Goal: Browse casually: Explore the website without a specific task or goal

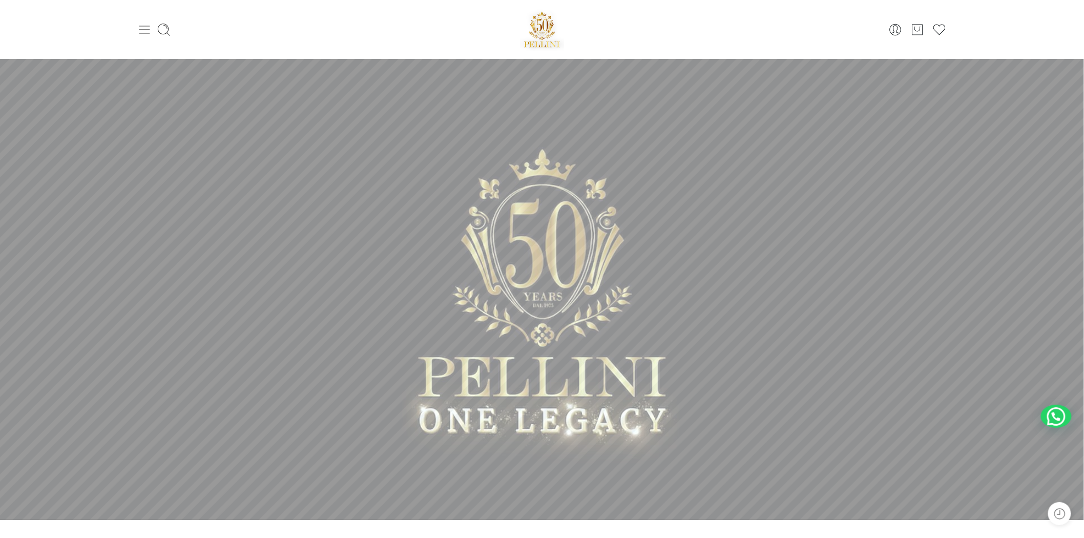
click at [147, 23] on icon at bounding box center [144, 30] width 14 height 14
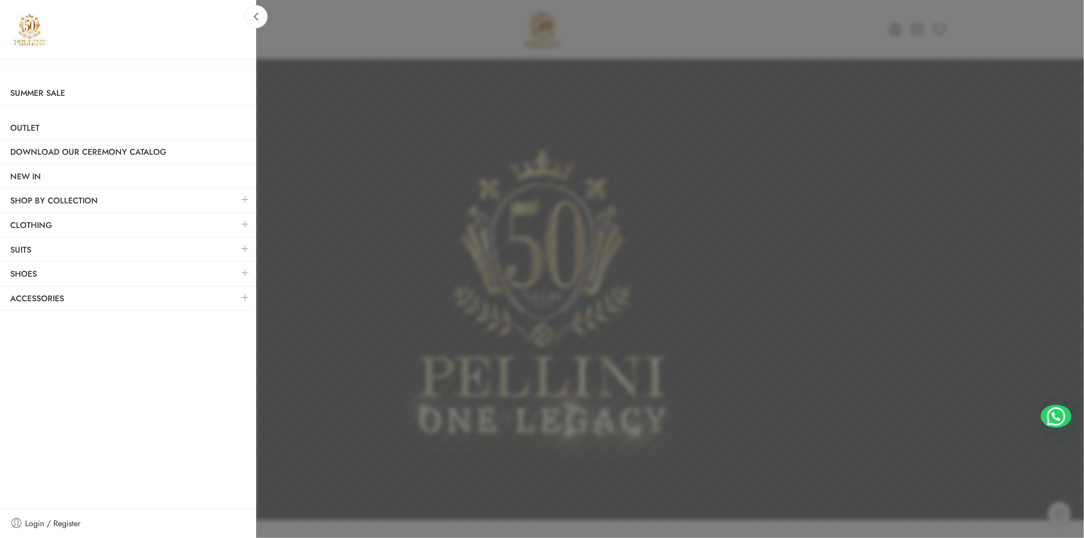
click at [72, 249] on ul "Summer Sale Outlet Download Our Ceremony Catalog NEW IN SHOP BY COLLECTION Cere…" at bounding box center [128, 283] width 256 height 449
click at [250, 19] on link at bounding box center [256, 16] width 23 height 23
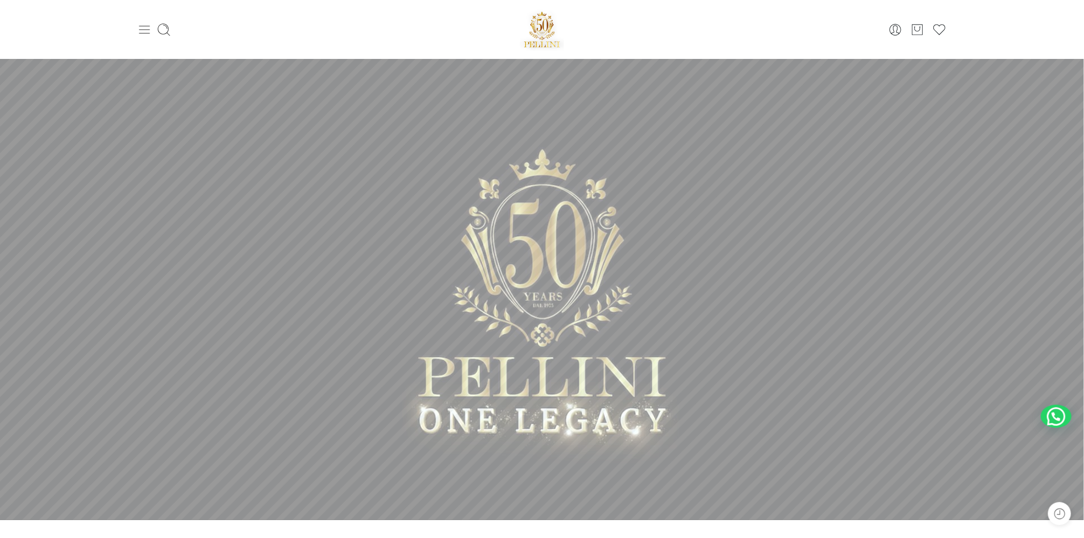
click at [146, 33] on icon at bounding box center [144, 30] width 14 height 14
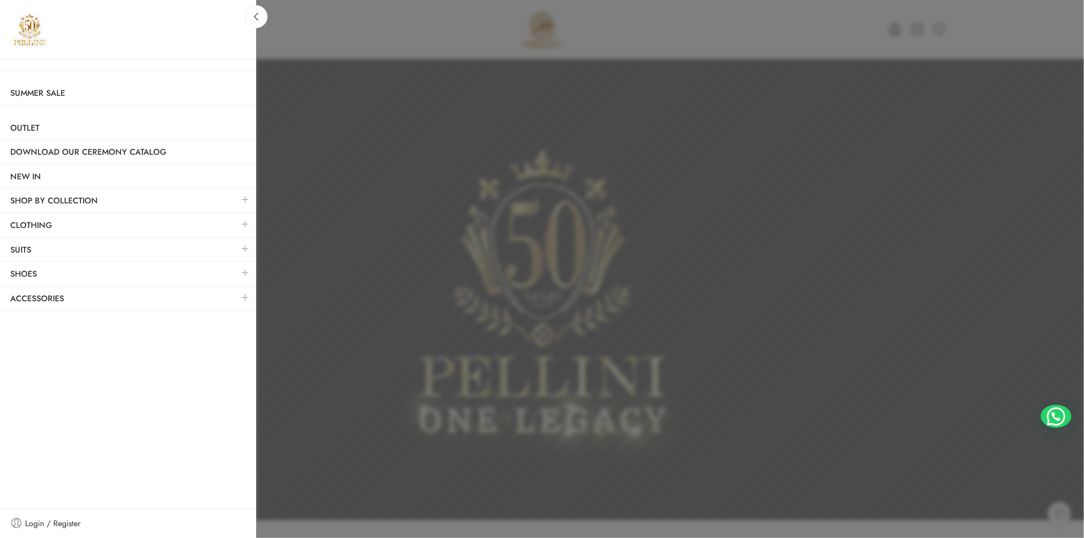
click at [105, 363] on ul "Summer Sale Outlet Download Our Ceremony Catalog NEW IN SHOP BY COLLECTION Cere…" at bounding box center [128, 283] width 256 height 449
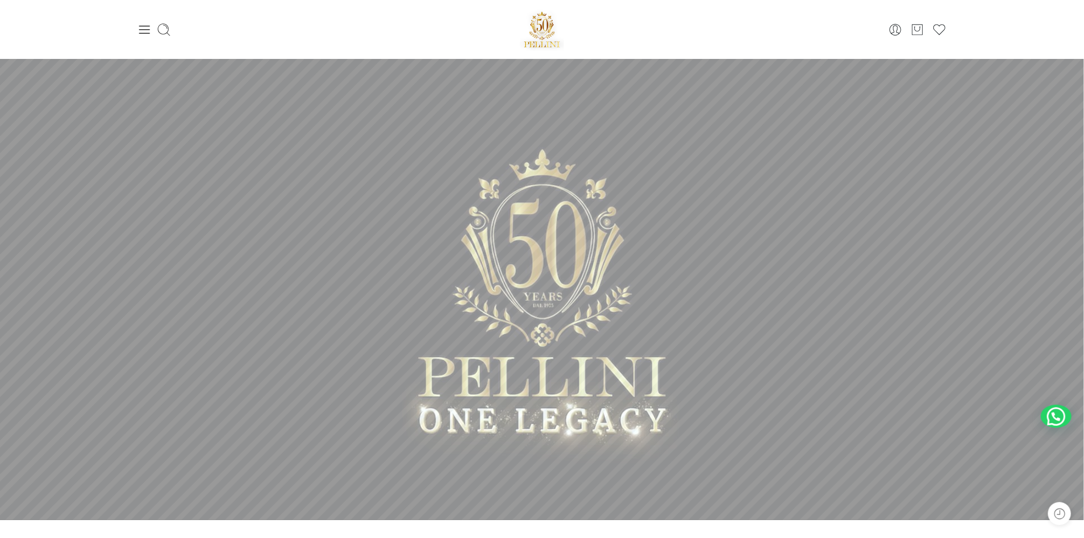
click at [145, 27] on icon at bounding box center [144, 30] width 14 height 14
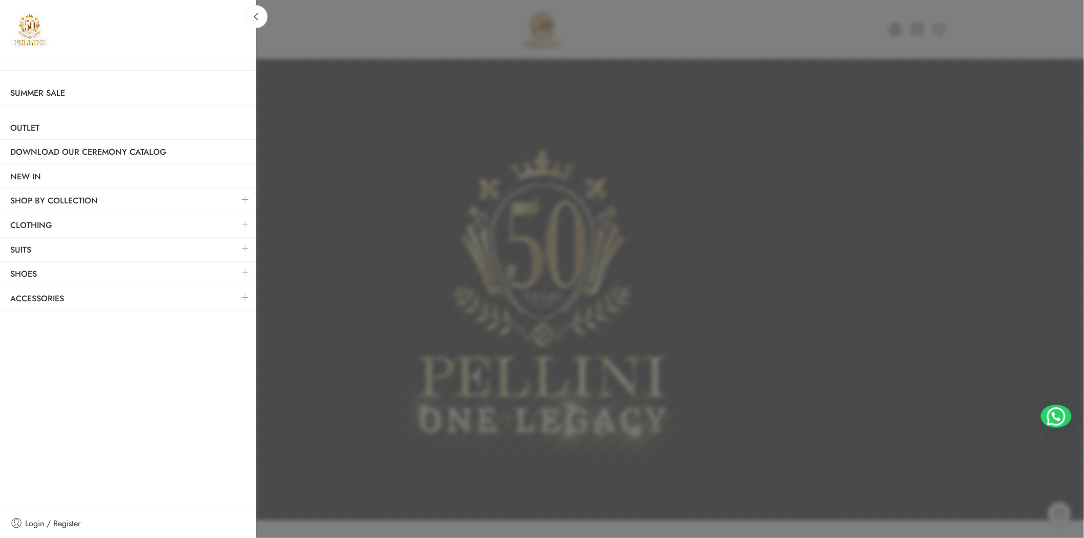
click at [242, 198] on link at bounding box center [246, 200] width 22 height 22
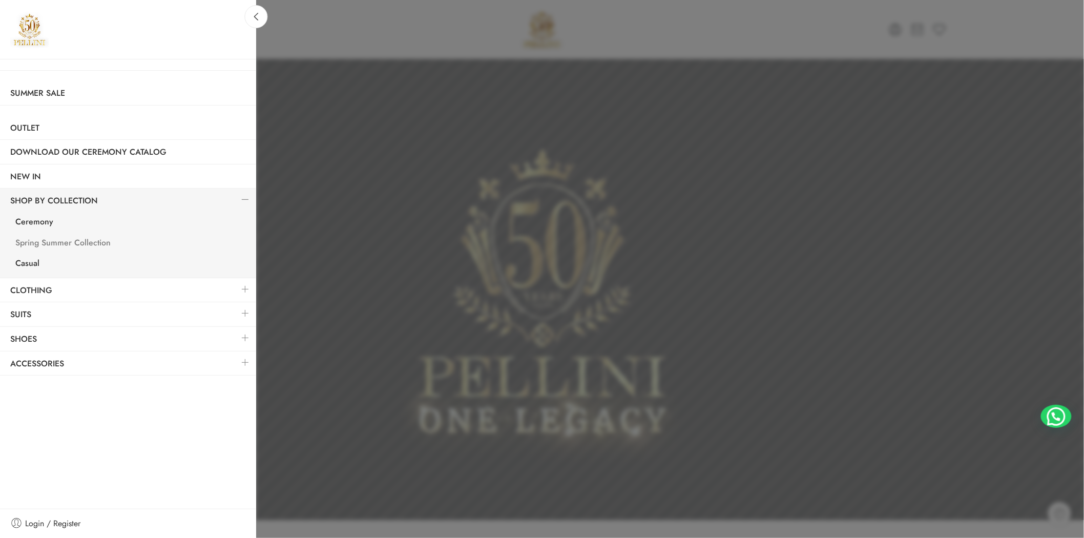
click at [90, 244] on link "Spring Summer Collection" at bounding box center [130, 244] width 251 height 21
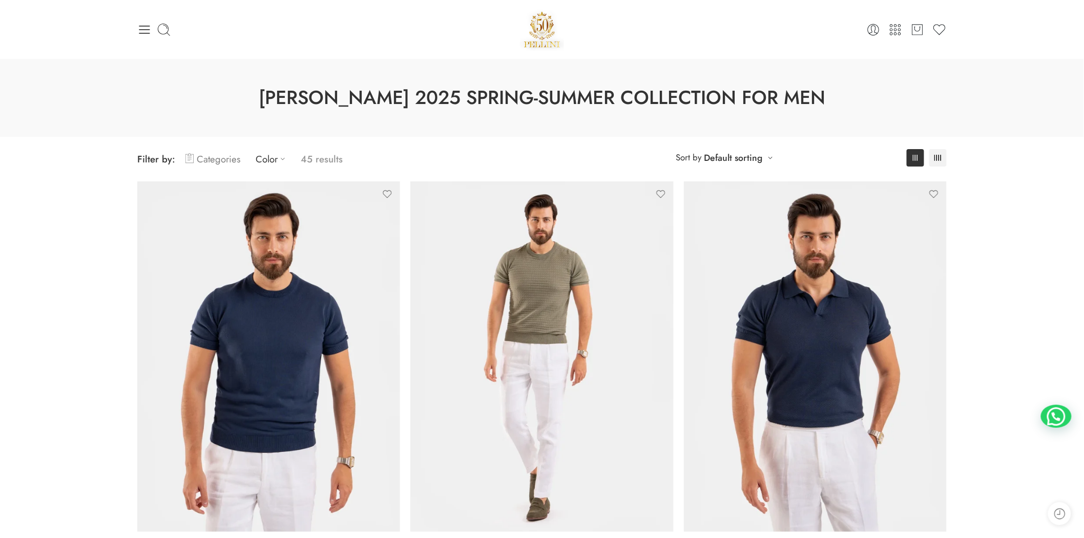
click at [226, 164] on link "Categories" at bounding box center [212, 159] width 55 height 24
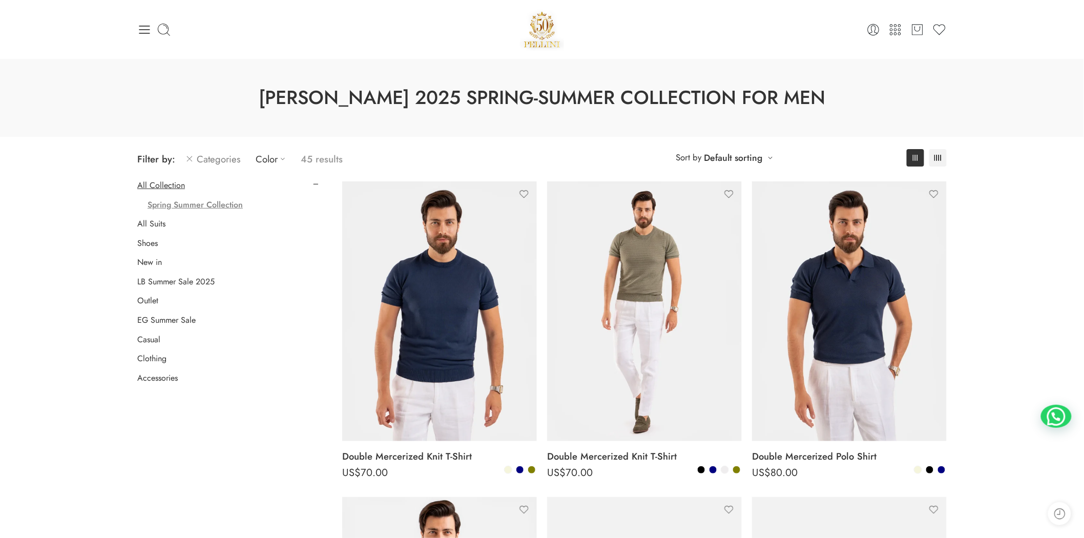
click at [366, 165] on span "Filter by: Categories Color 45 results" at bounding box center [339, 159] width 405 height 24
click at [736, 157] on link "Default sorting" at bounding box center [734, 158] width 58 height 14
click at [939, 160] on icon at bounding box center [938, 158] width 7 height 6
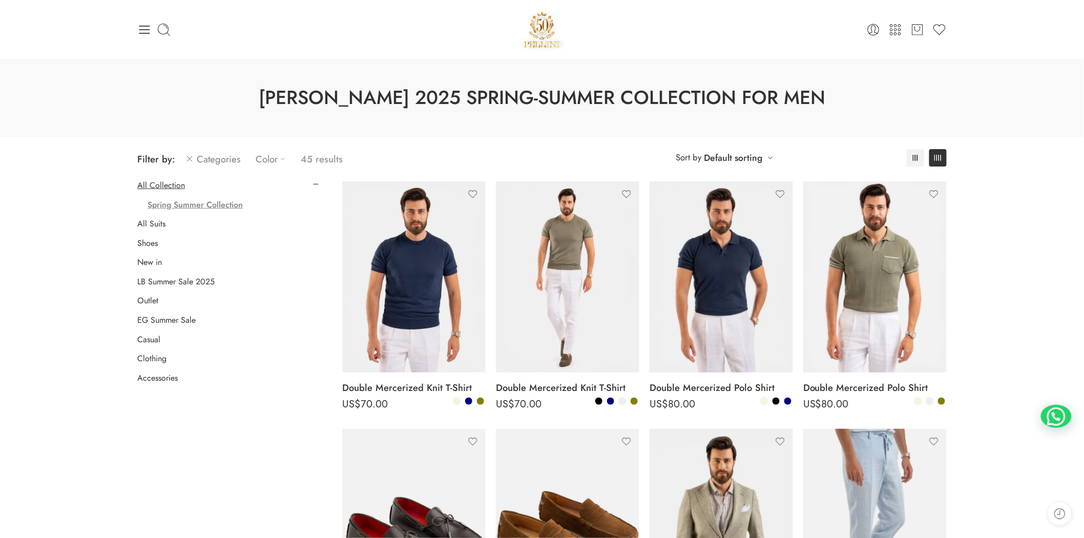
click at [265, 156] on link "Color" at bounding box center [273, 159] width 35 height 24
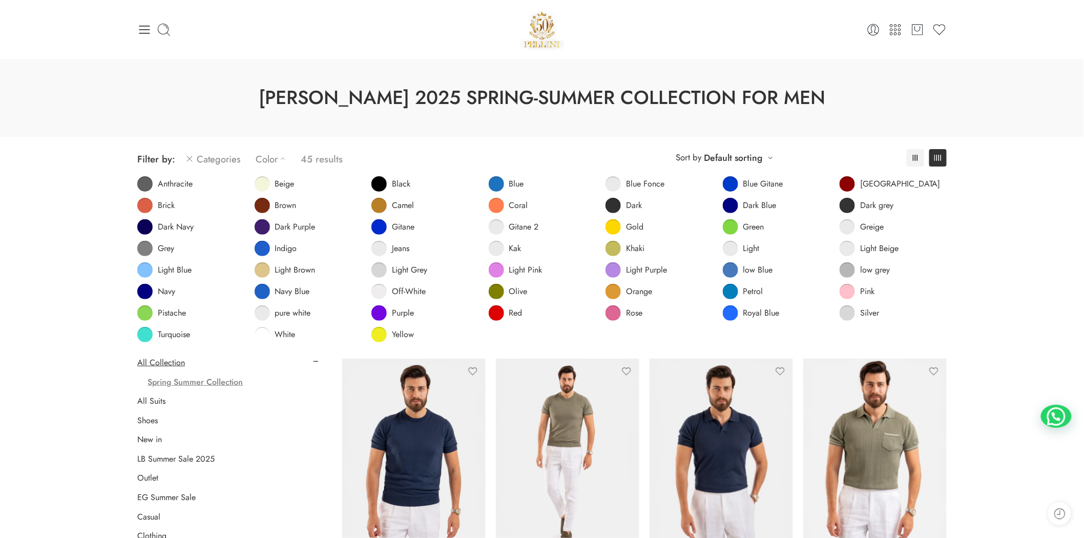
click at [265, 156] on link "Color" at bounding box center [273, 159] width 35 height 24
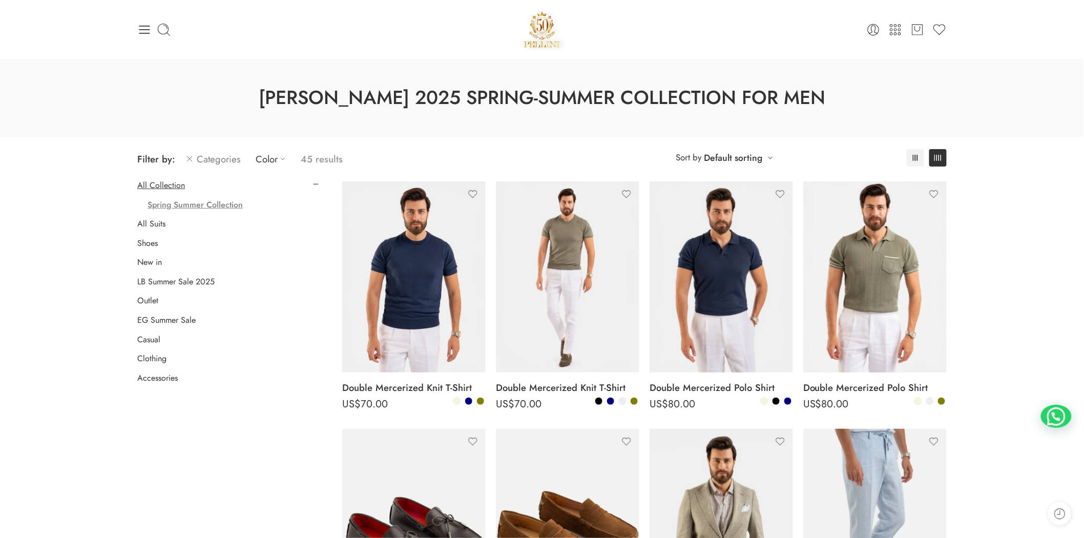
click at [227, 156] on link "Categories" at bounding box center [212, 159] width 55 height 24
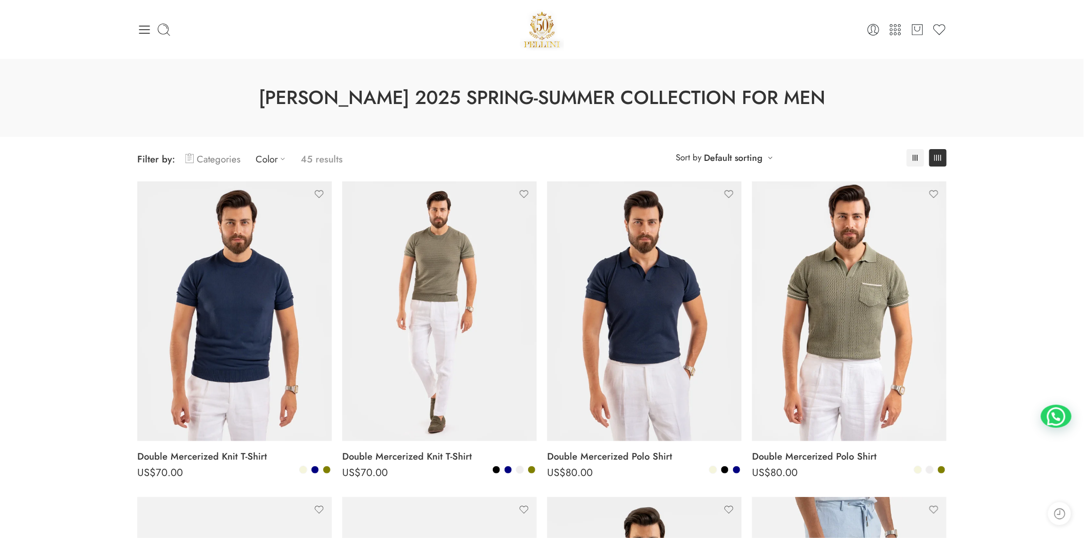
click at [227, 156] on link "Categories" at bounding box center [212, 159] width 55 height 24
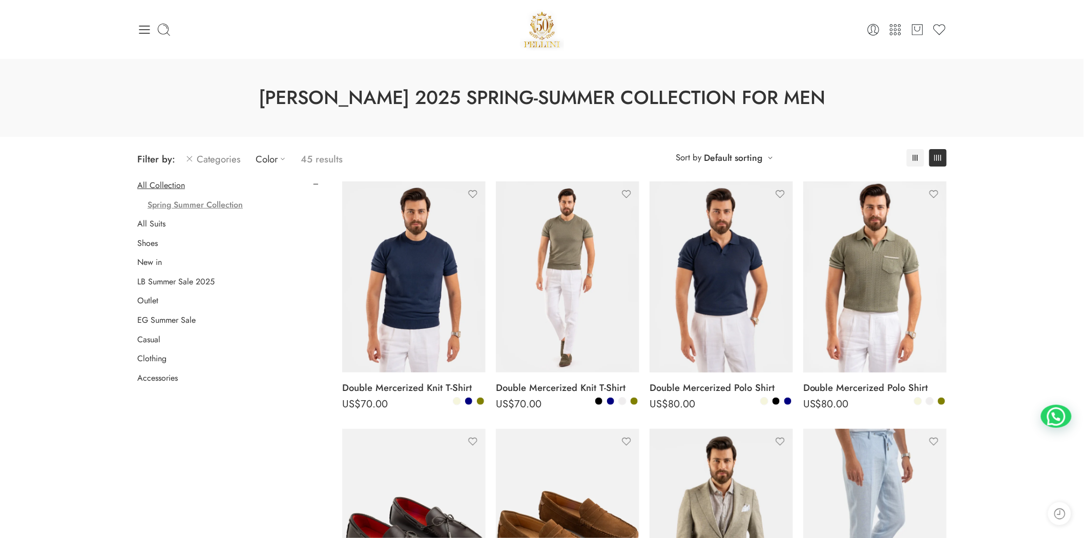
click at [288, 206] on li "Spring Summer Collection" at bounding box center [233, 204] width 171 height 13
click at [273, 160] on link "Color" at bounding box center [273, 159] width 35 height 24
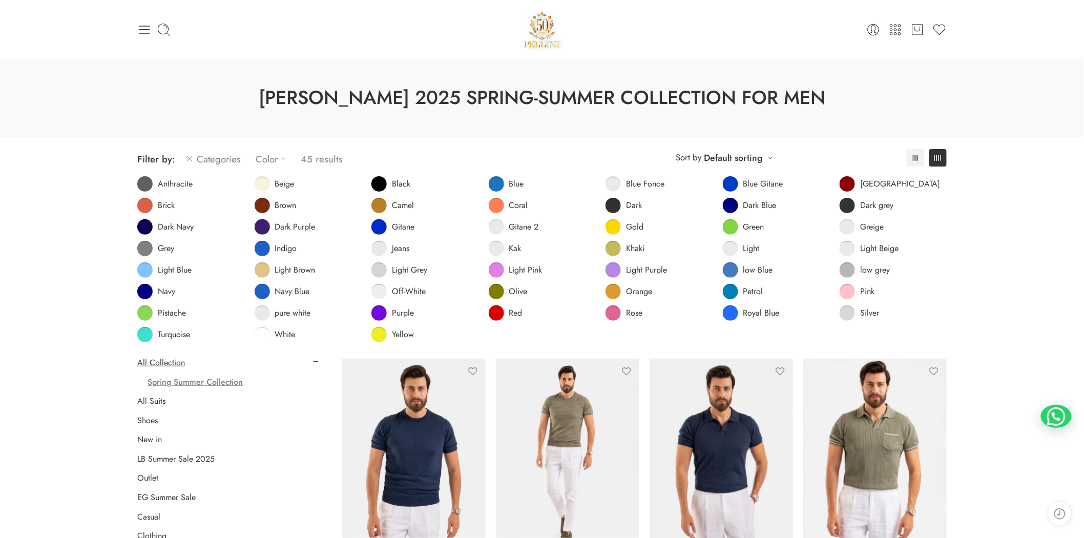
click at [273, 160] on link "Color" at bounding box center [273, 159] width 35 height 24
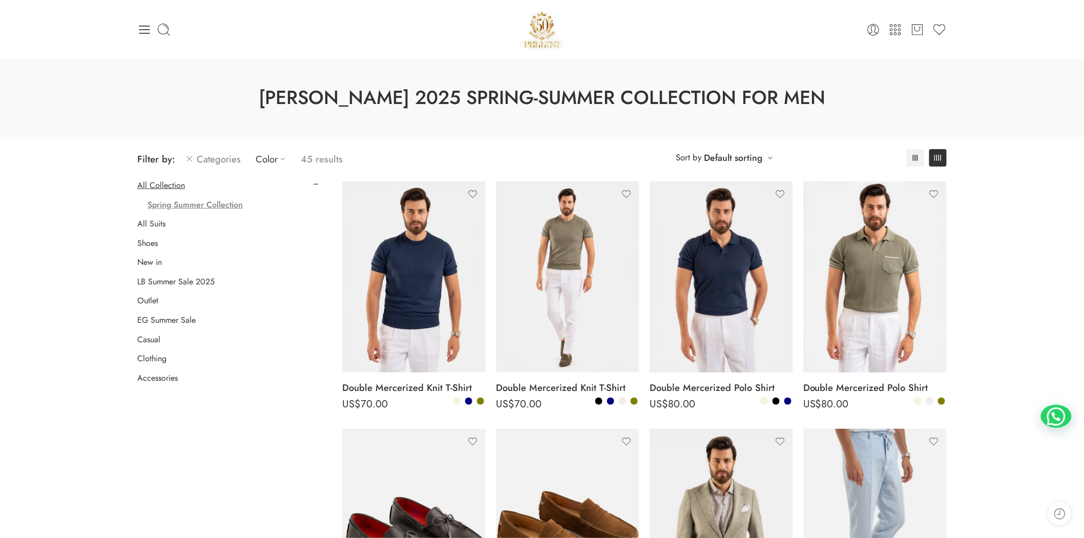
click at [226, 163] on link "Categories" at bounding box center [212, 159] width 55 height 24
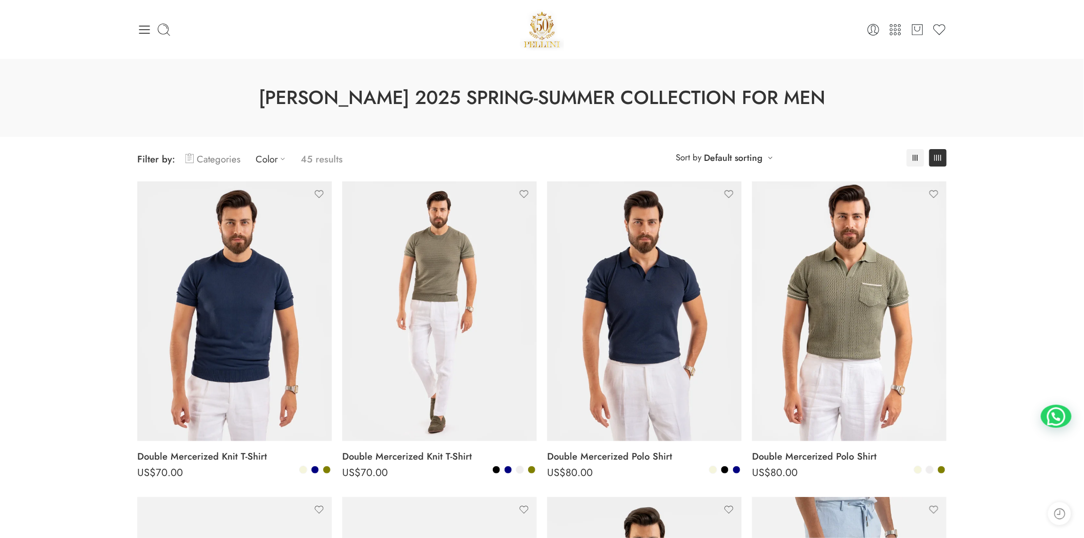
click at [209, 157] on link "Categories" at bounding box center [212, 159] width 55 height 24
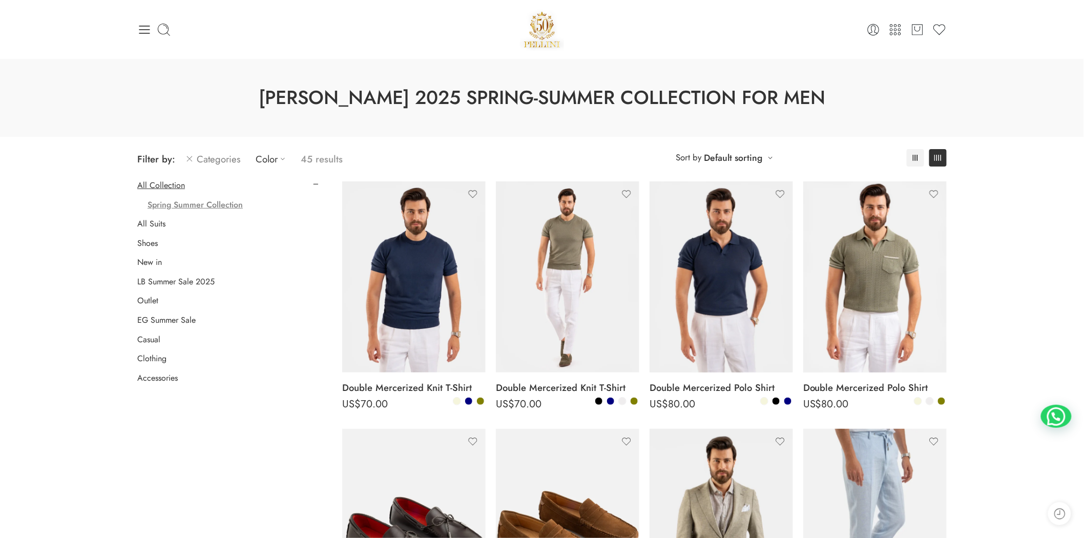
click at [158, 157] on span "Filter by:" at bounding box center [156, 159] width 38 height 14
click at [188, 160] on icon at bounding box center [189, 159] width 8 height 12
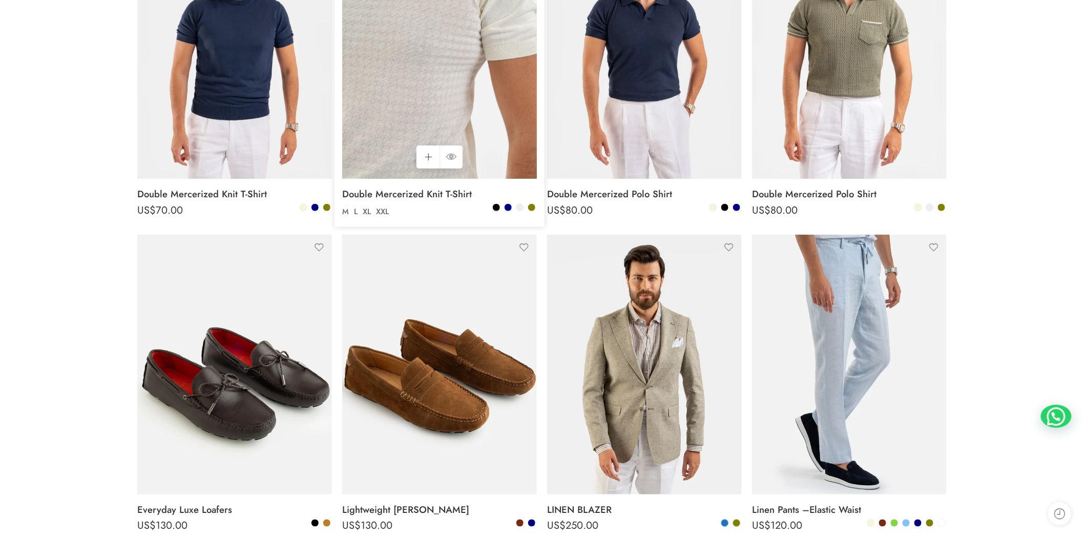
scroll to position [569, 0]
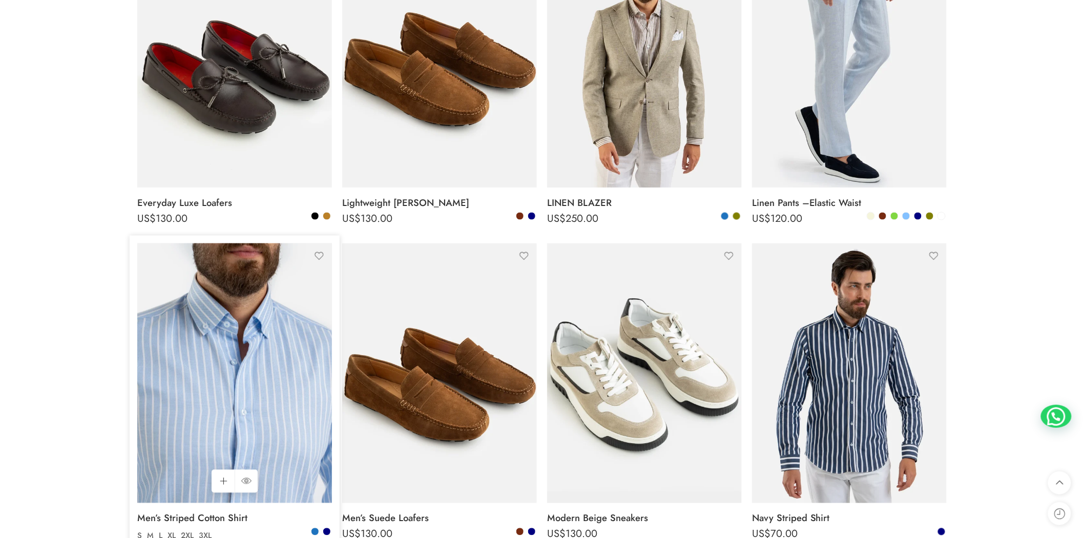
click at [243, 351] on img at bounding box center [234, 373] width 195 height 260
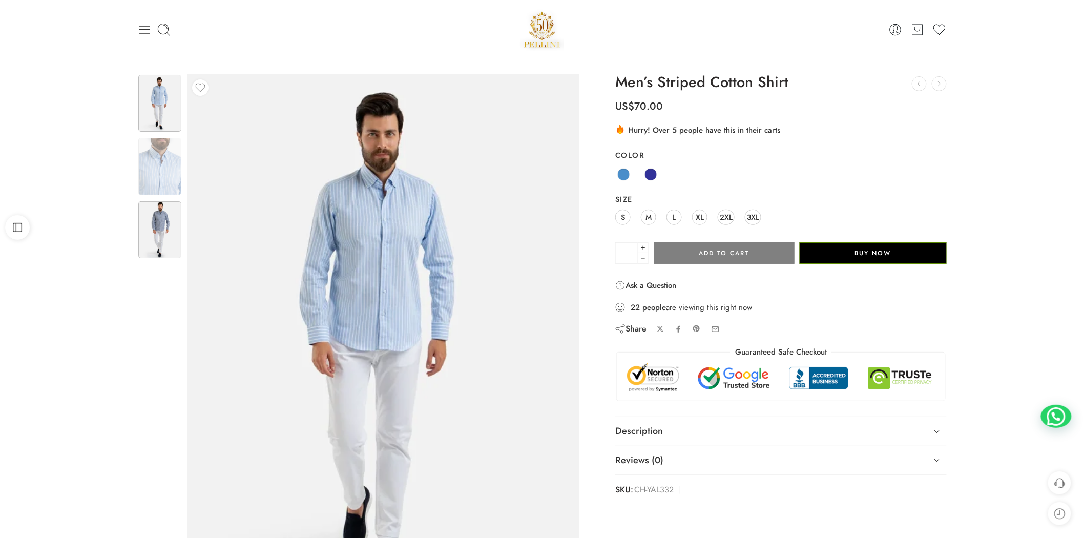
click at [151, 235] on img at bounding box center [159, 229] width 43 height 57
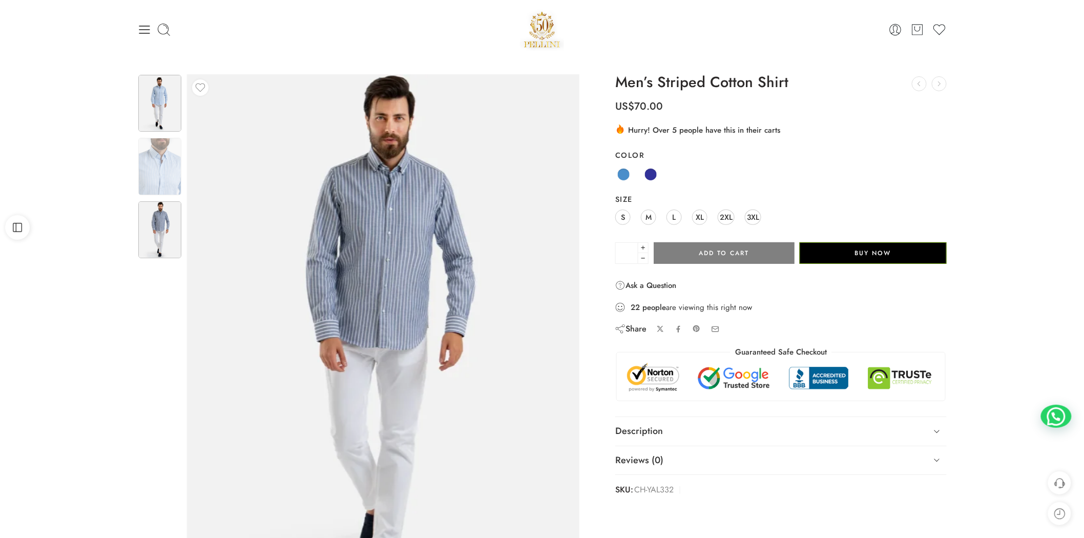
click at [161, 113] on img at bounding box center [159, 103] width 43 height 57
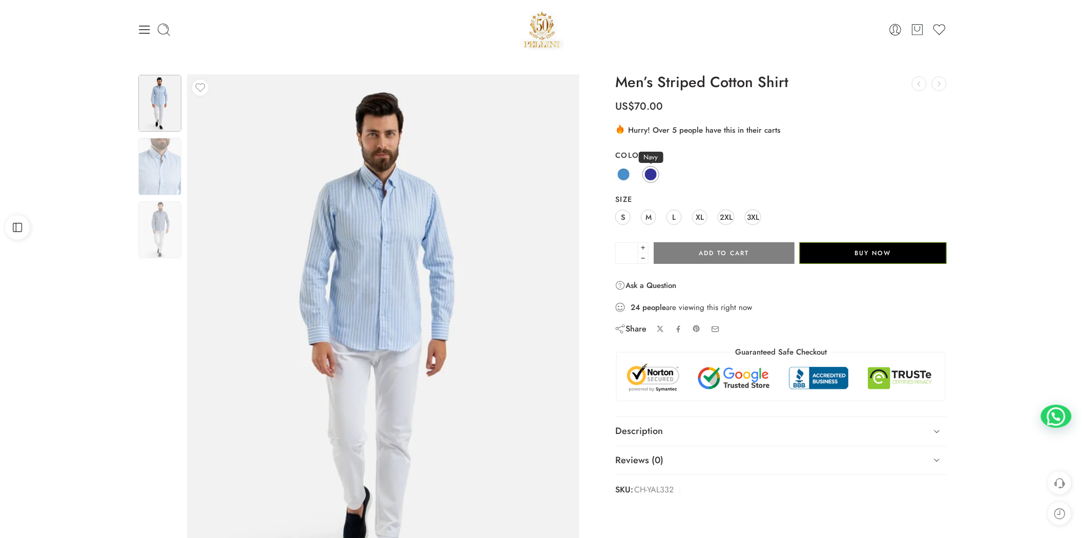
click at [648, 179] on span at bounding box center [651, 174] width 13 height 13
click at [654, 176] on span at bounding box center [651, 174] width 13 height 13
click at [164, 241] on img at bounding box center [159, 229] width 43 height 57
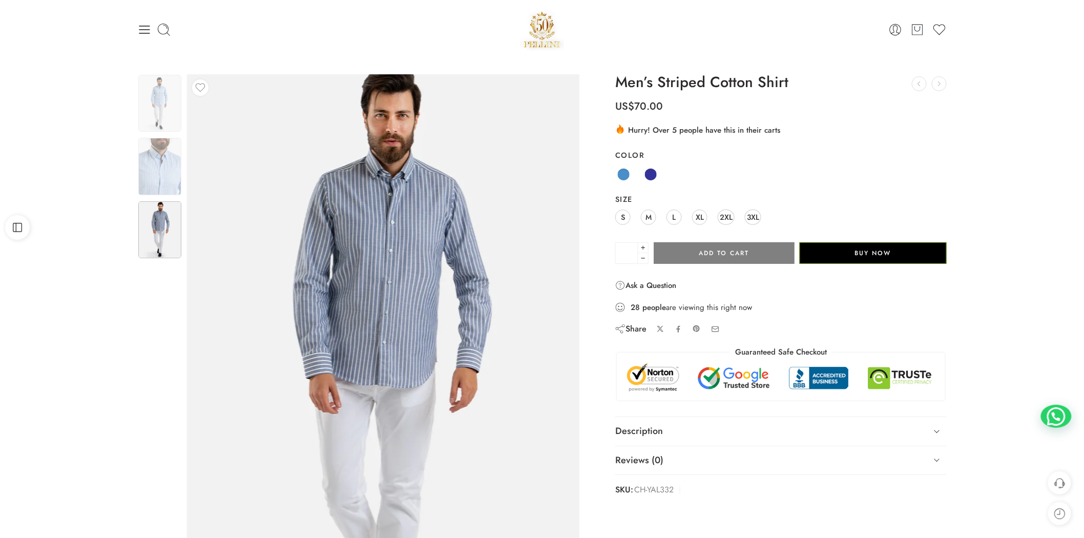
click at [380, 132] on img at bounding box center [383, 371] width 461 height 615
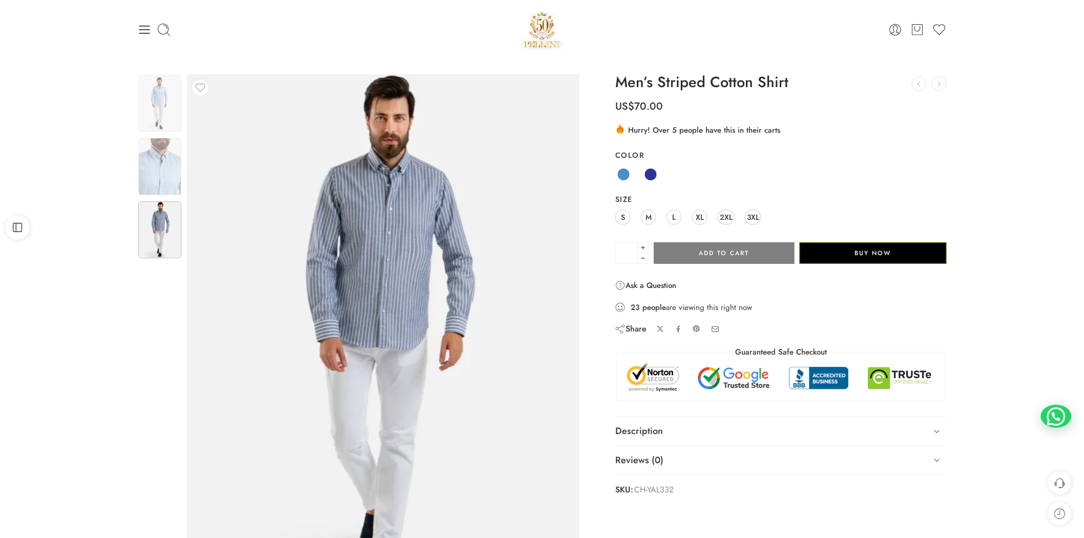
drag, startPoint x: 149, startPoint y: 33, endPoint x: 151, endPoint y: 43, distance: 9.9
click at [149, 32] on icon at bounding box center [144, 30] width 14 height 14
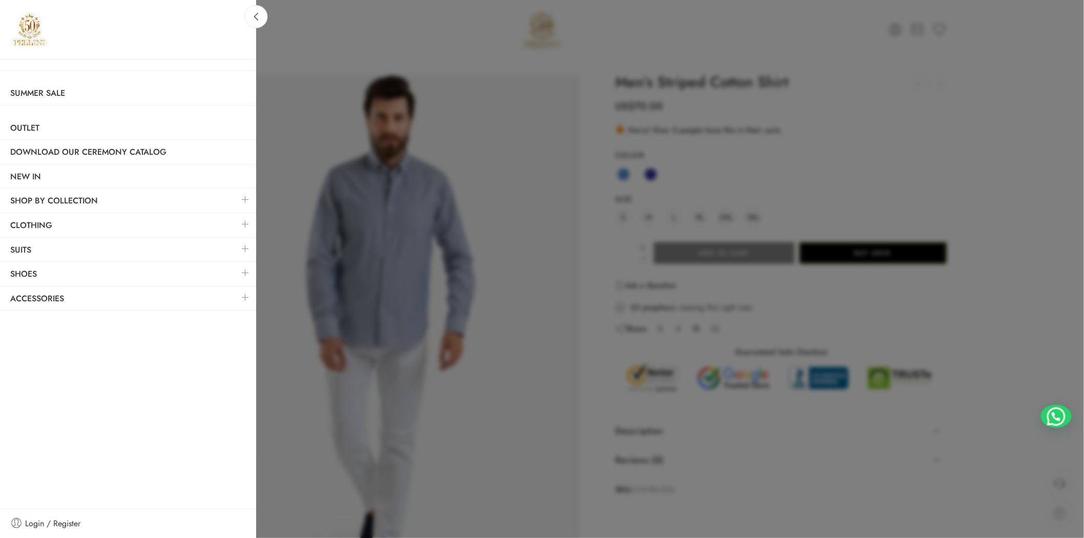
click at [246, 222] on link at bounding box center [246, 224] width 22 height 22
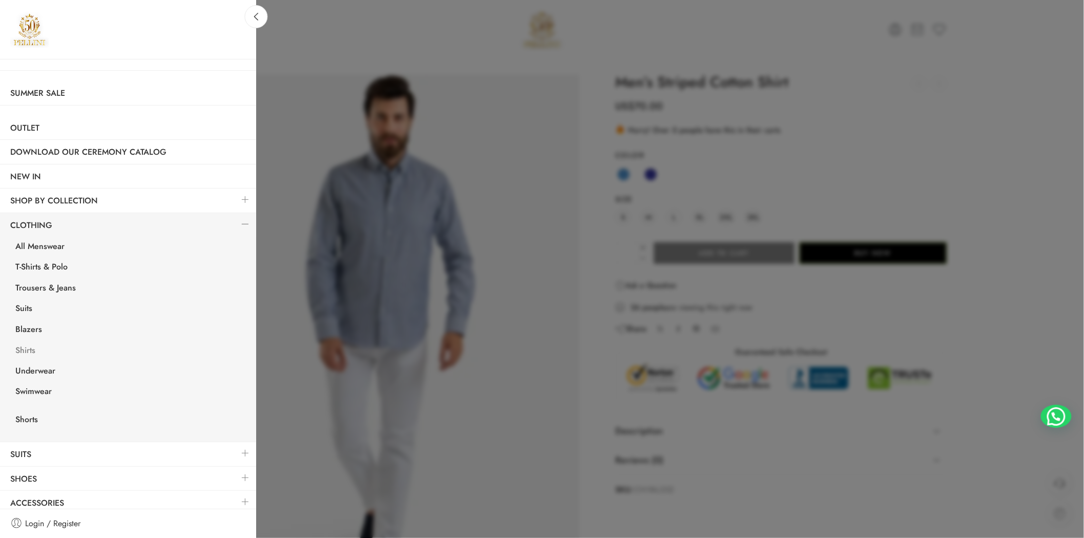
click at [27, 354] on link "Shirts" at bounding box center [130, 351] width 251 height 21
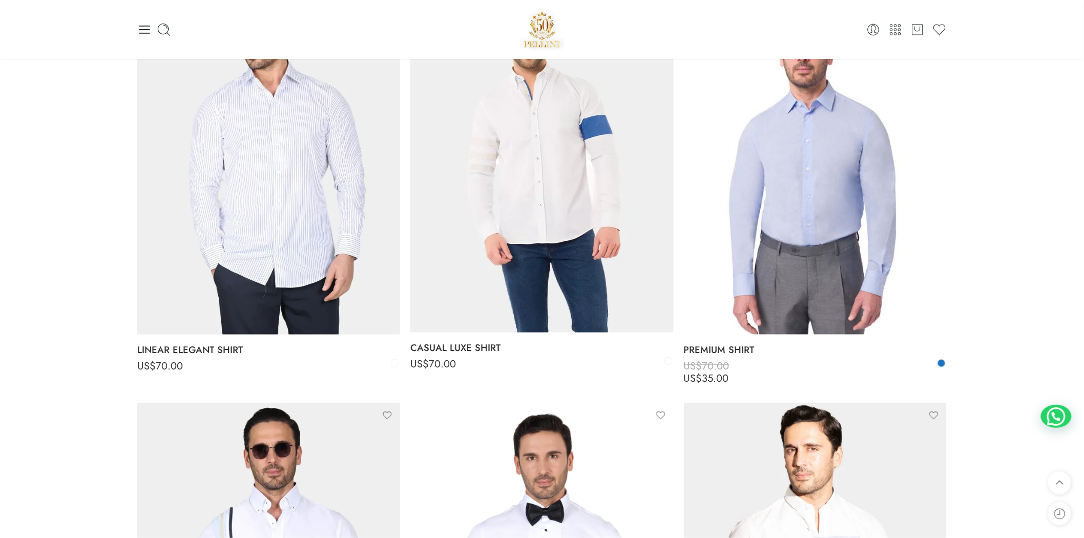
scroll to position [1708, 0]
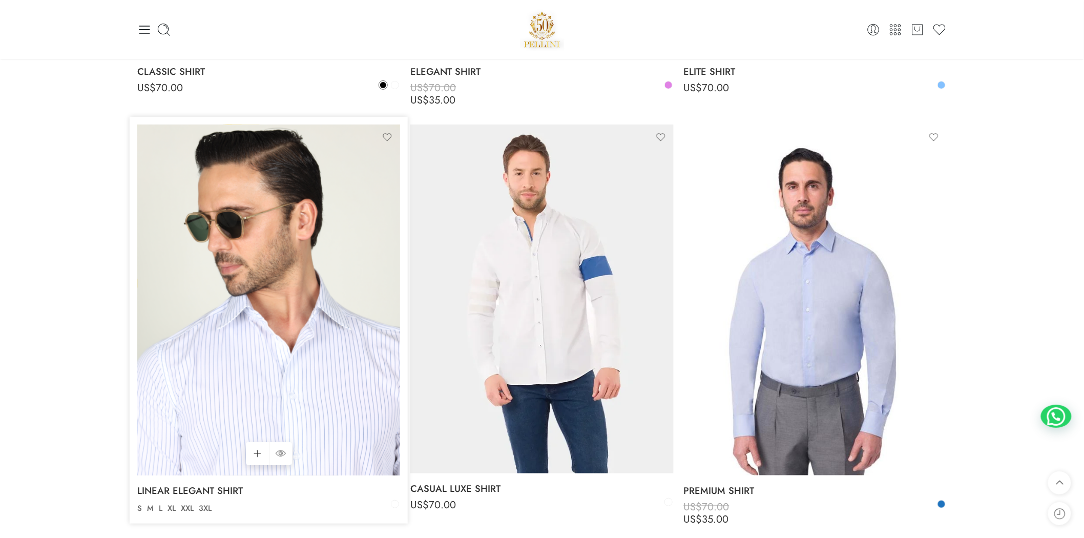
click at [366, 312] on img at bounding box center [268, 300] width 263 height 350
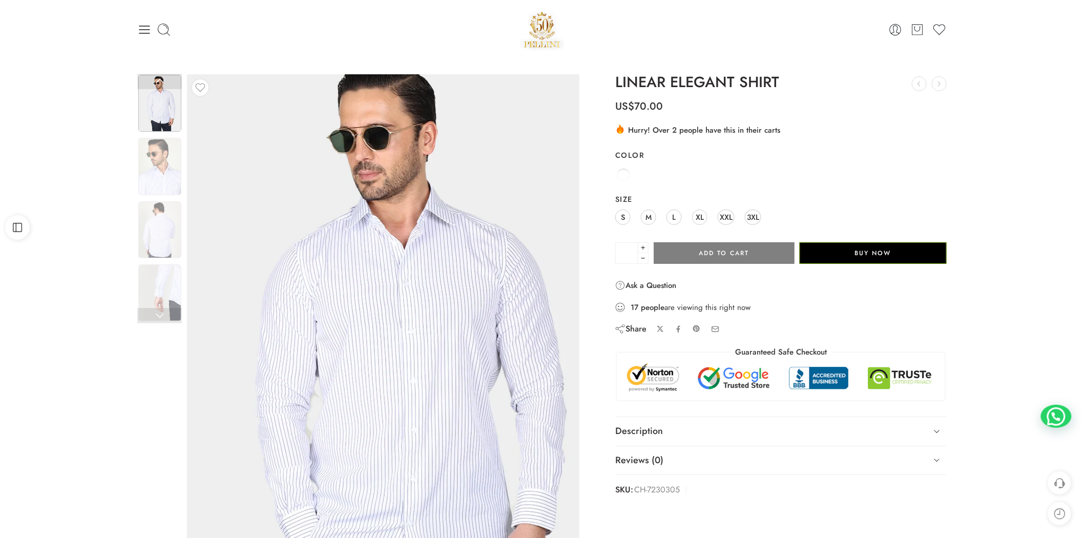
click at [310, 211] on img at bounding box center [395, 357] width 461 height 615
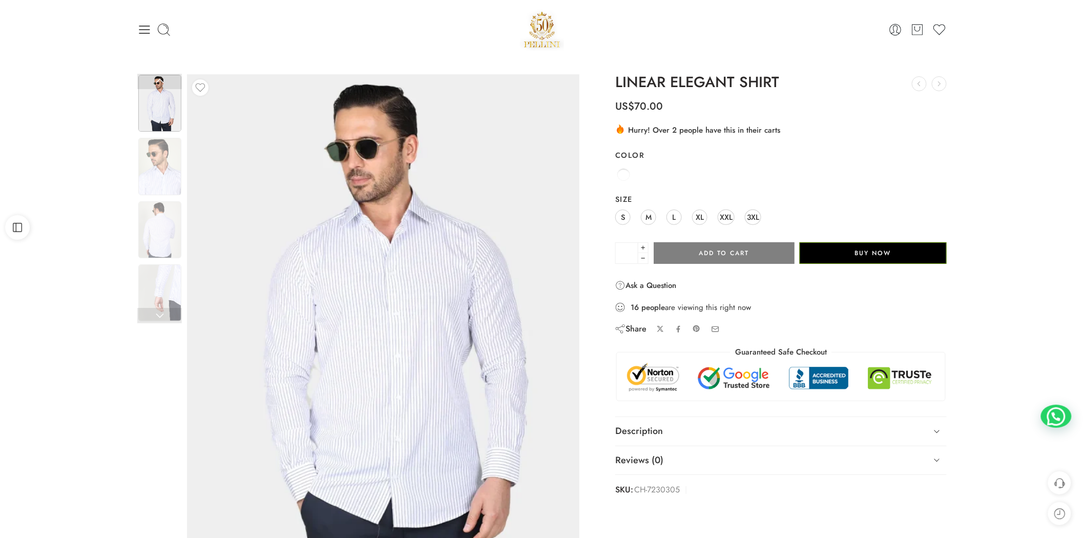
click at [136, 33] on div "0 Cart 0 Wishlist Search here Popular Searches:" at bounding box center [542, 30] width 820 height 44
click at [148, 33] on icon at bounding box center [144, 30] width 11 height 8
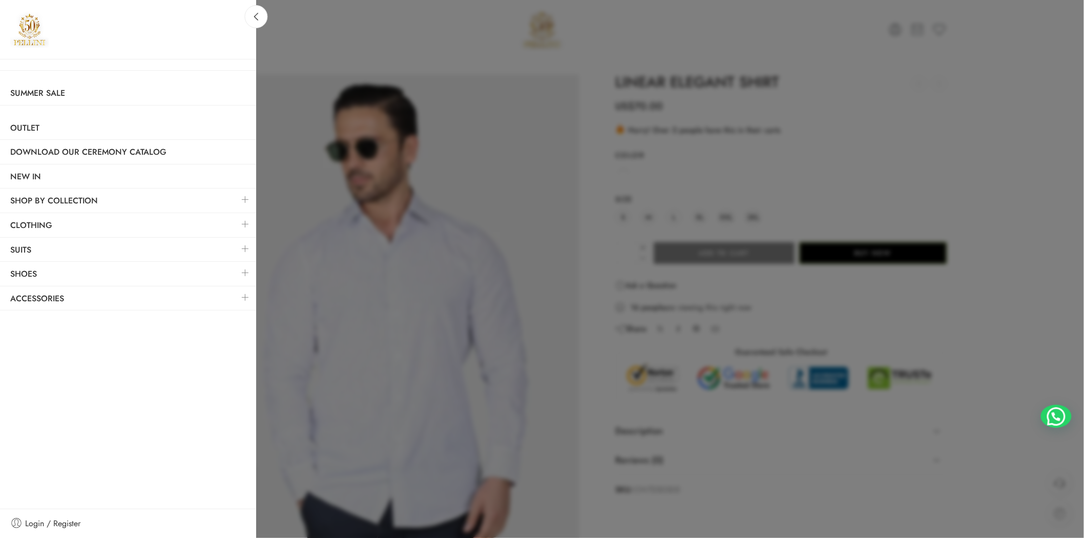
click at [242, 224] on link at bounding box center [246, 224] width 22 height 22
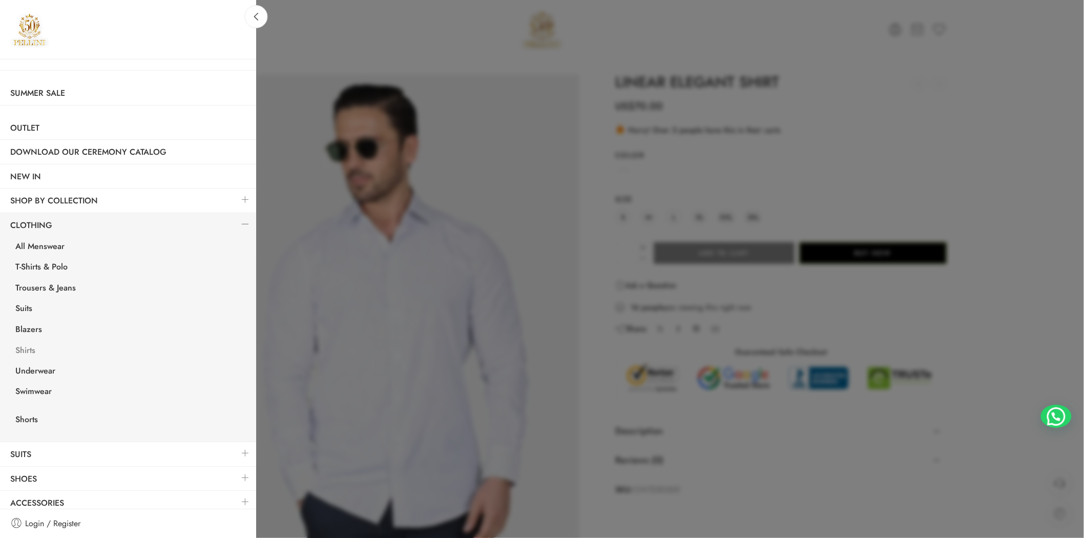
click at [31, 351] on link "Shirts" at bounding box center [130, 351] width 251 height 21
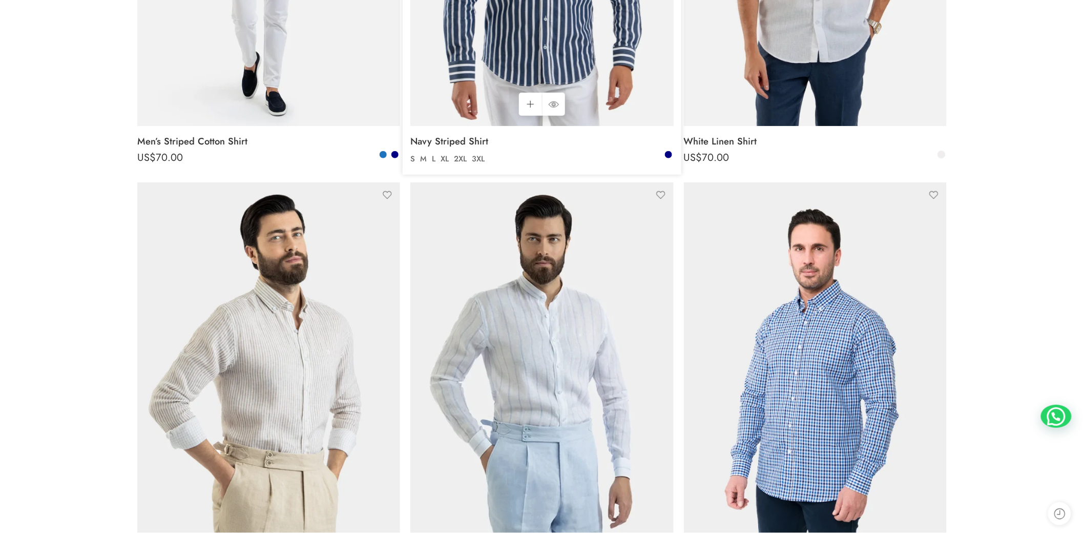
scroll to position [409, 0]
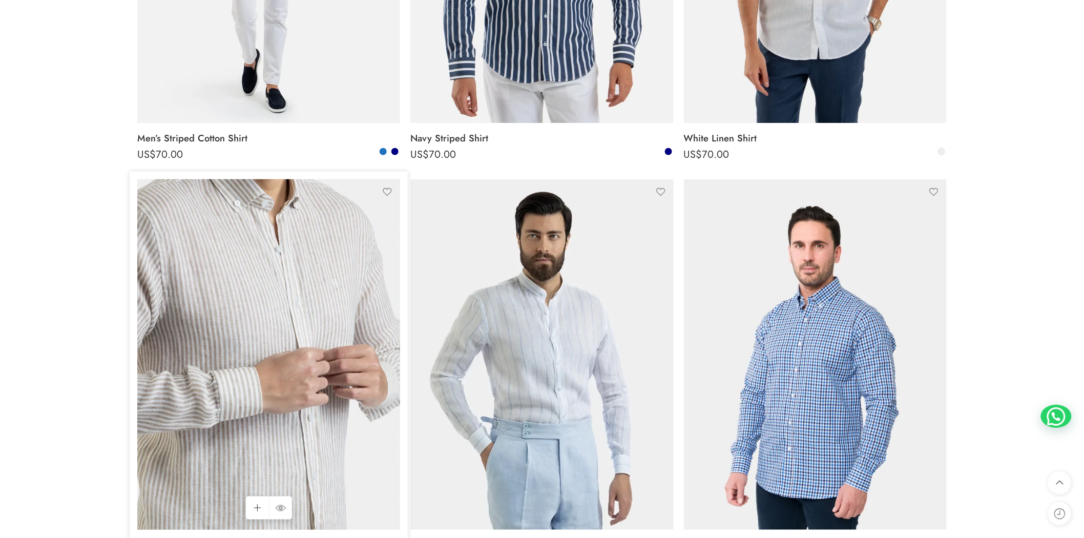
click at [360, 310] on img at bounding box center [268, 354] width 263 height 350
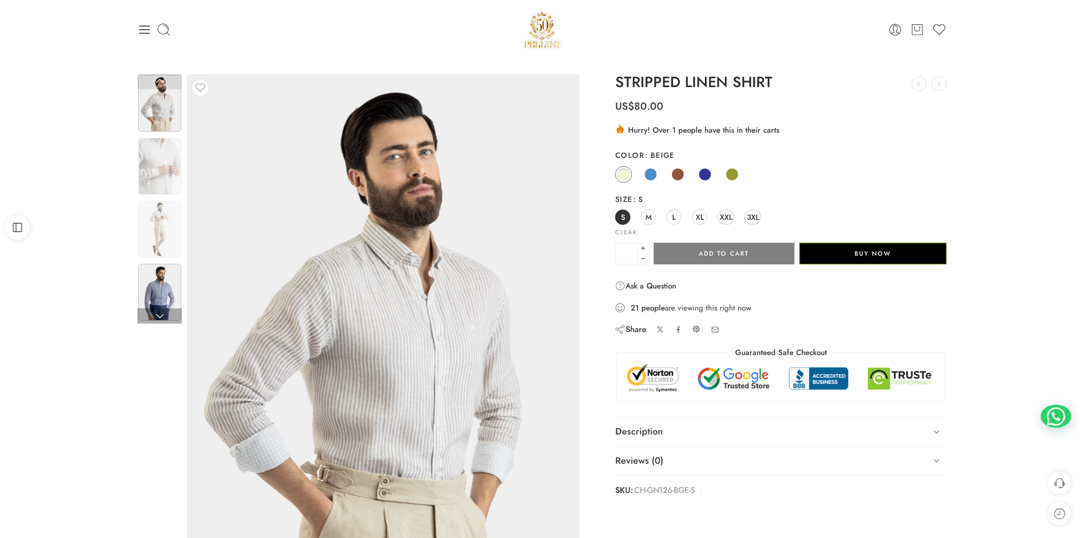
click at [154, 282] on img at bounding box center [159, 292] width 43 height 57
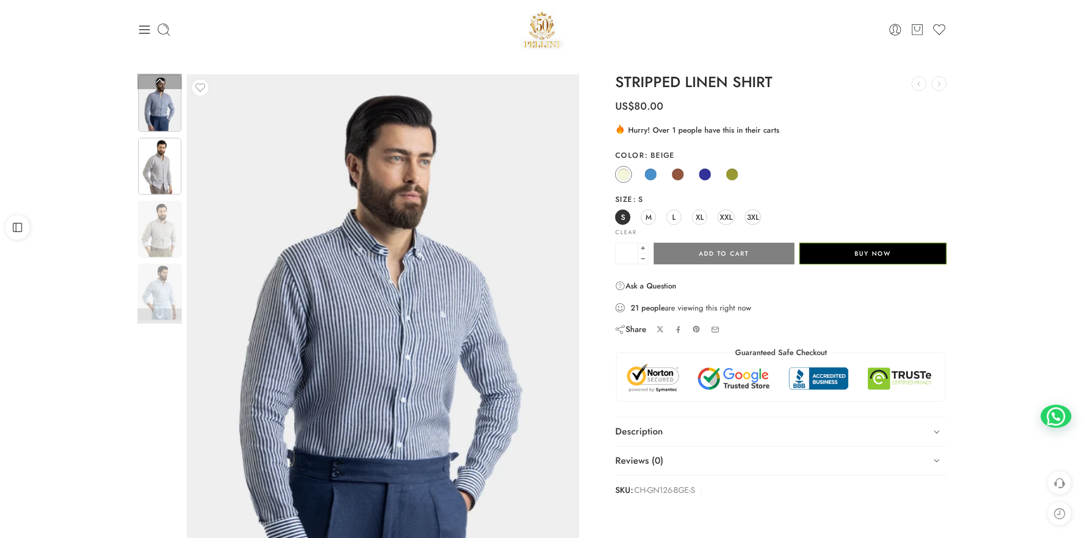
click at [174, 171] on img at bounding box center [159, 166] width 43 height 57
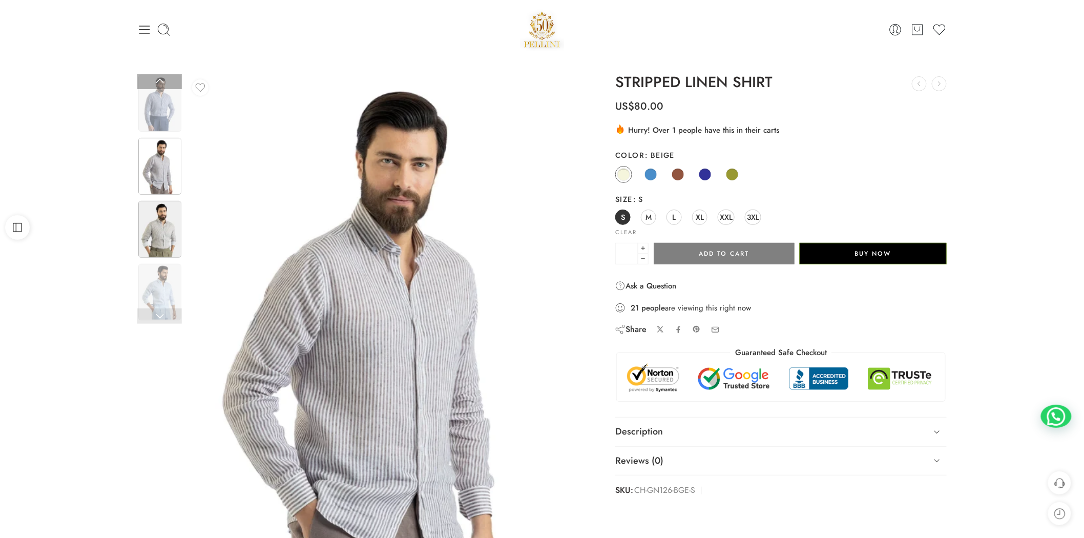
click at [151, 236] on img at bounding box center [159, 229] width 43 height 57
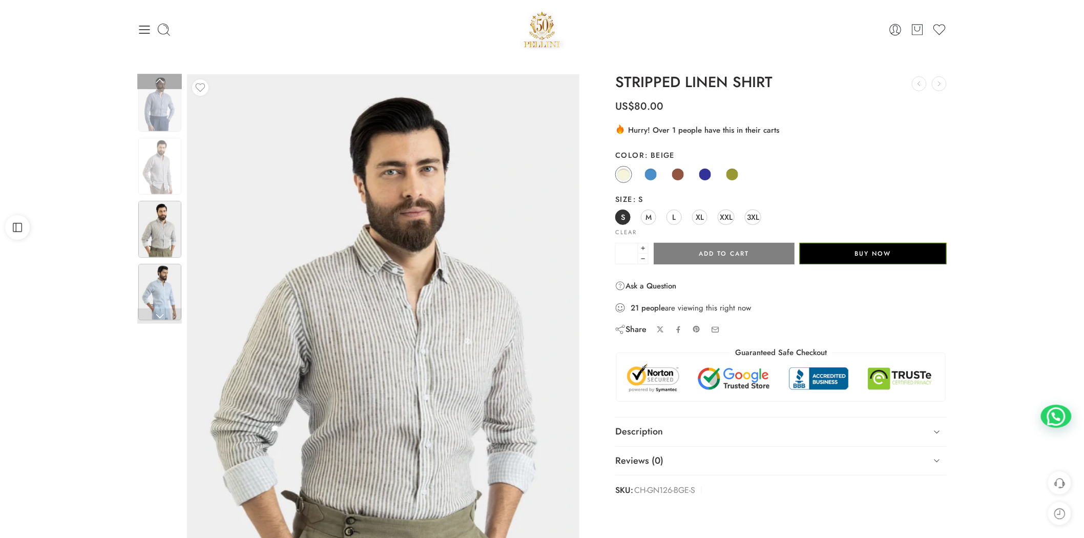
click at [164, 287] on img at bounding box center [159, 292] width 43 height 57
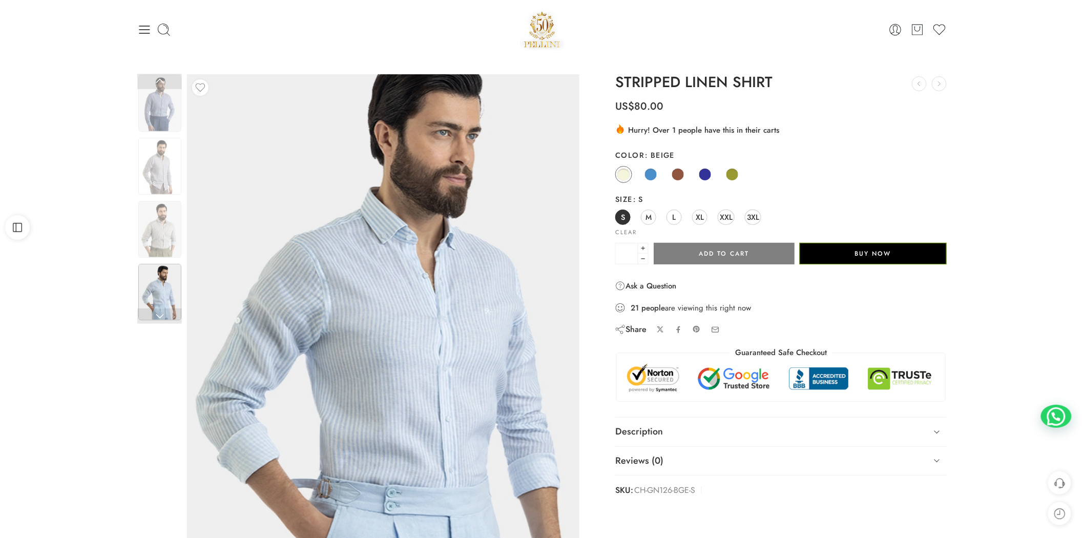
click at [330, 285] on img at bounding box center [392, 344] width 461 height 615
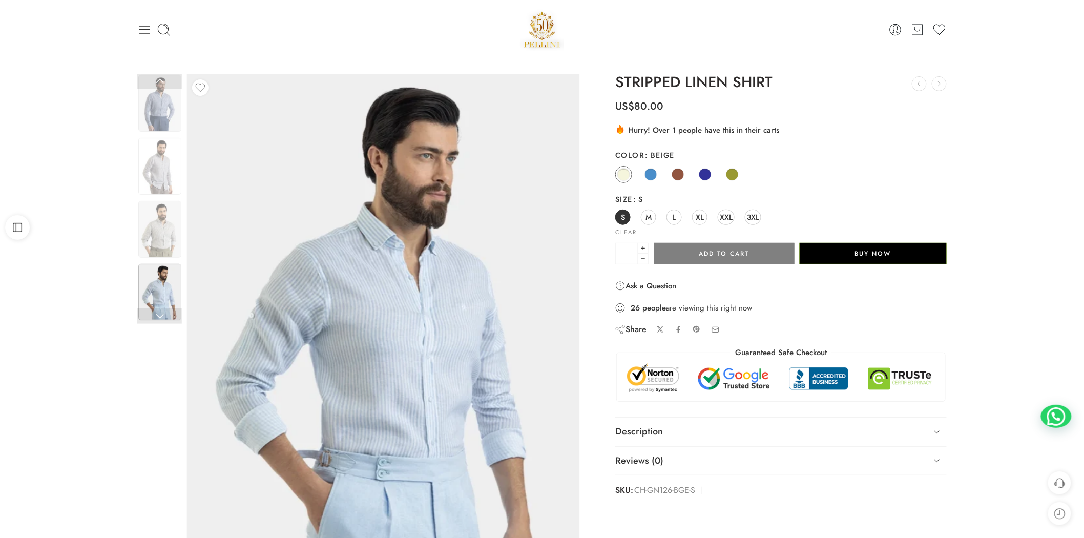
drag, startPoint x: 59, startPoint y: 289, endPoint x: 64, endPoint y: 282, distance: 8.5
click at [59, 289] on div "Previous Loading image Next US$" at bounding box center [542, 345] width 1084 height 572
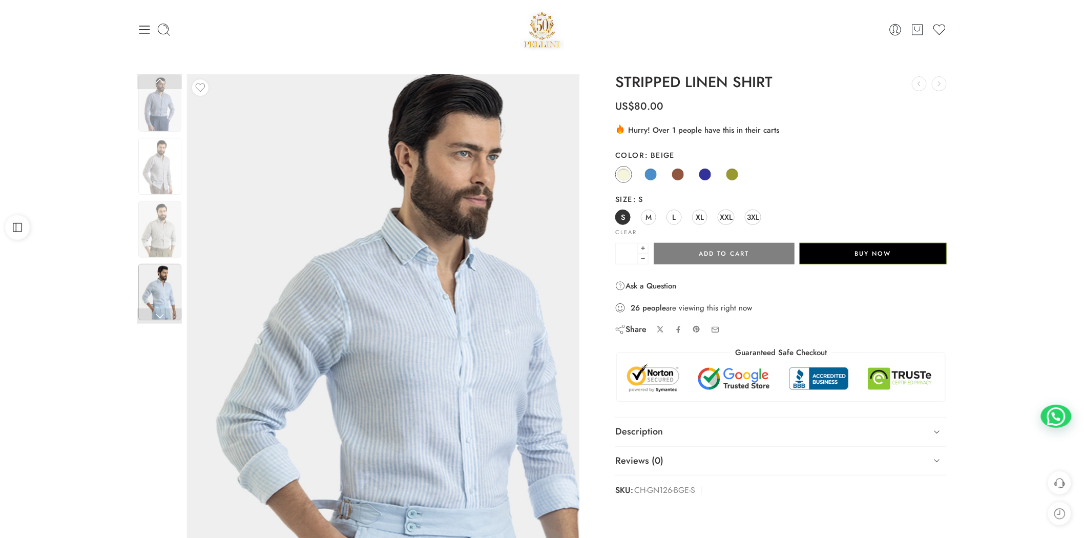
click at [213, 166] on img at bounding box center [412, 365] width 461 height 615
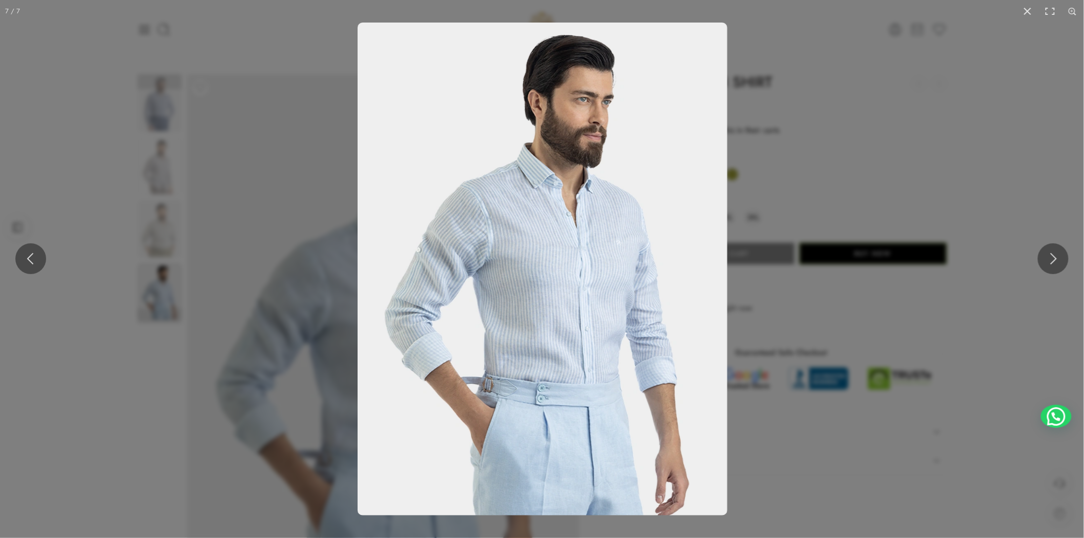
click at [168, 182] on div at bounding box center [542, 269] width 1084 height 538
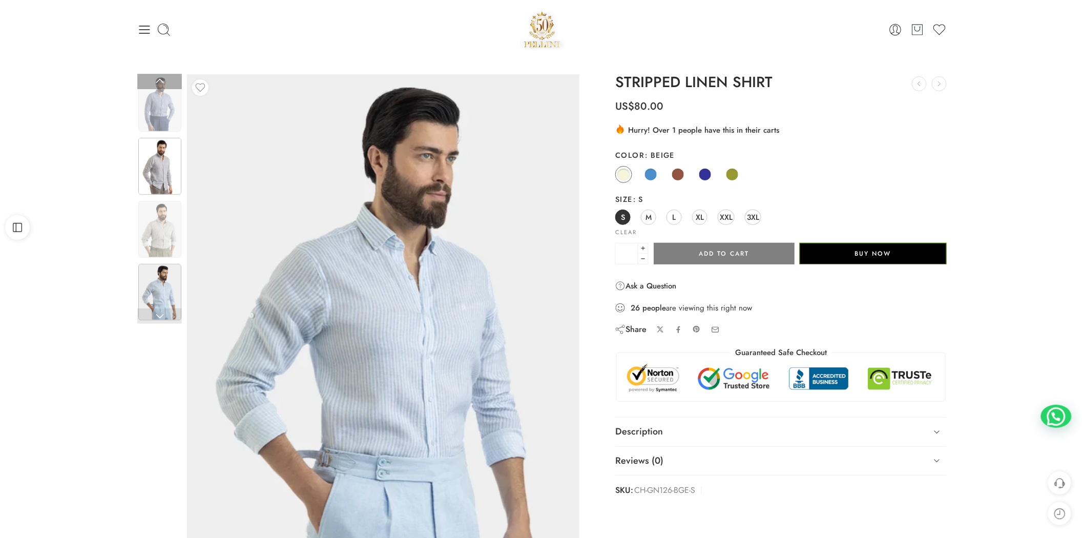
click at [173, 181] on img at bounding box center [159, 166] width 43 height 57
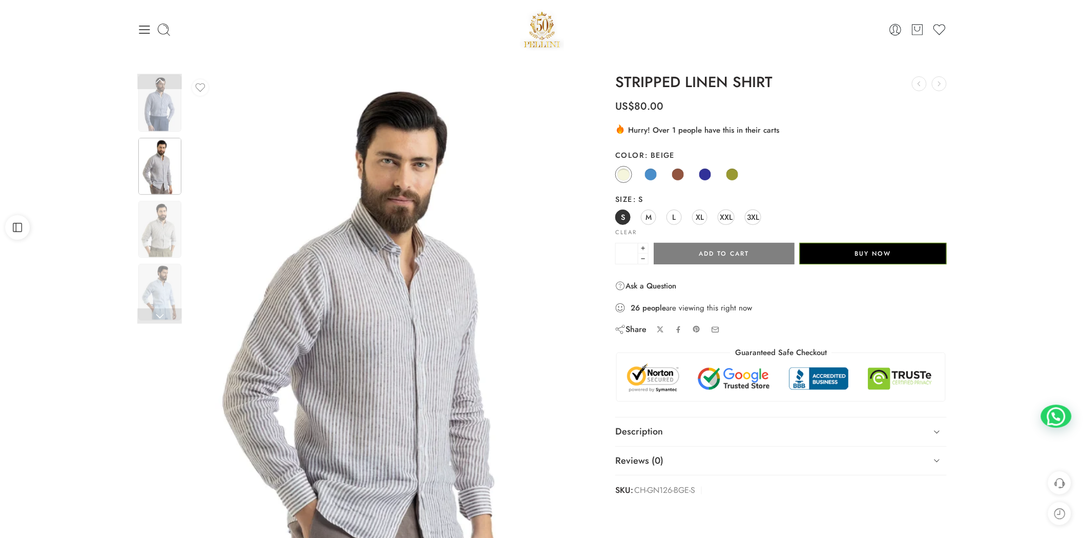
click at [438, 212] on img at bounding box center [383, 335] width 392 height 523
click at [176, 214] on img at bounding box center [159, 229] width 43 height 57
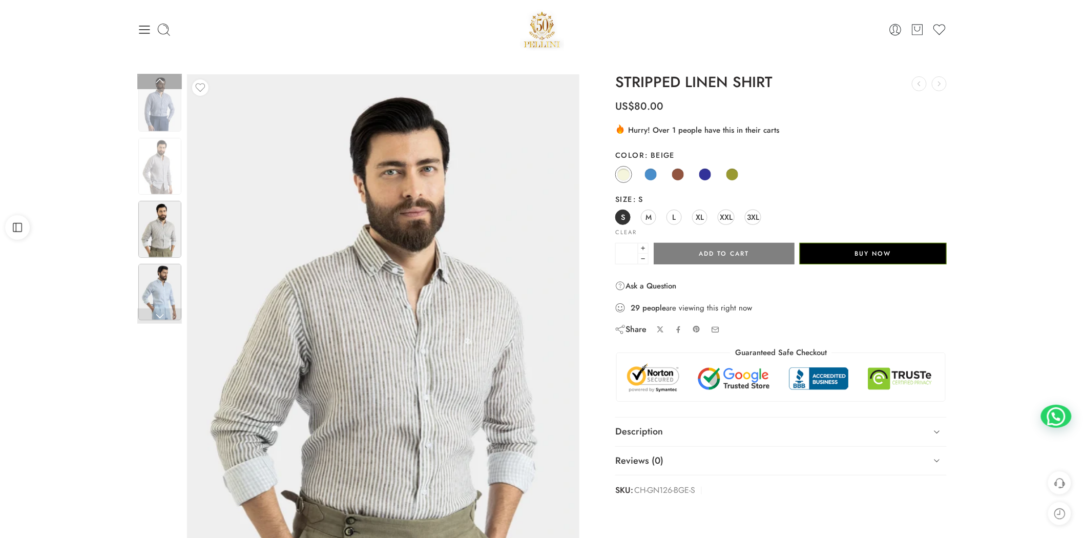
click at [173, 294] on img at bounding box center [159, 292] width 43 height 57
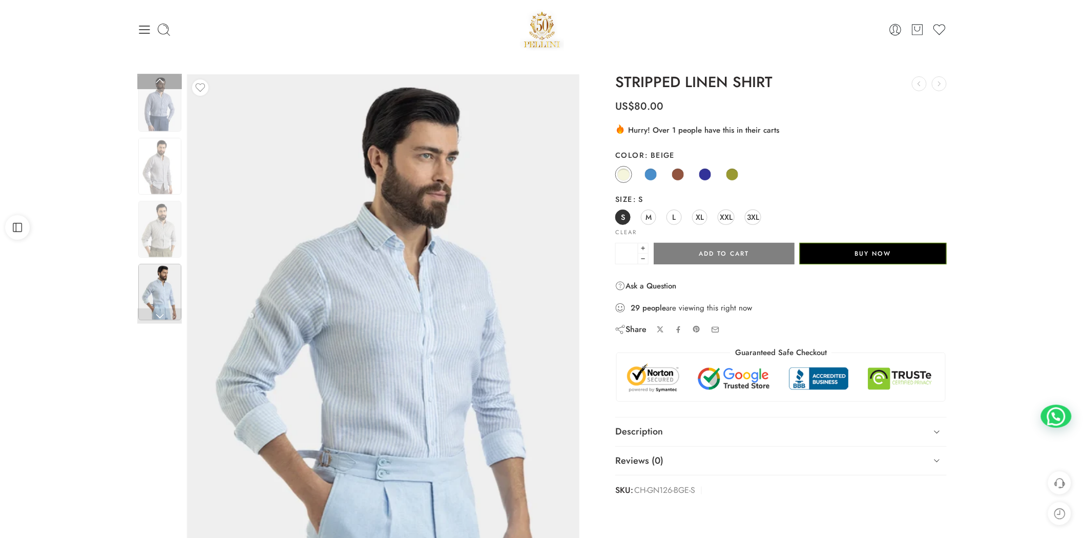
click at [163, 321] on link at bounding box center [159, 315] width 45 height 15
click at [95, 171] on div "Previous Loading image Next US$" at bounding box center [542, 345] width 1084 height 572
click at [143, 31] on icon at bounding box center [144, 30] width 14 height 14
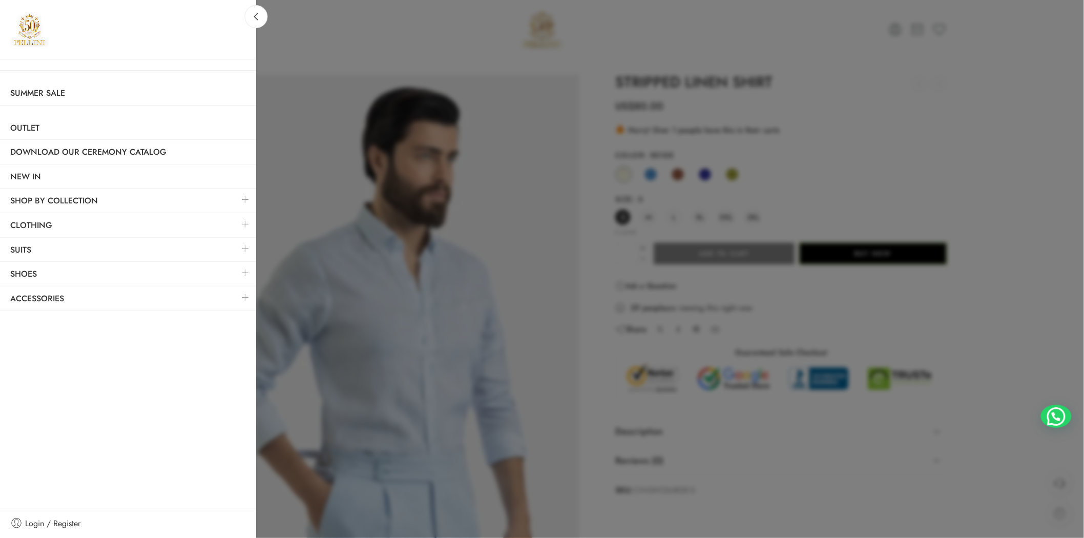
click at [241, 227] on link at bounding box center [246, 224] width 22 height 22
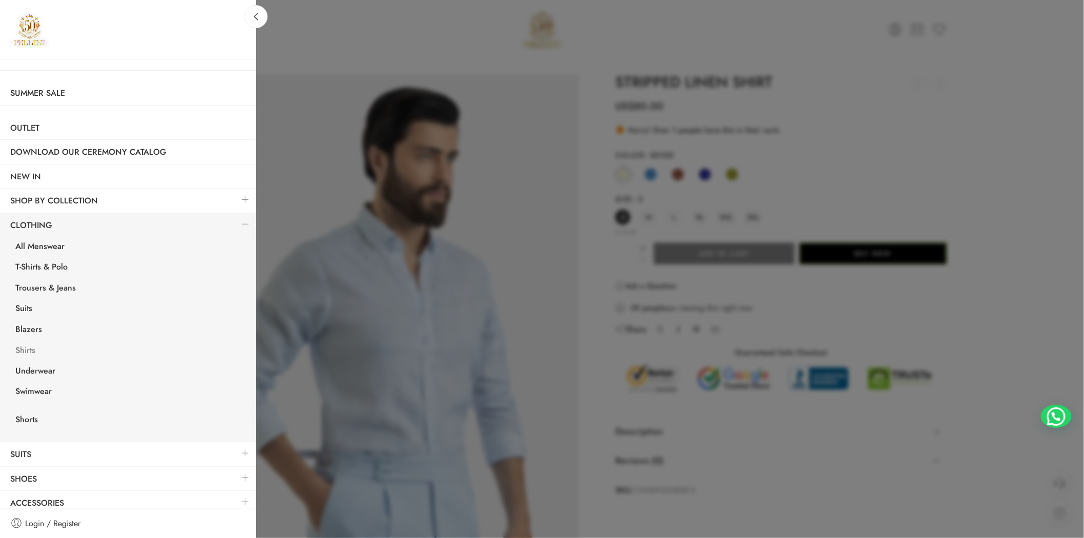
click at [48, 352] on link "Shirts" at bounding box center [130, 351] width 251 height 21
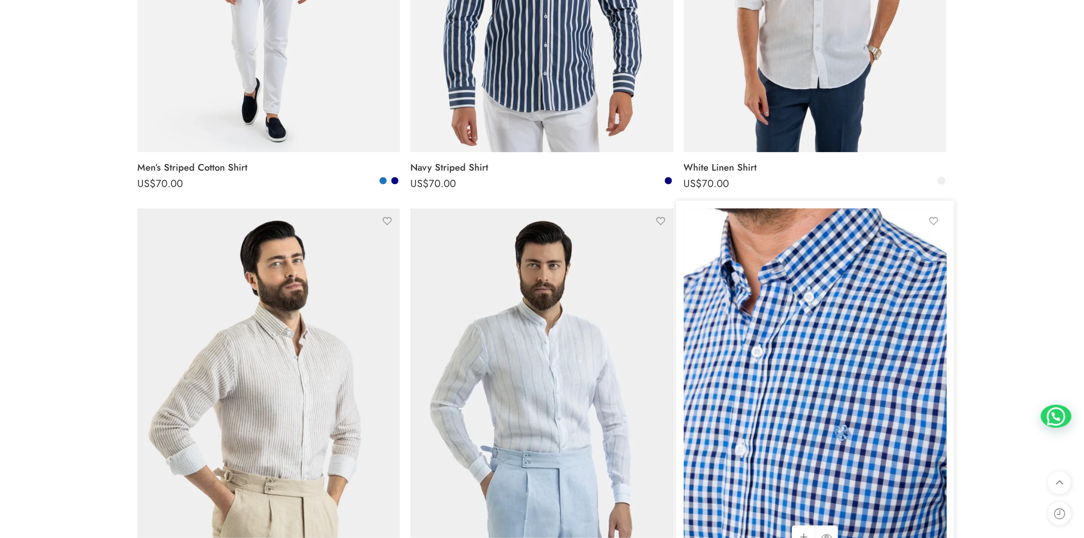
scroll to position [569, 0]
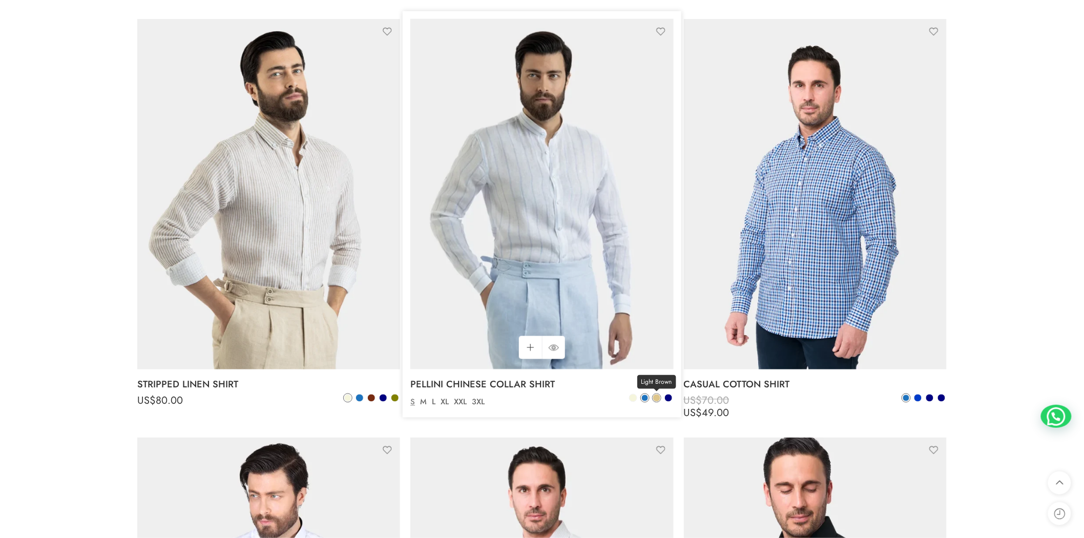
click at [657, 398] on span at bounding box center [656, 398] width 7 height 7
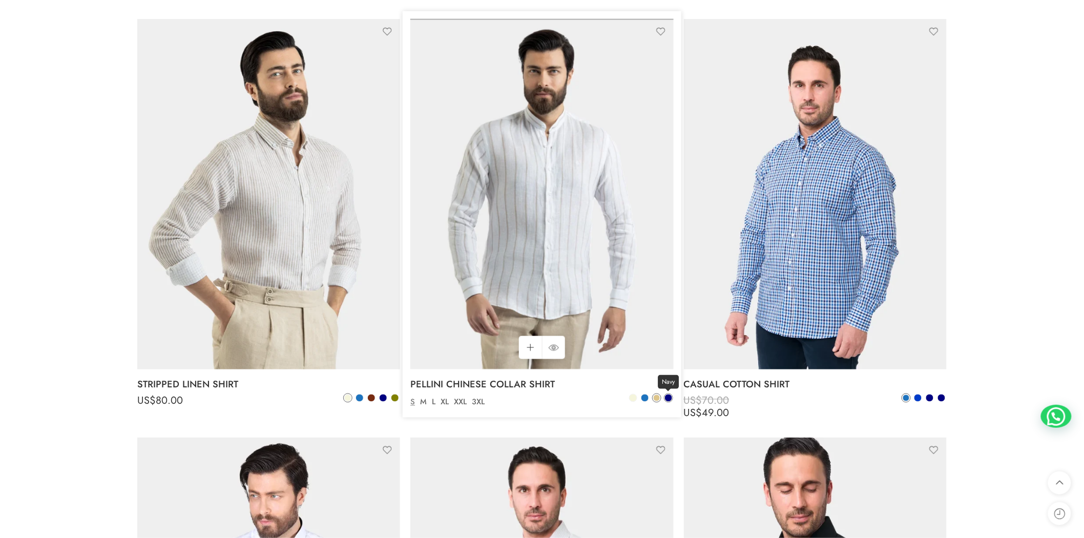
click at [666, 396] on span at bounding box center [668, 398] width 7 height 7
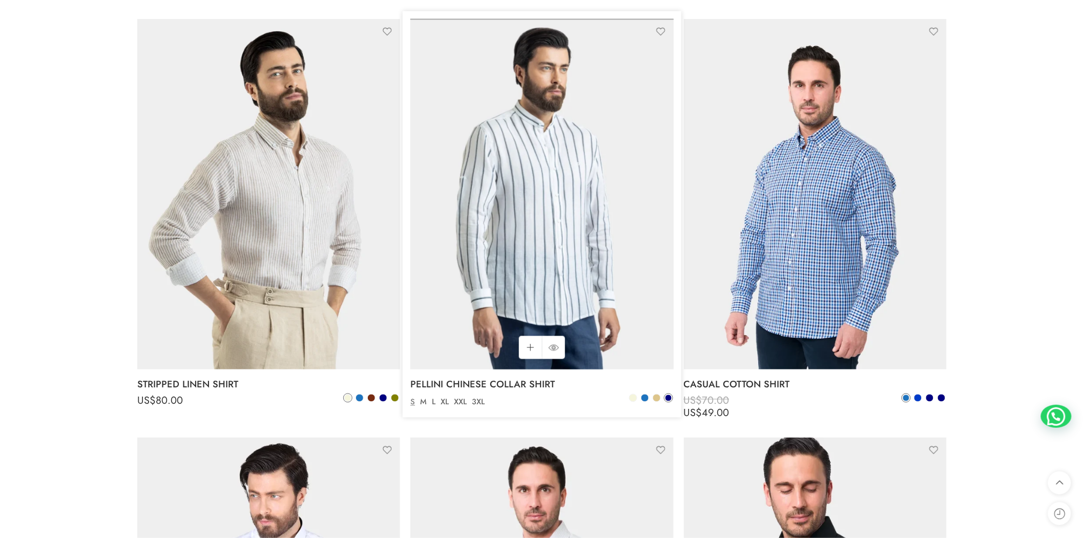
click at [557, 246] on img at bounding box center [541, 194] width 263 height 350
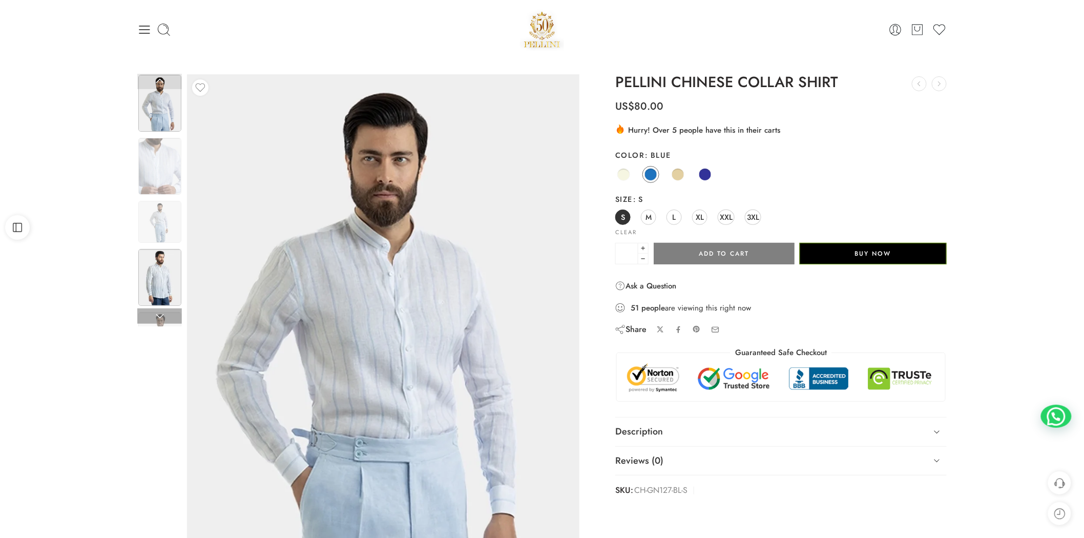
click at [156, 278] on img at bounding box center [159, 277] width 43 height 57
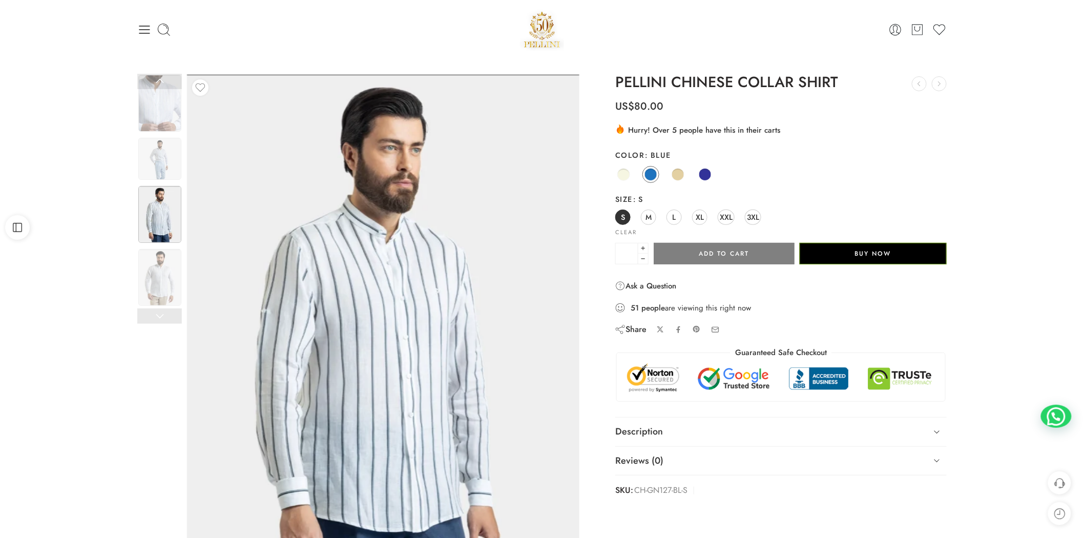
click at [442, 320] on img at bounding box center [383, 335] width 392 height 523
click at [157, 161] on img at bounding box center [159, 159] width 43 height 42
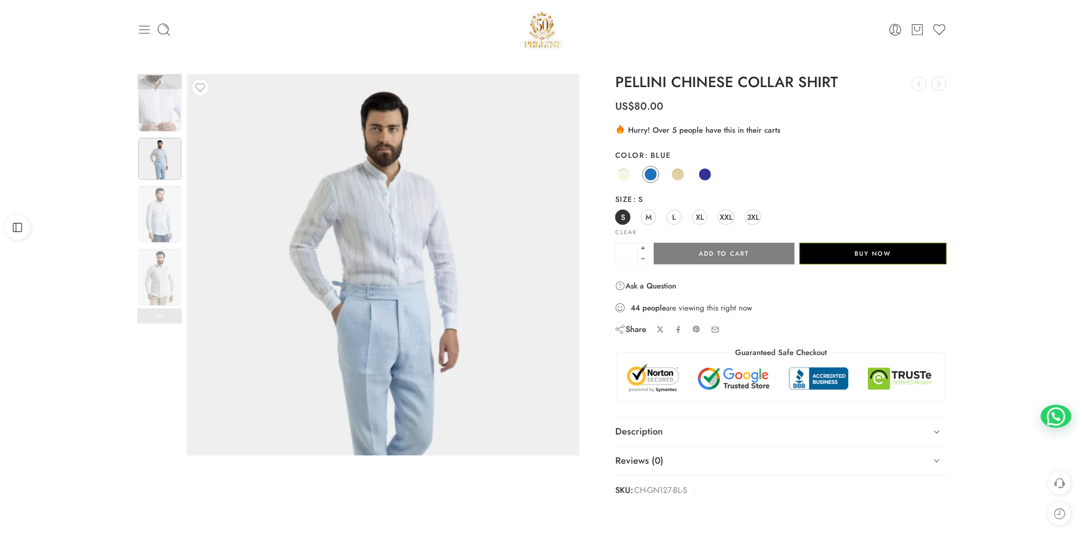
click at [150, 27] on icon at bounding box center [144, 30] width 14 height 14
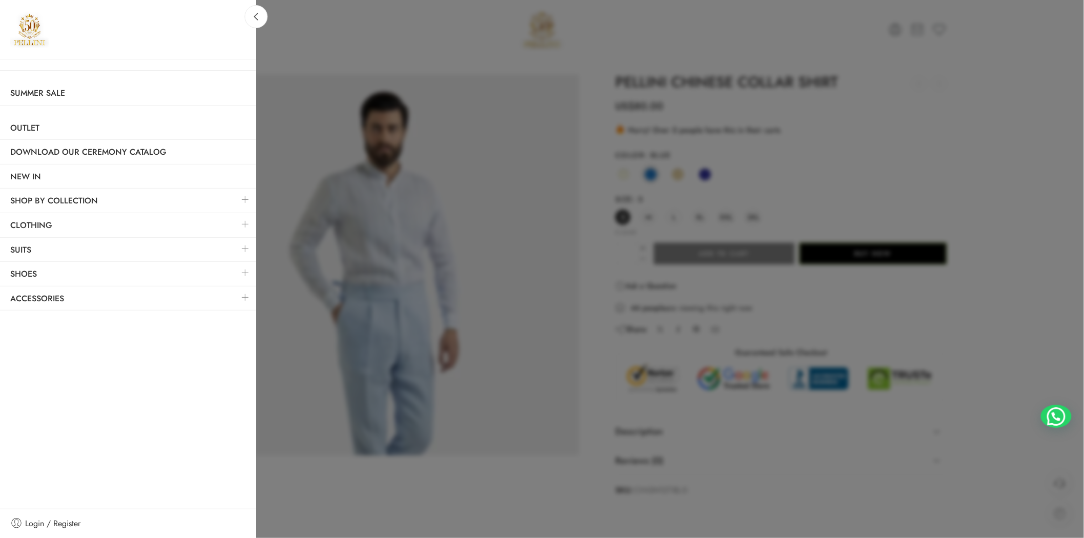
click at [246, 224] on link at bounding box center [246, 224] width 22 height 22
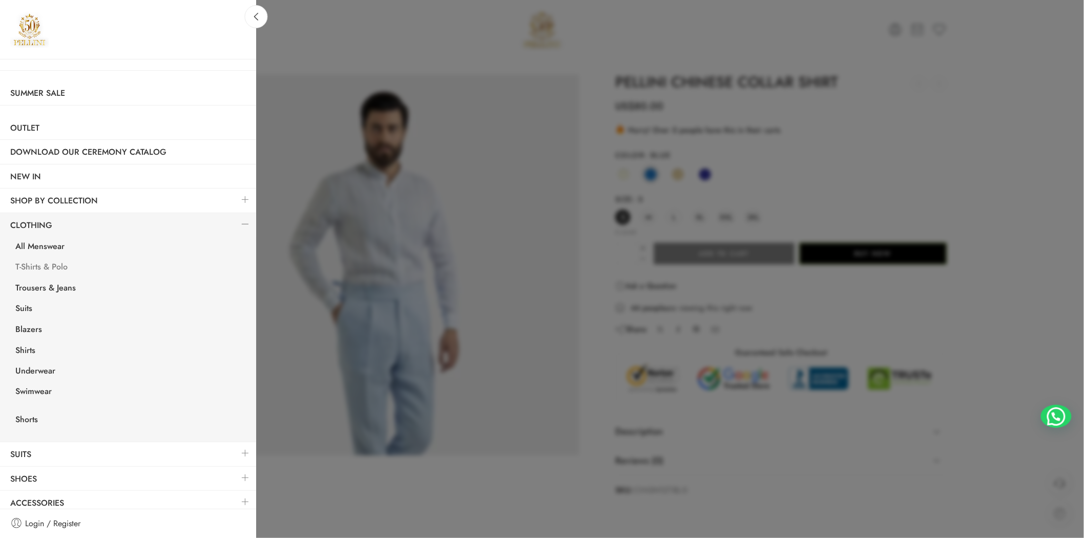
click at [60, 266] on link "T-Shirts & Polo" at bounding box center [130, 268] width 251 height 21
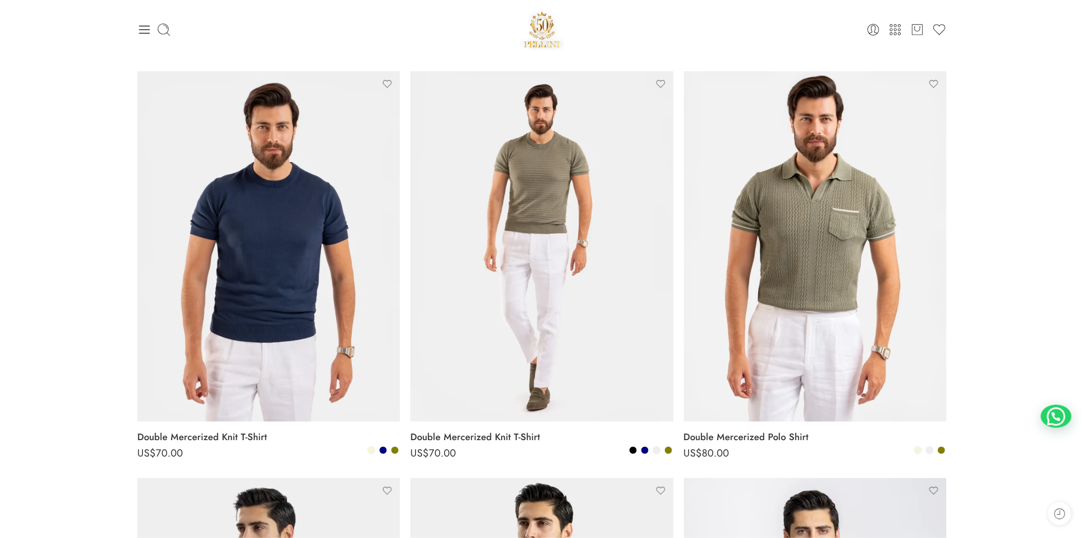
scroll to position [190, 0]
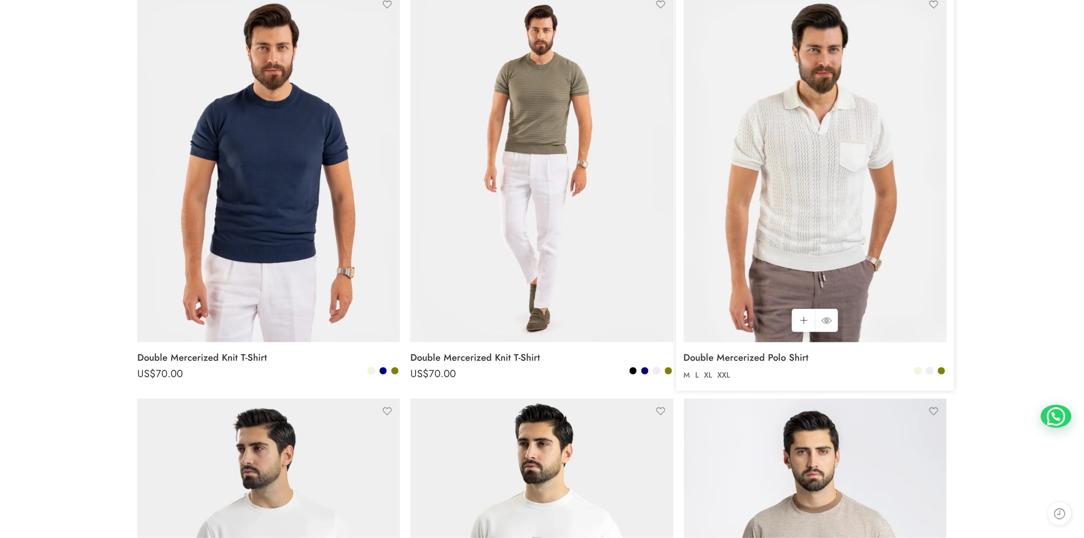
click at [862, 200] on img at bounding box center [815, 167] width 263 height 350
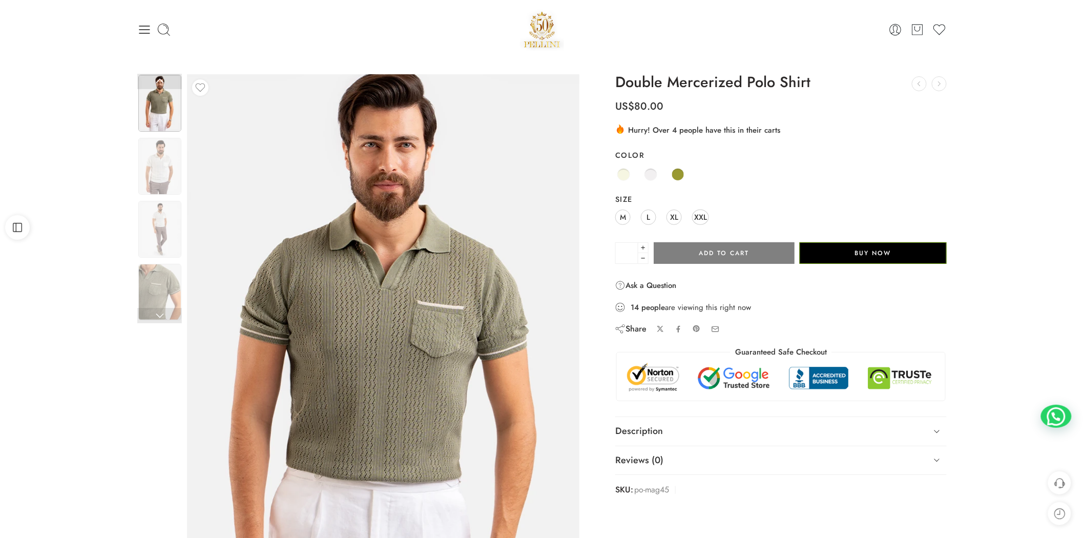
click at [360, 150] on img at bounding box center [386, 368] width 461 height 615
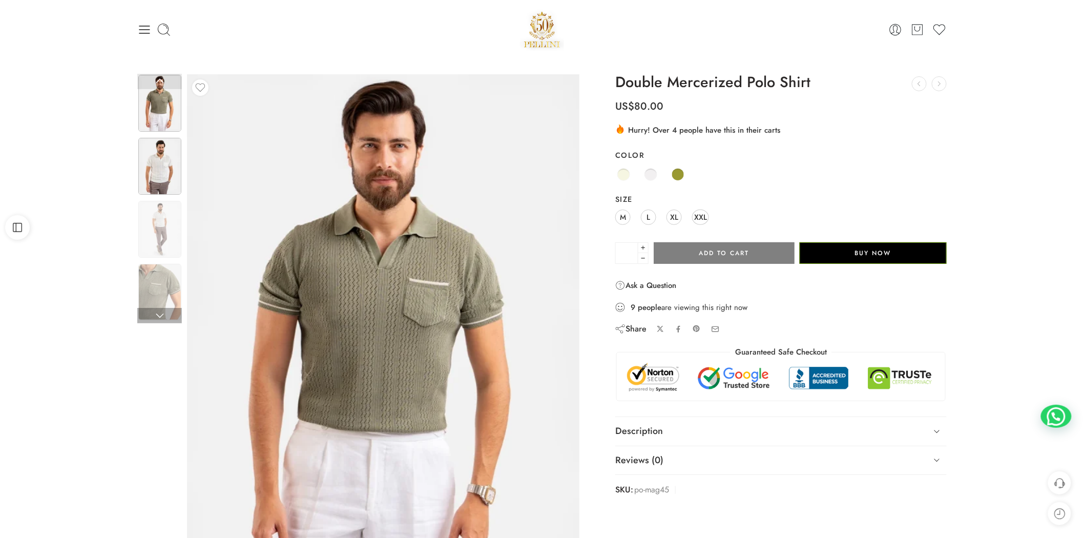
click at [160, 185] on img at bounding box center [159, 166] width 43 height 57
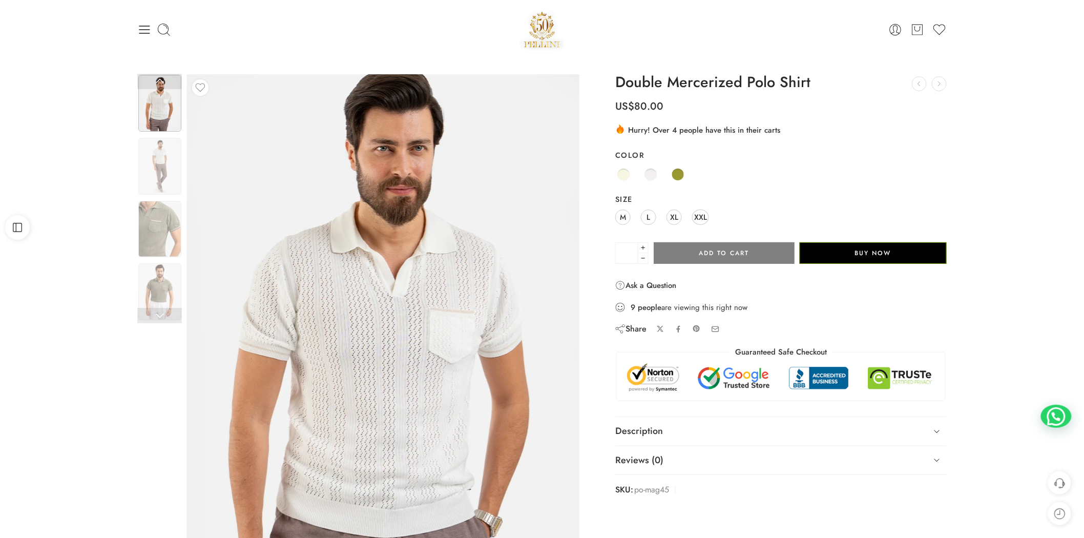
click at [366, 231] on img at bounding box center [385, 354] width 461 height 615
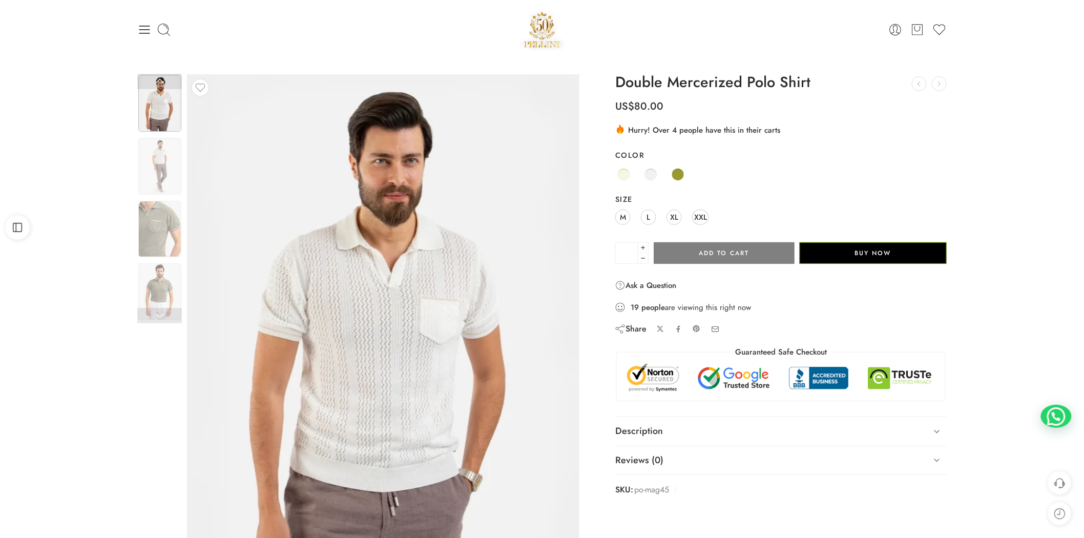
click at [74, 108] on div "Previous Next" at bounding box center [542, 345] width 1084 height 572
click at [144, 31] on icon at bounding box center [144, 30] width 14 height 14
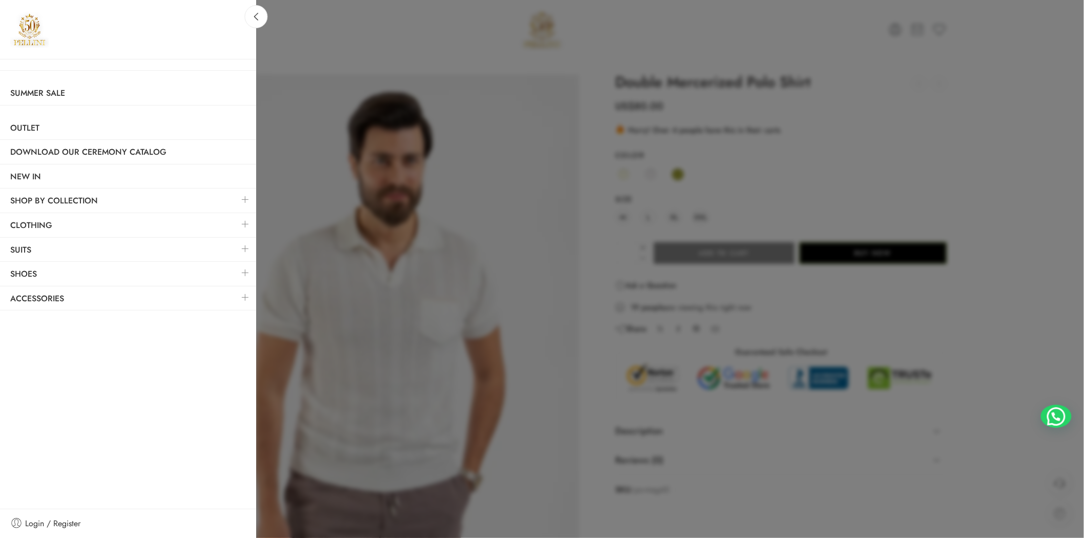
click at [422, 45] on div at bounding box center [542, 269] width 1084 height 538
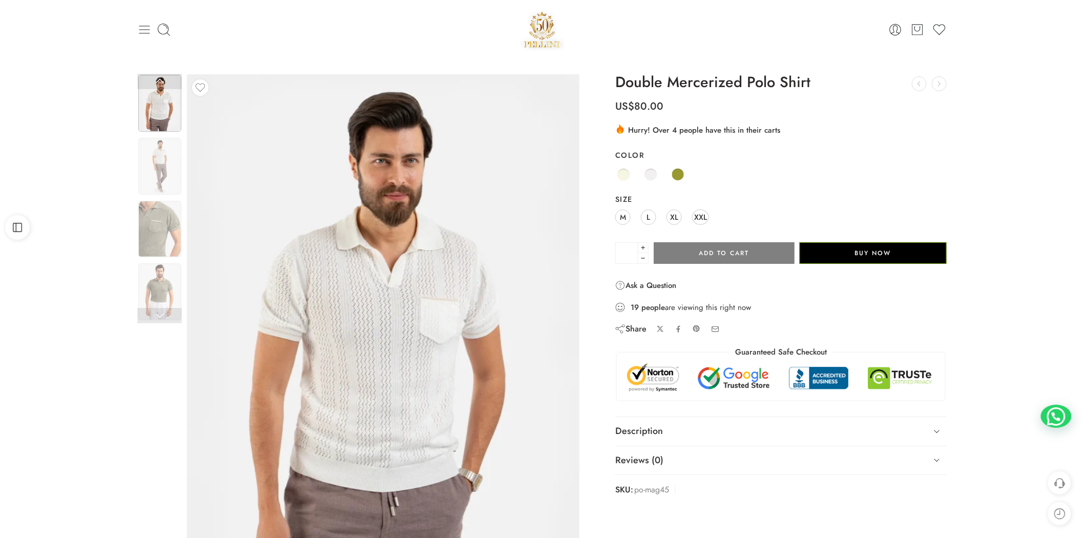
click at [147, 33] on icon at bounding box center [144, 30] width 14 height 14
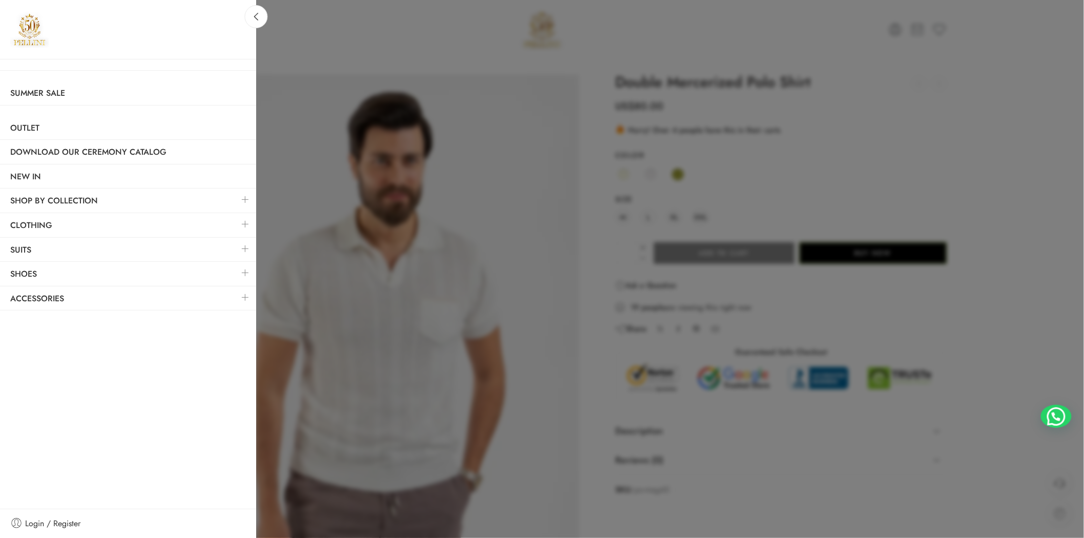
click at [307, 48] on div at bounding box center [542, 269] width 1084 height 538
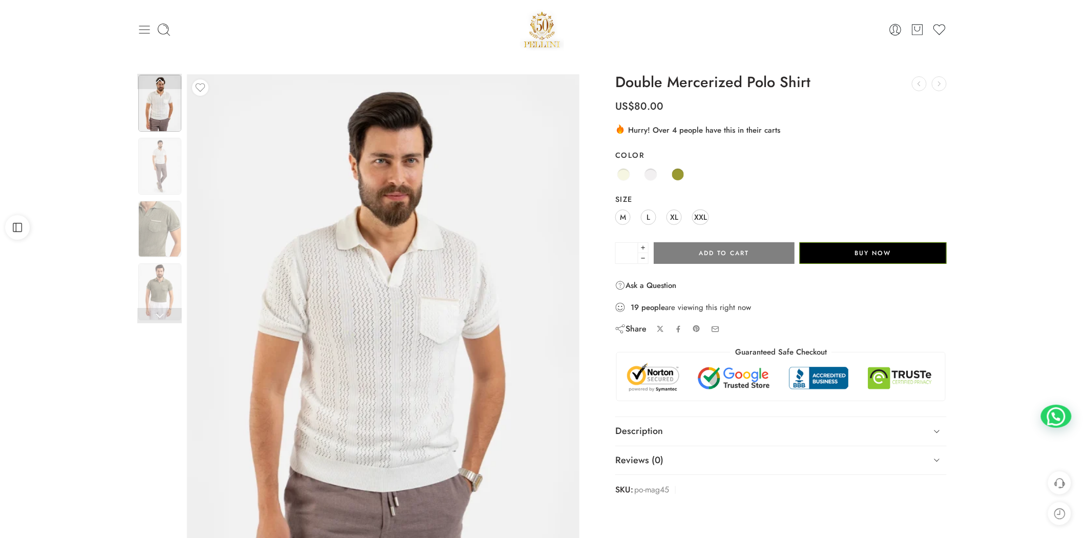
click at [141, 24] on icon at bounding box center [144, 30] width 14 height 14
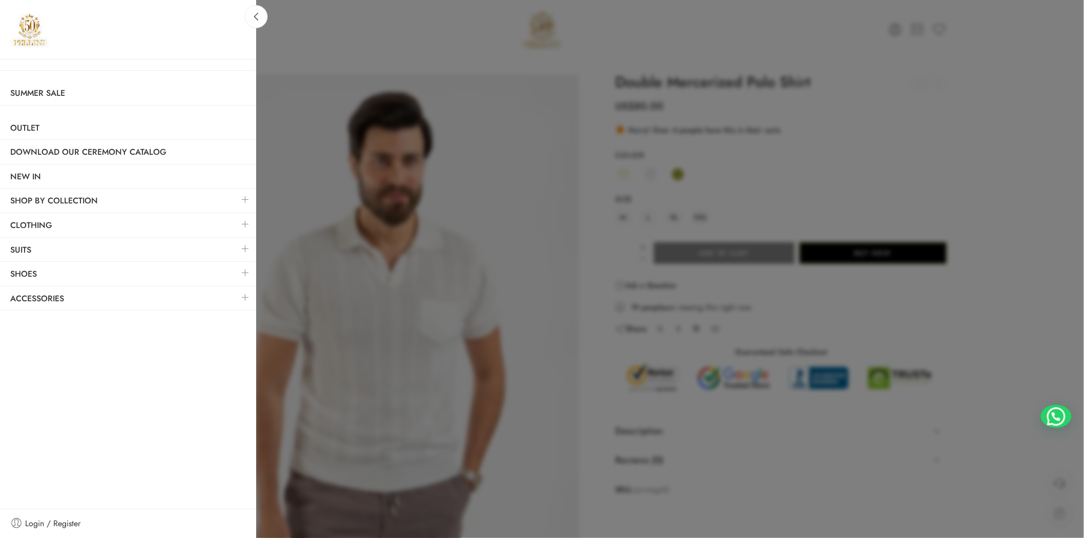
click at [244, 227] on link at bounding box center [246, 224] width 22 height 22
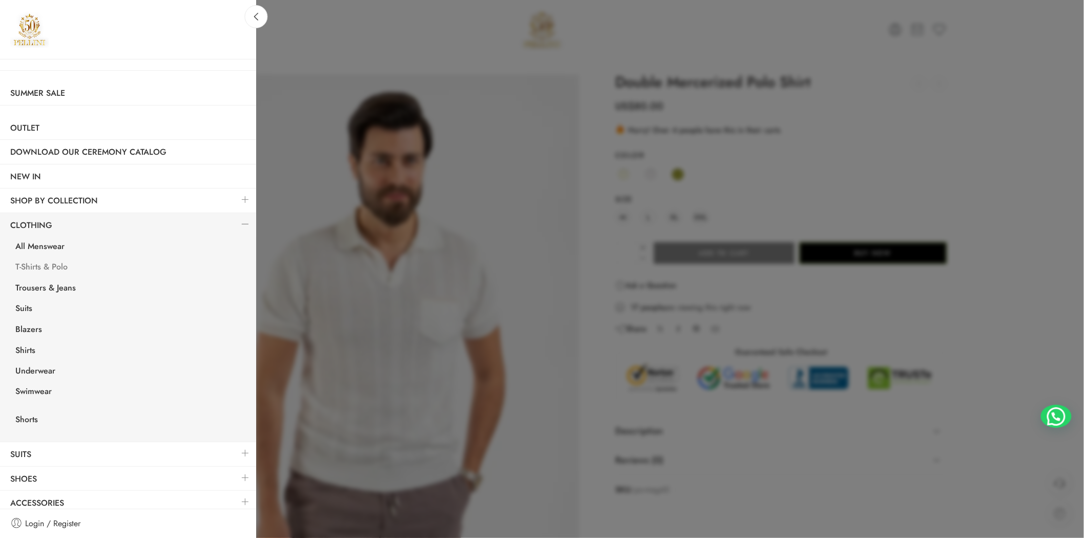
click at [57, 263] on link "T-Shirts & Polo" at bounding box center [130, 268] width 251 height 21
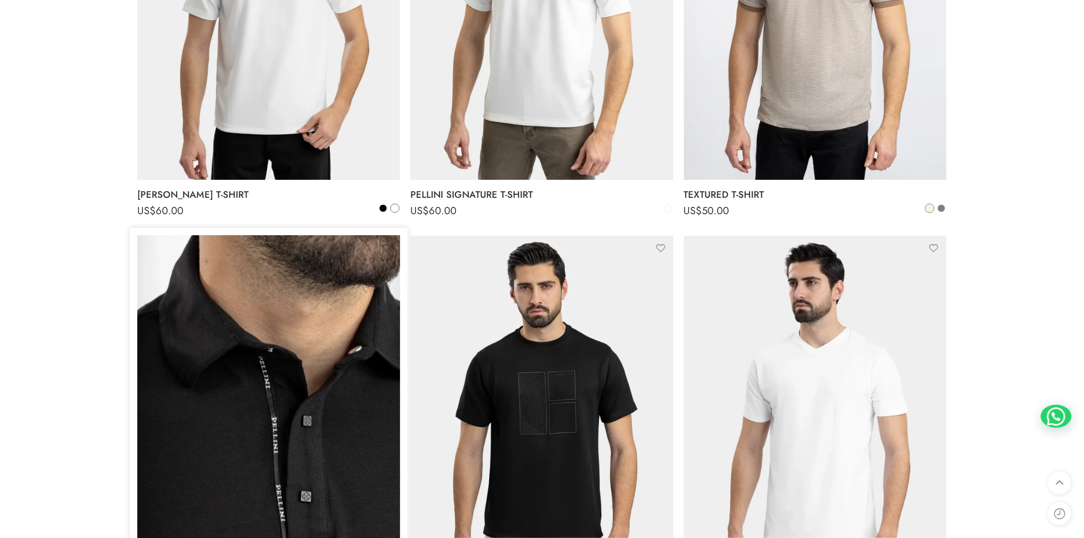
scroll to position [949, 0]
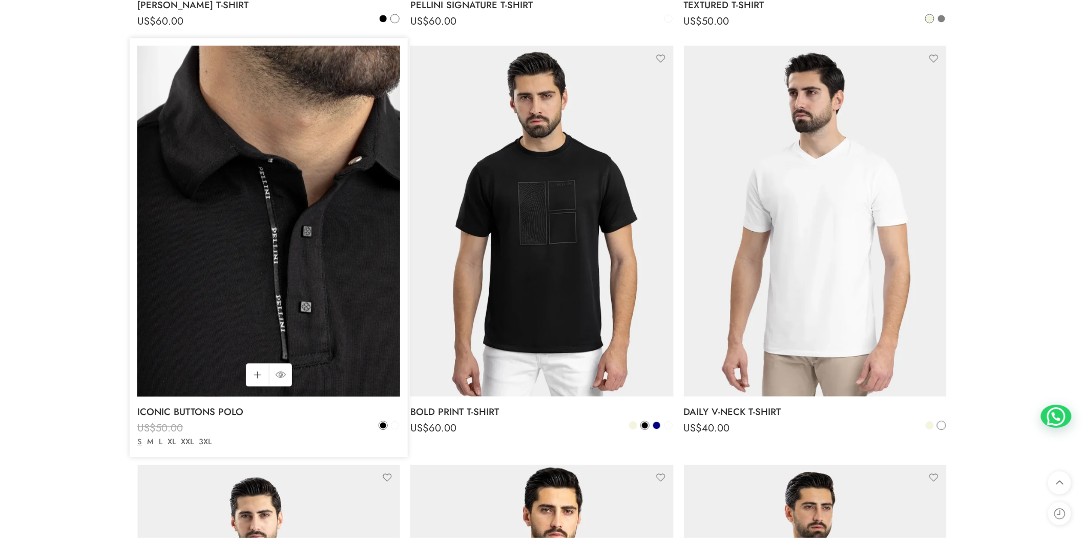
click at [294, 315] on img at bounding box center [268, 221] width 263 height 350
click at [211, 208] on img at bounding box center [268, 221] width 263 height 350
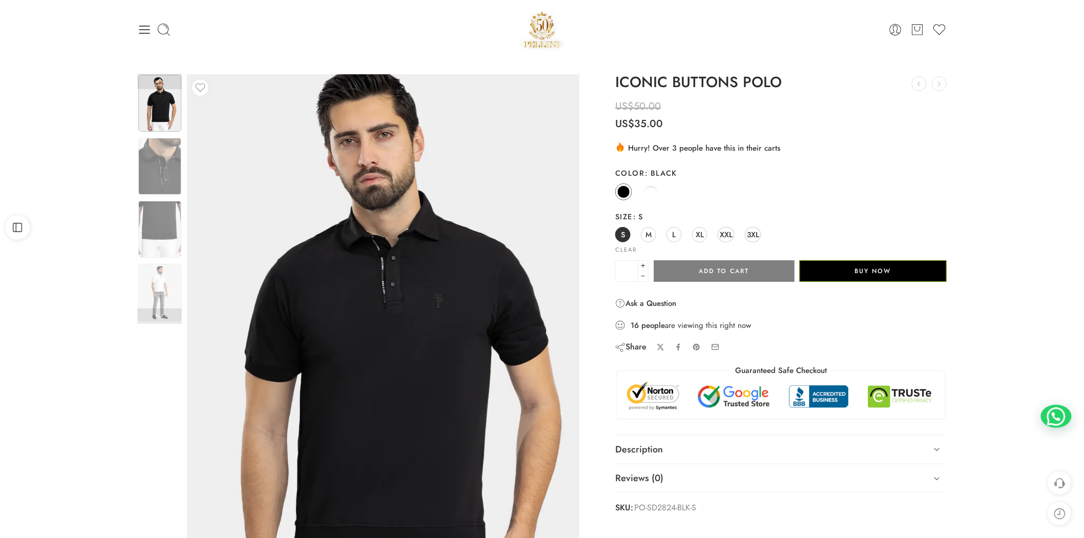
click at [387, 240] on img at bounding box center [382, 352] width 461 height 615
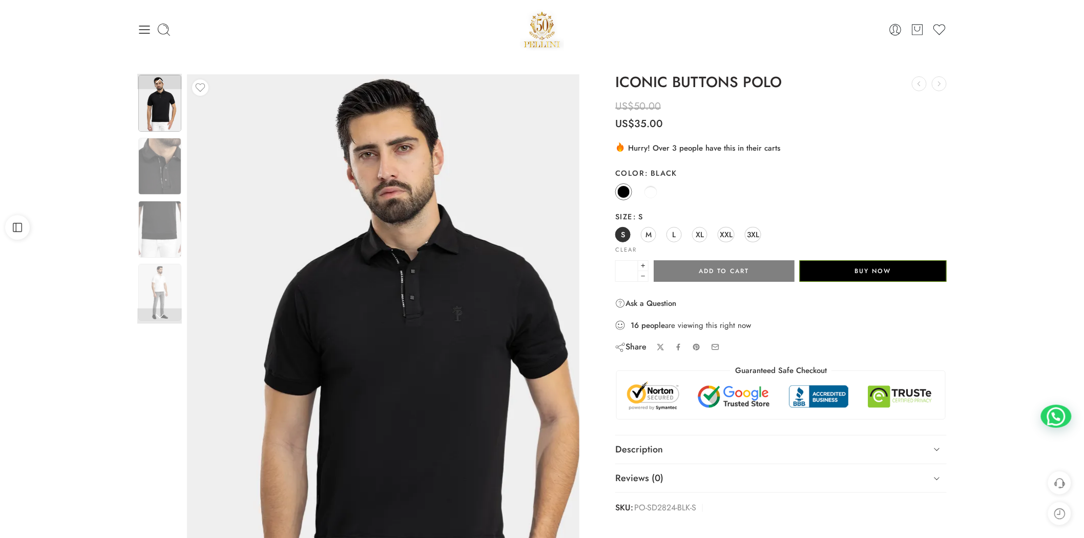
click at [276, 163] on img at bounding box center [401, 365] width 461 height 615
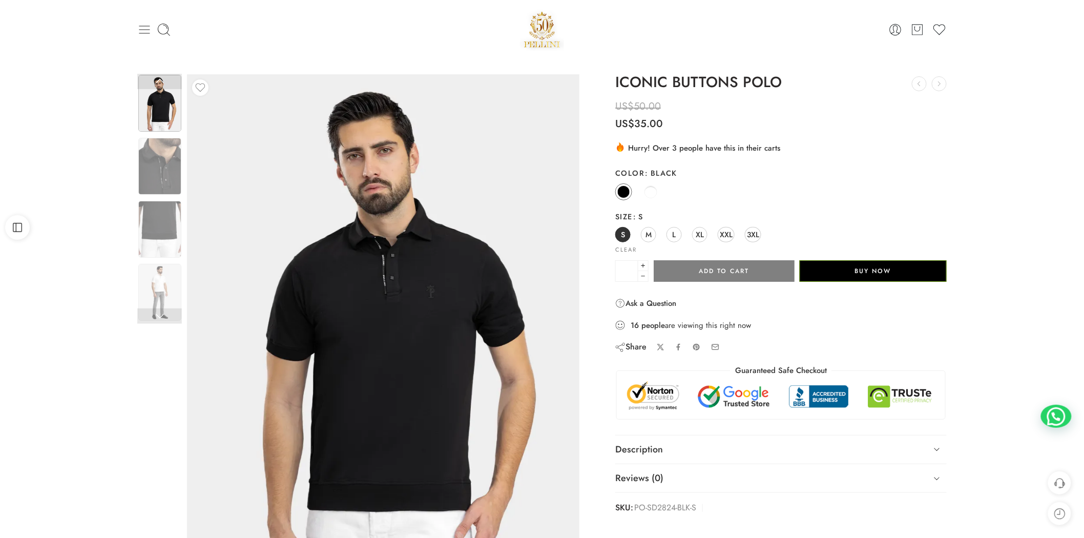
click at [147, 33] on icon at bounding box center [144, 30] width 14 height 14
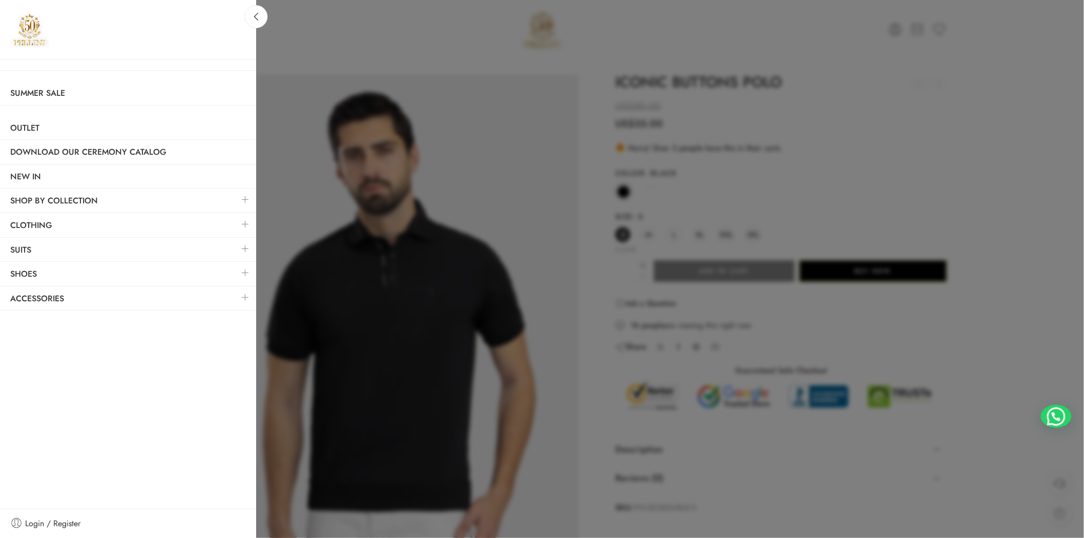
click at [239, 218] on link at bounding box center [246, 224] width 22 height 22
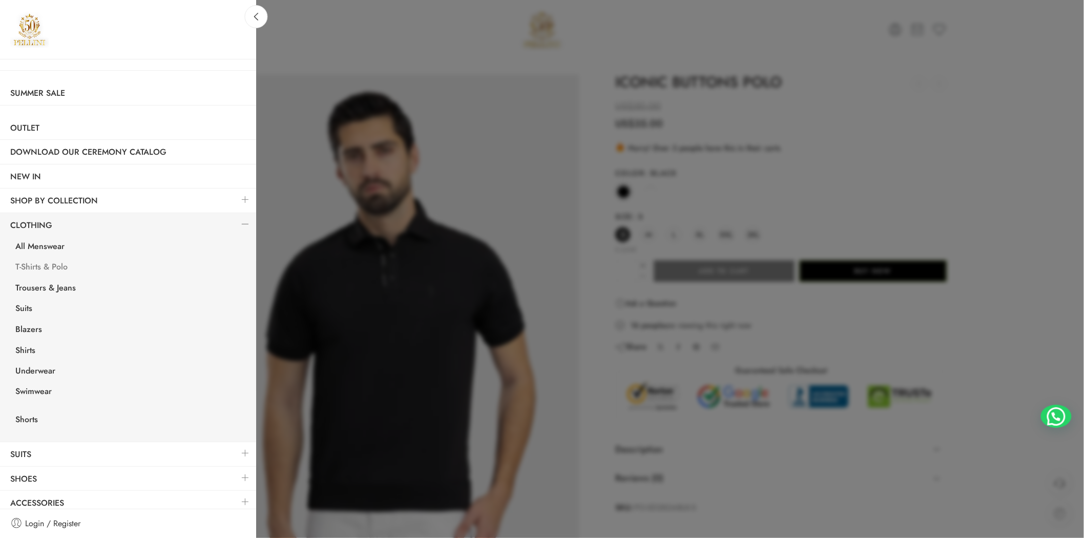
click at [43, 272] on link "T-Shirts & Polo" at bounding box center [130, 268] width 251 height 21
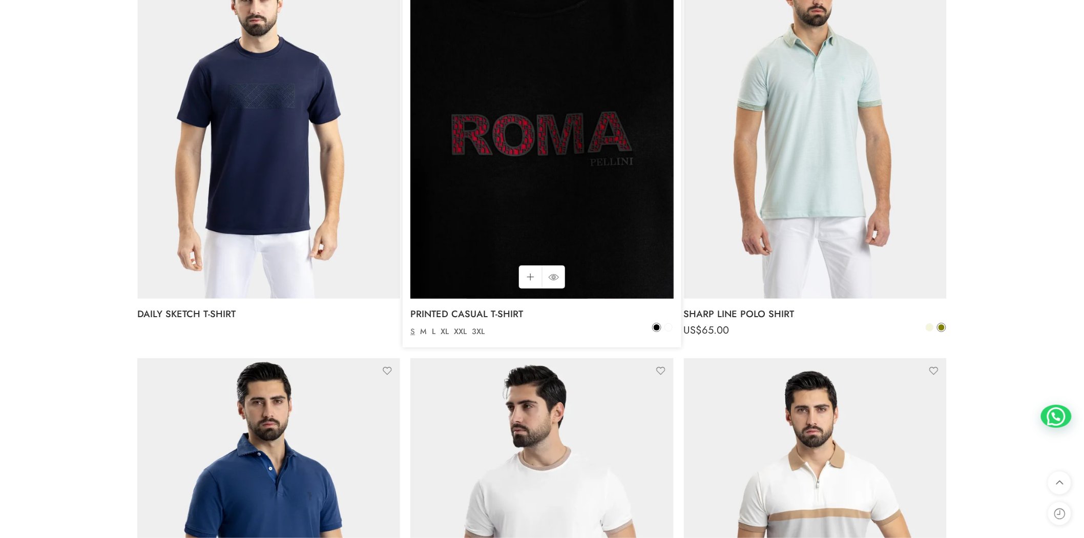
scroll to position [1328, 0]
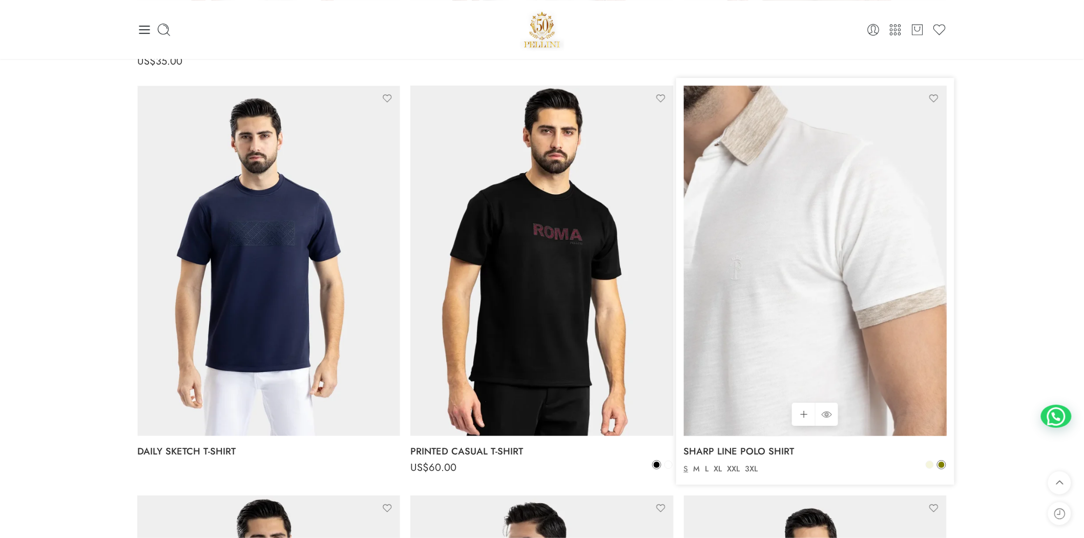
click at [811, 274] on img at bounding box center [815, 261] width 263 height 350
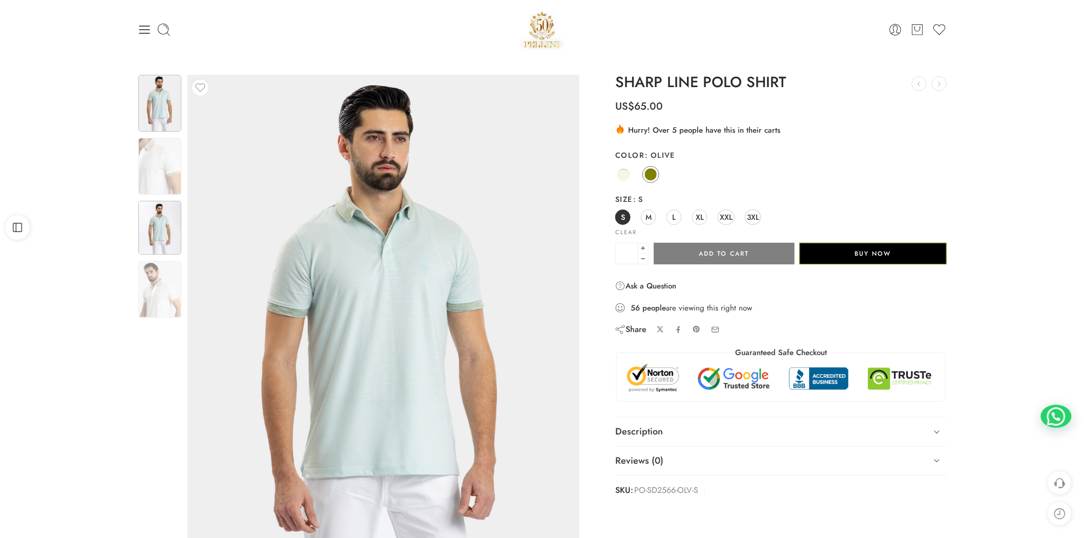
click at [155, 236] on img at bounding box center [159, 228] width 43 height 54
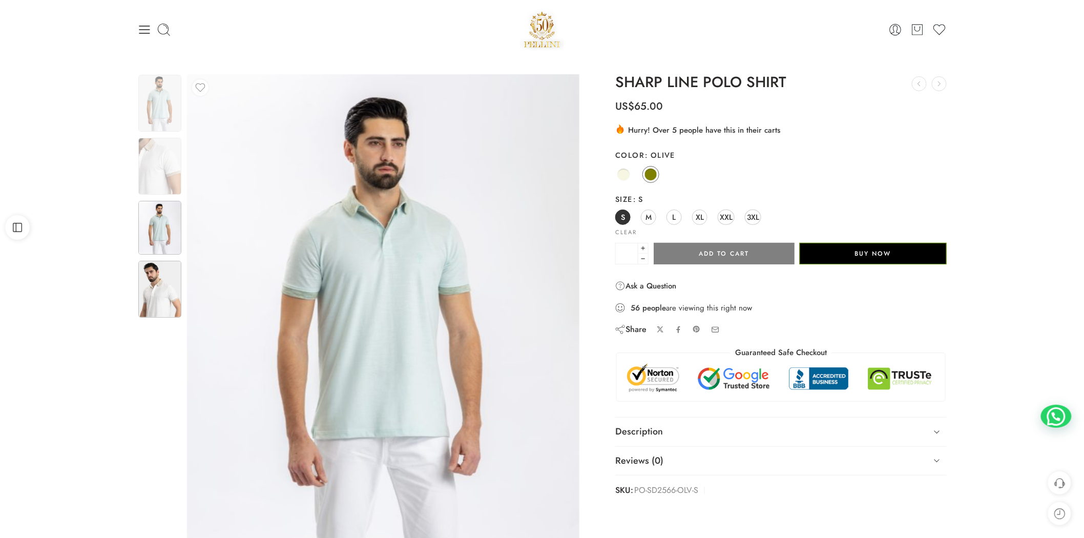
click at [172, 287] on img at bounding box center [159, 289] width 43 height 57
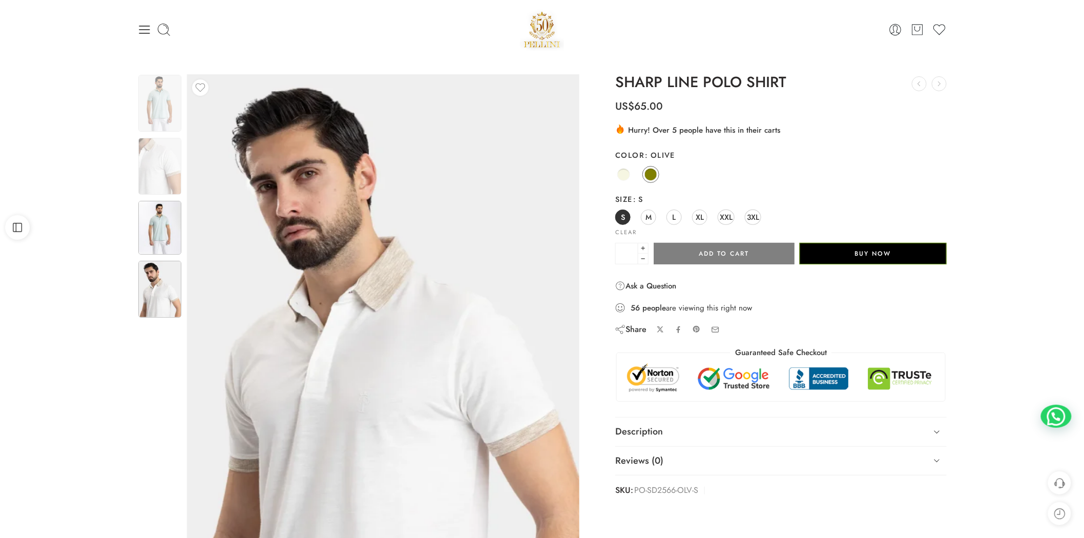
click at [160, 226] on img at bounding box center [159, 228] width 43 height 54
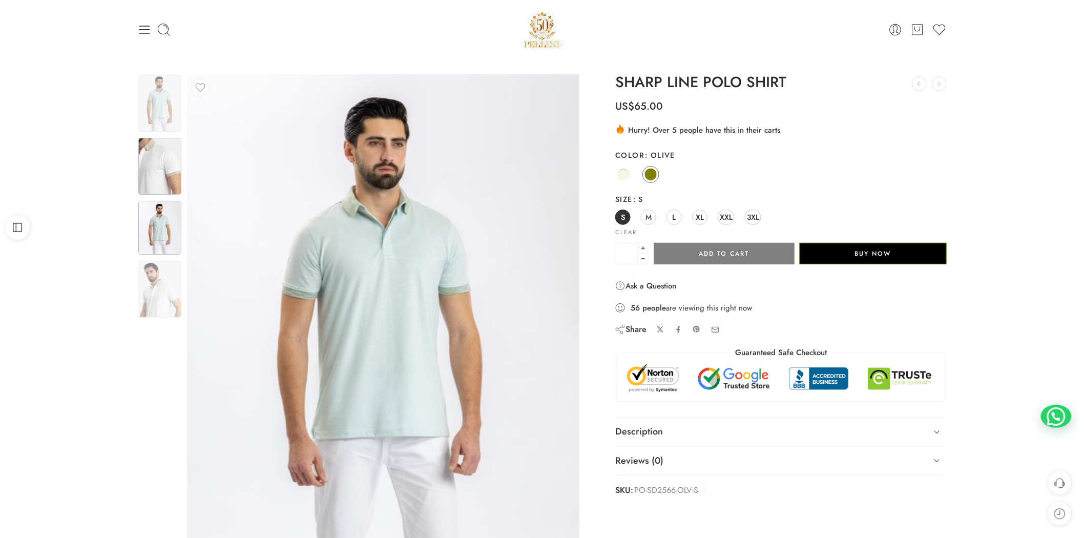
click at [152, 191] on img at bounding box center [159, 166] width 43 height 57
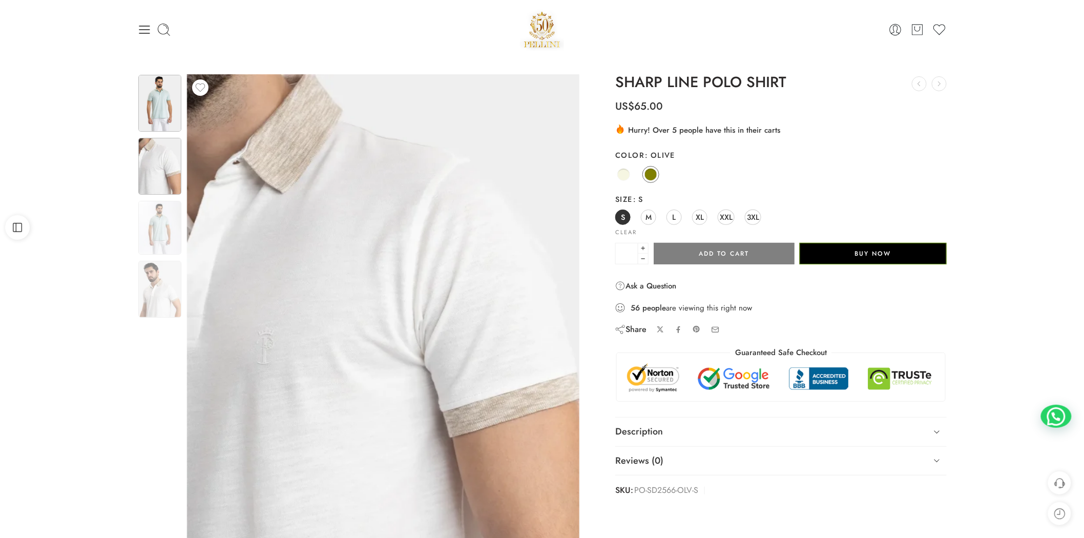
click at [162, 115] on img at bounding box center [159, 103] width 43 height 57
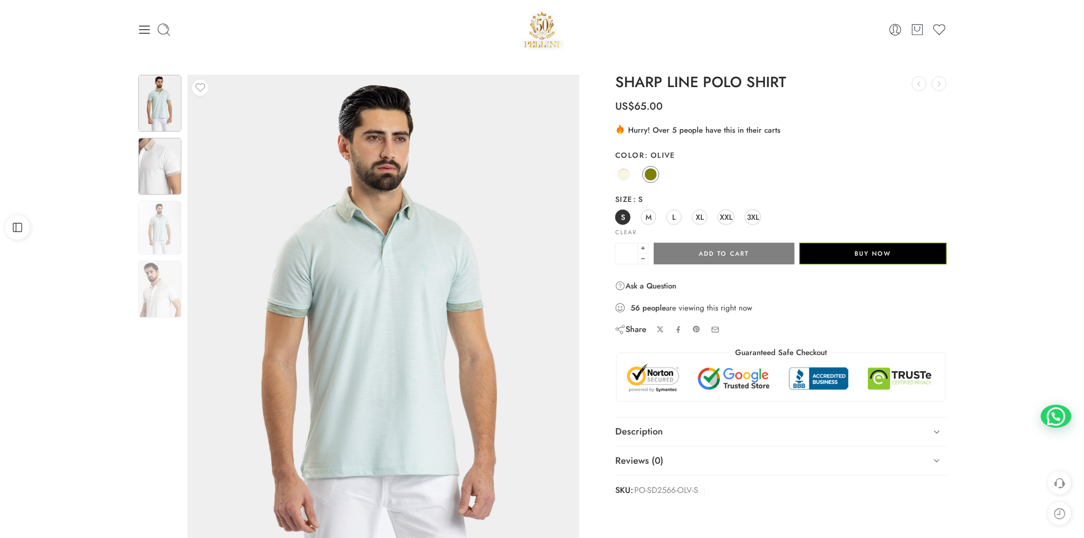
click at [155, 180] on img at bounding box center [159, 166] width 43 height 57
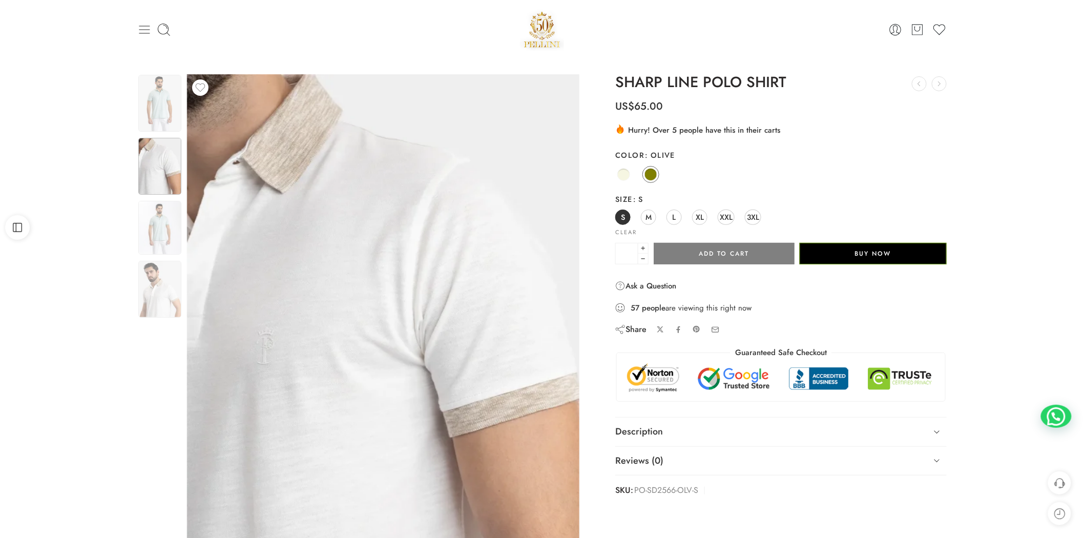
click at [141, 34] on icon at bounding box center [144, 30] width 14 height 14
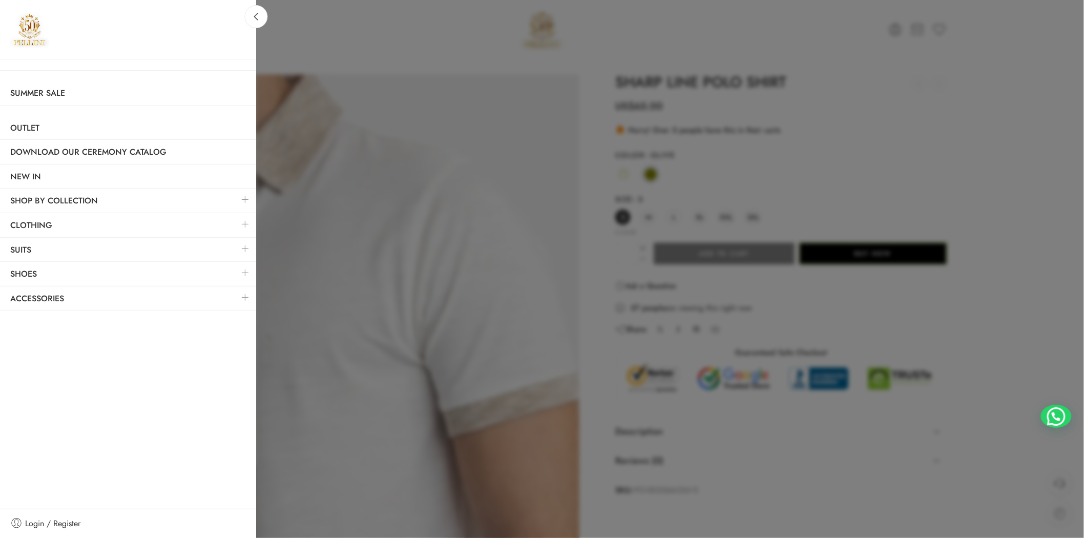
click at [250, 201] on link at bounding box center [246, 200] width 22 height 22
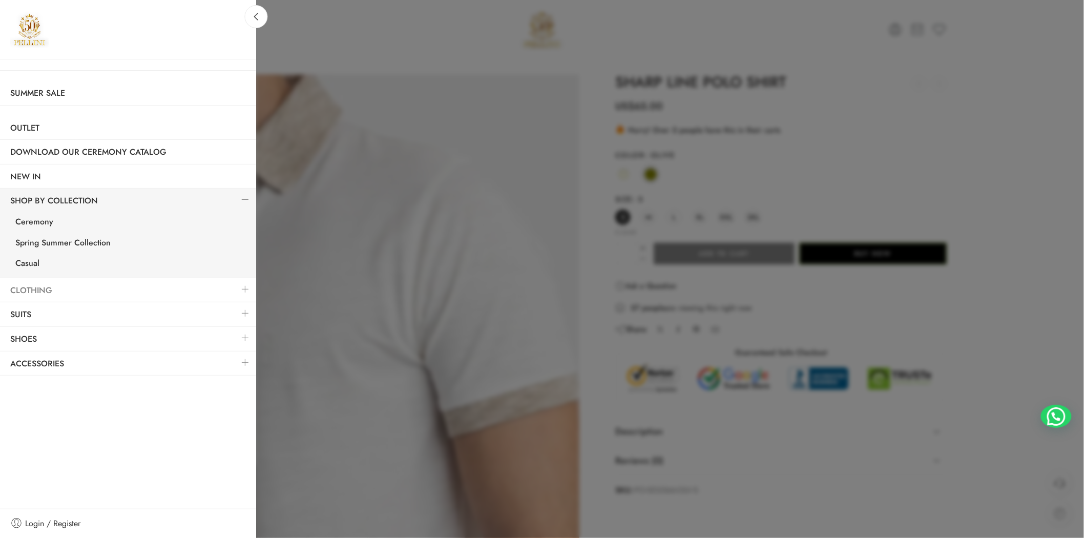
click at [170, 294] on link "Clothing" at bounding box center [128, 291] width 256 height 24
click at [244, 285] on link at bounding box center [246, 289] width 22 height 22
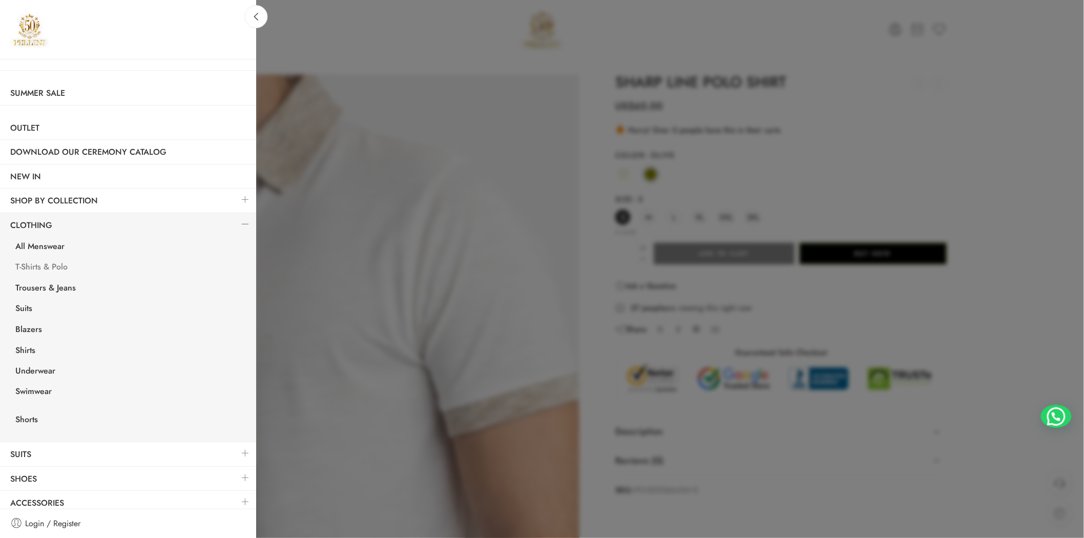
click at [46, 266] on link "T-Shirts & Polo" at bounding box center [130, 268] width 251 height 21
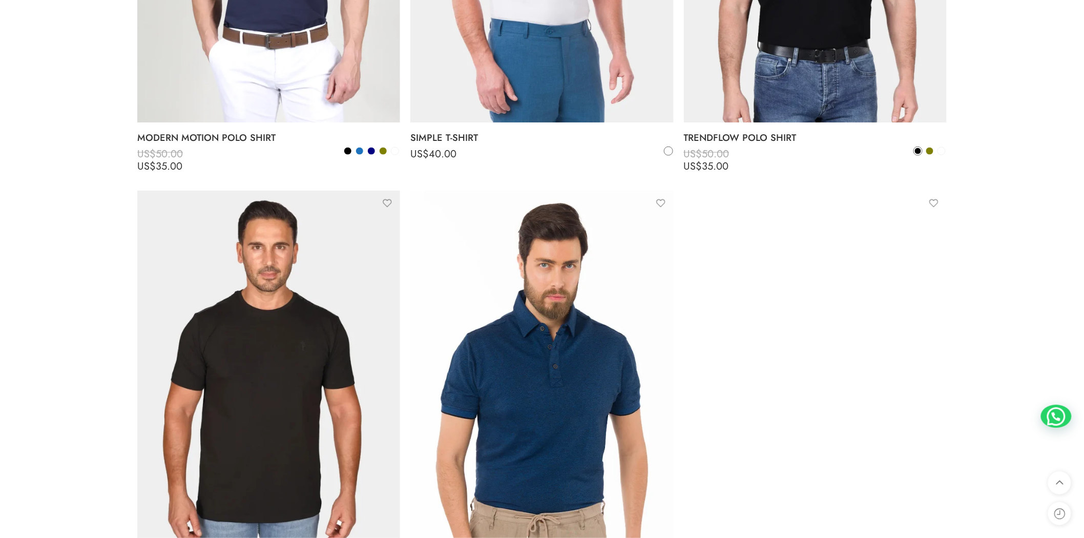
scroll to position [3795, 0]
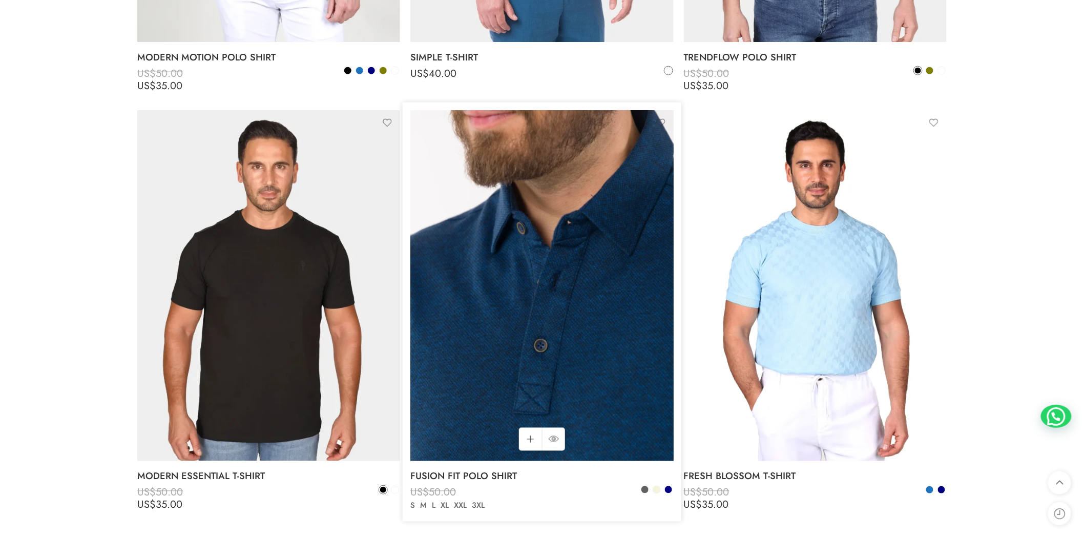
click at [534, 214] on img at bounding box center [541, 285] width 263 height 350
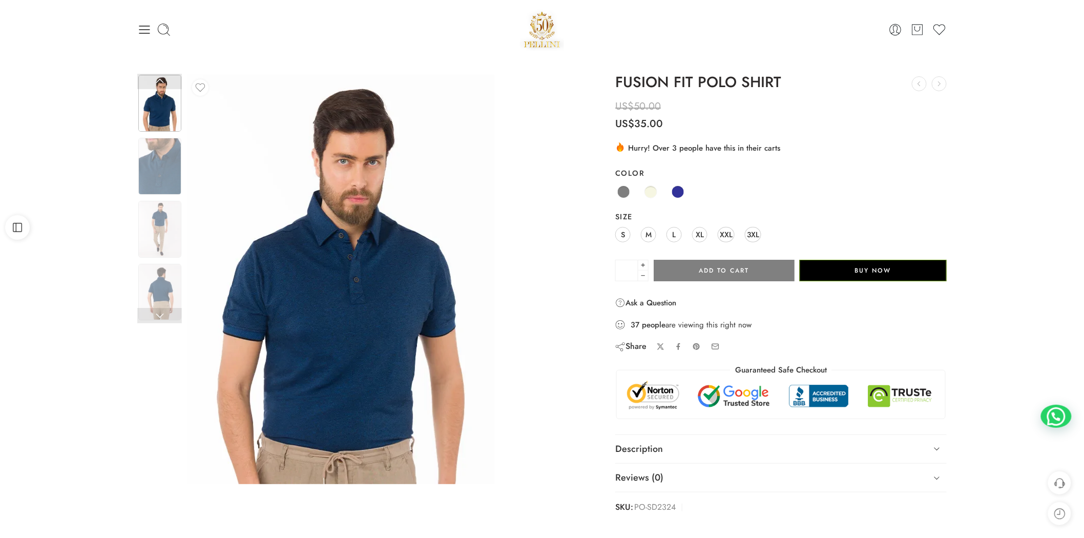
click at [388, 217] on img at bounding box center [340, 279] width 307 height 410
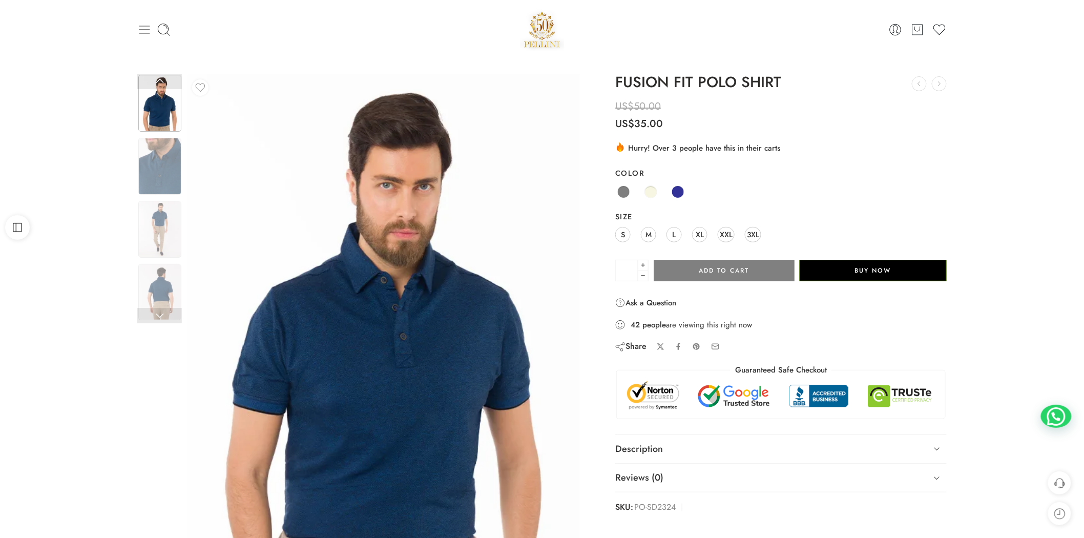
click at [142, 32] on icon at bounding box center [144, 30] width 14 height 14
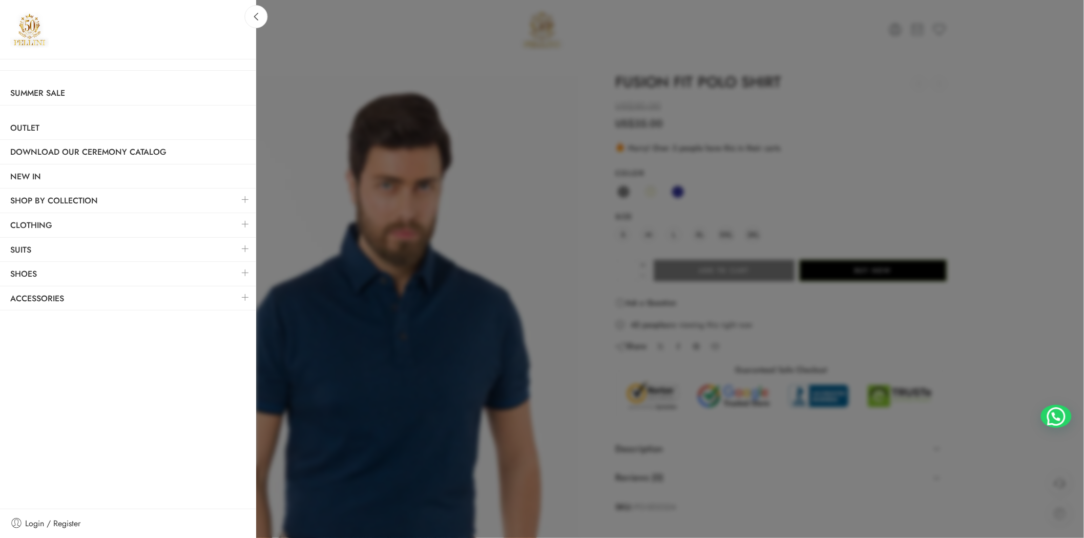
click at [243, 219] on link at bounding box center [246, 224] width 22 height 22
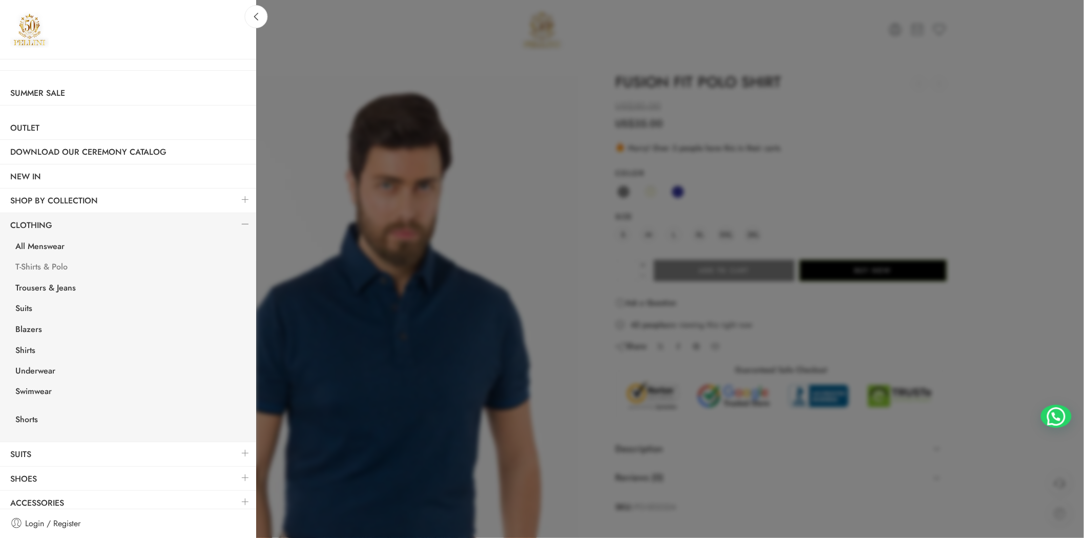
click at [36, 265] on link "T-Shirts & Polo" at bounding box center [130, 268] width 251 height 21
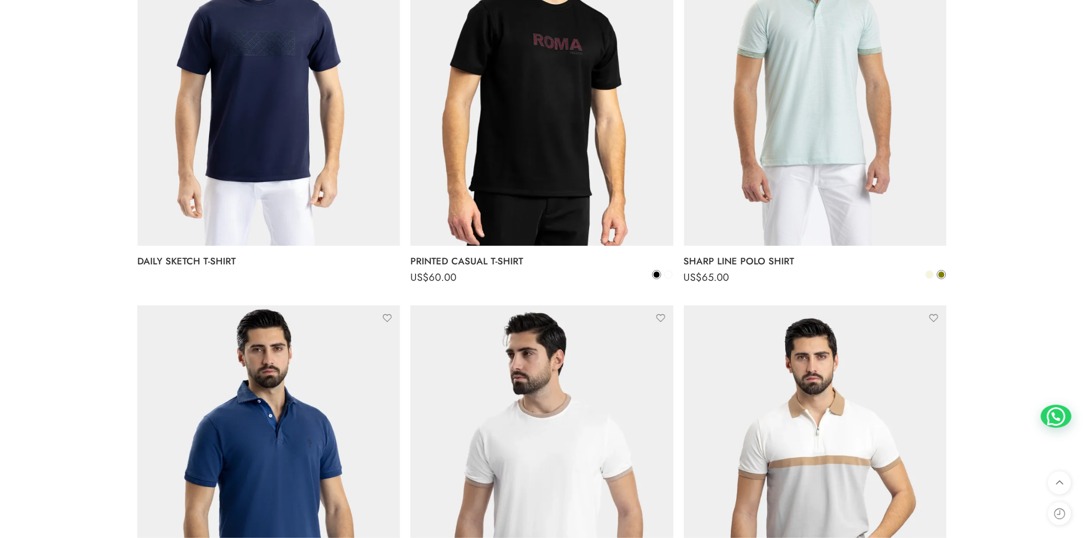
scroll to position [1708, 0]
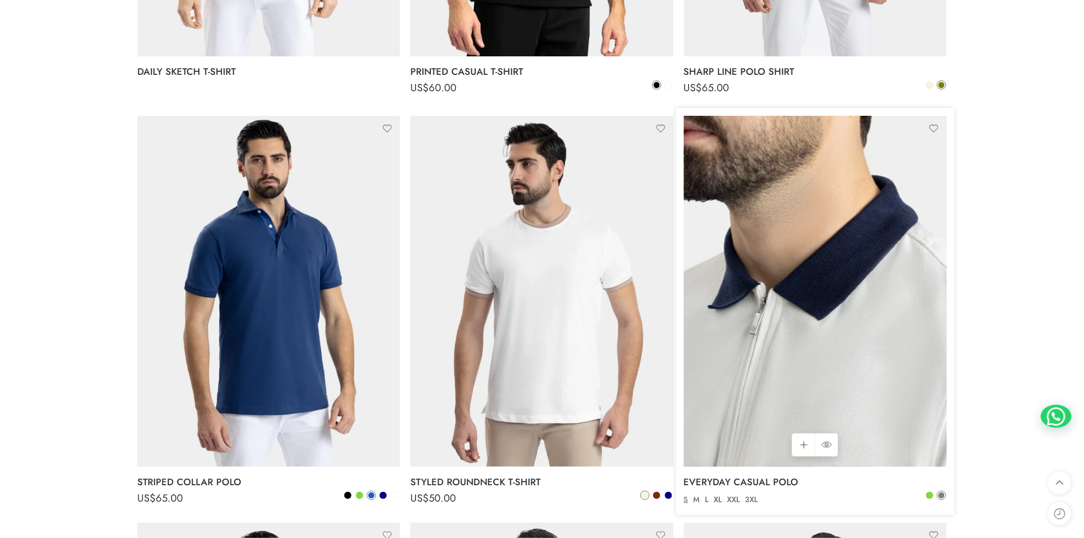
click at [817, 234] on img at bounding box center [815, 291] width 263 height 350
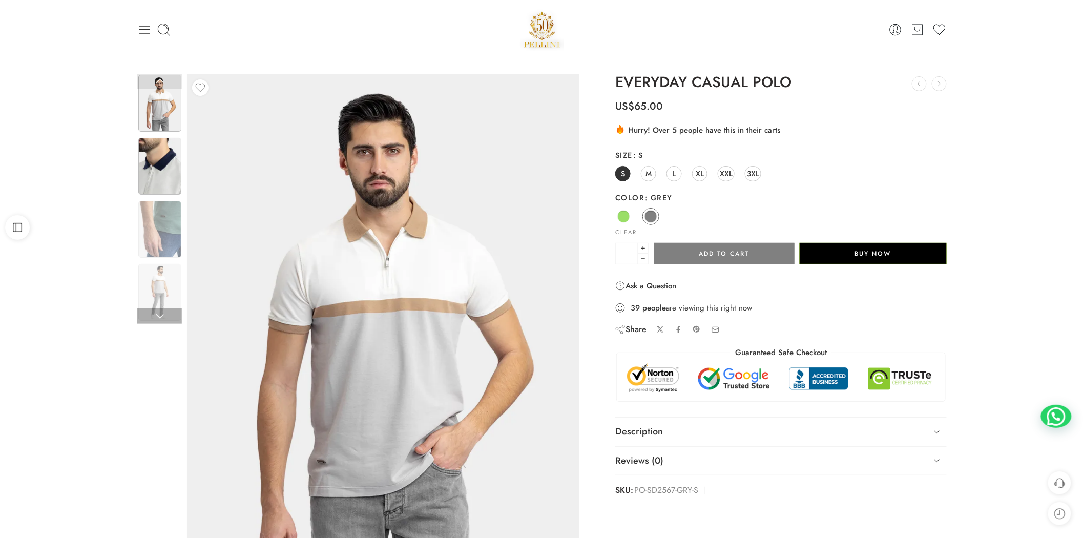
click at [148, 181] on img at bounding box center [159, 166] width 43 height 57
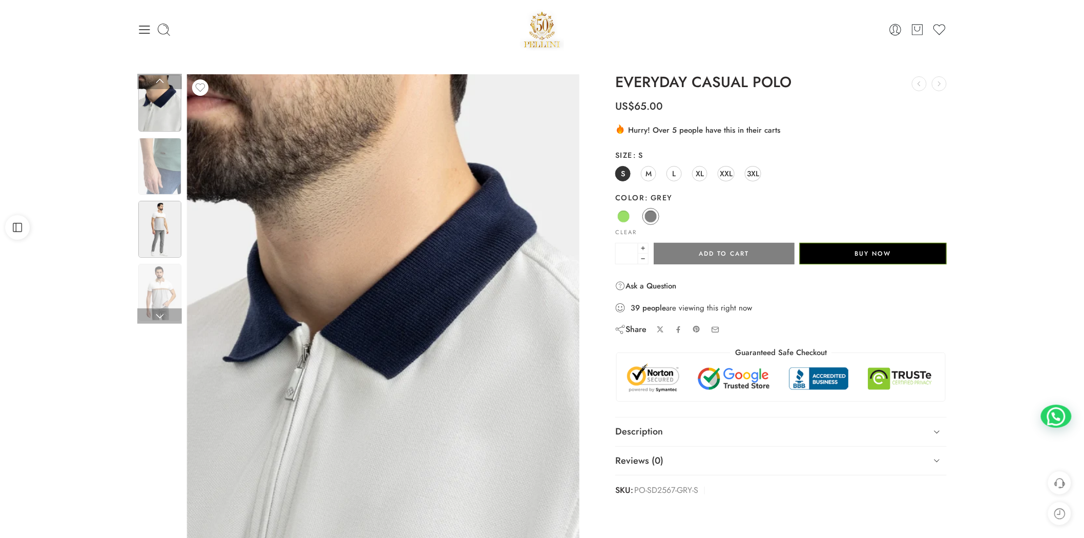
click at [156, 248] on img at bounding box center [159, 229] width 43 height 57
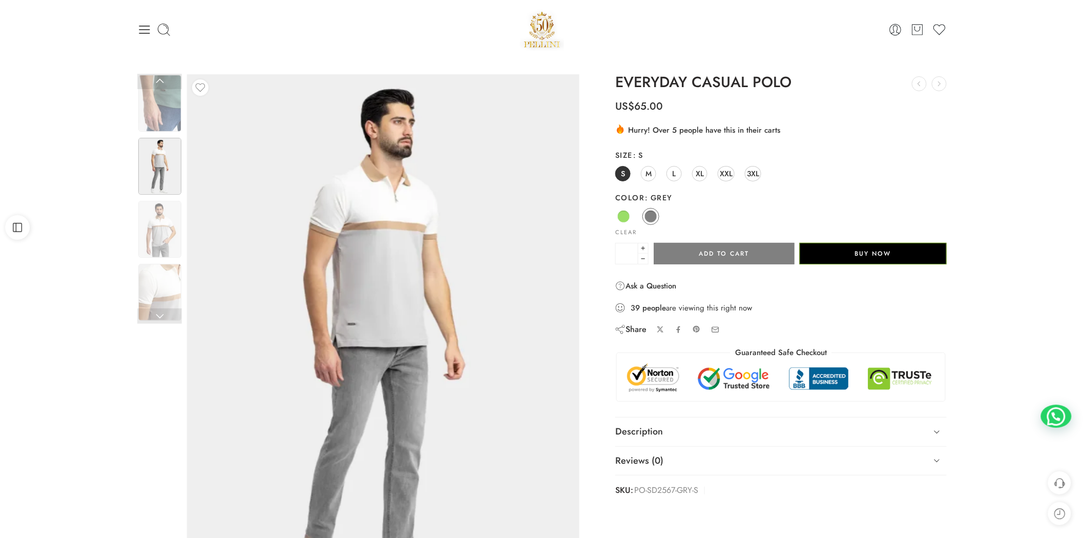
click at [163, 288] on img at bounding box center [159, 292] width 43 height 57
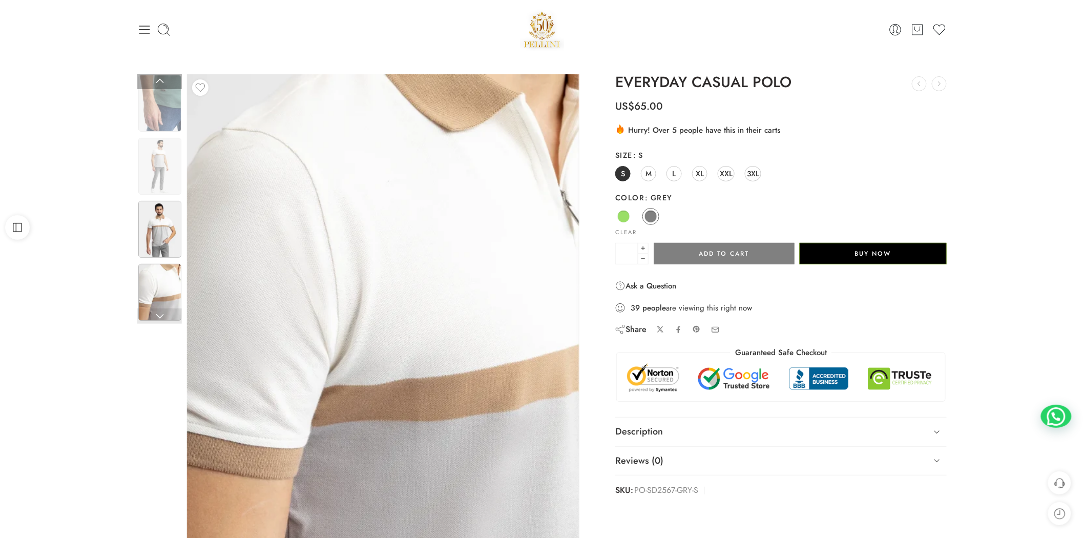
click at [165, 227] on img at bounding box center [159, 229] width 43 height 57
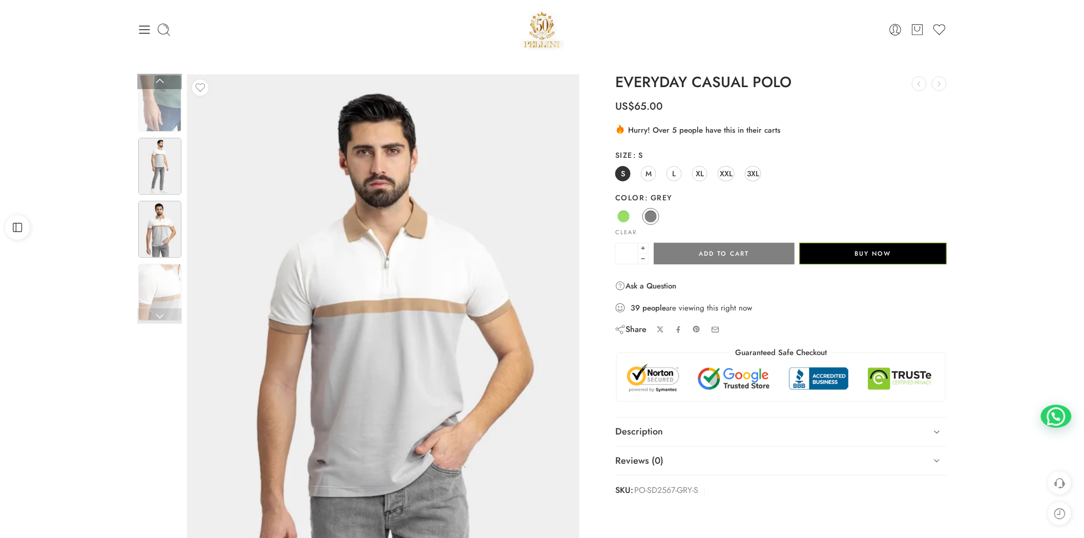
click at [161, 190] on img at bounding box center [159, 166] width 43 height 57
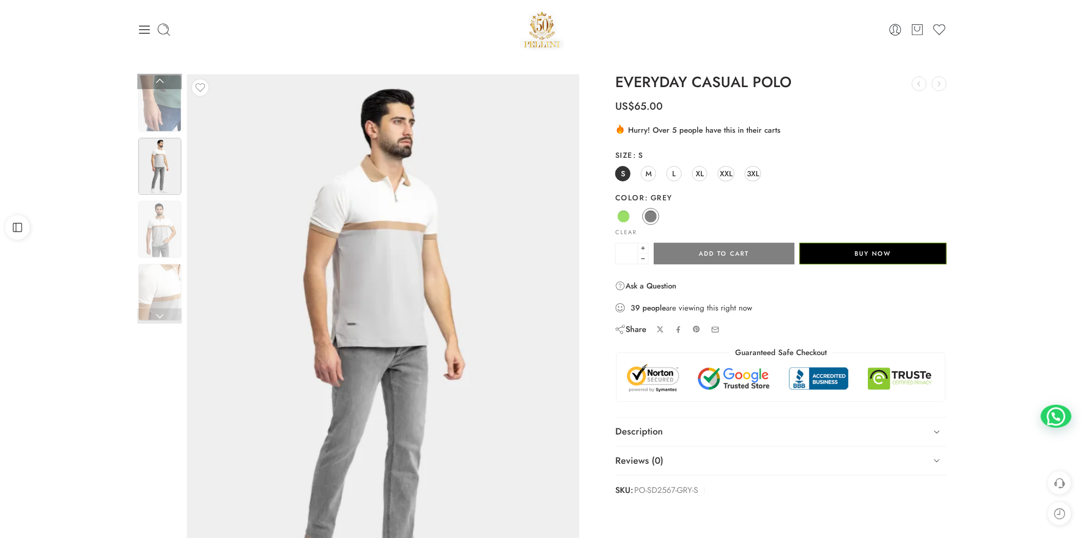
click at [162, 152] on img at bounding box center [159, 166] width 43 height 57
click at [162, 131] on img at bounding box center [159, 103] width 43 height 57
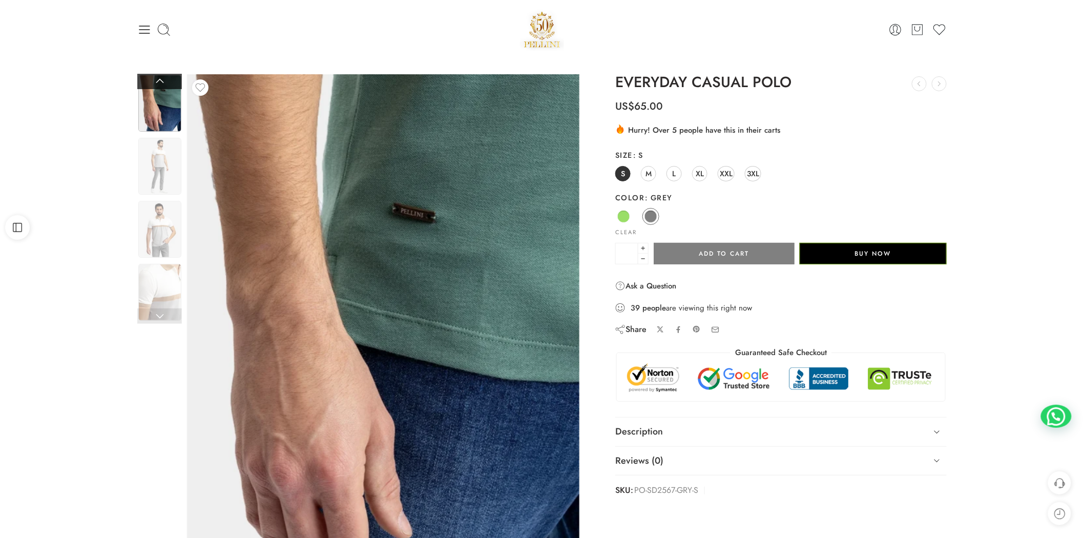
click at [164, 80] on link at bounding box center [159, 81] width 45 height 15
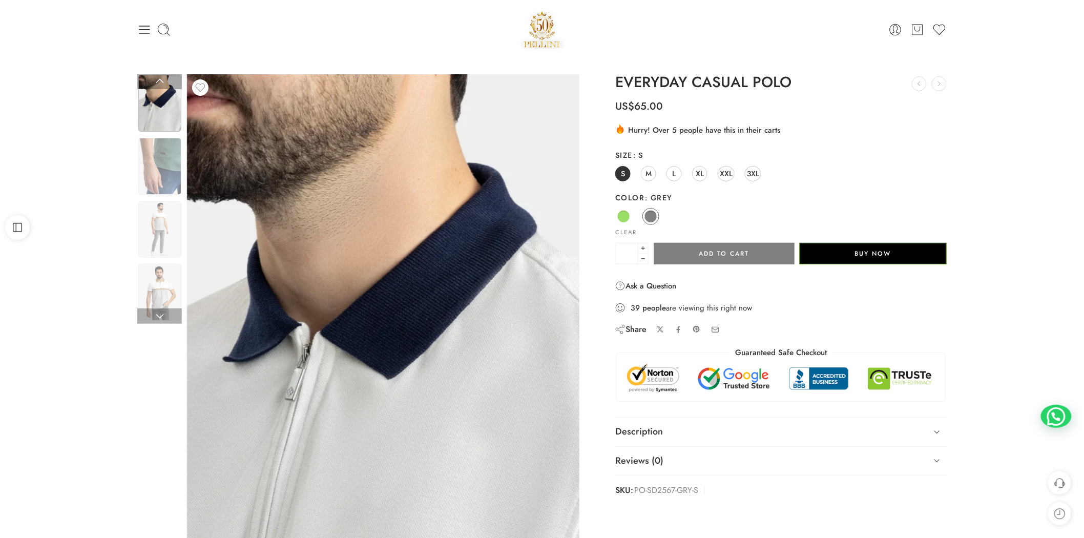
click at [162, 115] on img at bounding box center [159, 103] width 43 height 57
click at [169, 70] on div "Previous Next" at bounding box center [542, 345] width 1084 height 572
click at [163, 89] on link at bounding box center [159, 81] width 45 height 15
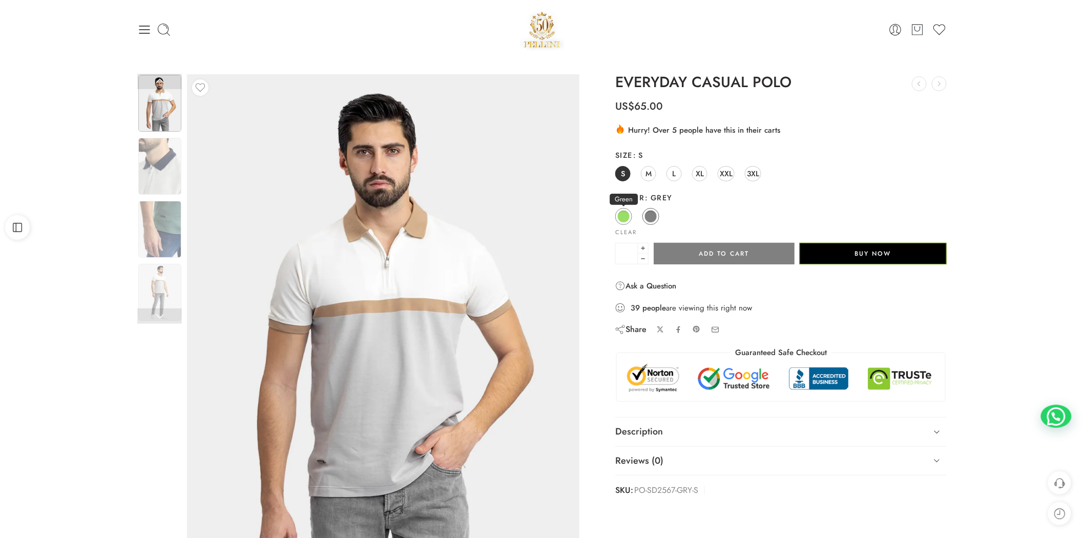
click at [618, 221] on link "Green" at bounding box center [623, 216] width 17 height 17
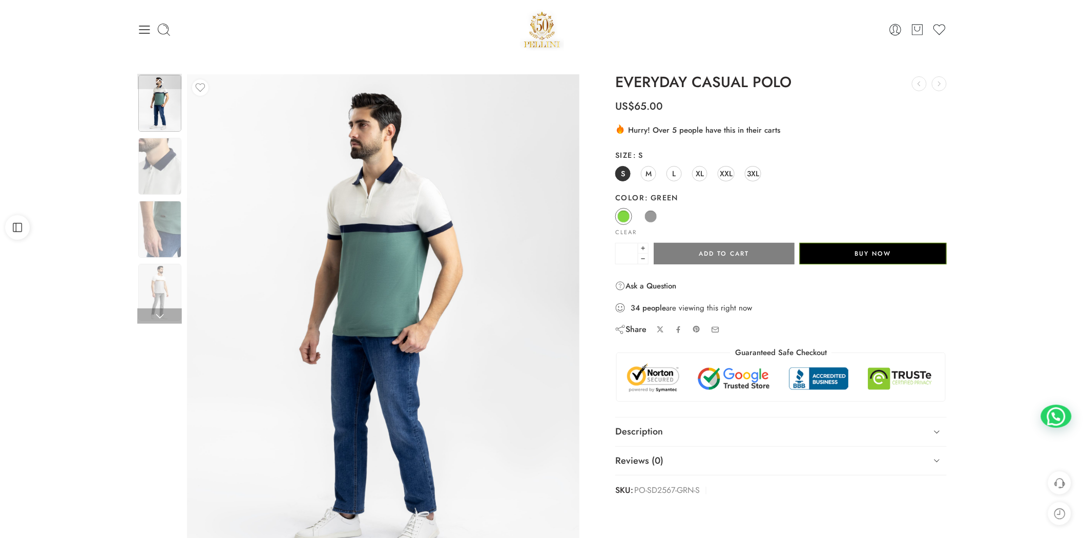
click at [156, 120] on img at bounding box center [159, 103] width 43 height 57
click at [156, 271] on img at bounding box center [159, 292] width 43 height 57
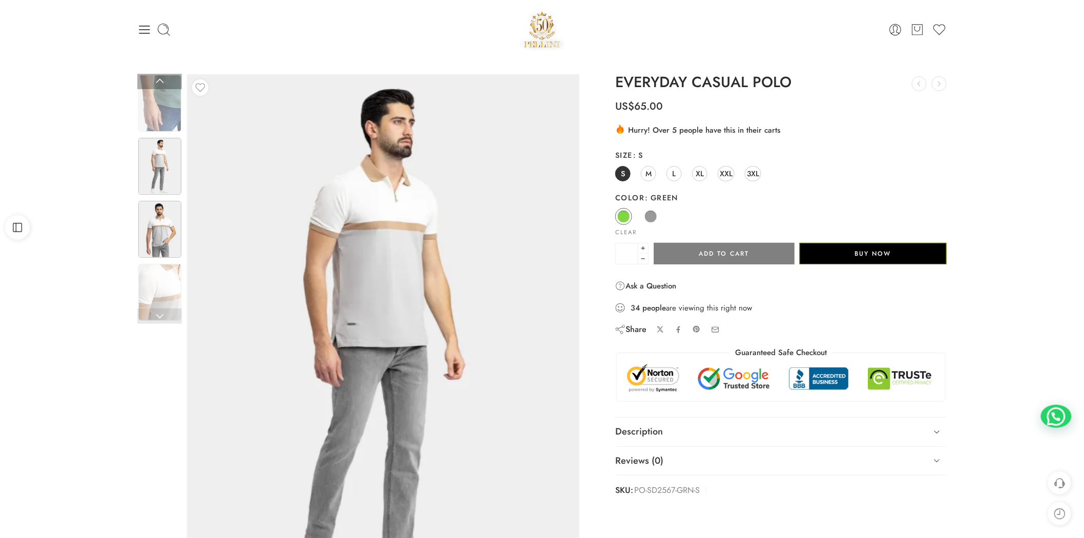
click at [160, 243] on img at bounding box center [159, 229] width 43 height 57
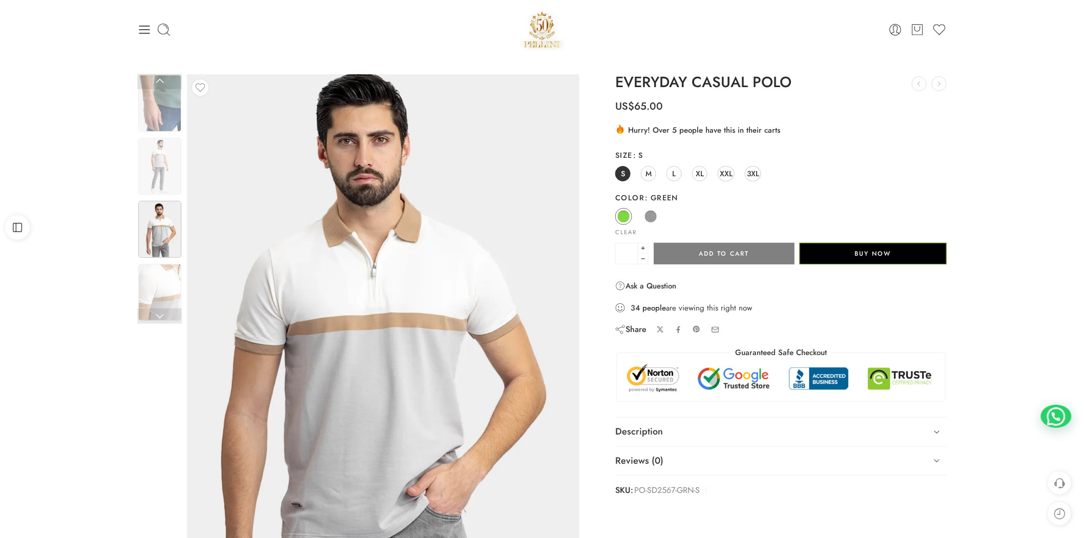
click at [456, 212] on img at bounding box center [369, 357] width 461 height 615
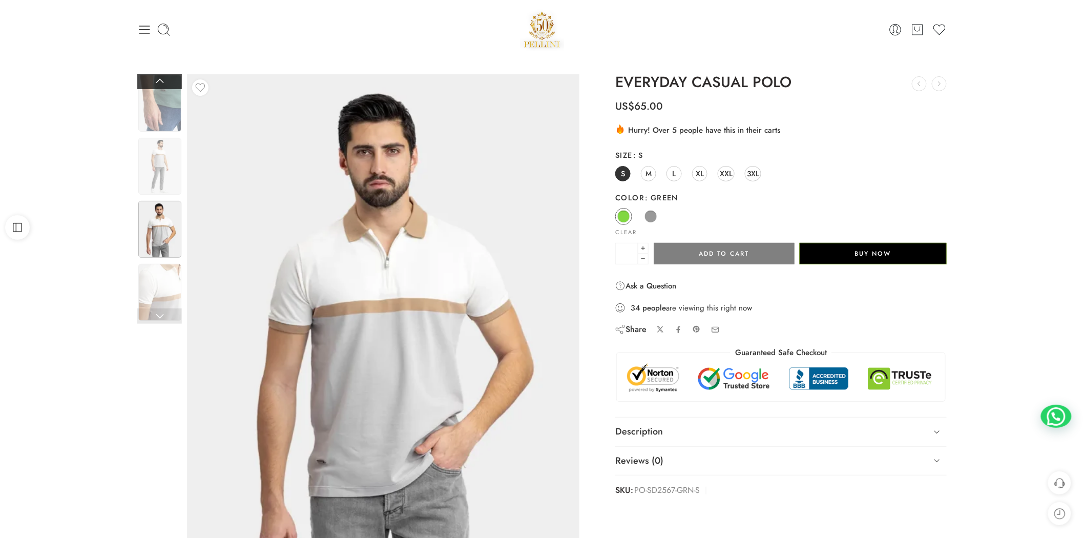
click at [165, 76] on link at bounding box center [159, 81] width 45 height 15
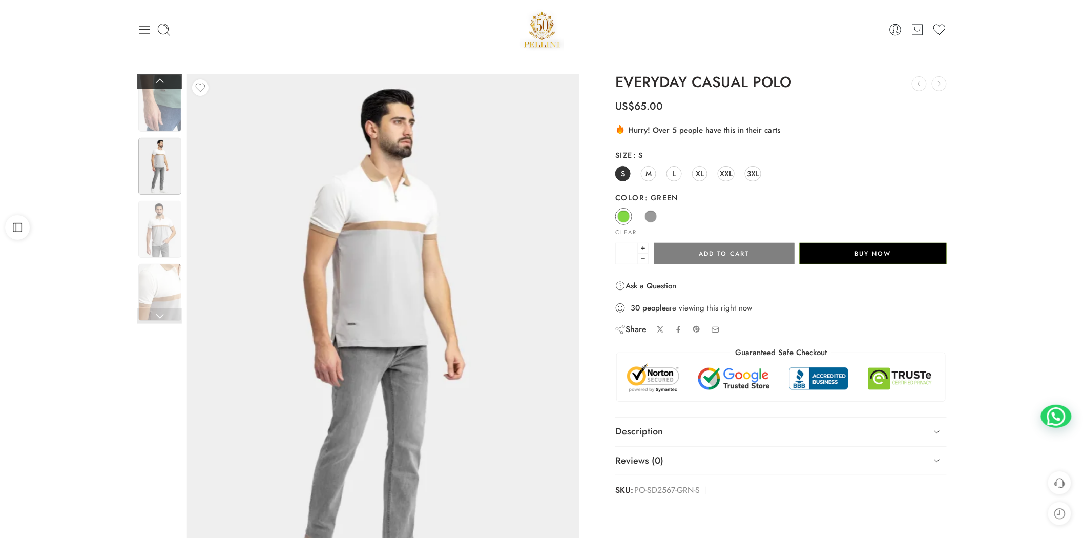
click at [164, 82] on link at bounding box center [159, 81] width 45 height 15
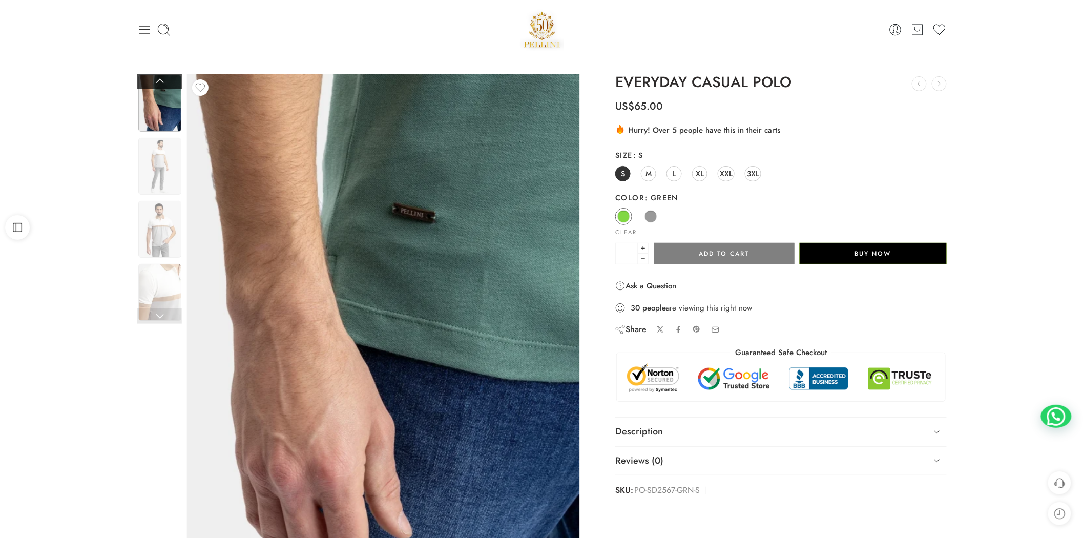
click at [164, 82] on link at bounding box center [159, 81] width 45 height 15
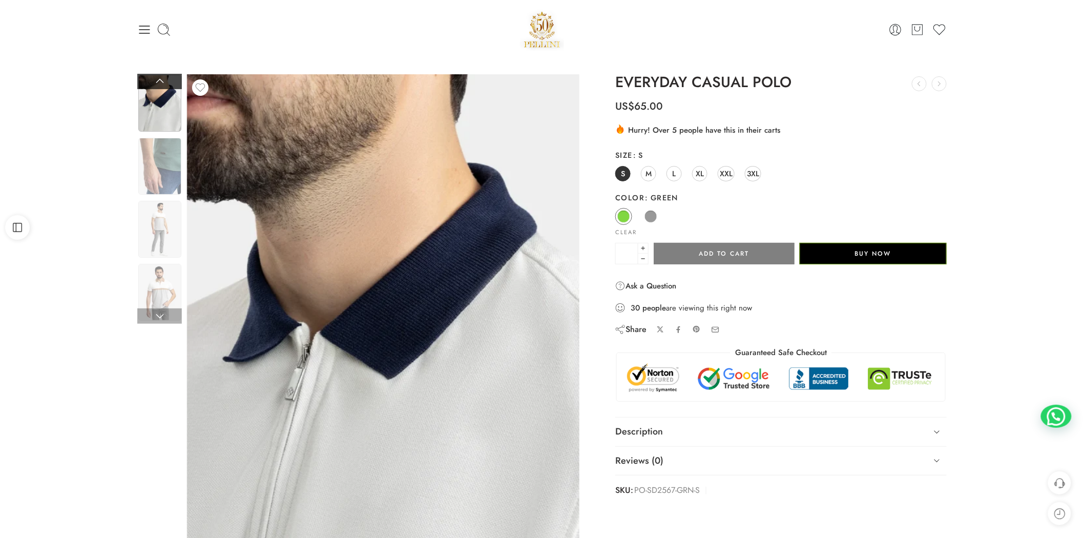
click at [164, 82] on link at bounding box center [159, 81] width 45 height 15
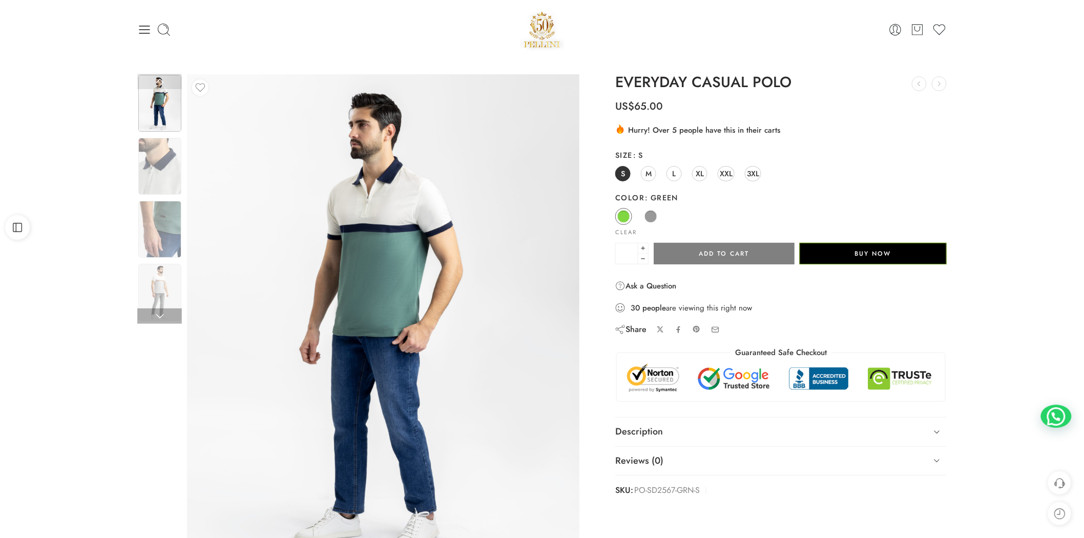
click at [164, 82] on link at bounding box center [159, 81] width 45 height 15
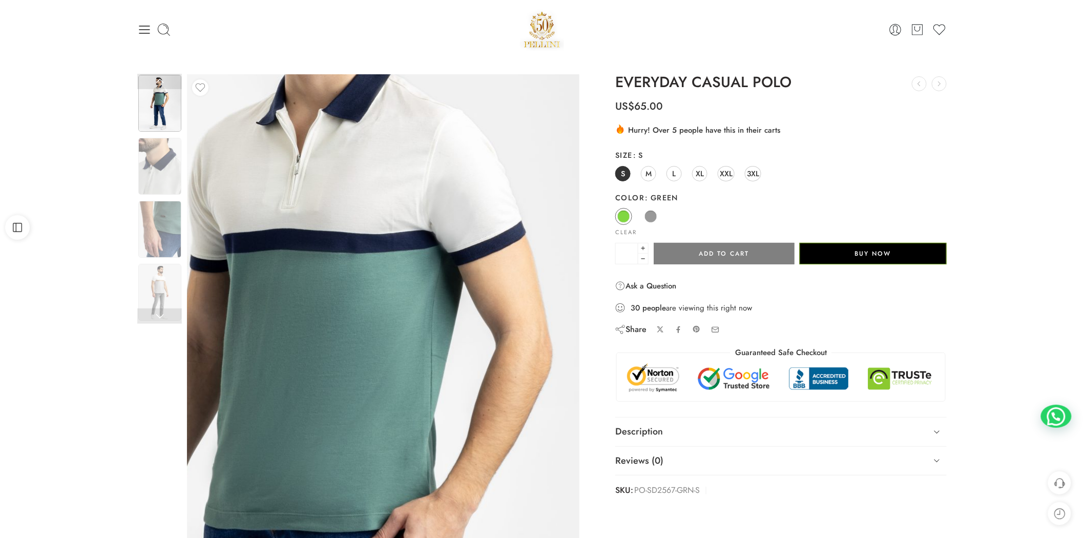
click at [410, 220] on img at bounding box center [339, 486] width 1049 height 1312
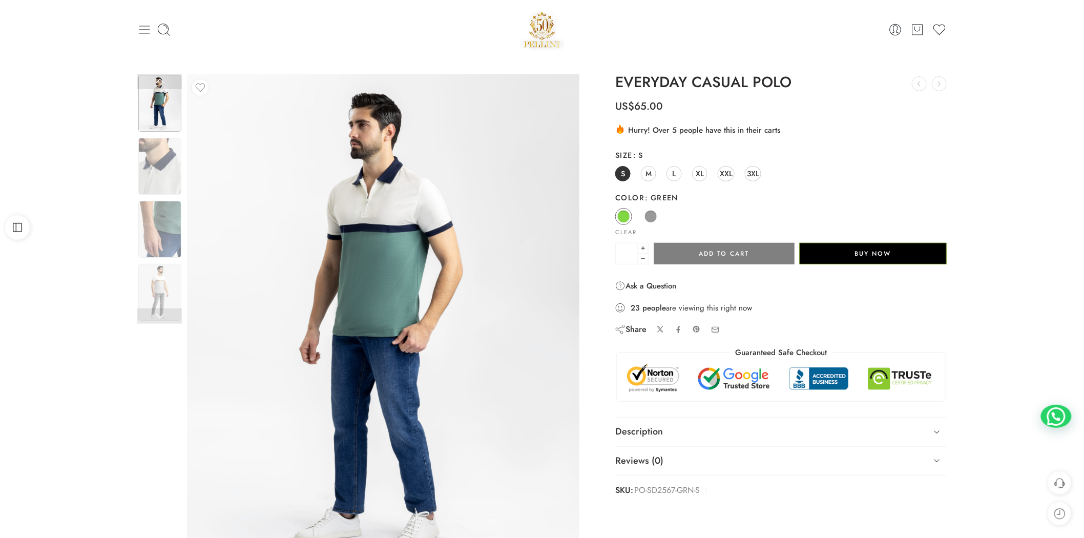
click at [149, 28] on icon at bounding box center [144, 30] width 14 height 14
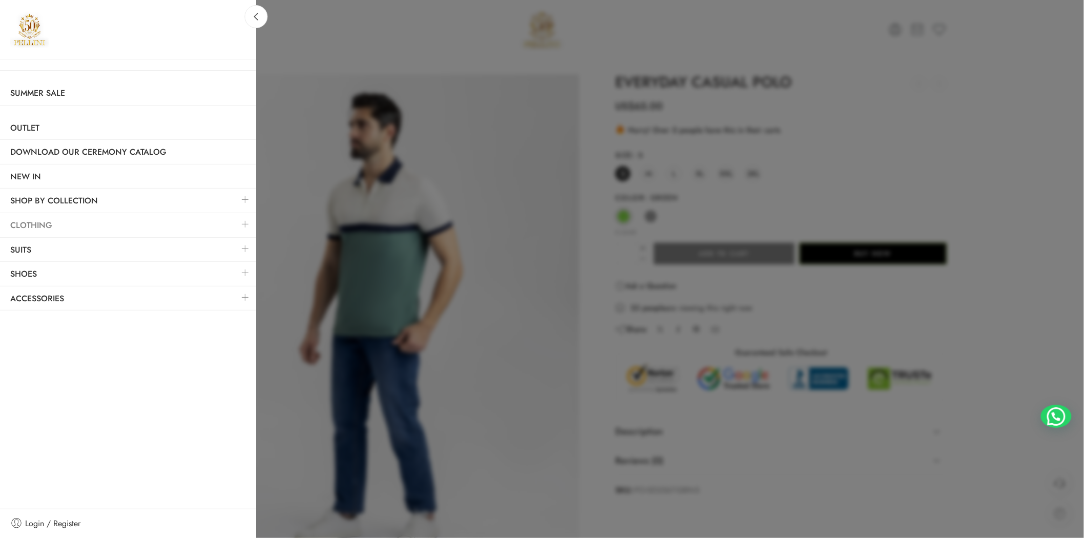
click at [205, 214] on link "Clothing" at bounding box center [128, 226] width 256 height 24
click at [245, 227] on link at bounding box center [246, 224] width 22 height 22
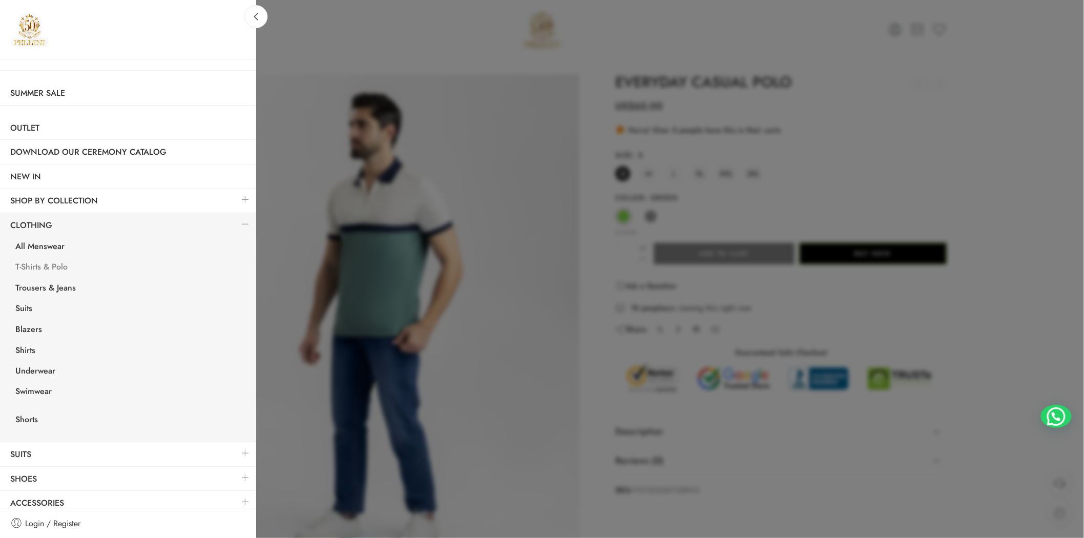
click at [62, 264] on link "T-Shirts & Polo" at bounding box center [130, 268] width 251 height 21
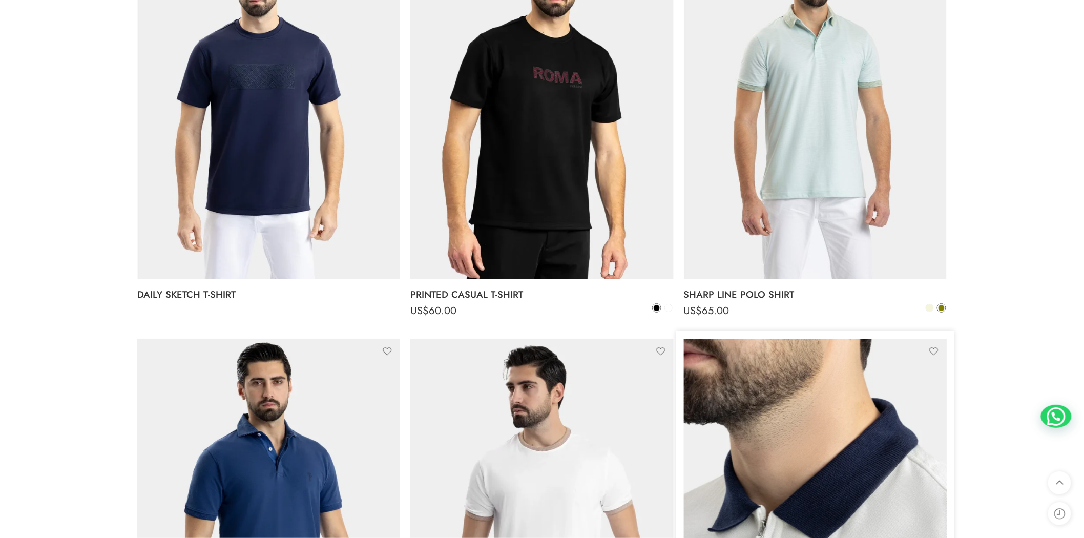
scroll to position [1708, 0]
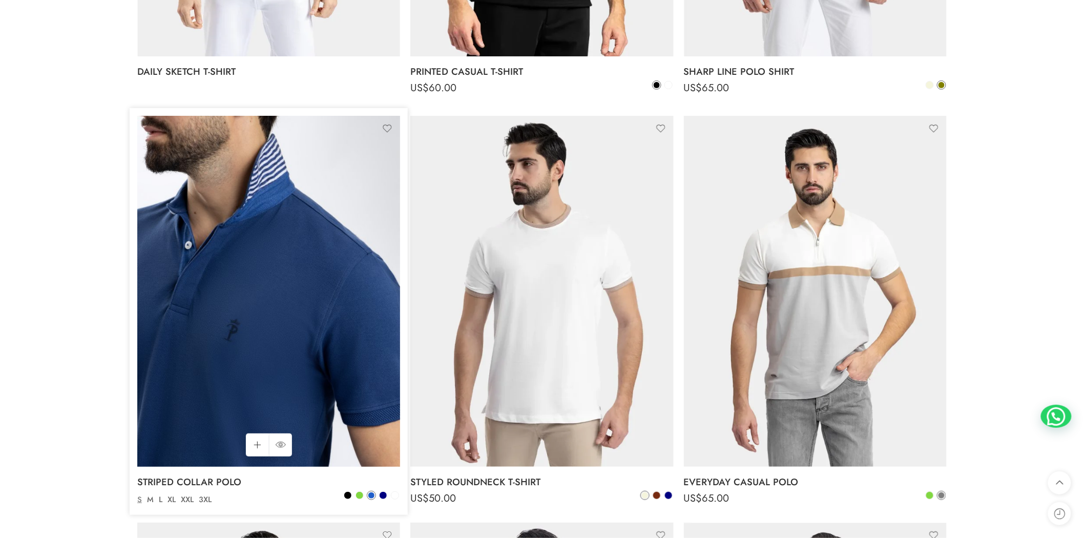
click at [291, 287] on img at bounding box center [268, 291] width 263 height 350
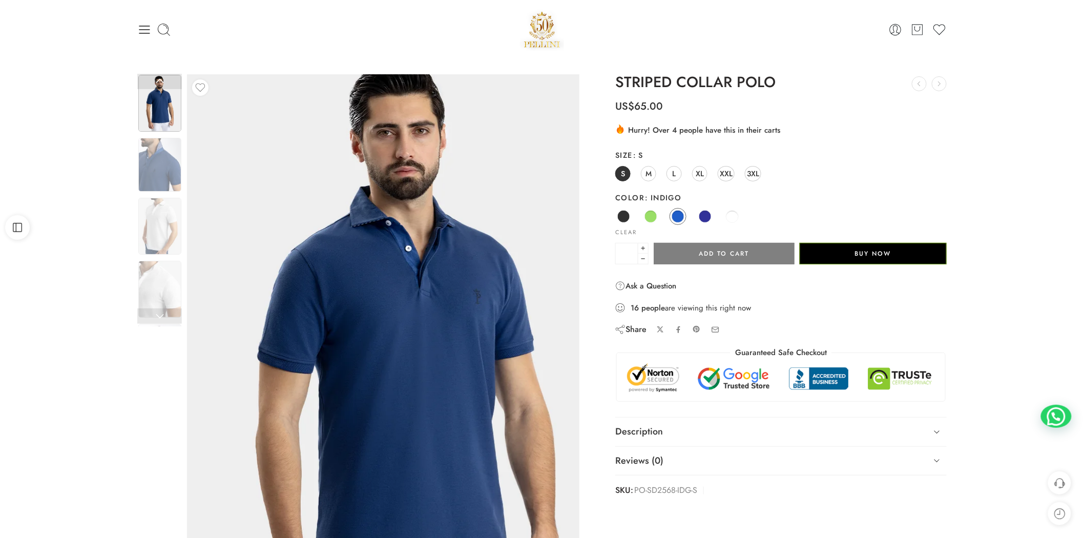
click at [255, 185] on img at bounding box center [405, 362] width 461 height 615
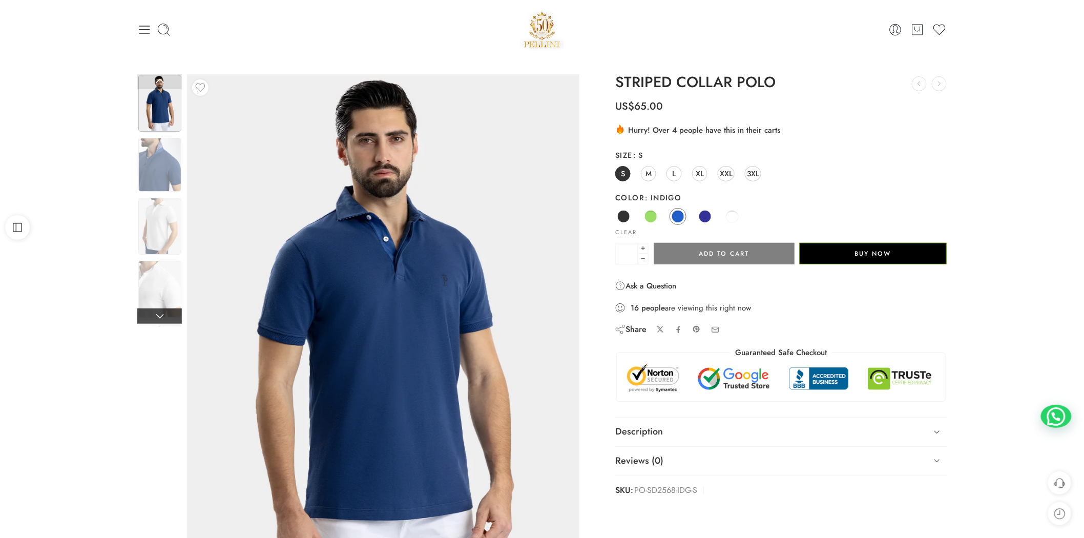
click at [167, 316] on link at bounding box center [159, 315] width 45 height 15
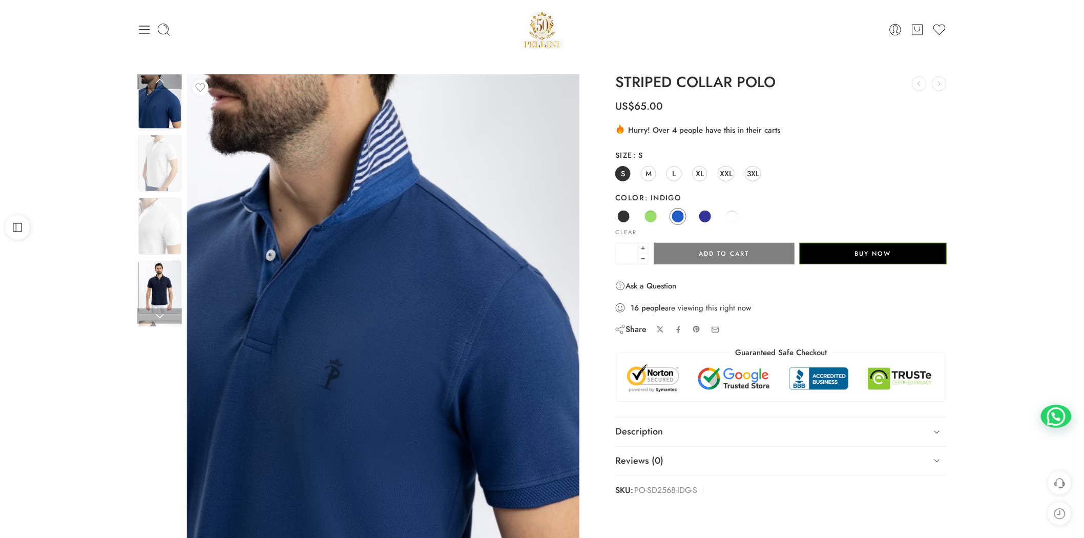
click at [161, 289] on img at bounding box center [159, 288] width 43 height 54
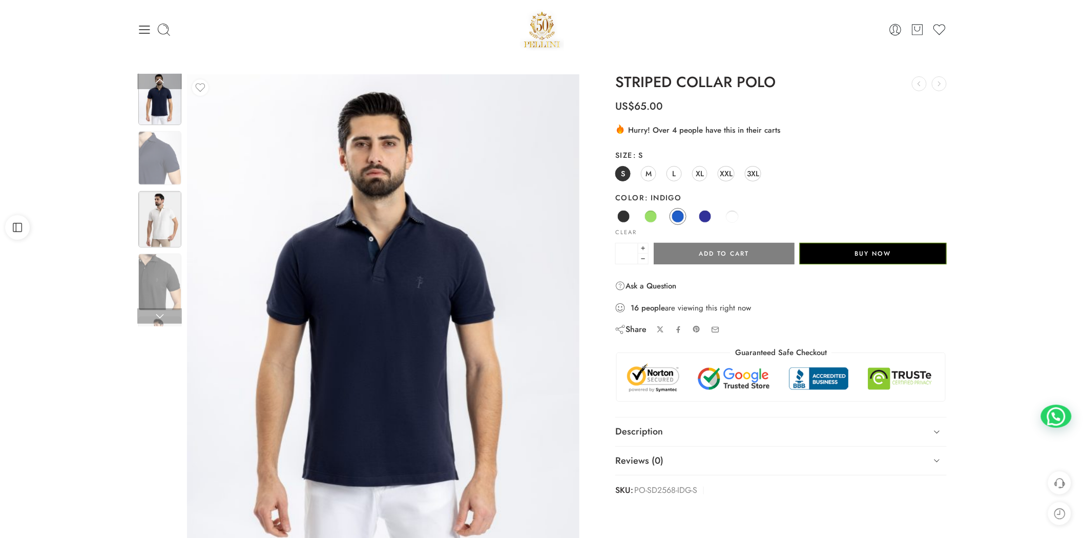
click at [167, 211] on img at bounding box center [159, 219] width 43 height 57
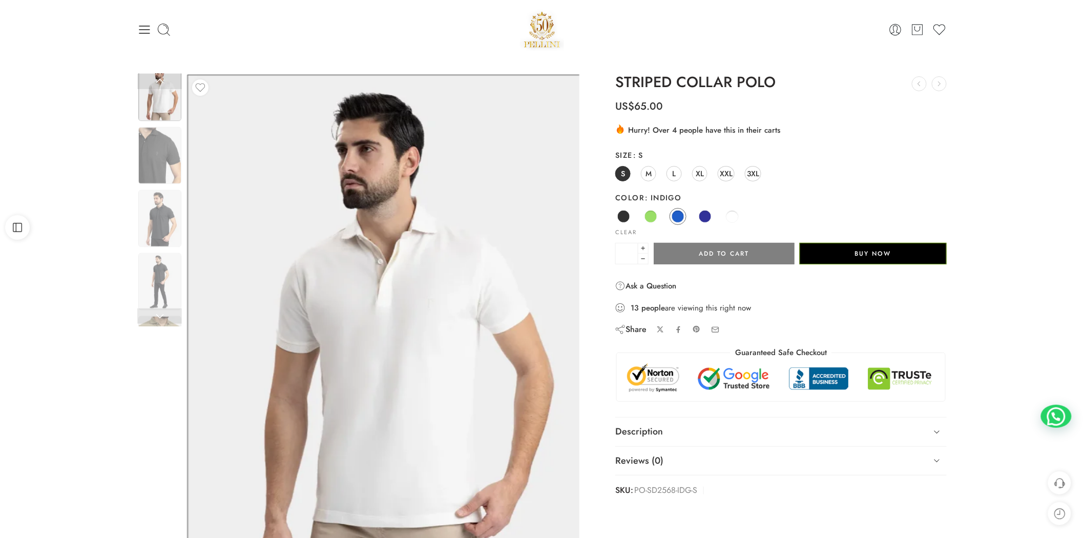
click at [525, 402] on img at bounding box center [383, 335] width 392 height 523
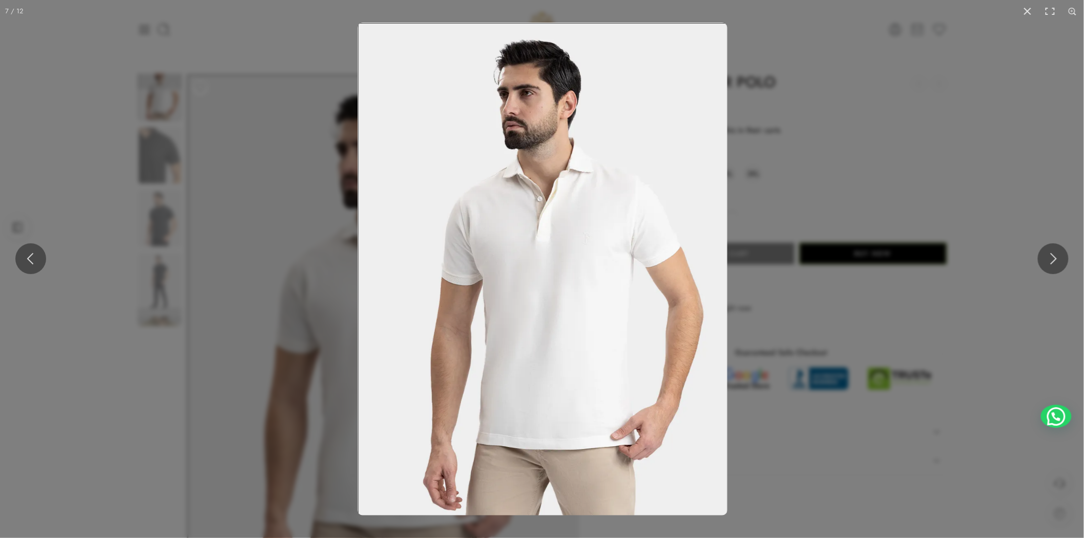
click at [505, 275] on img at bounding box center [543, 269] width 370 height 493
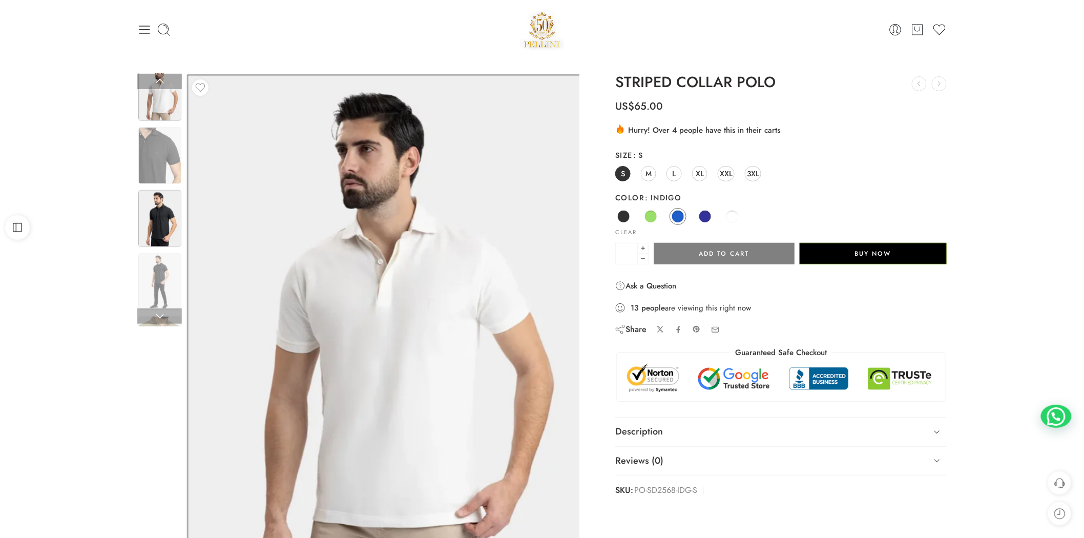
click at [154, 227] on img at bounding box center [159, 218] width 43 height 57
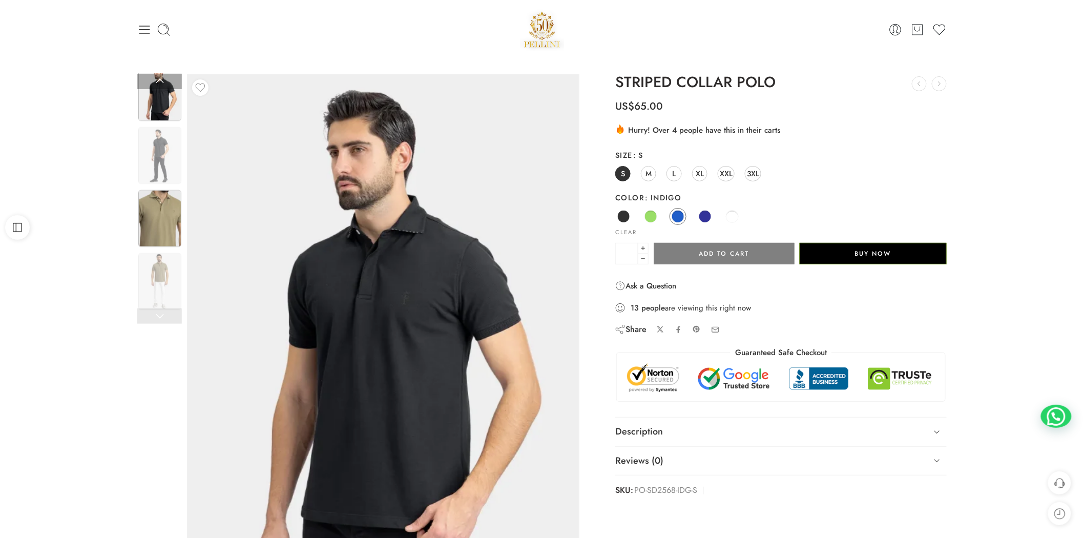
click at [160, 224] on img at bounding box center [159, 218] width 43 height 57
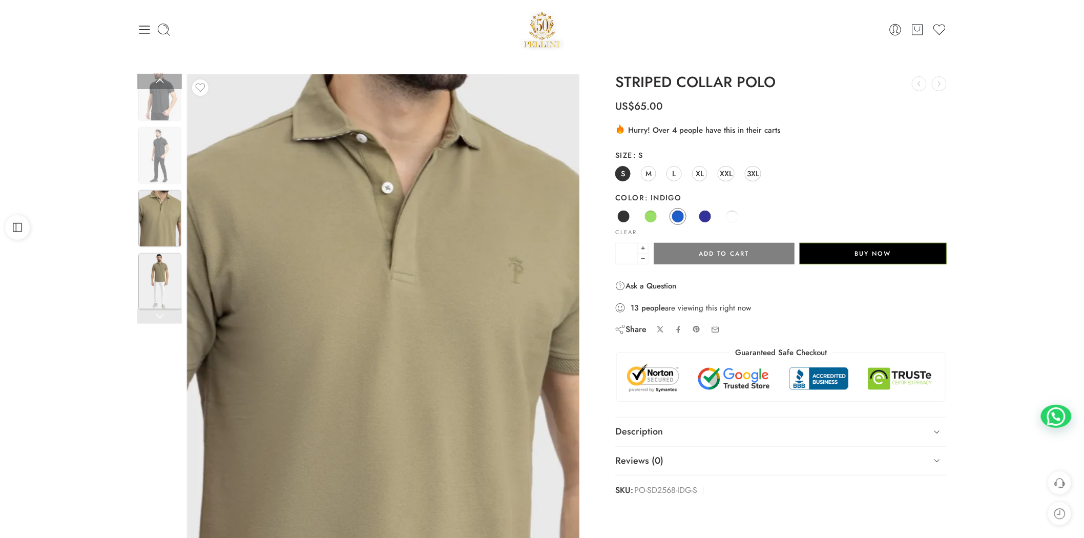
click at [158, 271] on img at bounding box center [159, 281] width 43 height 57
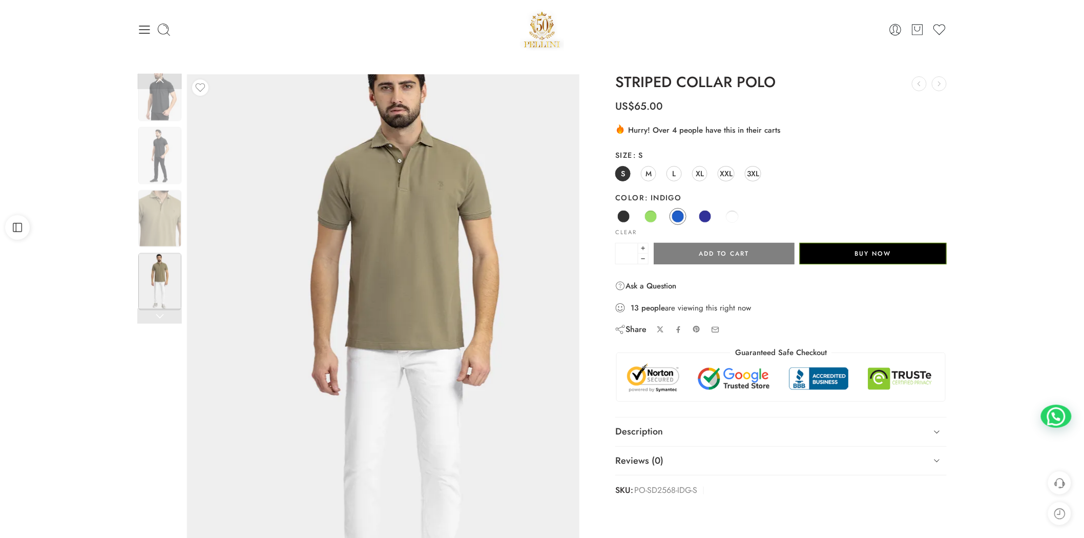
click at [335, 295] on img at bounding box center [404, 346] width 461 height 615
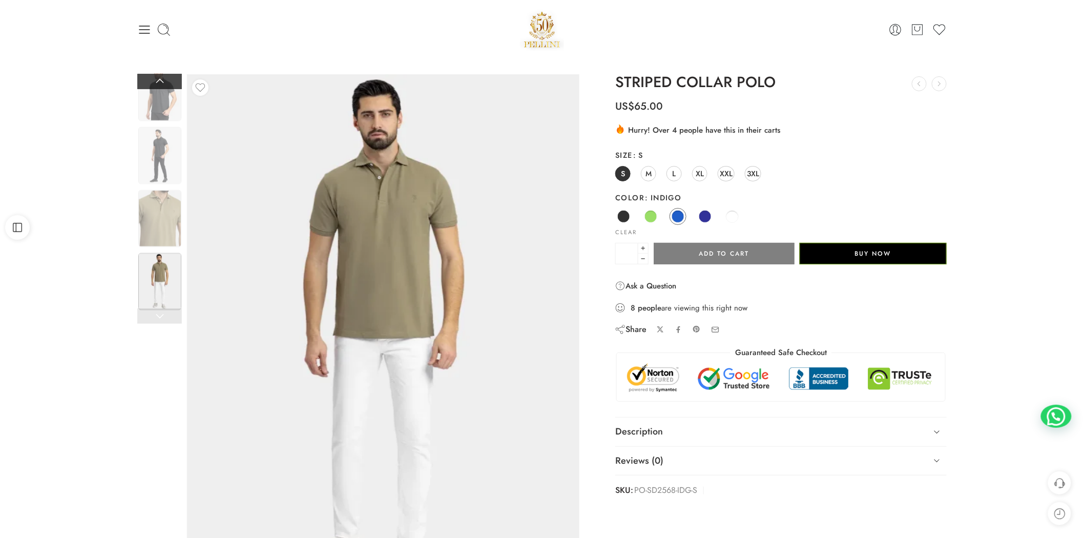
click at [165, 86] on link at bounding box center [159, 81] width 45 height 15
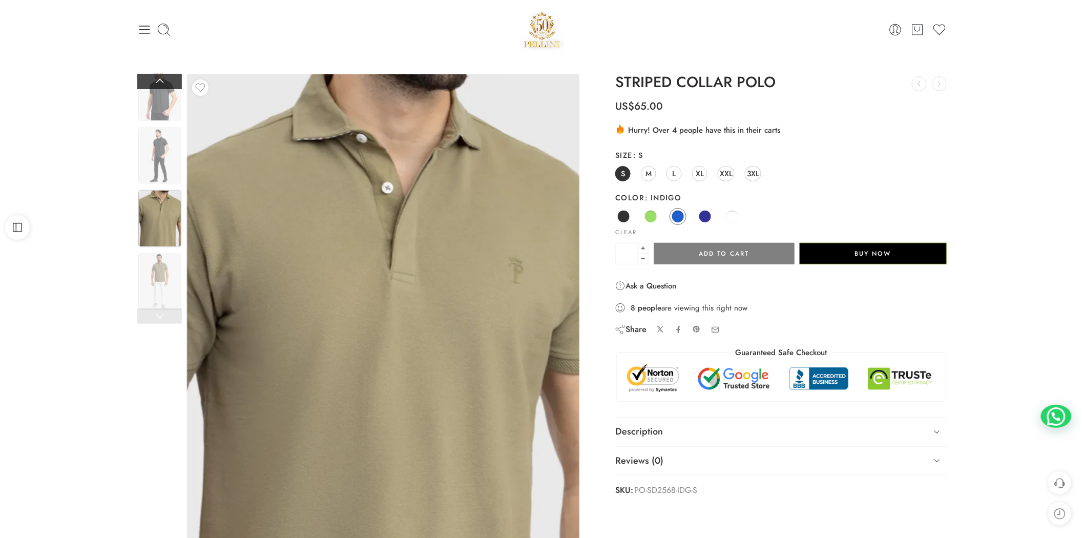
click at [171, 80] on link at bounding box center [159, 81] width 45 height 15
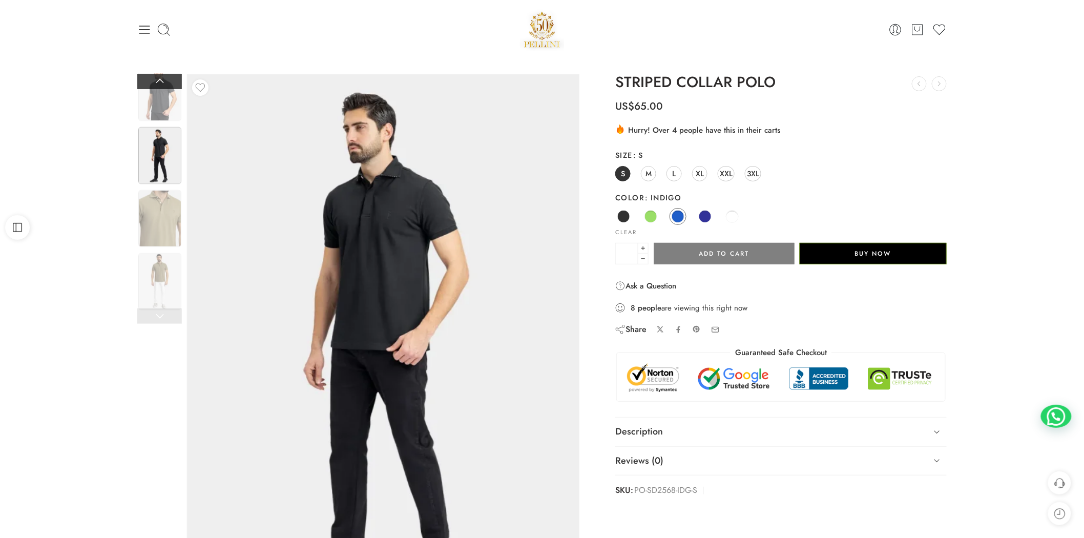
click at [156, 77] on link at bounding box center [159, 81] width 45 height 15
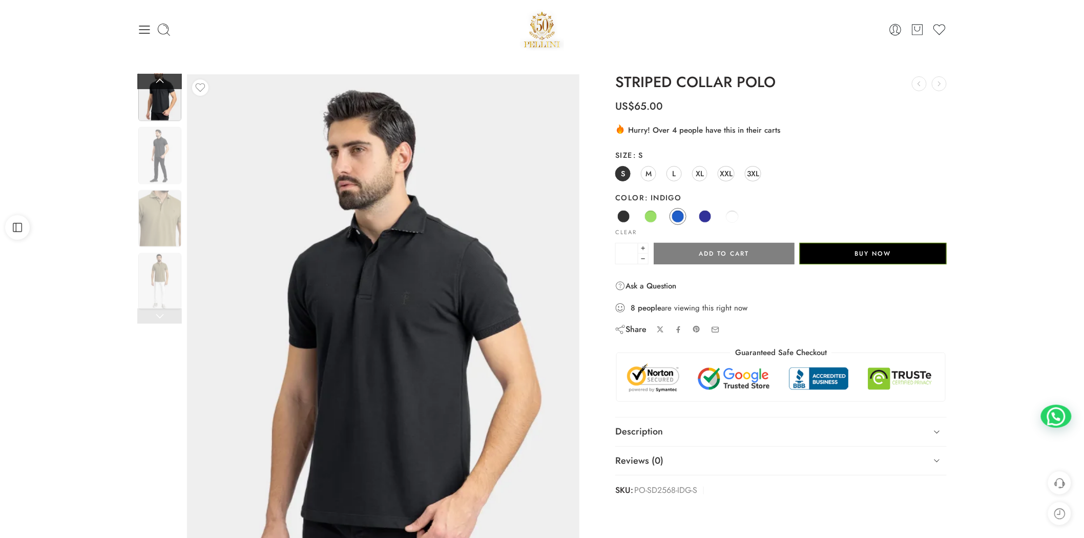
click at [159, 82] on link at bounding box center [159, 81] width 45 height 15
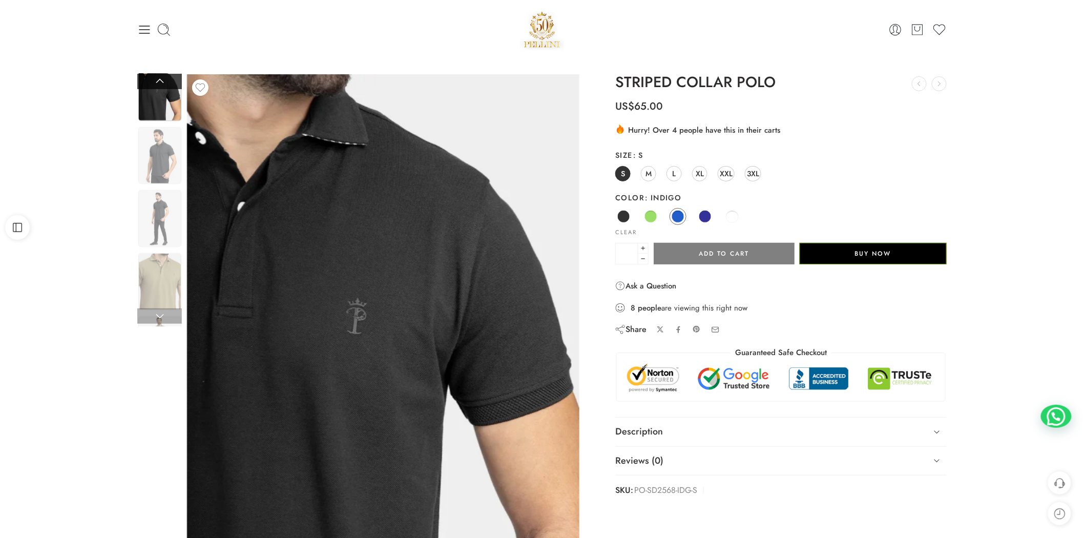
click at [161, 79] on link at bounding box center [159, 81] width 45 height 15
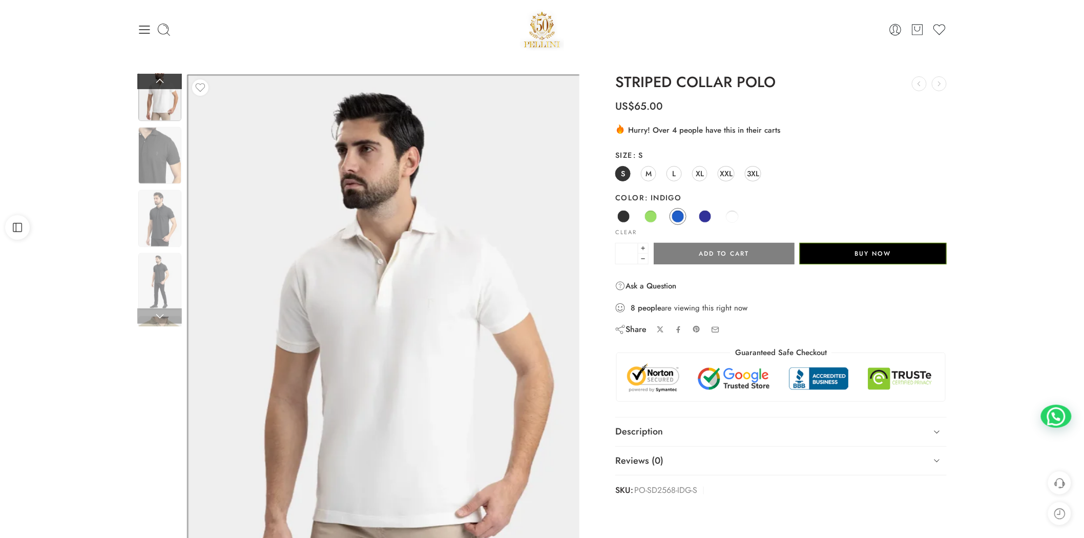
click at [156, 84] on link at bounding box center [159, 81] width 45 height 15
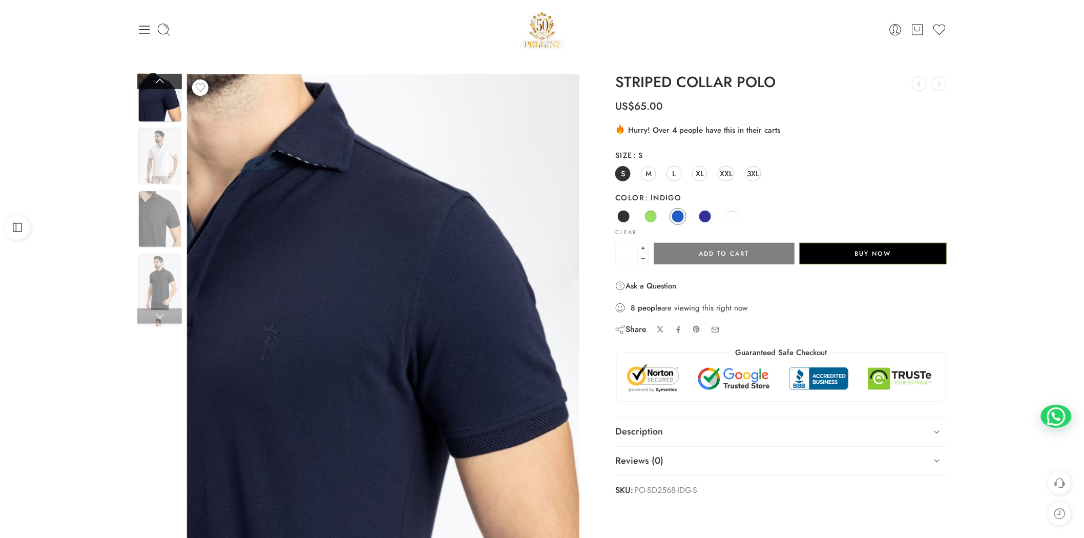
click at [165, 85] on link at bounding box center [159, 81] width 45 height 15
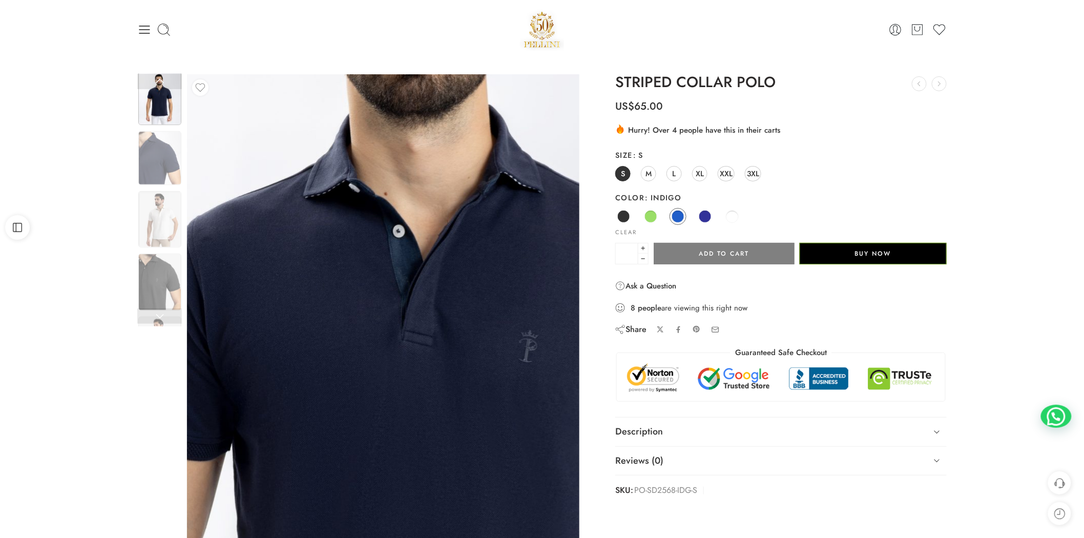
click at [355, 243] on img at bounding box center [430, 447] width 1049 height 1312
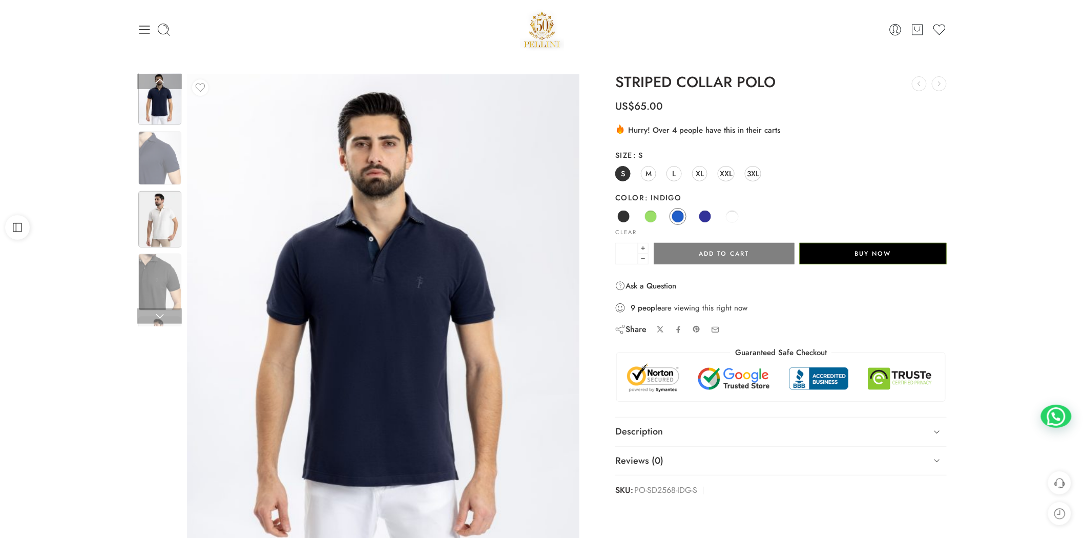
click at [165, 217] on img at bounding box center [159, 219] width 43 height 57
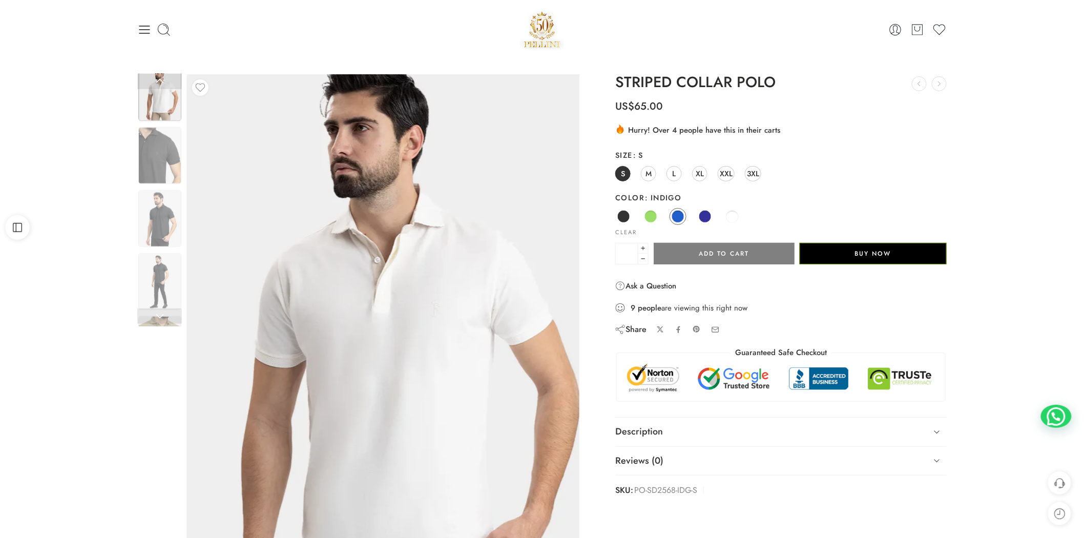
click at [398, 268] on img at bounding box center [380, 347] width 461 height 615
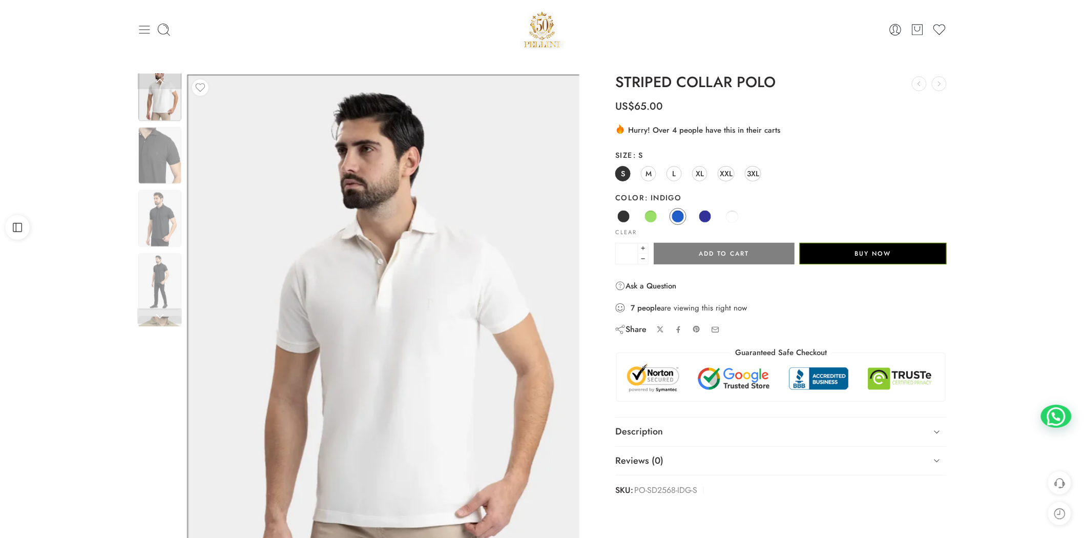
click at [141, 26] on icon at bounding box center [144, 30] width 11 height 8
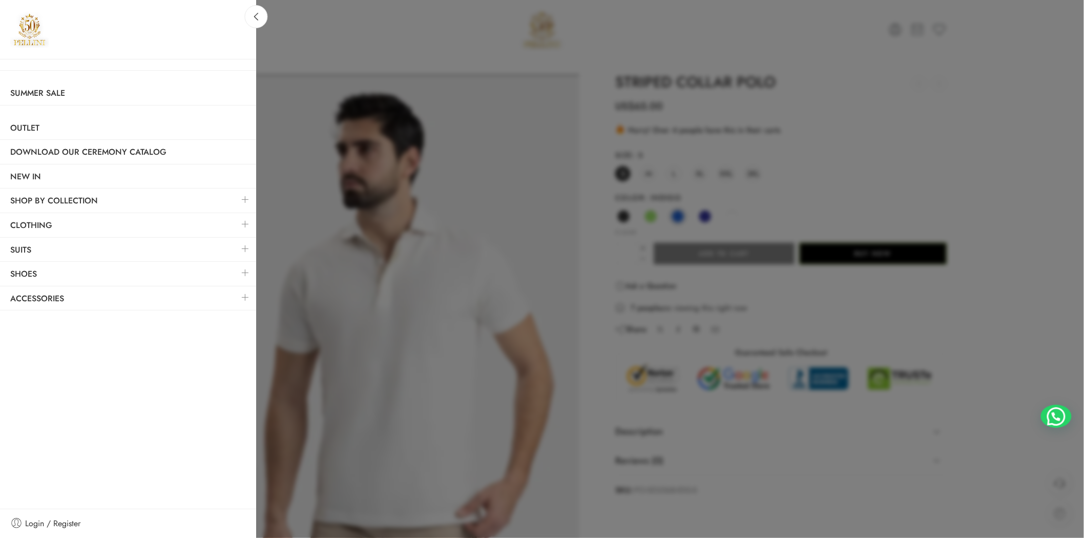
click at [252, 224] on link at bounding box center [246, 224] width 22 height 22
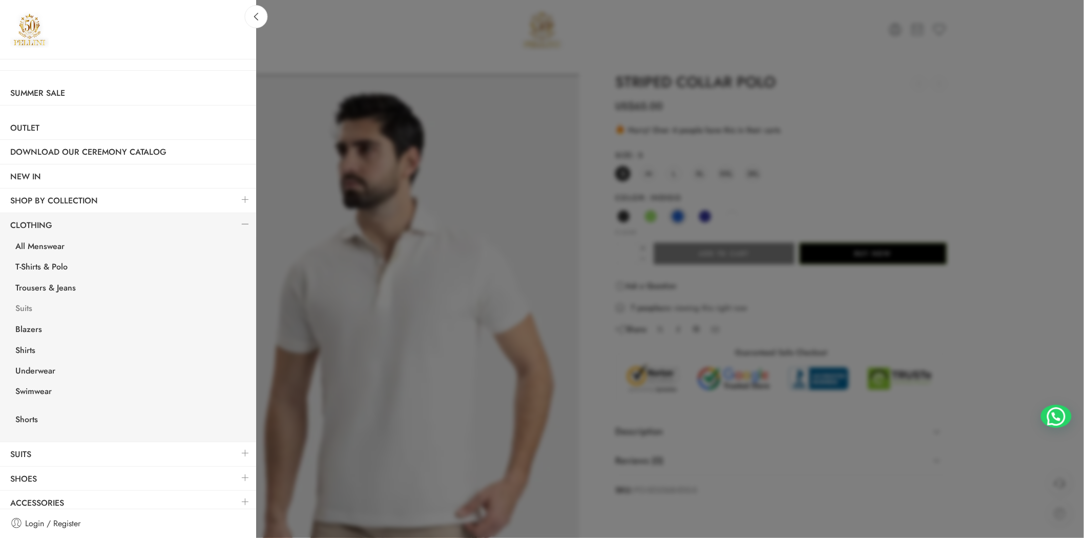
click at [42, 308] on link "Suits" at bounding box center [130, 309] width 251 height 21
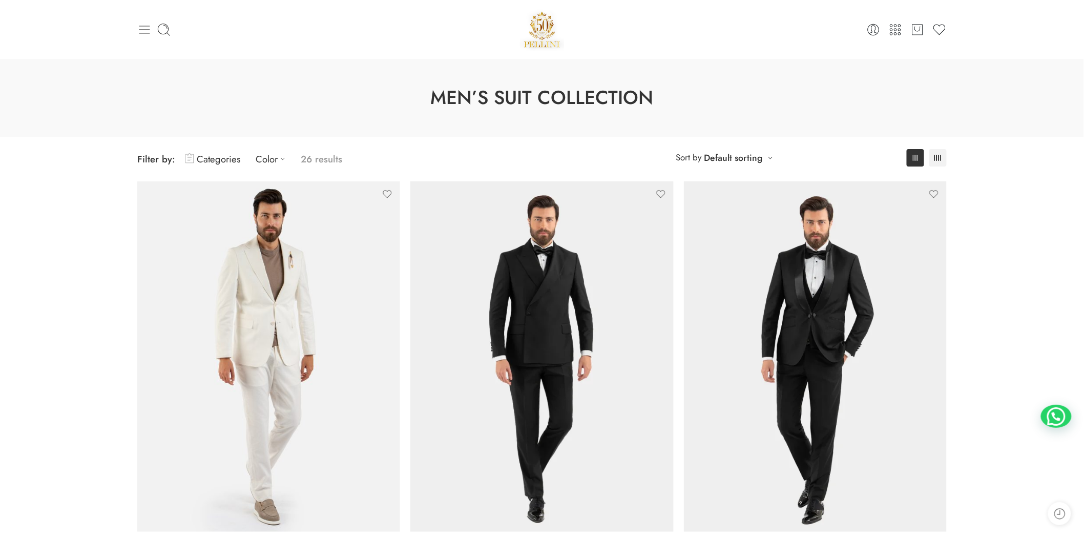
click at [147, 34] on icon at bounding box center [144, 30] width 14 height 14
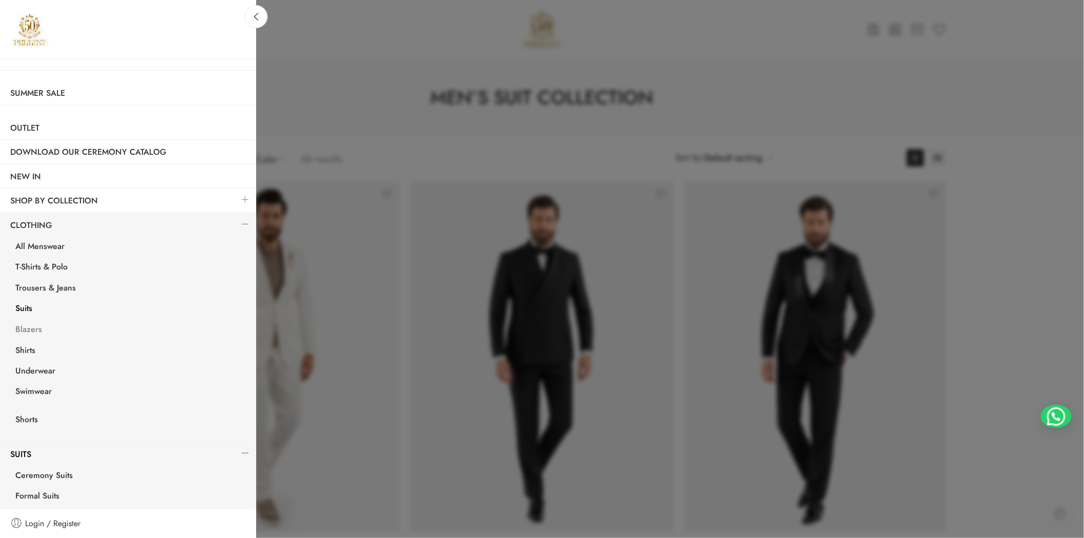
click at [29, 326] on link "Blazers" at bounding box center [130, 330] width 251 height 21
click at [43, 313] on link "Suits" at bounding box center [130, 309] width 251 height 21
click at [35, 308] on link "Suits" at bounding box center [130, 309] width 251 height 21
click at [28, 308] on link "Suits" at bounding box center [130, 309] width 251 height 21
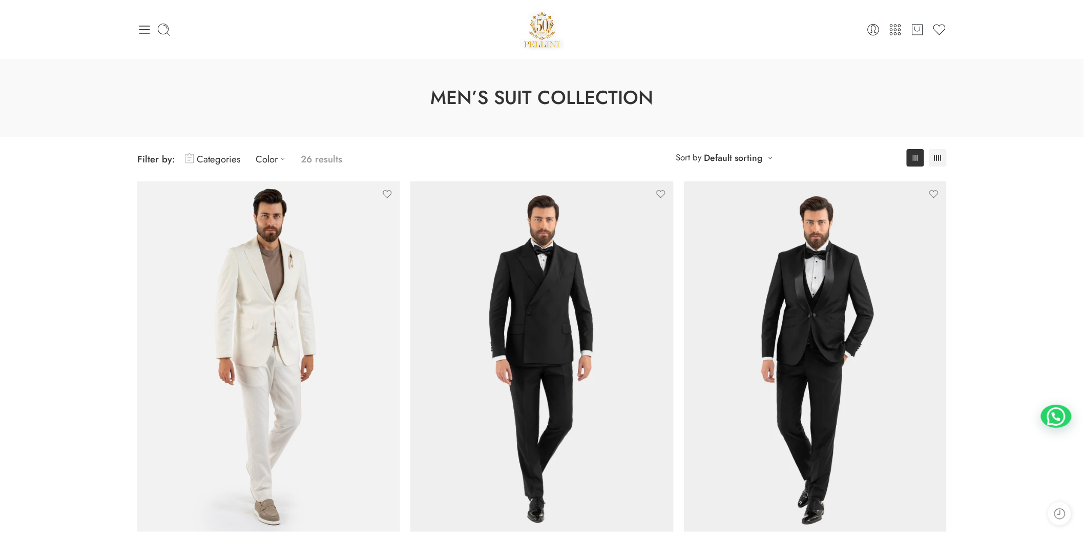
scroll to position [190, 0]
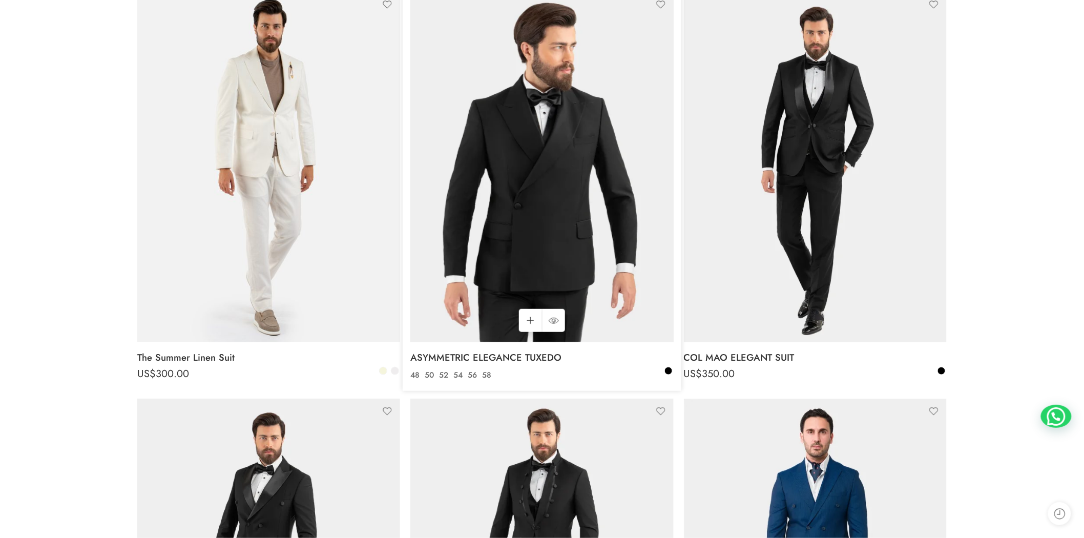
click at [470, 188] on img at bounding box center [541, 167] width 263 height 350
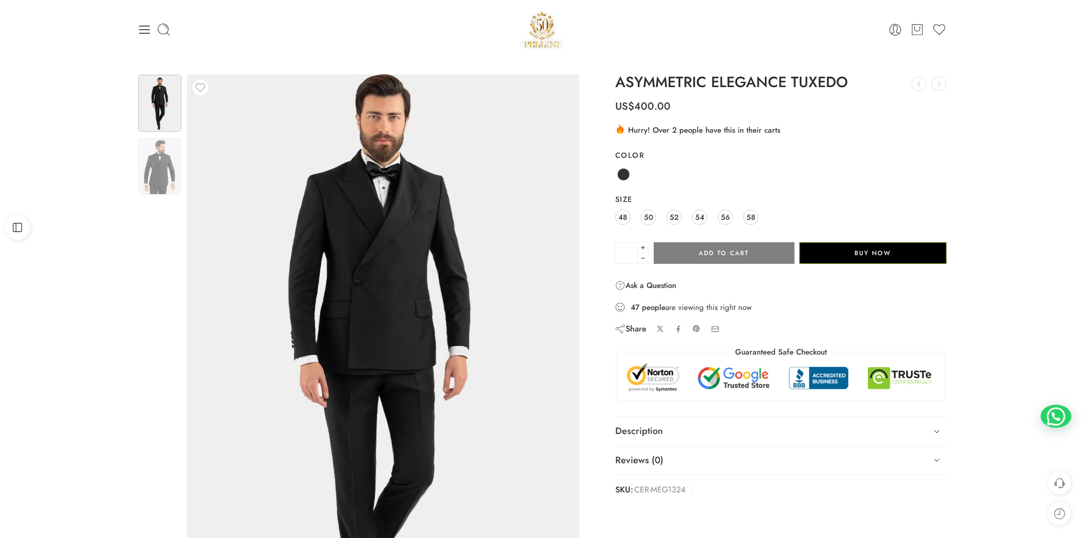
click at [399, 214] on img at bounding box center [380, 357] width 461 height 615
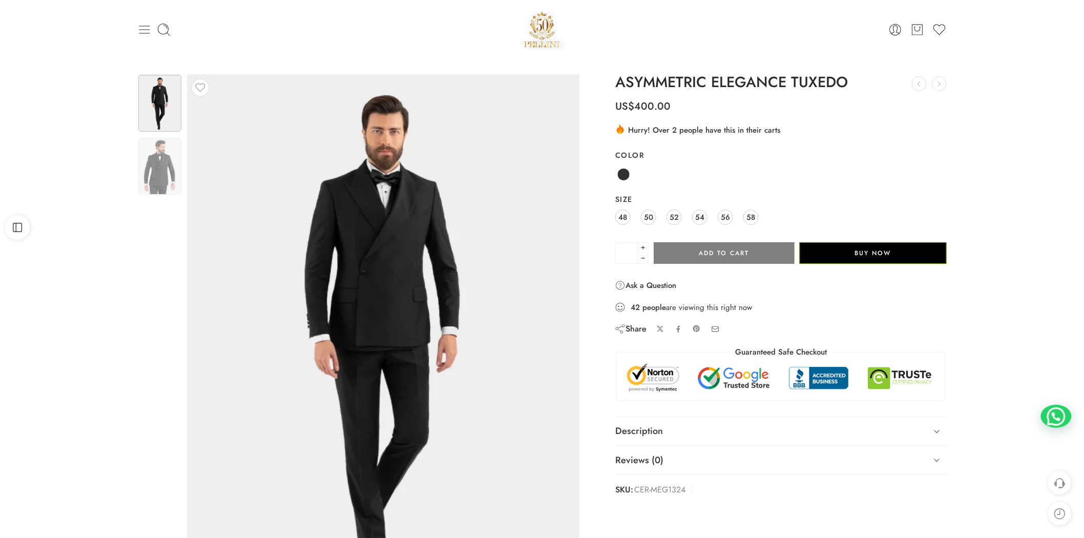
click at [144, 36] on icon at bounding box center [144, 30] width 14 height 14
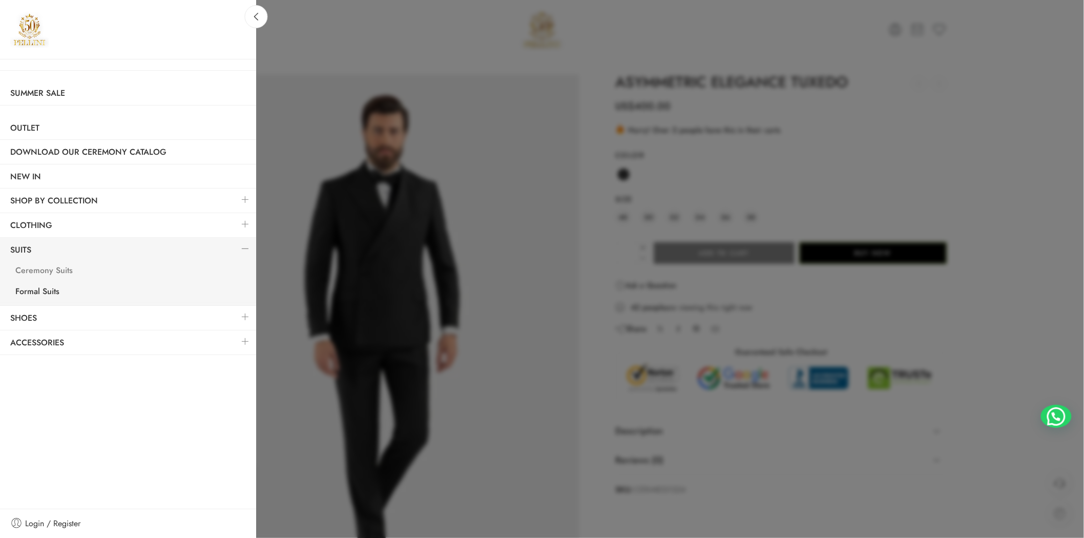
click at [44, 264] on link "Ceremony Suits" at bounding box center [130, 271] width 251 height 21
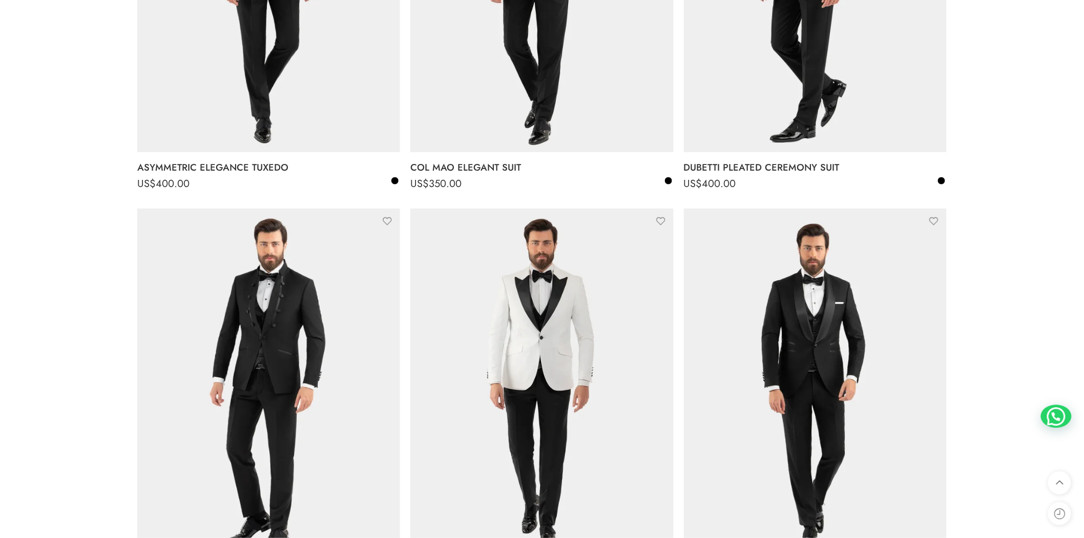
scroll to position [569, 0]
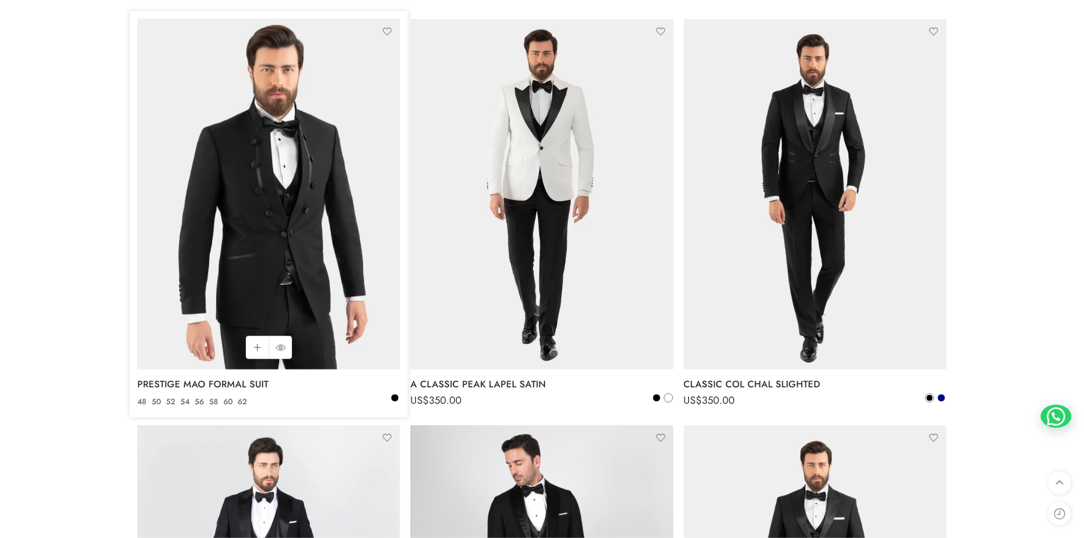
click at [279, 219] on img at bounding box center [268, 194] width 263 height 350
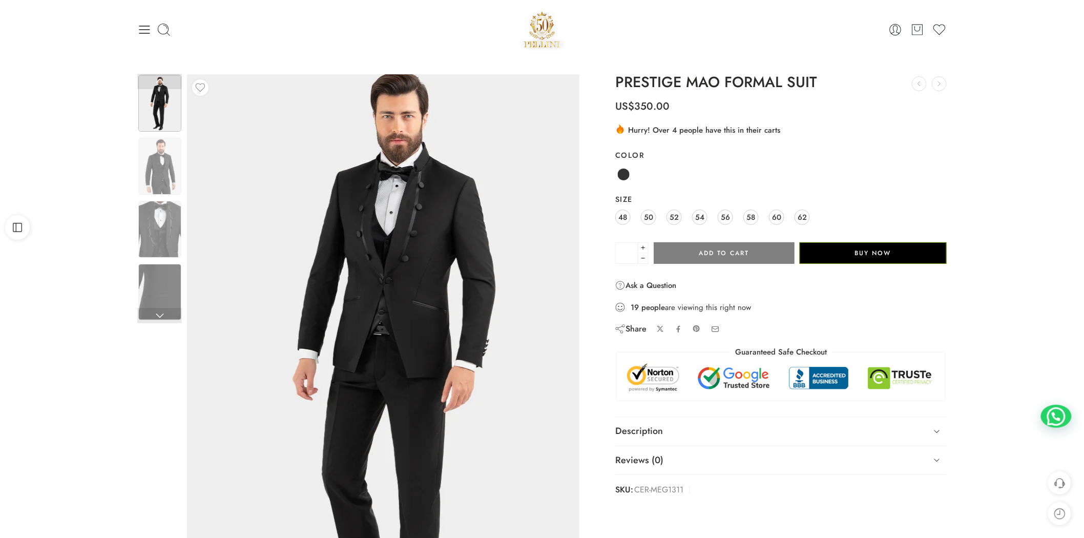
click at [308, 193] on img at bounding box center [395, 360] width 461 height 615
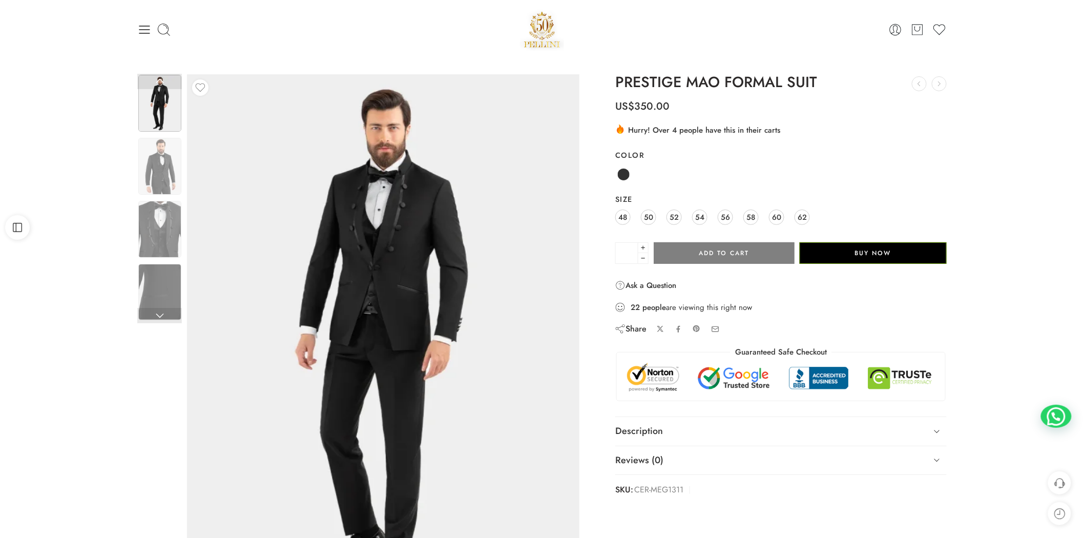
click at [146, 37] on div "0 Cart 0 Wishlist" at bounding box center [542, 30] width 810 height 44
click at [143, 29] on icon at bounding box center [144, 30] width 11 height 8
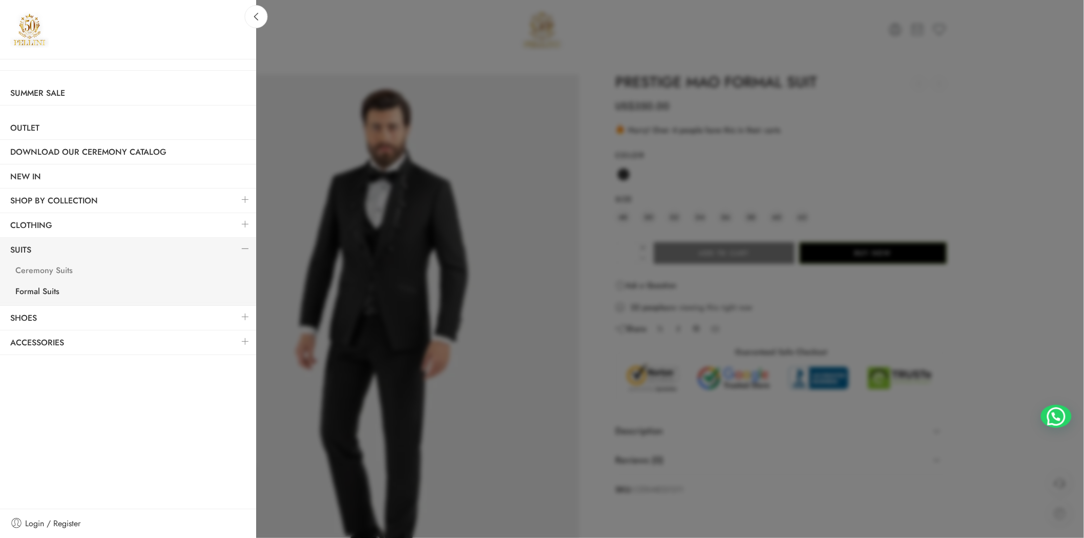
click at [60, 272] on link "Ceremony Suits" at bounding box center [130, 271] width 251 height 21
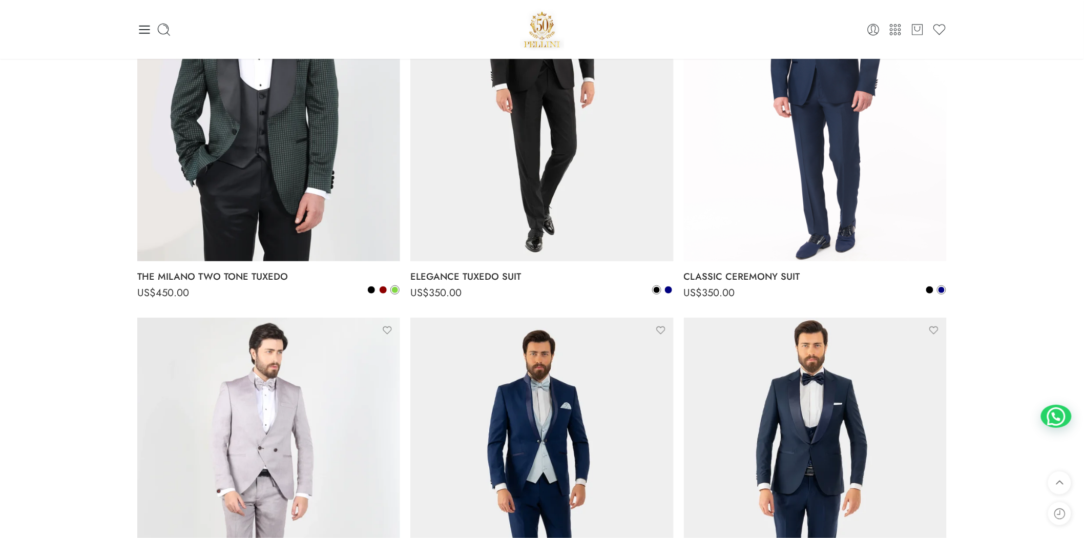
scroll to position [1708, 0]
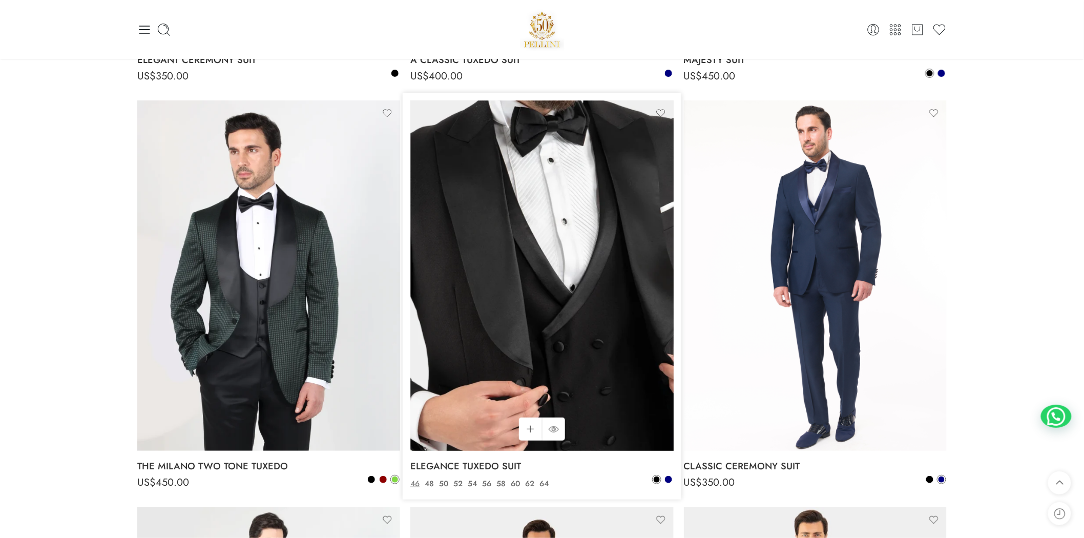
click at [577, 267] on img at bounding box center [541, 275] width 263 height 350
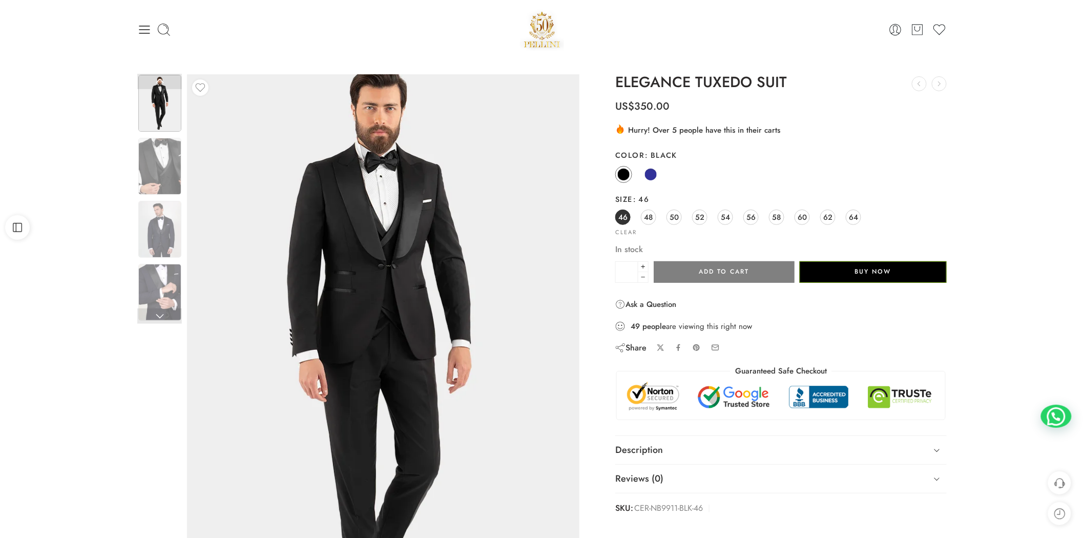
click at [407, 227] on img at bounding box center [379, 354] width 461 height 615
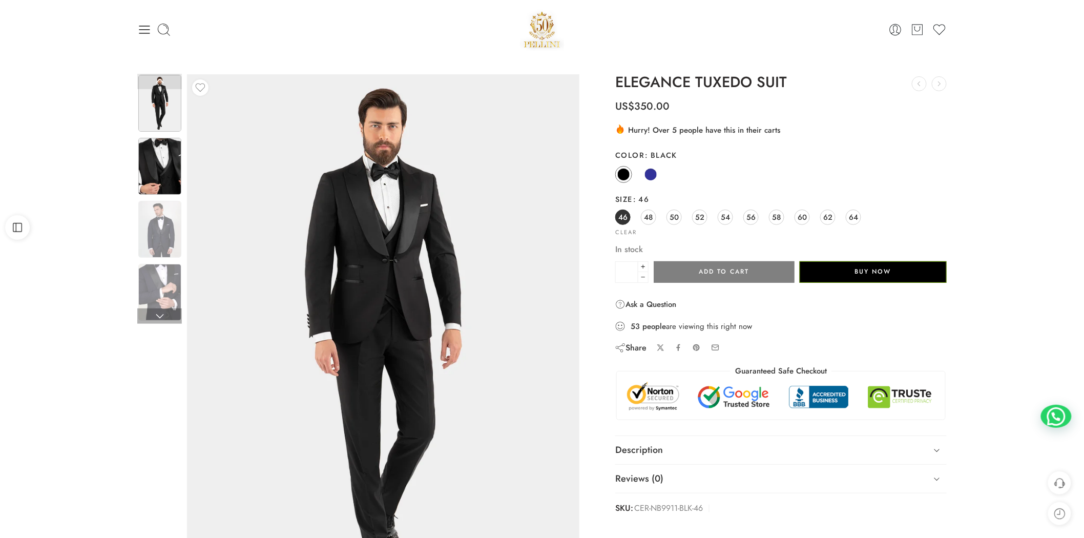
click at [165, 184] on img at bounding box center [159, 166] width 43 height 57
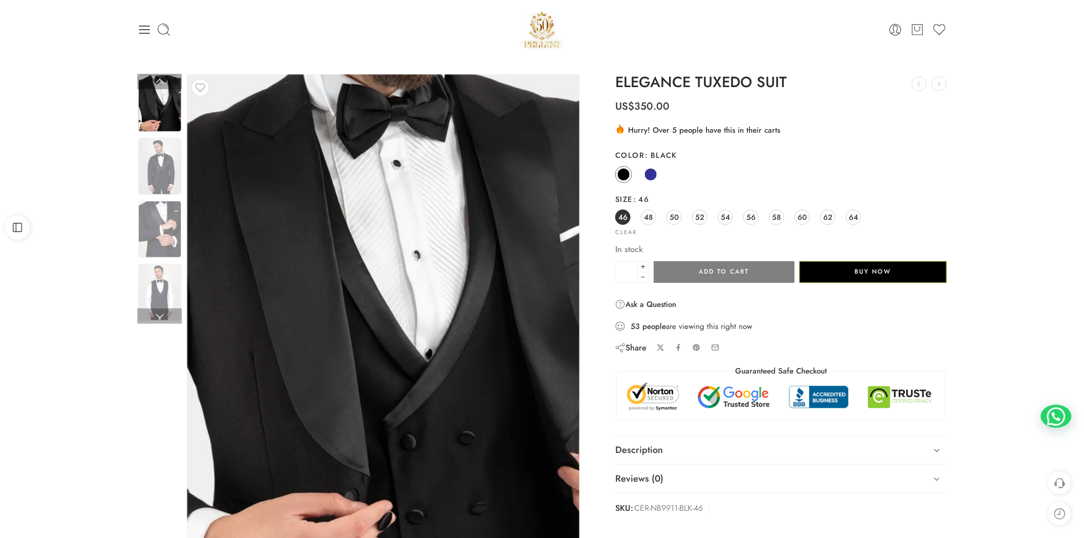
click at [170, 234] on div at bounding box center [159, 200] width 45 height 253
click at [164, 181] on img at bounding box center [159, 166] width 43 height 57
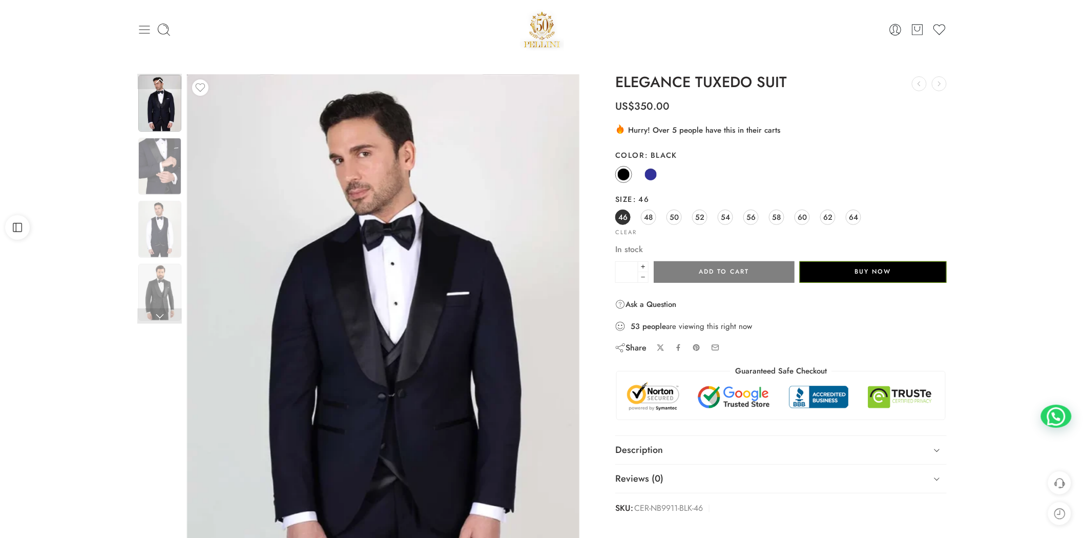
click at [142, 36] on icon at bounding box center [144, 30] width 14 height 14
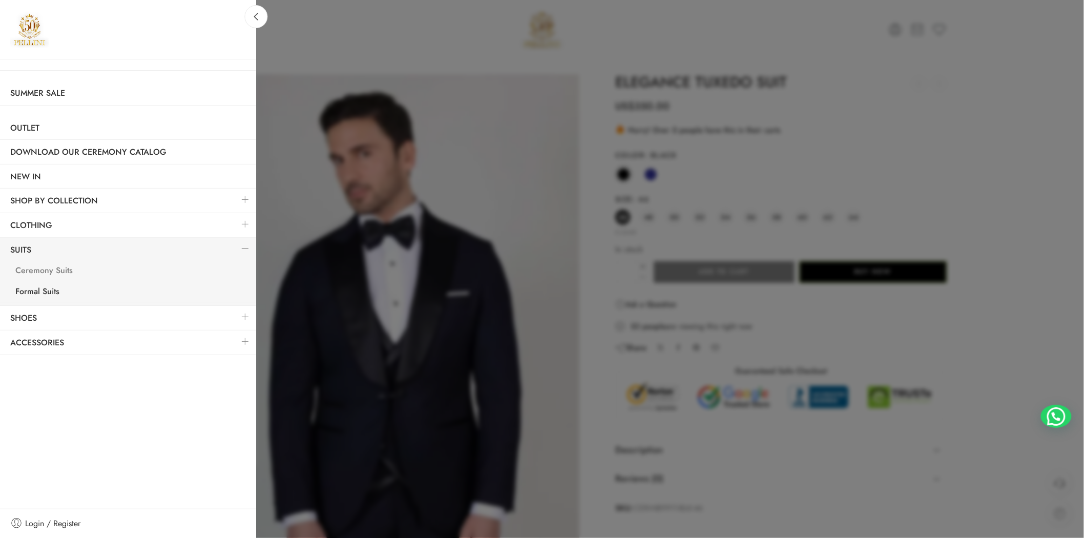
click at [57, 274] on link "Ceremony Suits" at bounding box center [130, 271] width 251 height 21
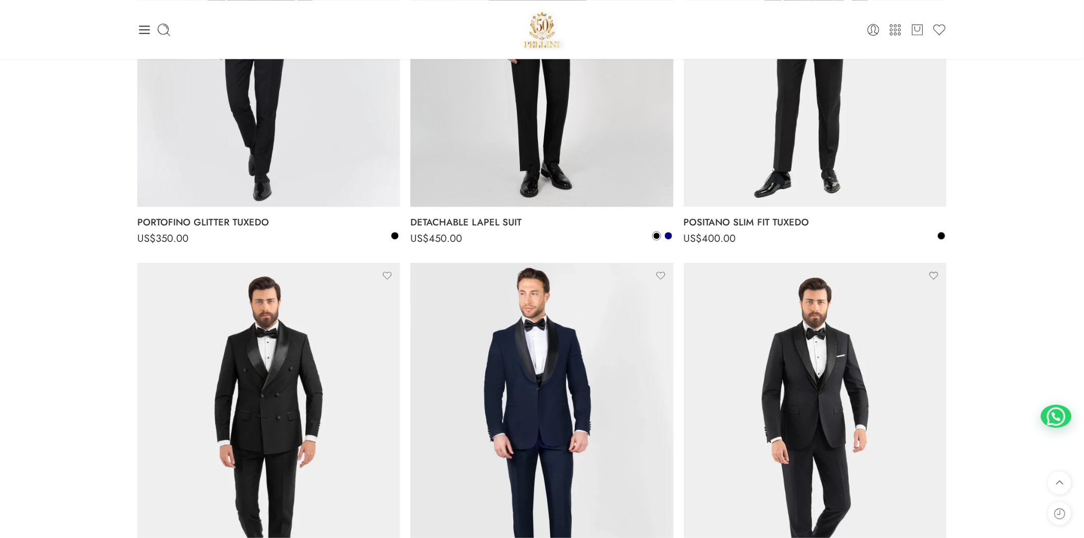
scroll to position [1328, 0]
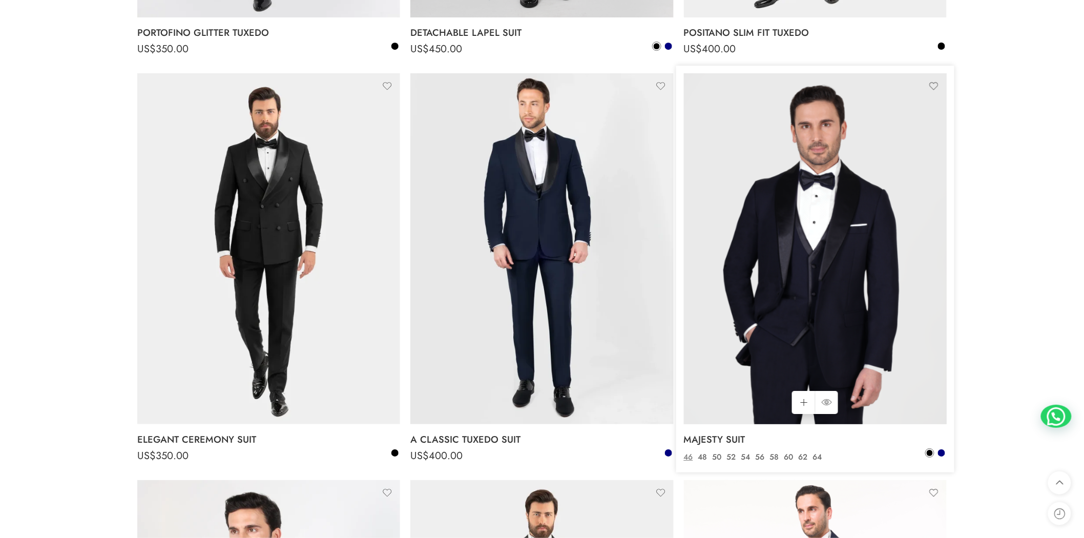
click at [869, 217] on img at bounding box center [815, 248] width 263 height 350
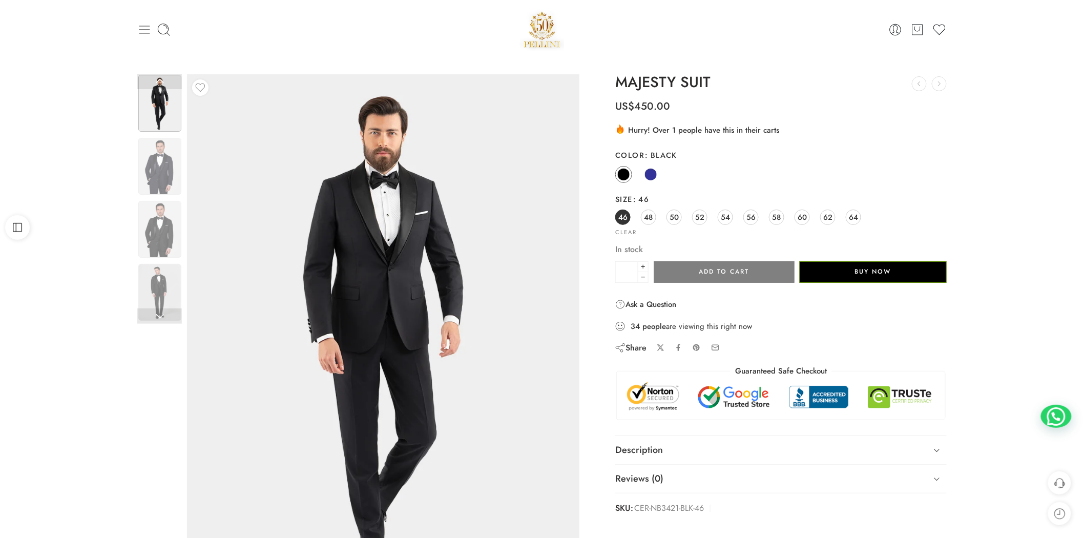
click at [149, 33] on icon at bounding box center [144, 30] width 14 height 14
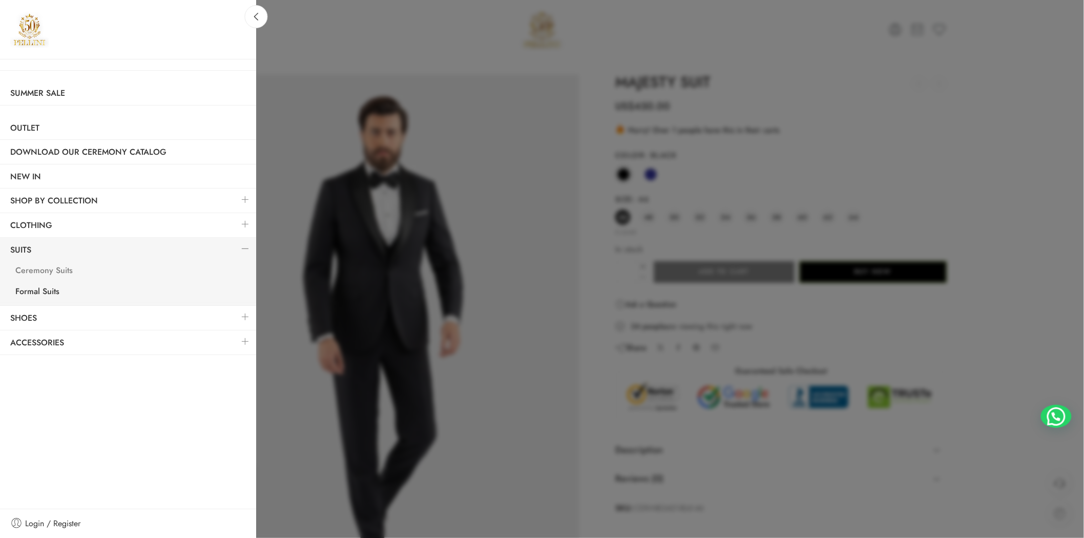
click at [110, 274] on link "Ceremony Suits" at bounding box center [130, 271] width 251 height 21
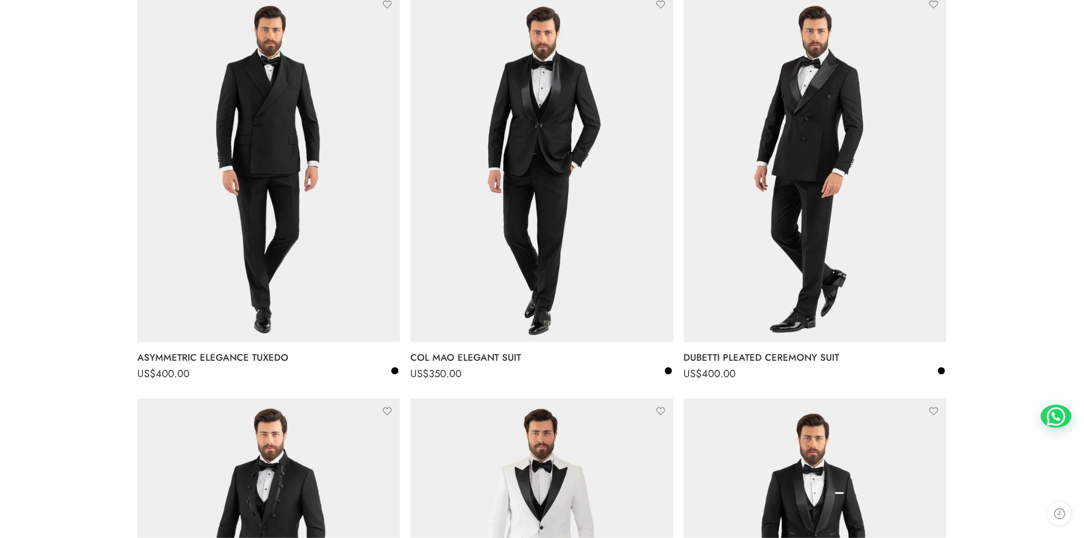
scroll to position [569, 0]
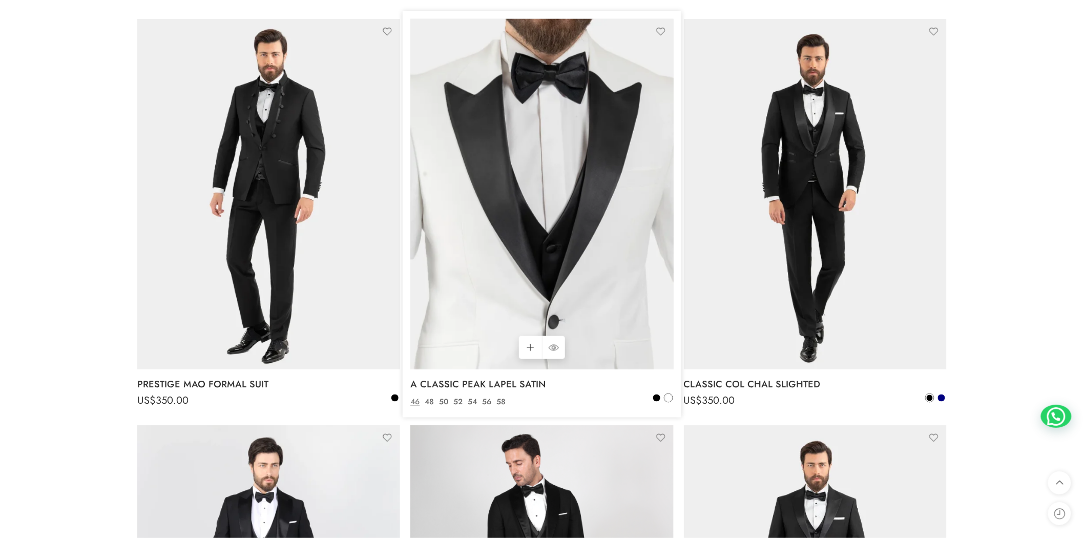
click at [543, 238] on img at bounding box center [541, 194] width 263 height 350
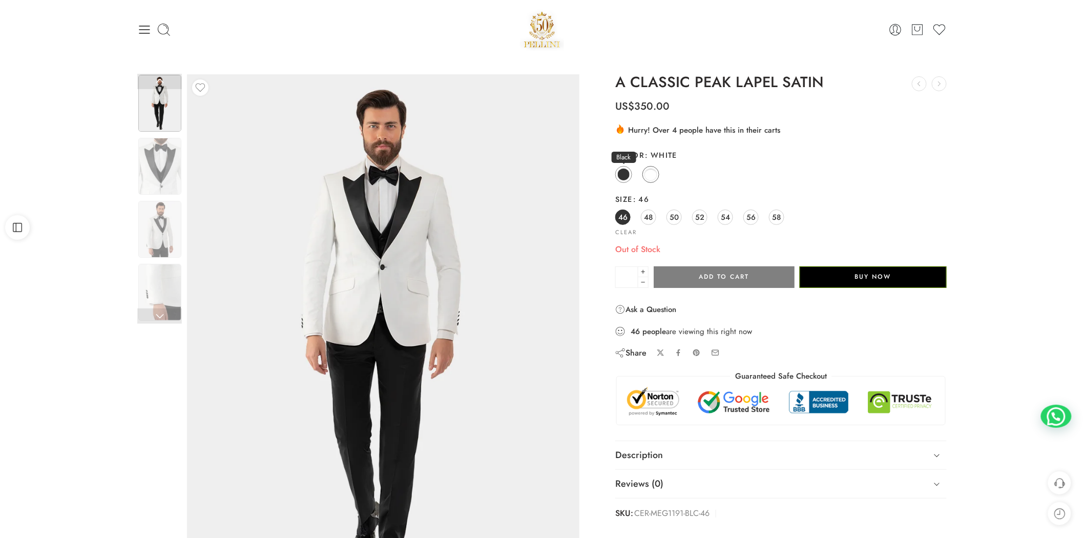
click at [627, 174] on span at bounding box center [623, 174] width 13 height 13
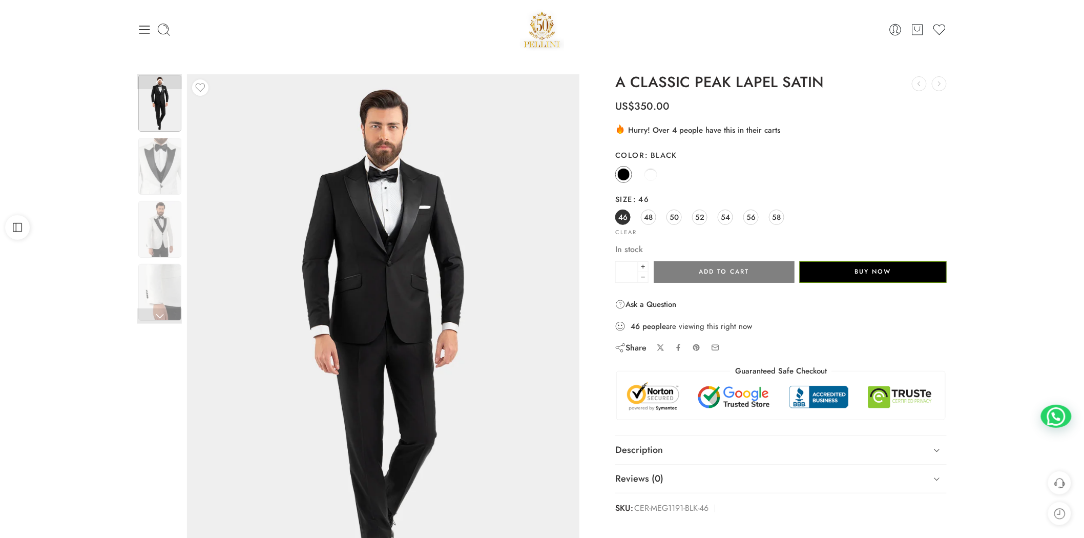
click at [365, 265] on img at bounding box center [386, 347] width 461 height 615
click at [144, 36] on icon at bounding box center [144, 30] width 14 height 14
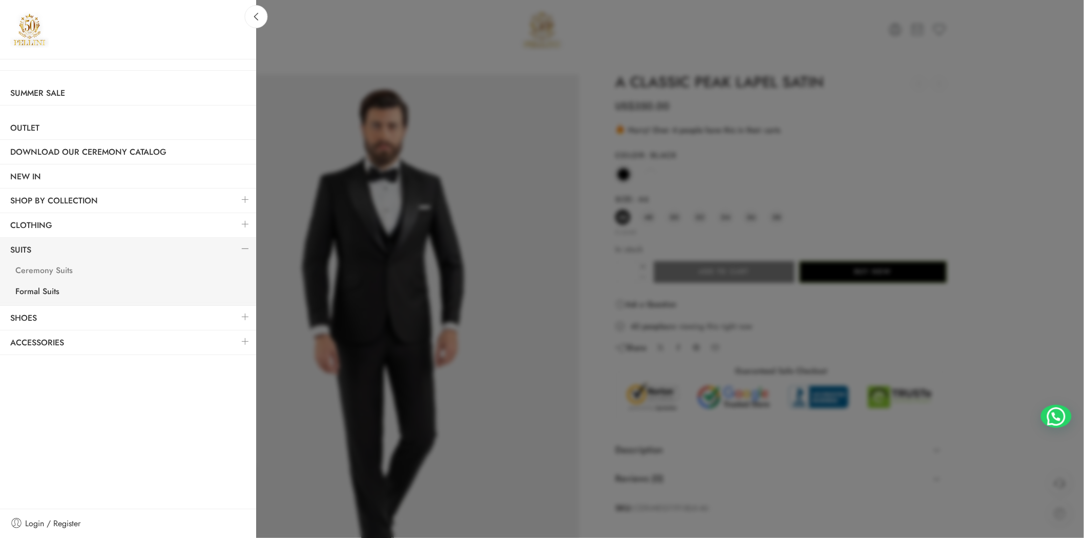
click at [58, 277] on link "Ceremony Suits" at bounding box center [130, 271] width 251 height 21
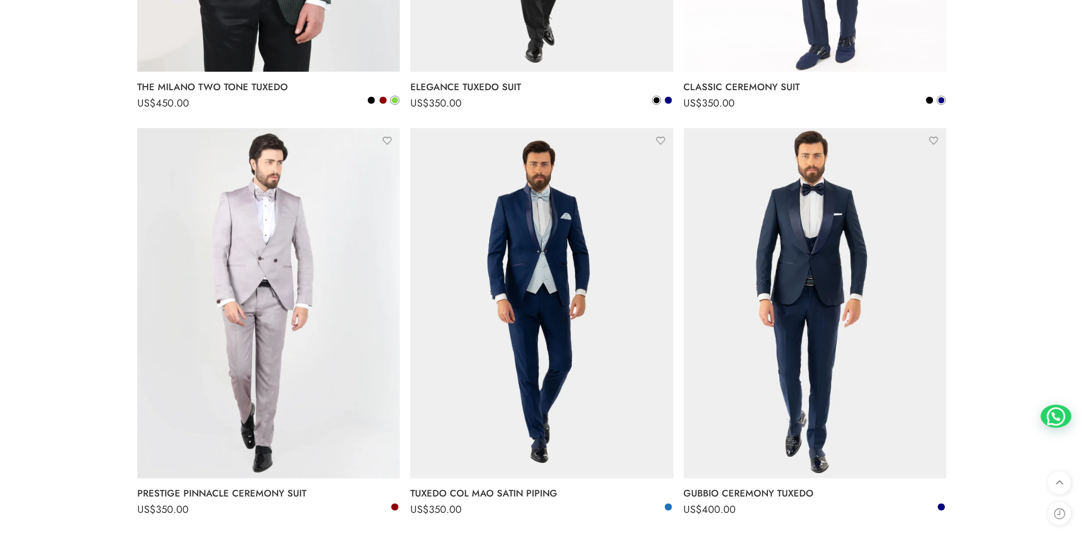
scroll to position [2087, 0]
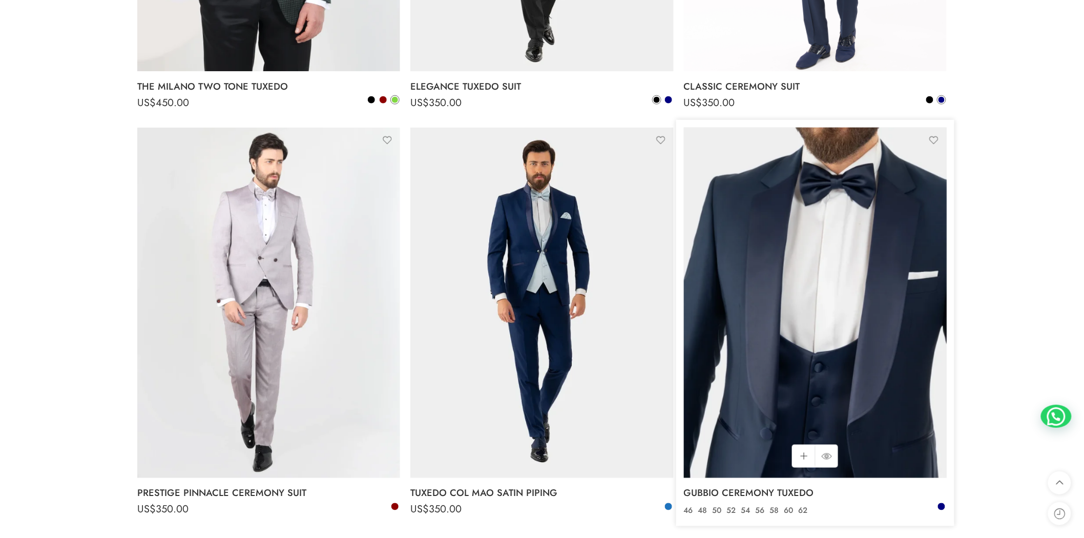
click at [853, 305] on img at bounding box center [815, 303] width 263 height 350
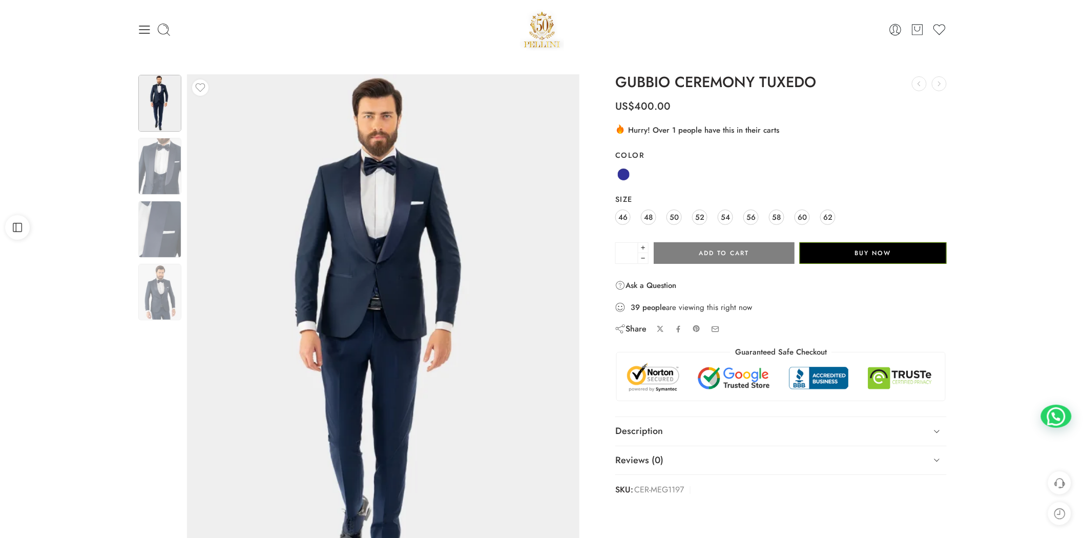
click at [335, 246] on img at bounding box center [383, 335] width 392 height 523
click at [146, 27] on icon at bounding box center [144, 30] width 14 height 14
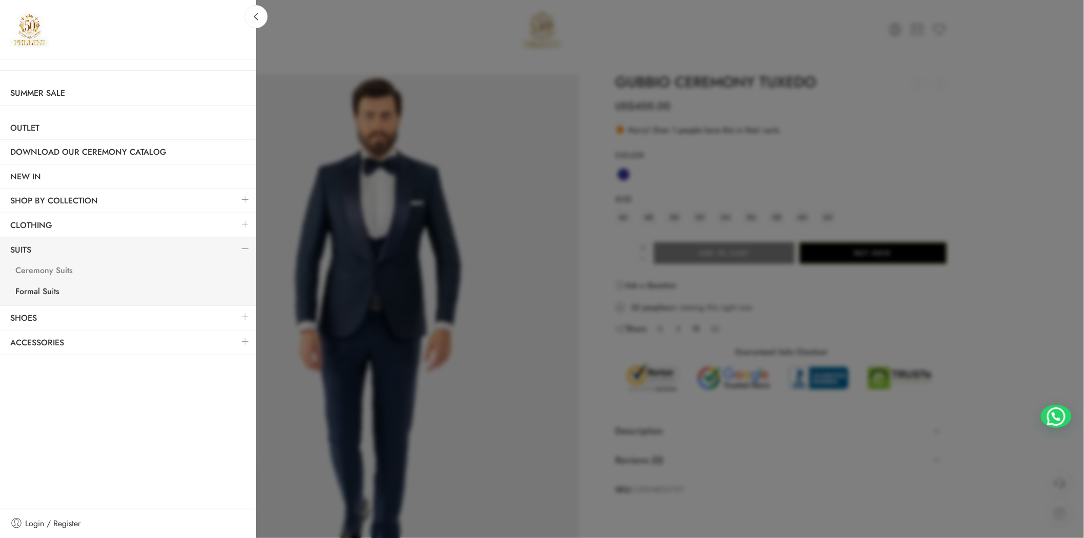
click at [103, 267] on link "Ceremony Suits" at bounding box center [130, 271] width 251 height 21
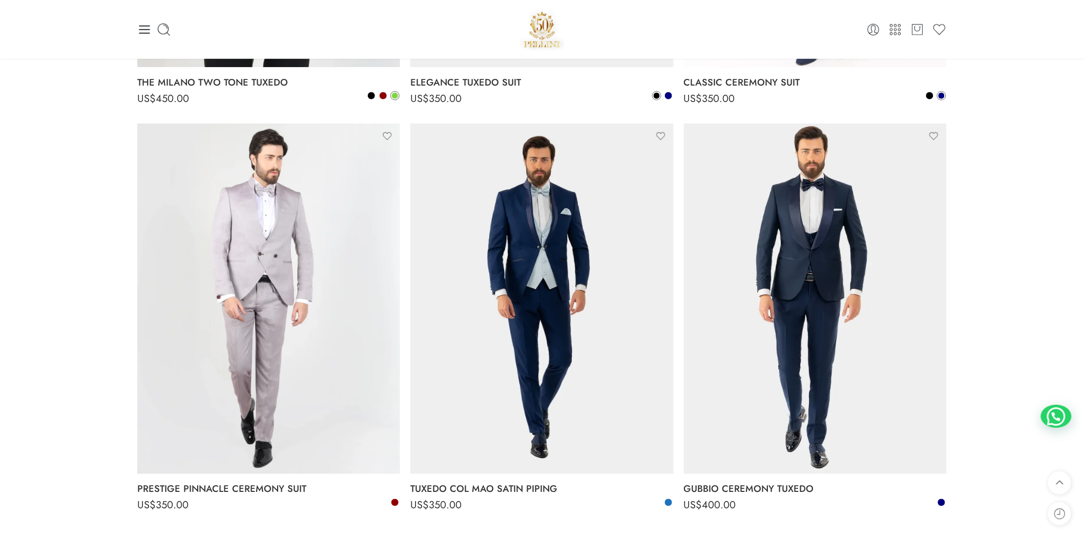
scroll to position [2087, 0]
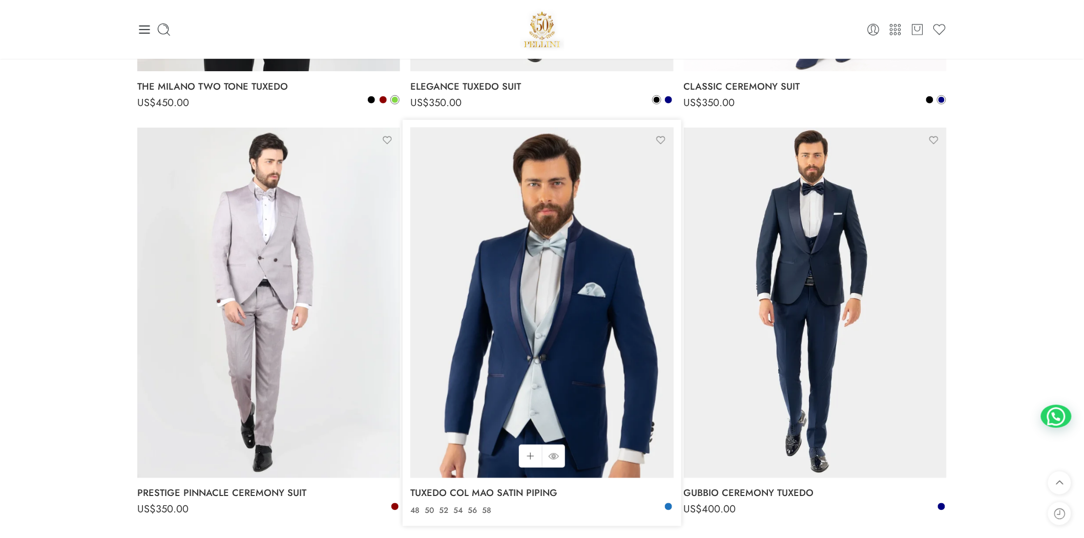
click at [543, 372] on img at bounding box center [541, 303] width 263 height 350
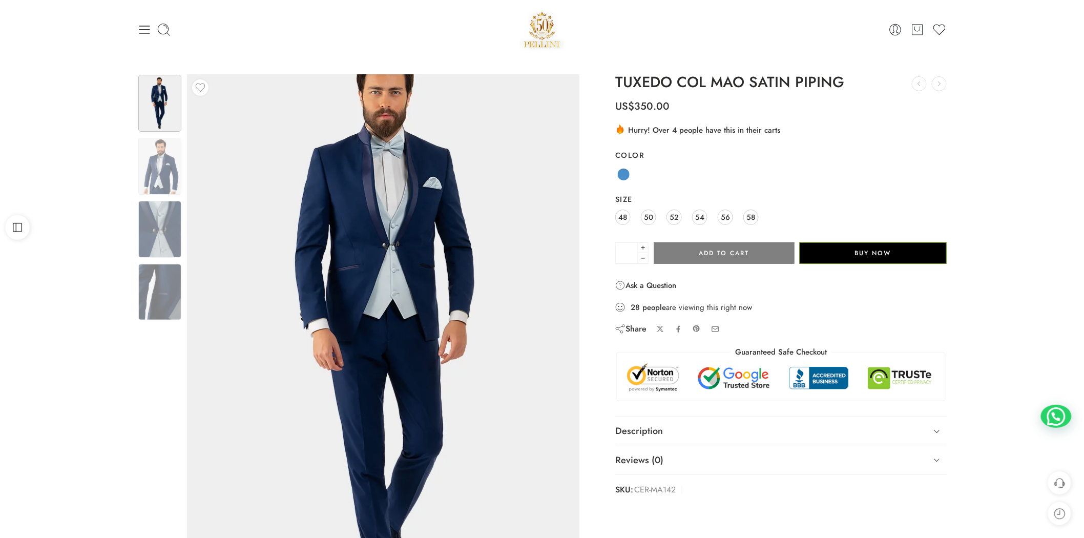
click at [304, 334] on img at bounding box center [390, 335] width 461 height 615
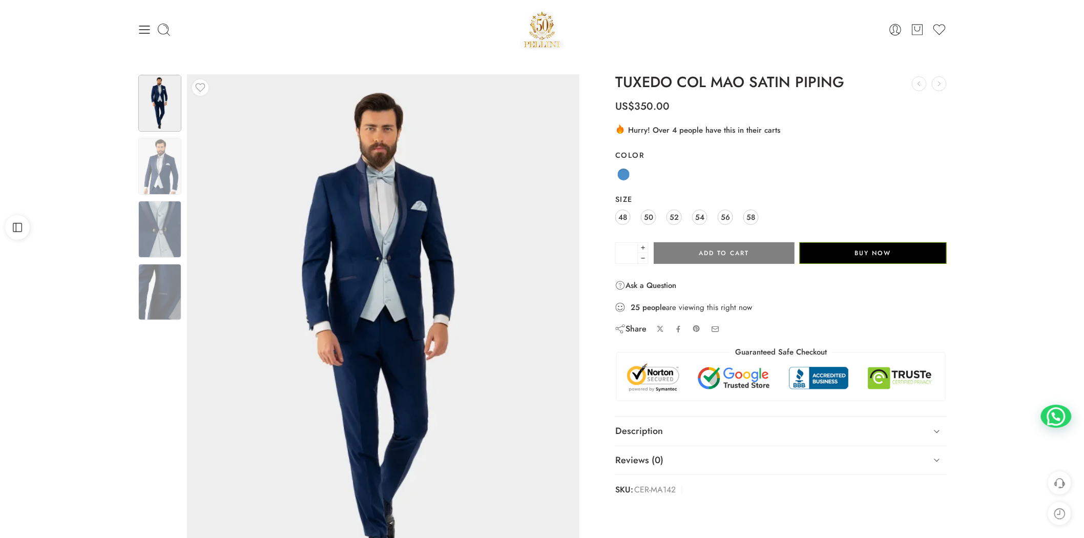
click at [143, 28] on icon at bounding box center [144, 30] width 14 height 14
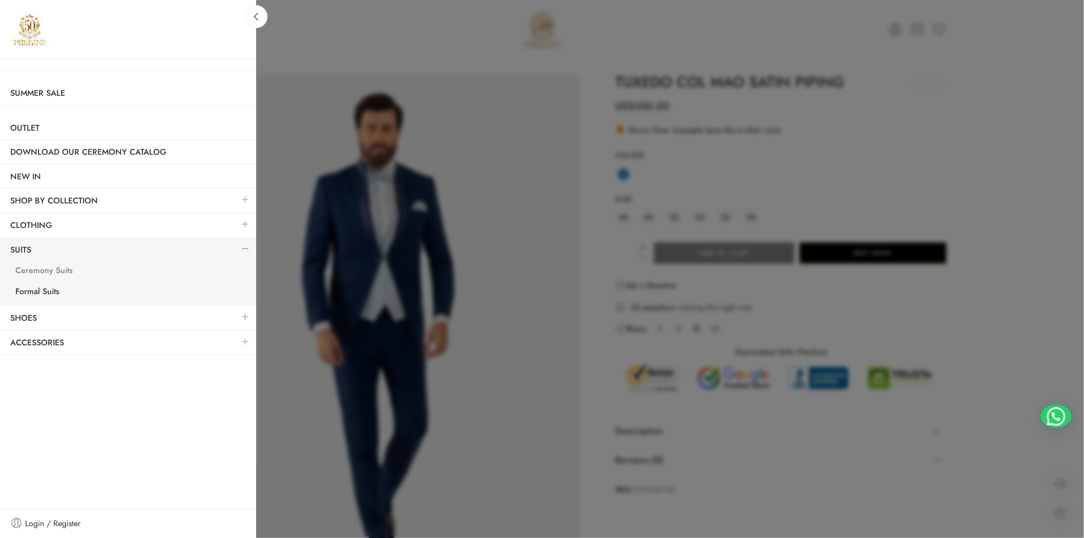
click at [59, 275] on link "Ceremony Suits" at bounding box center [130, 271] width 251 height 21
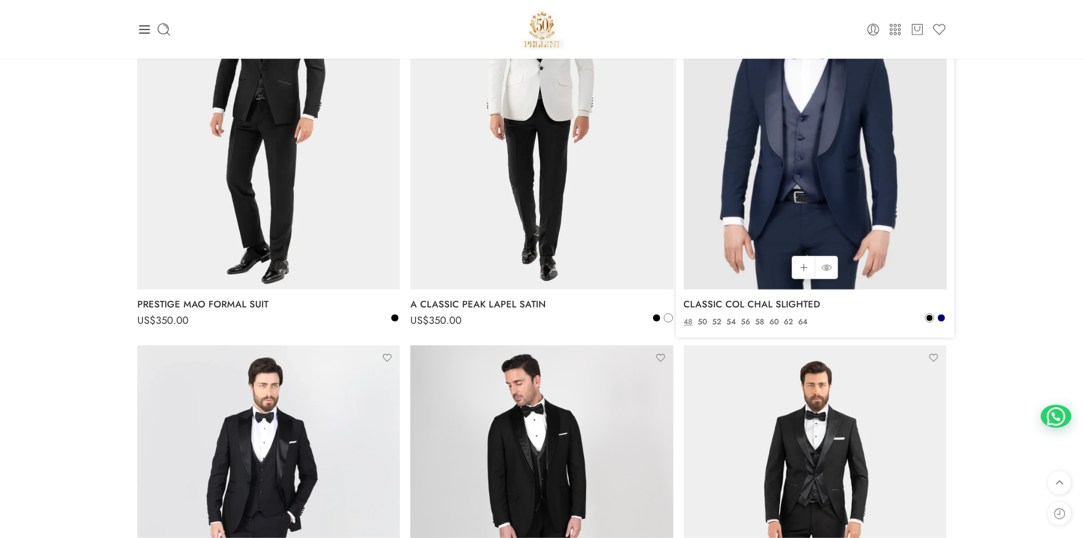
scroll to position [569, 0]
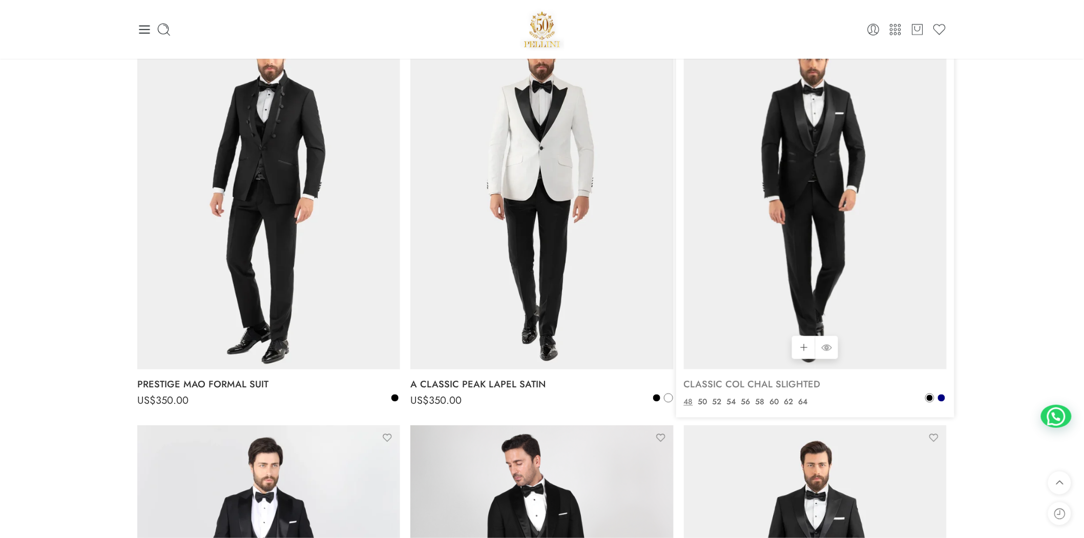
click at [939, 391] on link "CLASSIC COL CHAL SLIGHTED" at bounding box center [815, 385] width 263 height 20
click at [941, 396] on span at bounding box center [941, 398] width 7 height 7
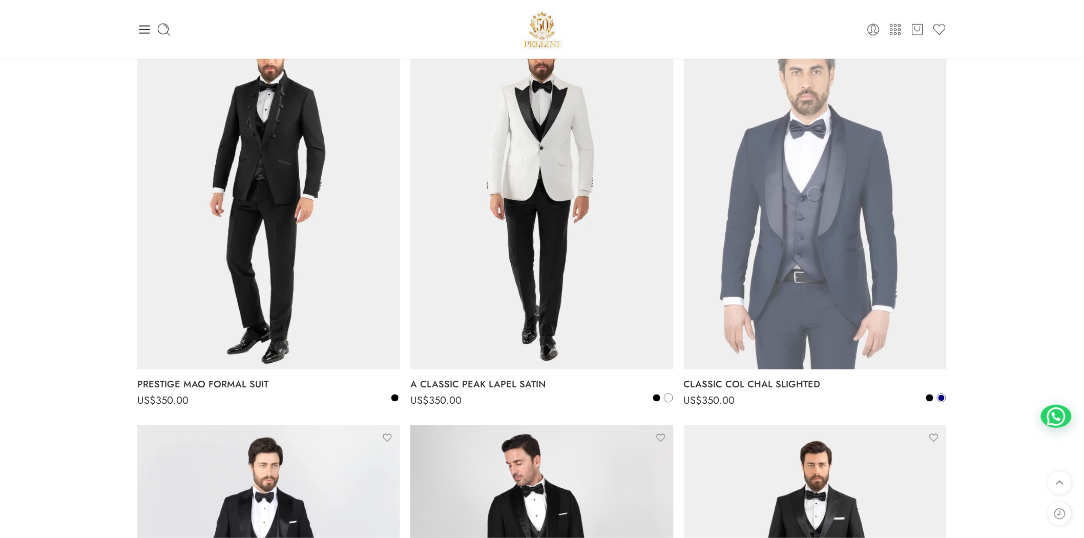
scroll to position [380, 0]
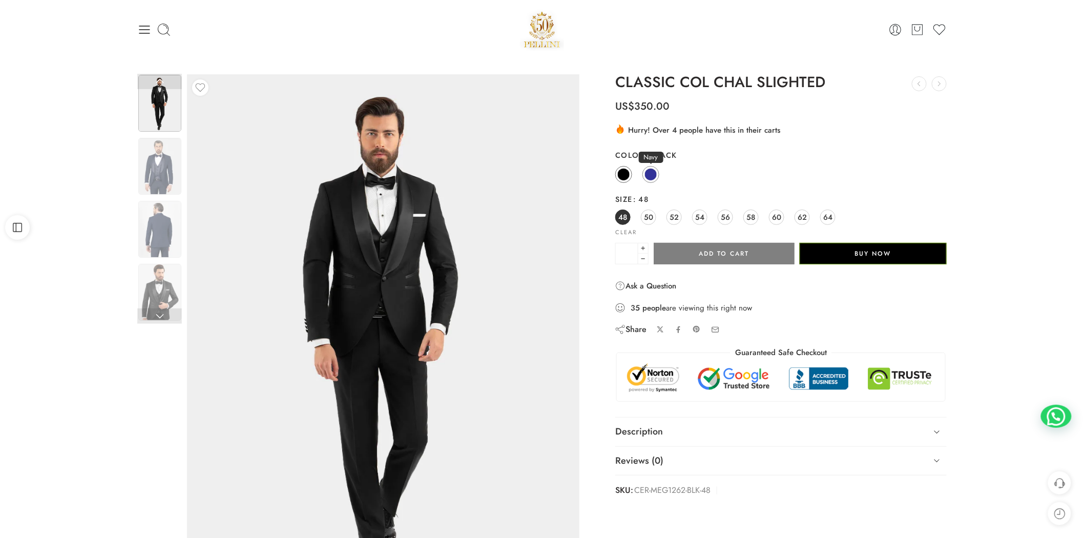
click at [651, 179] on span at bounding box center [651, 174] width 13 height 13
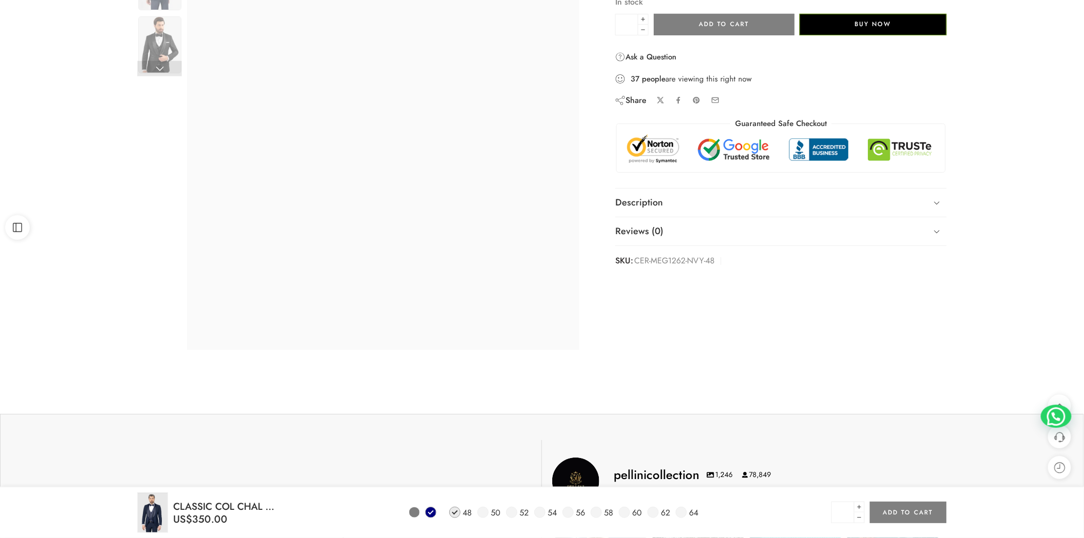
scroll to position [190, 0]
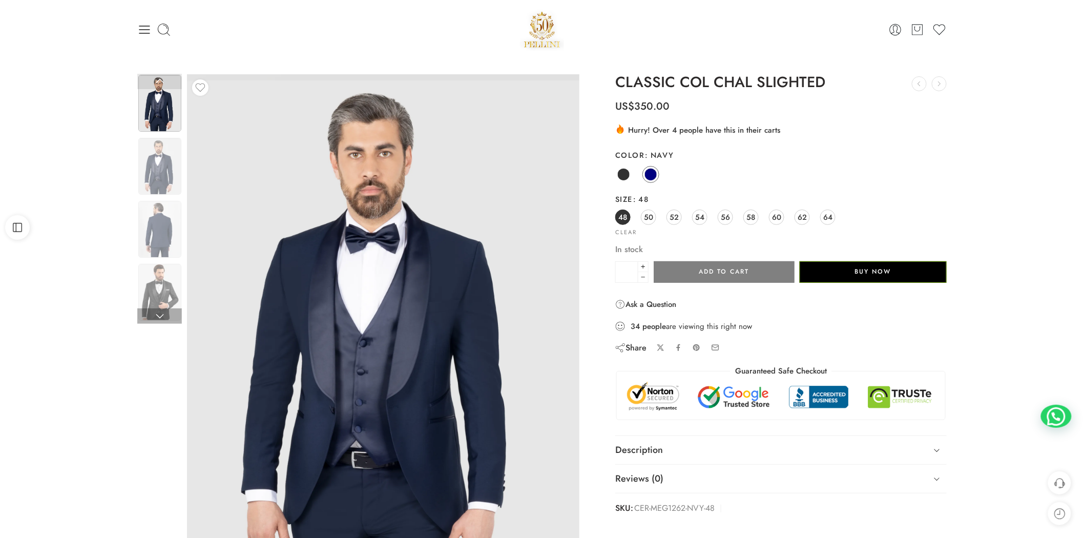
click at [156, 125] on img at bounding box center [159, 103] width 43 height 57
click at [159, 174] on img at bounding box center [159, 166] width 43 height 57
click at [158, 224] on img at bounding box center [159, 229] width 43 height 57
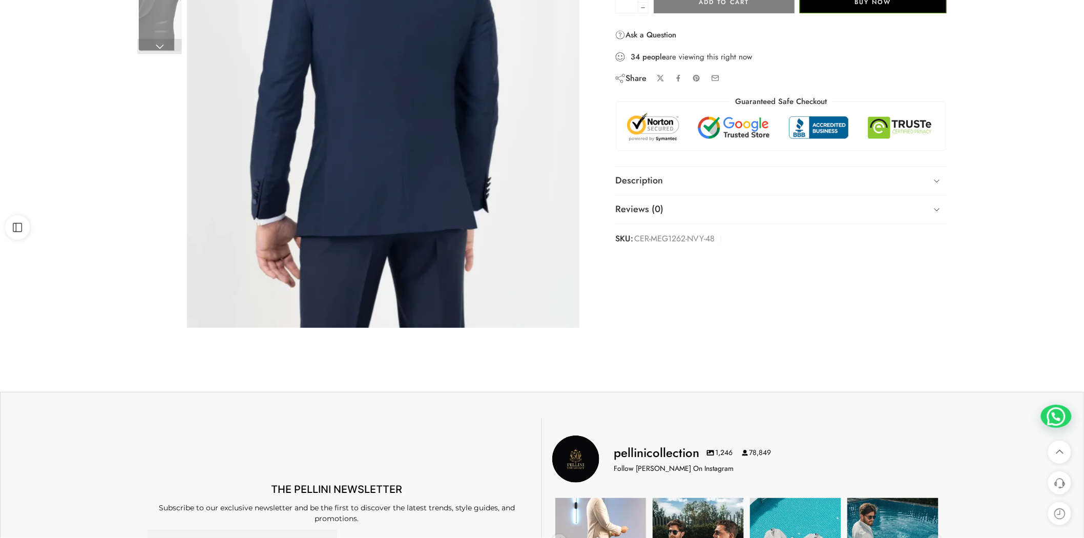
scroll to position [190, 0]
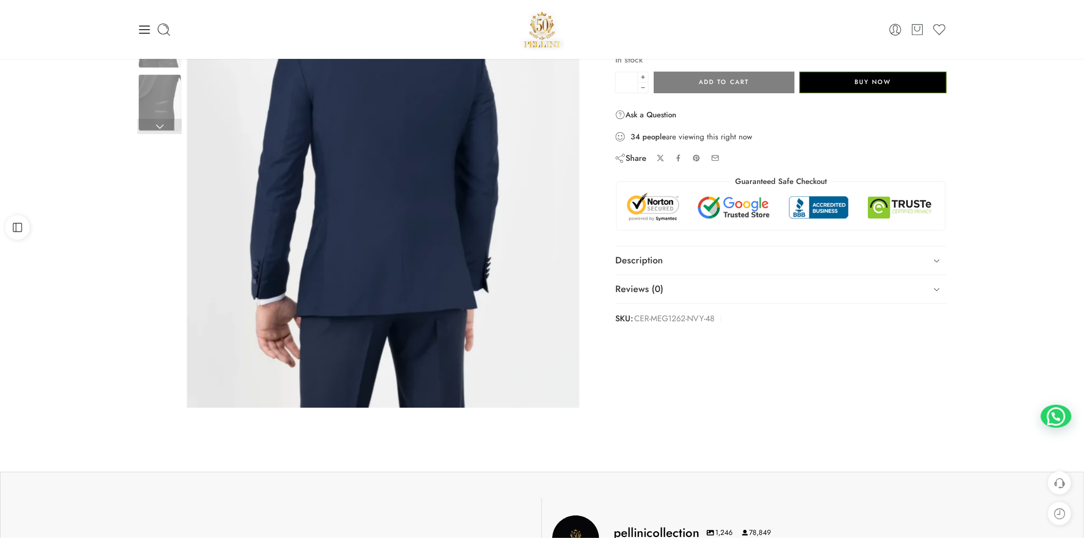
click at [162, 130] on link at bounding box center [159, 126] width 45 height 15
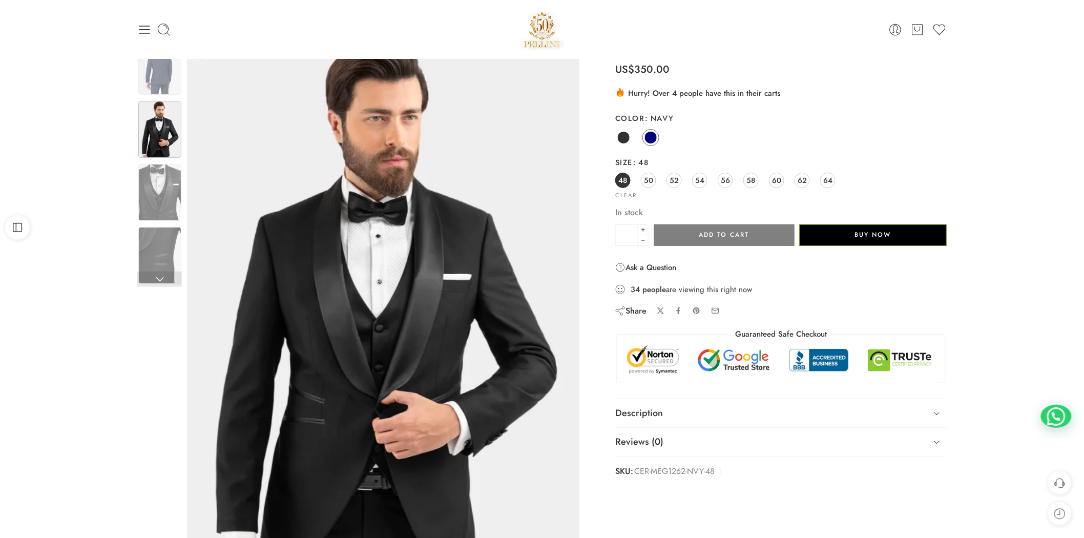
scroll to position [0, 0]
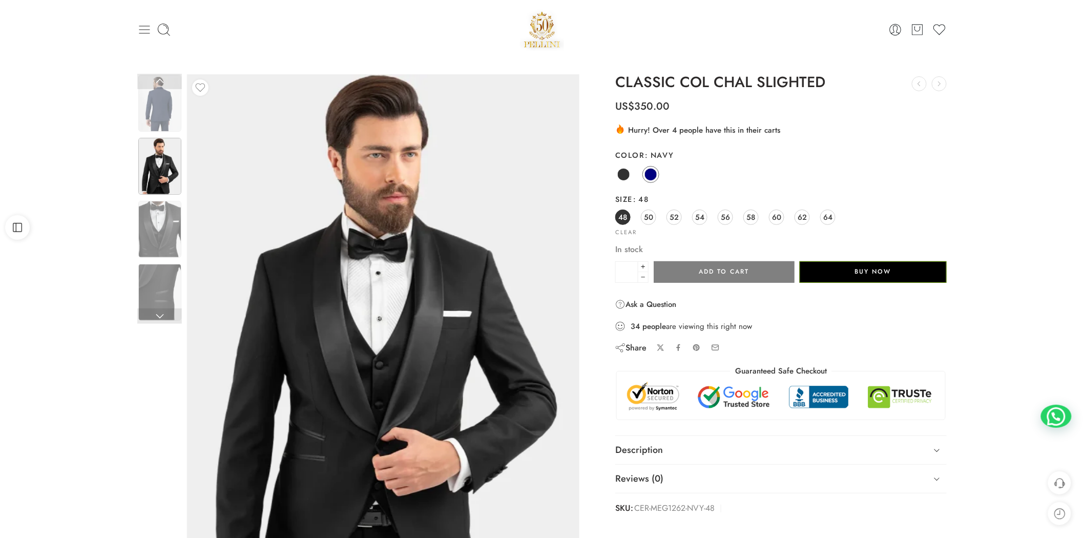
click at [148, 28] on icon at bounding box center [144, 30] width 14 height 14
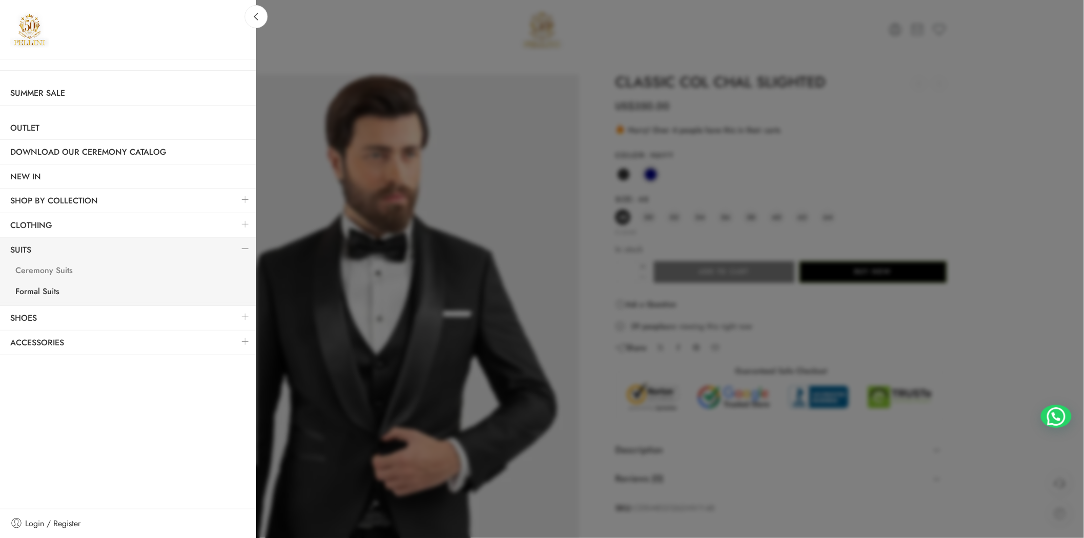
click at [54, 272] on link "Ceremony Suits" at bounding box center [130, 271] width 251 height 21
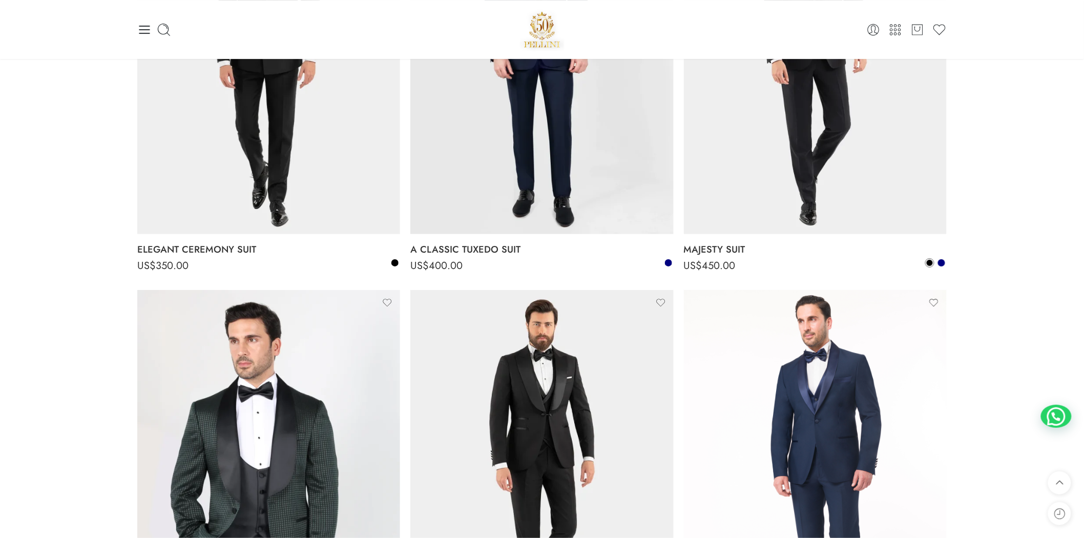
scroll to position [1328, 0]
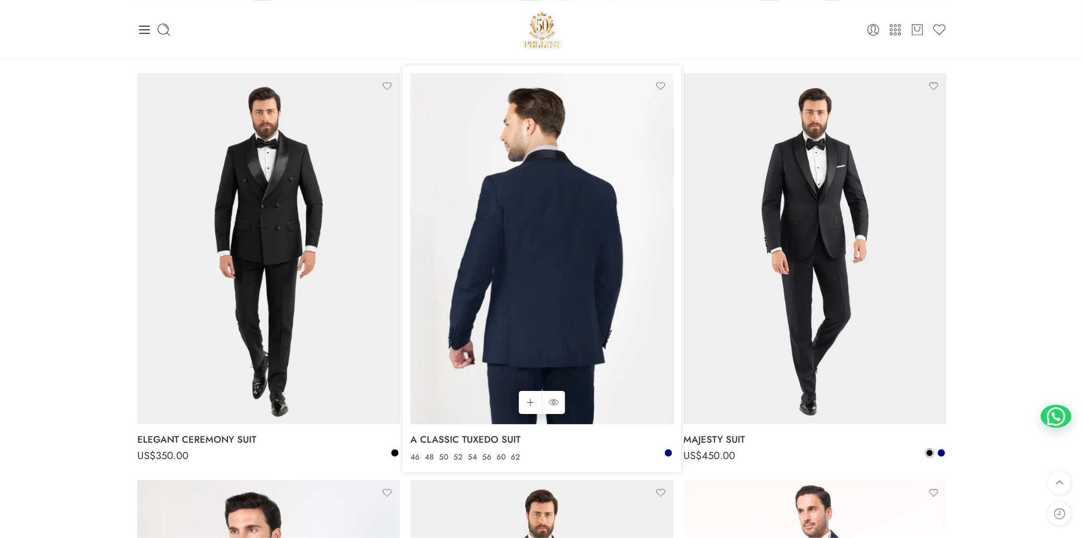
click at [552, 284] on img at bounding box center [541, 248] width 263 height 350
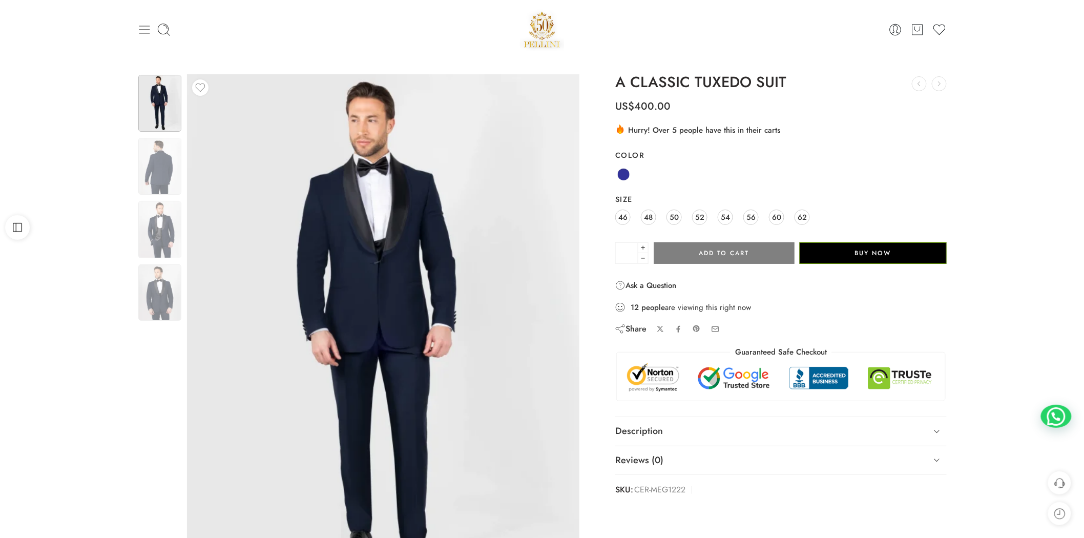
click at [142, 35] on icon at bounding box center [144, 30] width 14 height 14
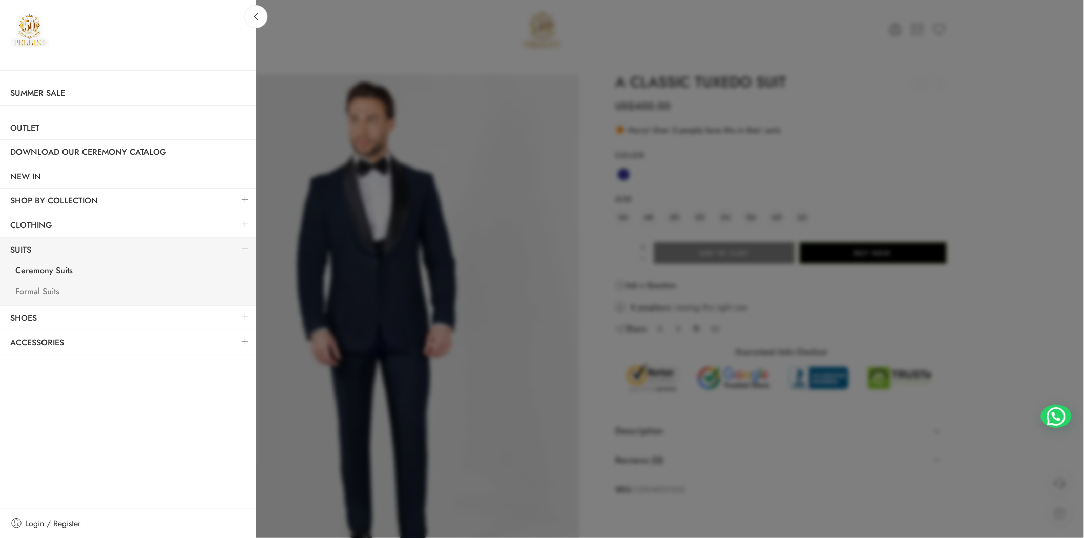
click at [56, 294] on link "Formal Suits" at bounding box center [130, 292] width 251 height 21
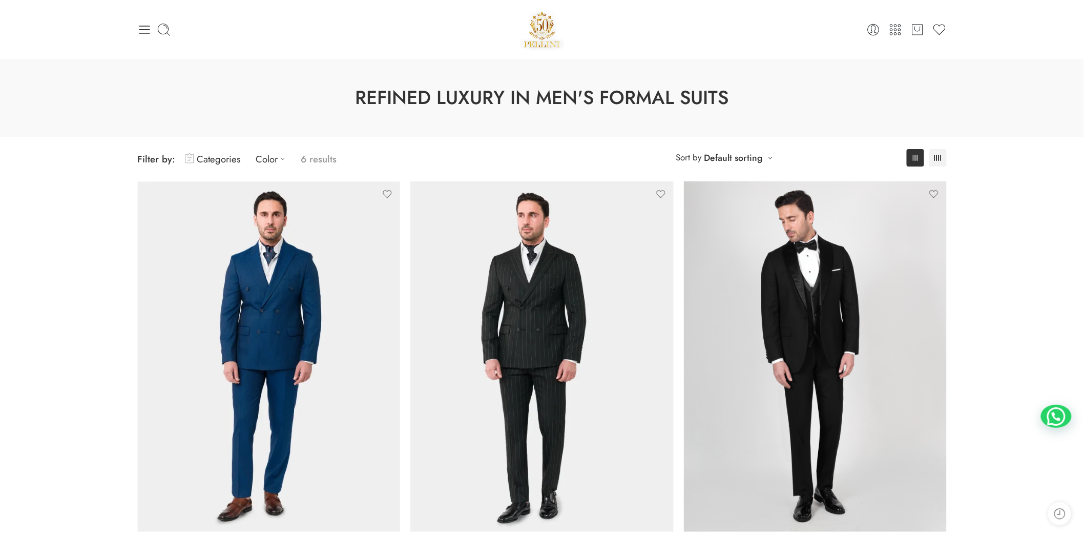
click at [134, 27] on div "0 Cart 0 Wishlist Search here" at bounding box center [542, 30] width 820 height 44
click at [142, 27] on icon at bounding box center [144, 30] width 14 height 14
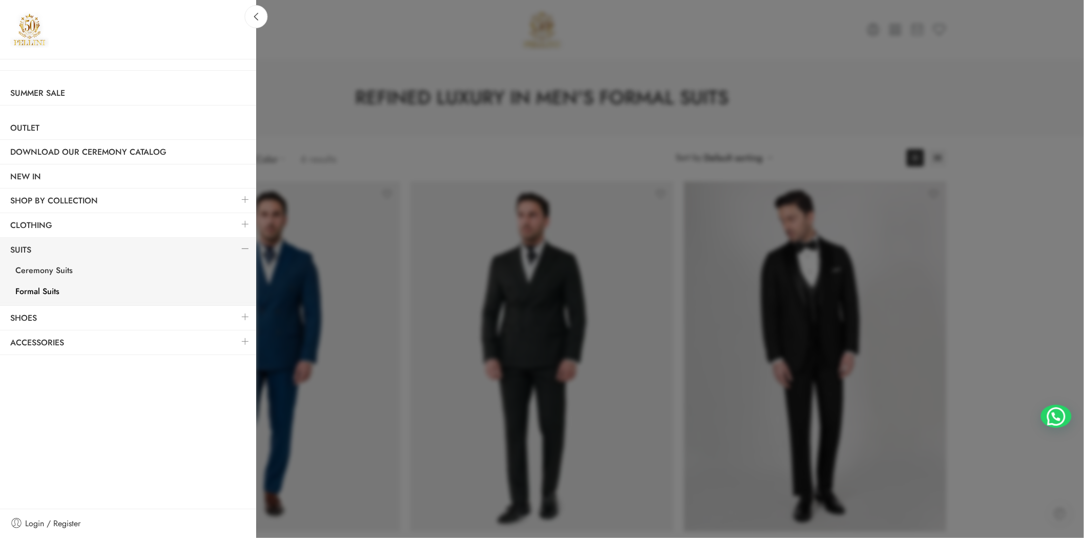
click at [241, 195] on link at bounding box center [246, 200] width 22 height 22
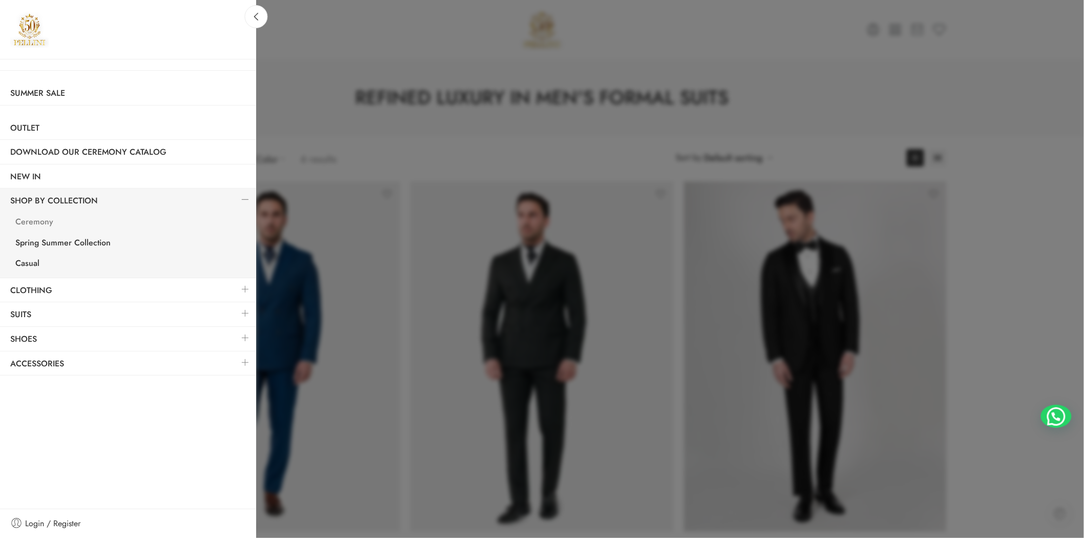
click at [50, 225] on link "Ceremony" at bounding box center [130, 223] width 251 height 21
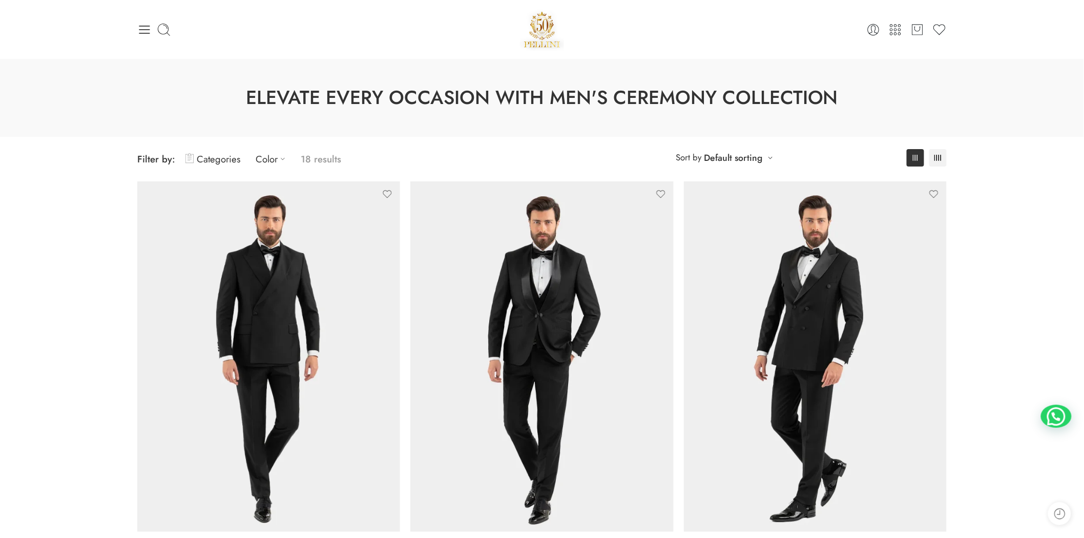
click at [145, 37] on div "0 Cart 0 Wishlist" at bounding box center [542, 30] width 810 height 44
click at [140, 30] on icon at bounding box center [144, 30] width 14 height 14
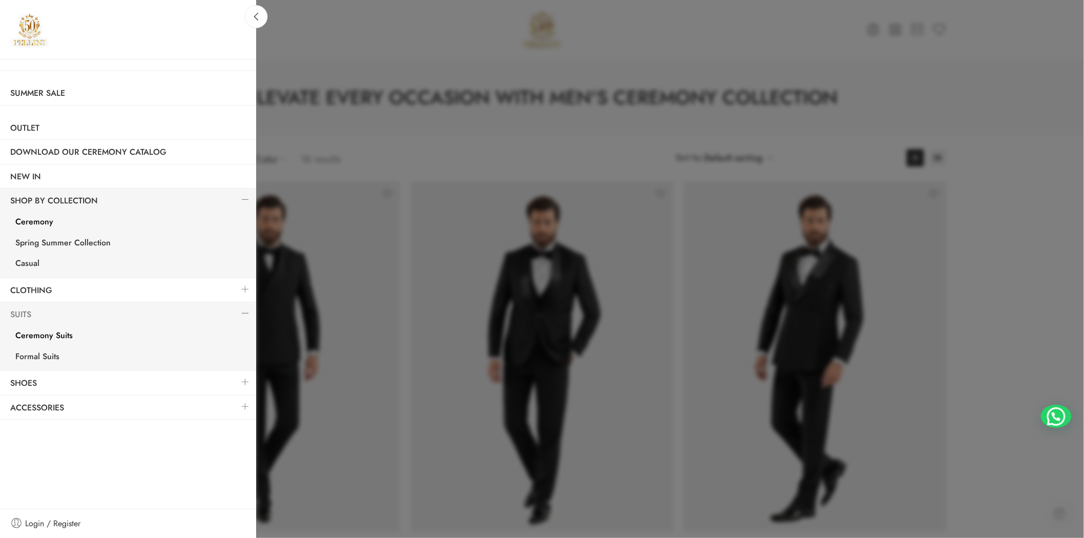
click at [38, 313] on link "Suits" at bounding box center [128, 315] width 256 height 24
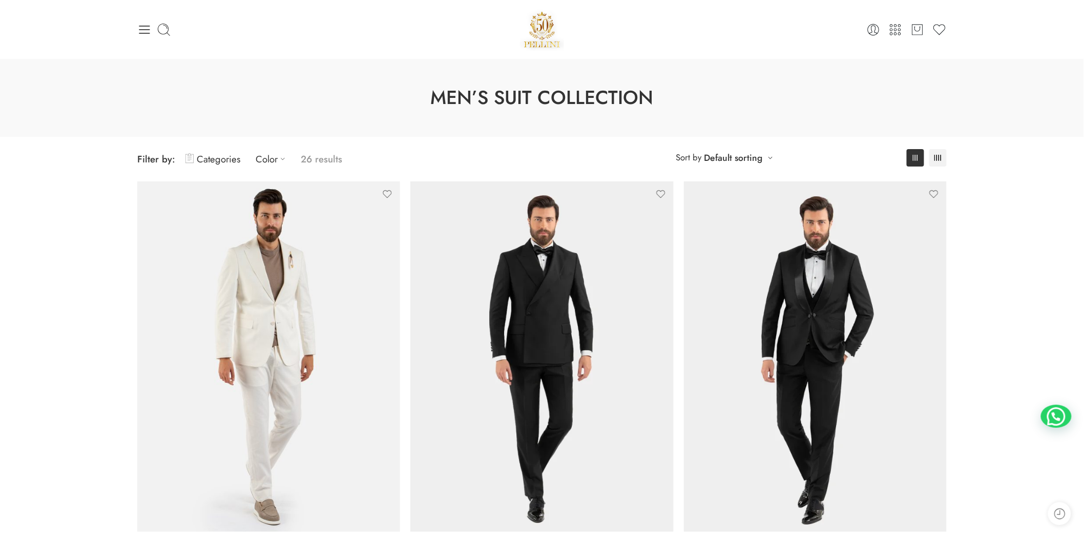
scroll to position [190, 0]
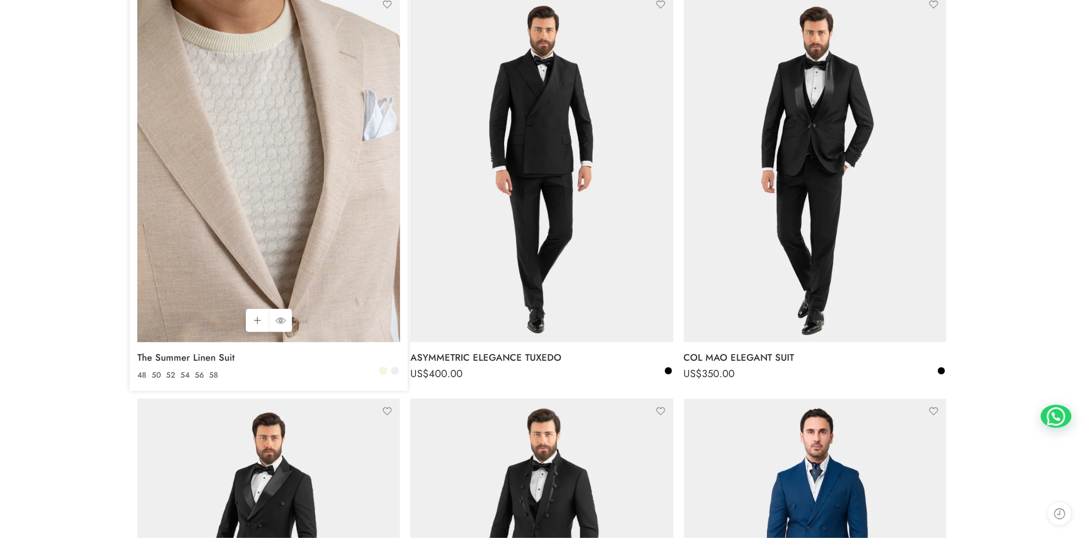
click at [252, 204] on img at bounding box center [268, 167] width 263 height 350
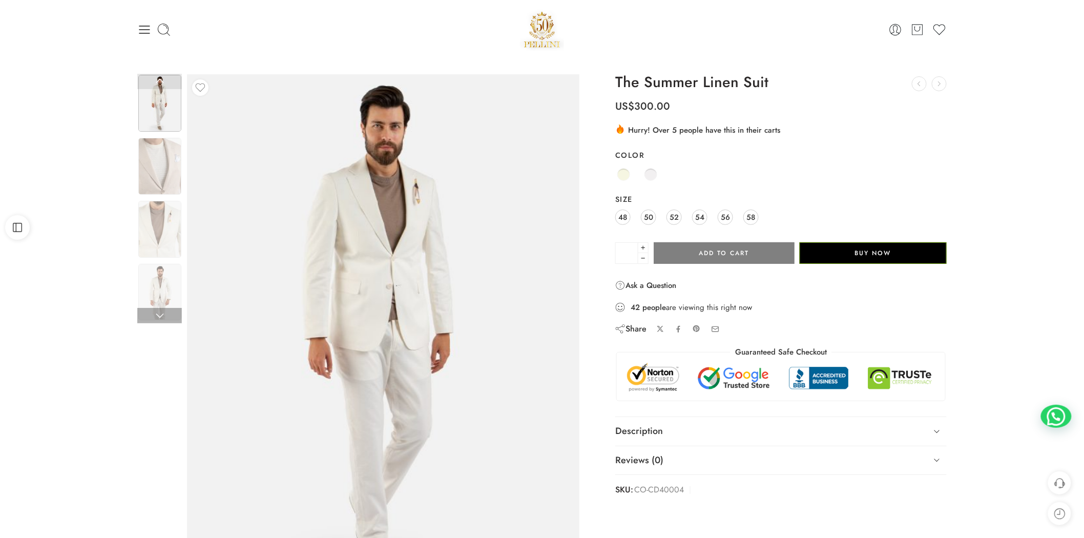
click at [152, 121] on img at bounding box center [159, 103] width 43 height 57
click at [160, 284] on img at bounding box center [159, 292] width 43 height 57
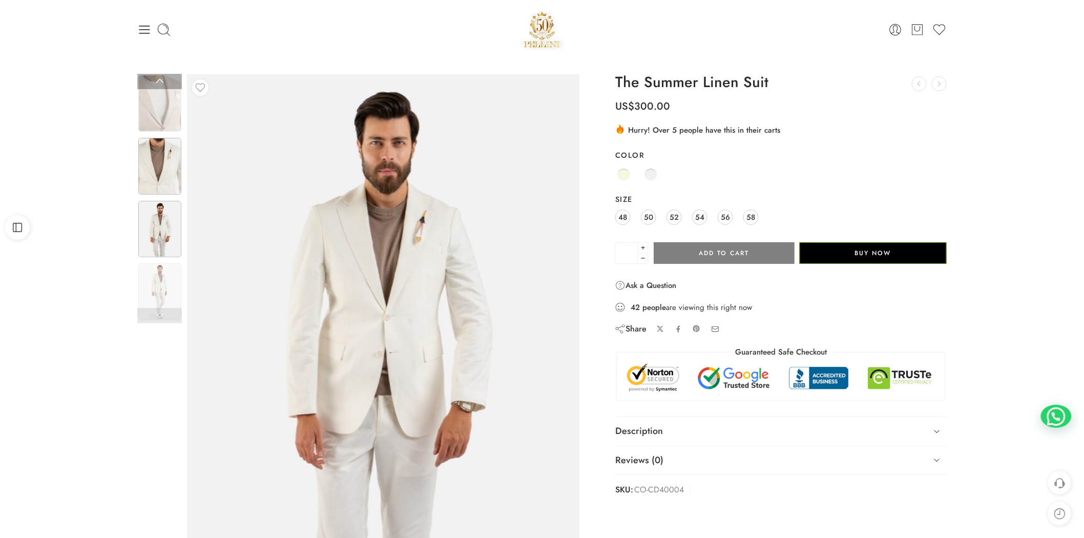
click at [158, 156] on img at bounding box center [159, 166] width 43 height 57
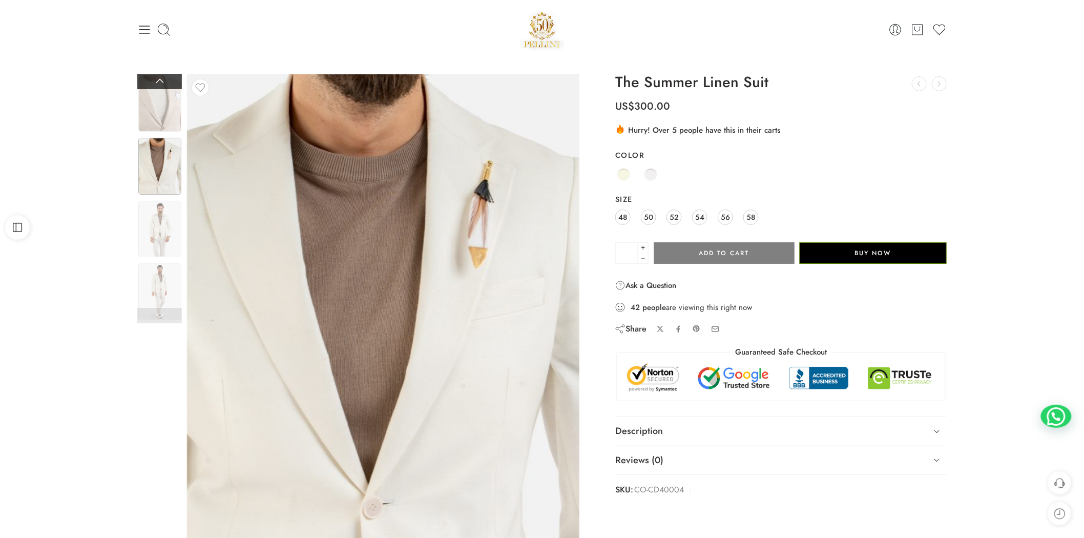
click at [168, 87] on link at bounding box center [159, 81] width 45 height 15
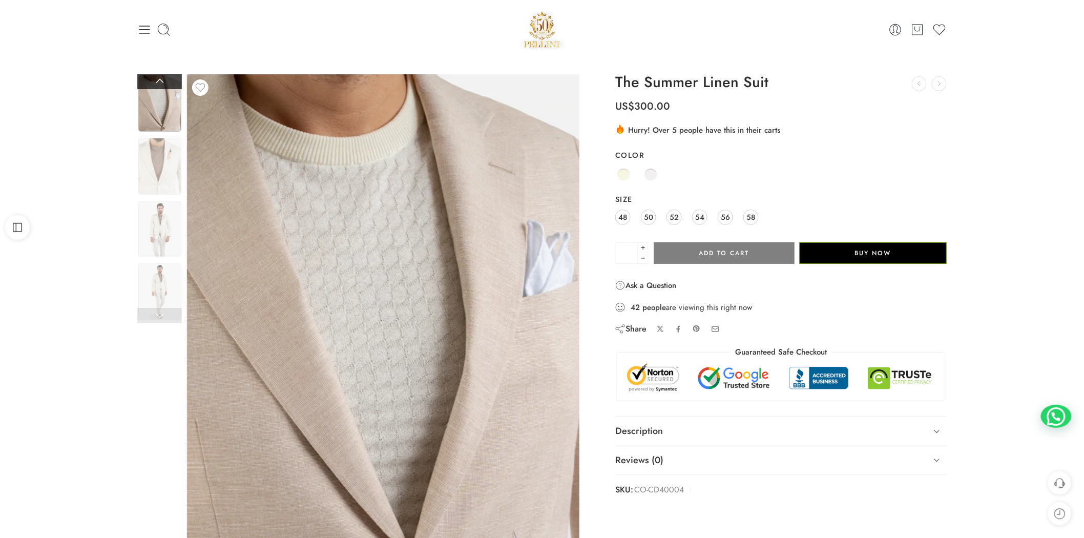
click at [165, 84] on link at bounding box center [159, 81] width 45 height 15
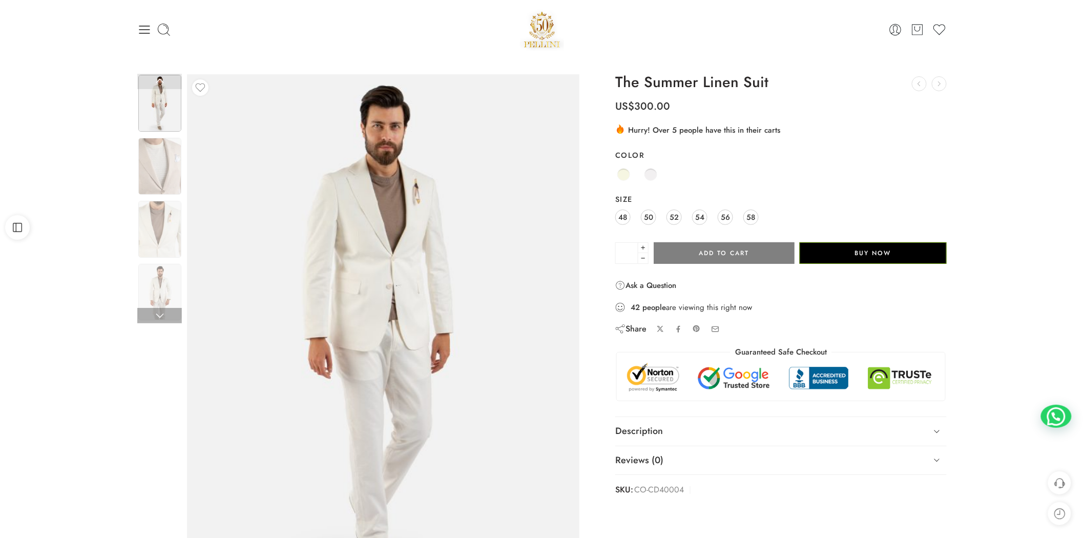
click at [155, 110] on img at bounding box center [159, 103] width 43 height 57
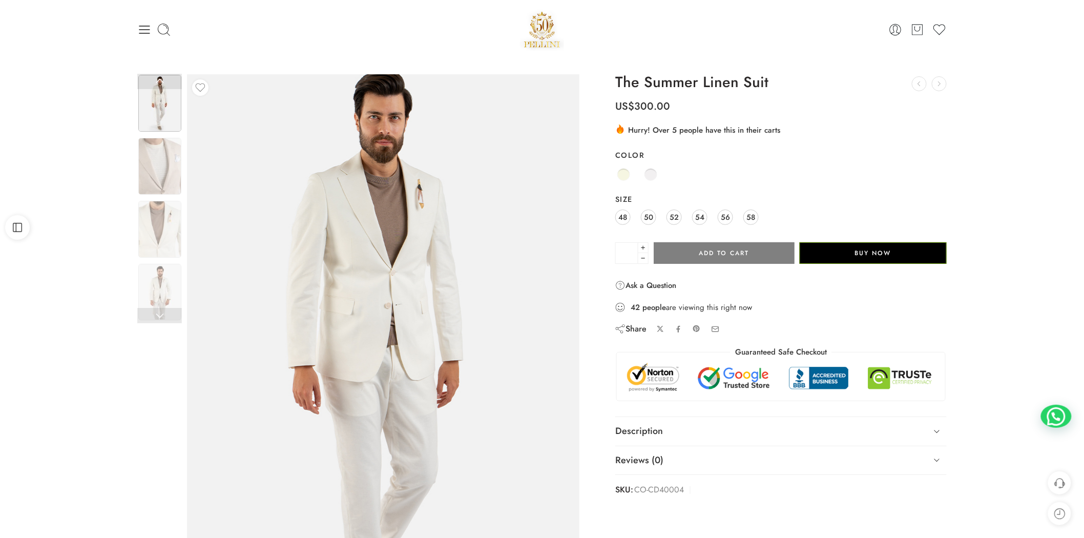
click at [397, 180] on img at bounding box center [380, 363] width 461 height 615
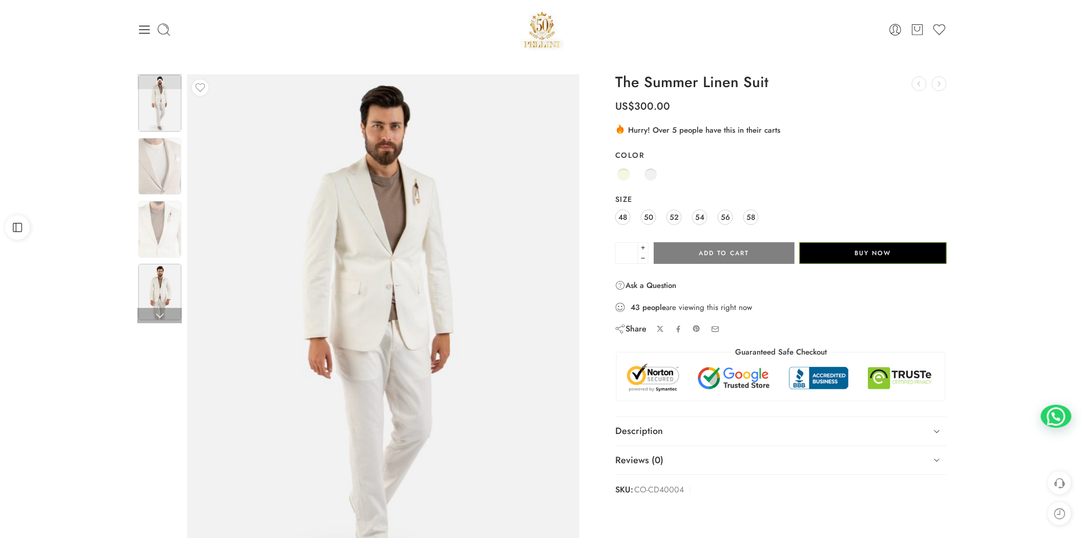
click at [160, 282] on img at bounding box center [159, 292] width 43 height 57
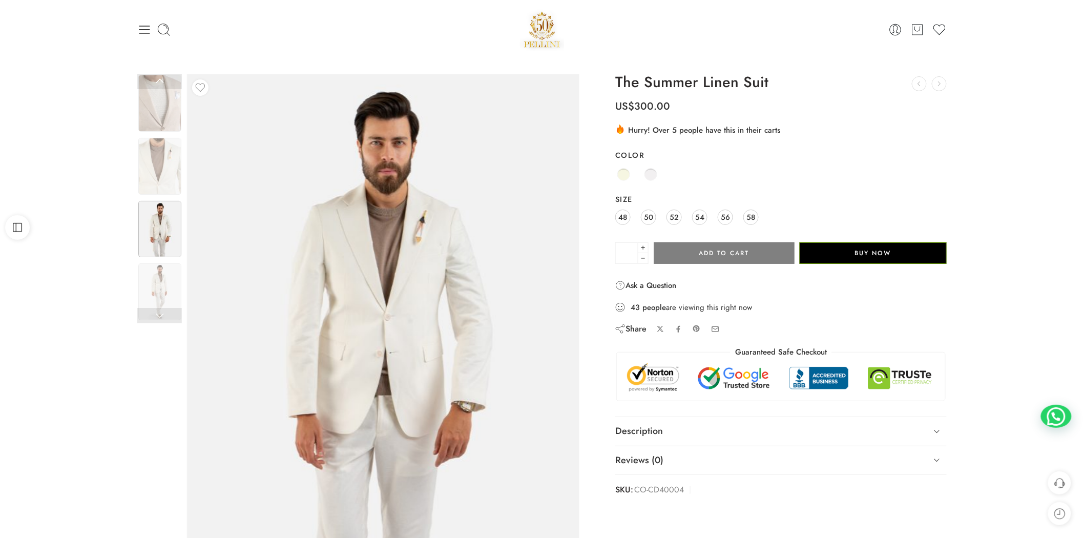
click at [453, 258] on img at bounding box center [383, 335] width 392 height 523
click at [144, 31] on icon at bounding box center [144, 30] width 14 height 14
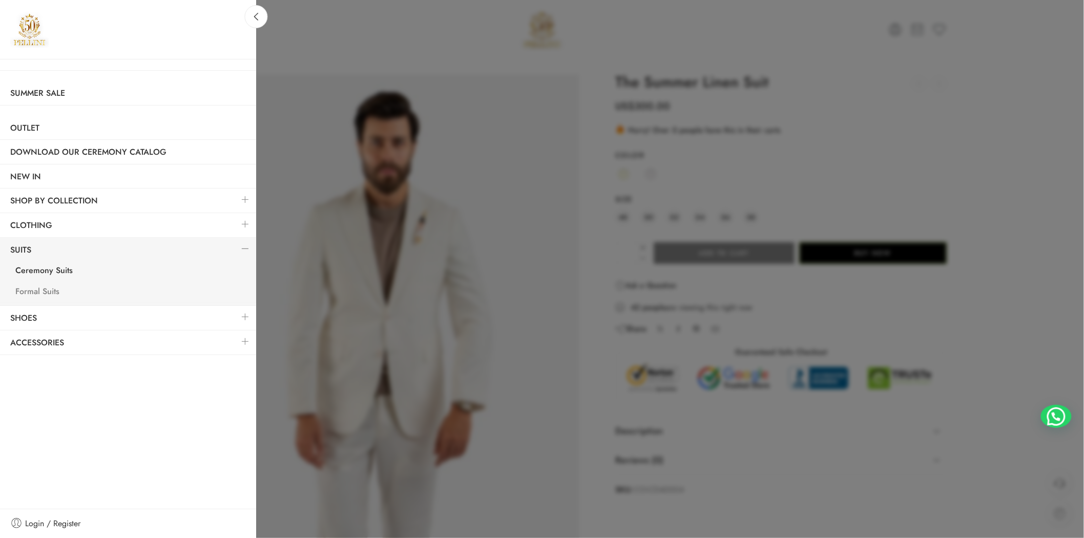
click at [42, 290] on link "Formal Suits" at bounding box center [130, 292] width 251 height 21
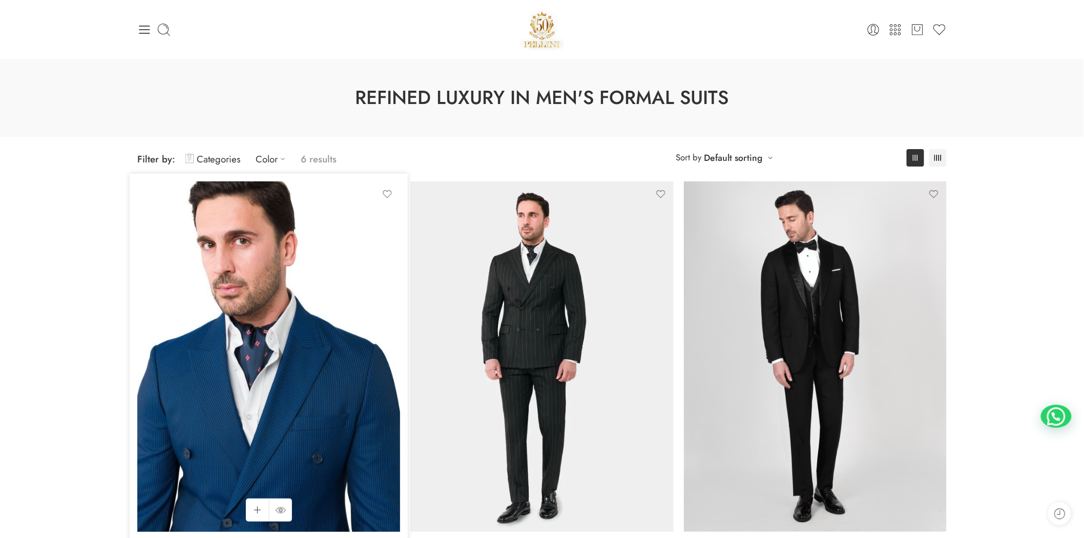
click at [308, 326] on img at bounding box center [268, 356] width 263 height 350
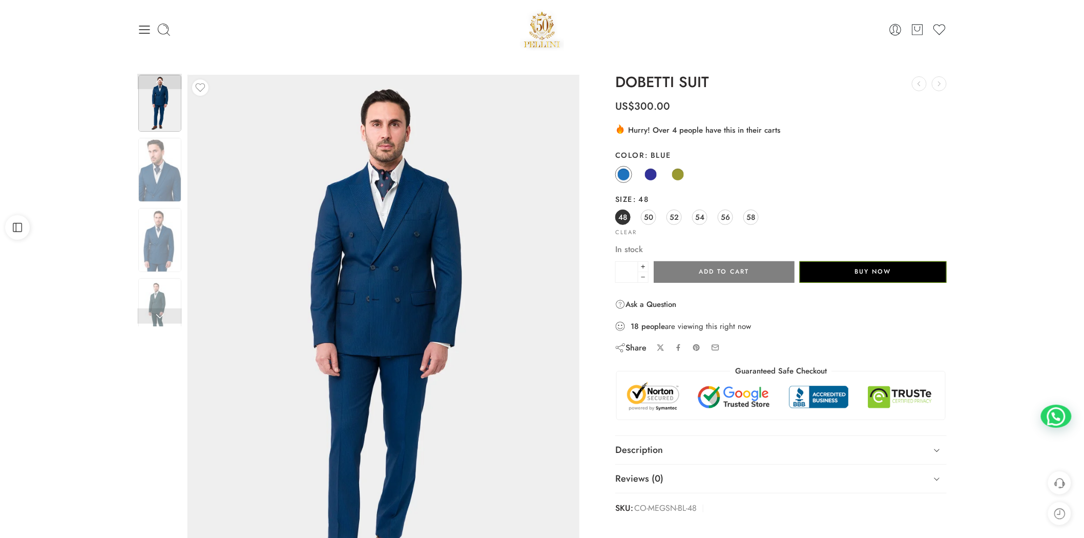
click at [449, 223] on img at bounding box center [371, 355] width 461 height 615
click at [152, 290] on img at bounding box center [159, 310] width 43 height 64
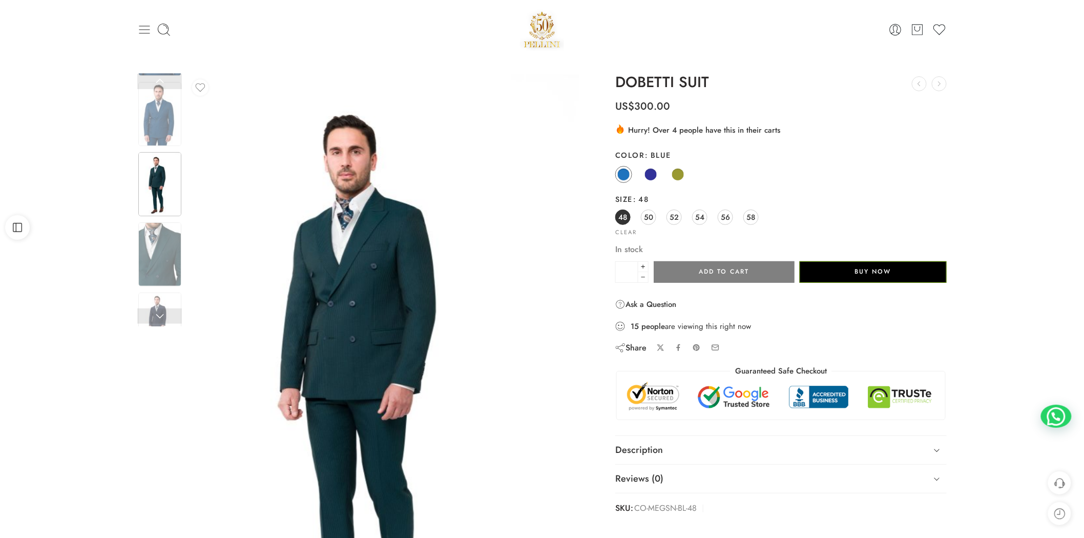
click at [143, 30] on icon at bounding box center [144, 30] width 14 height 14
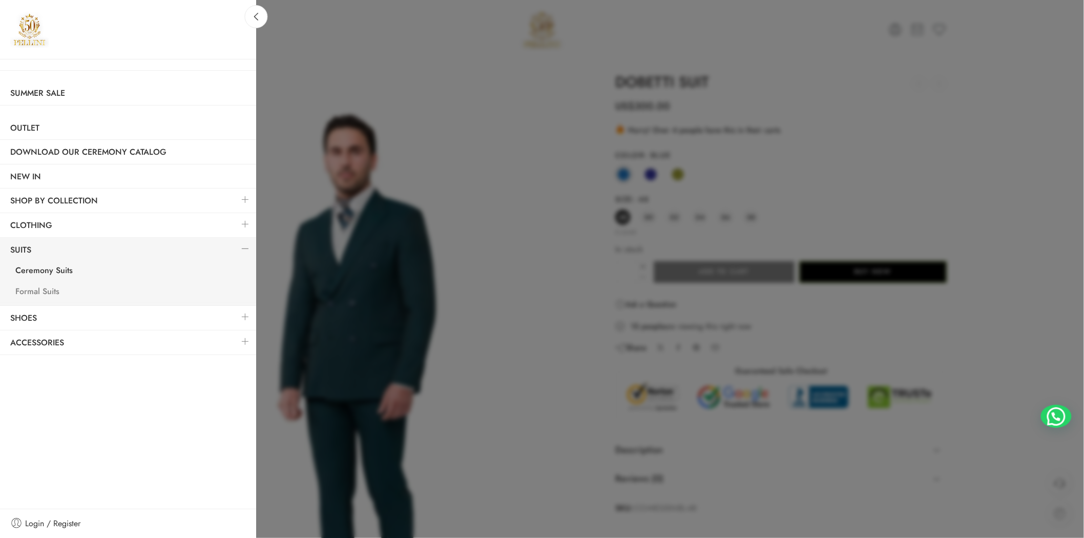
click at [39, 295] on link "Formal Suits" at bounding box center [130, 292] width 251 height 21
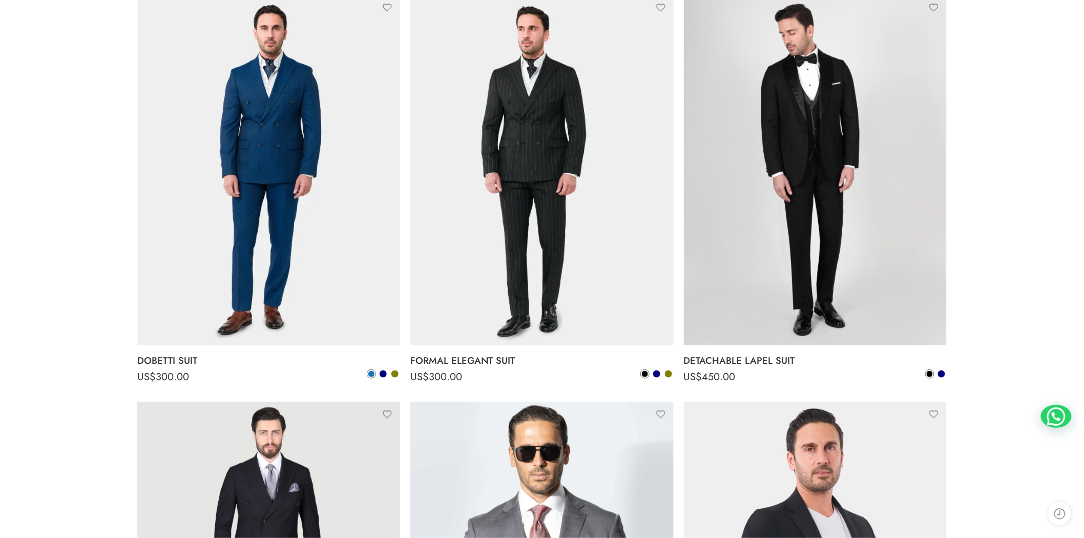
scroll to position [380, 0]
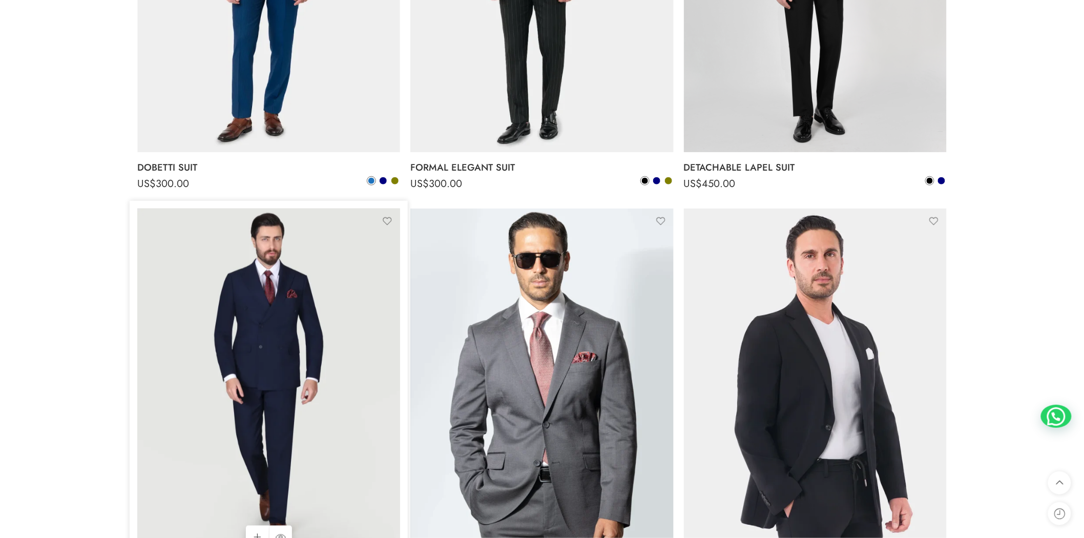
click at [293, 344] on img at bounding box center [268, 384] width 263 height 350
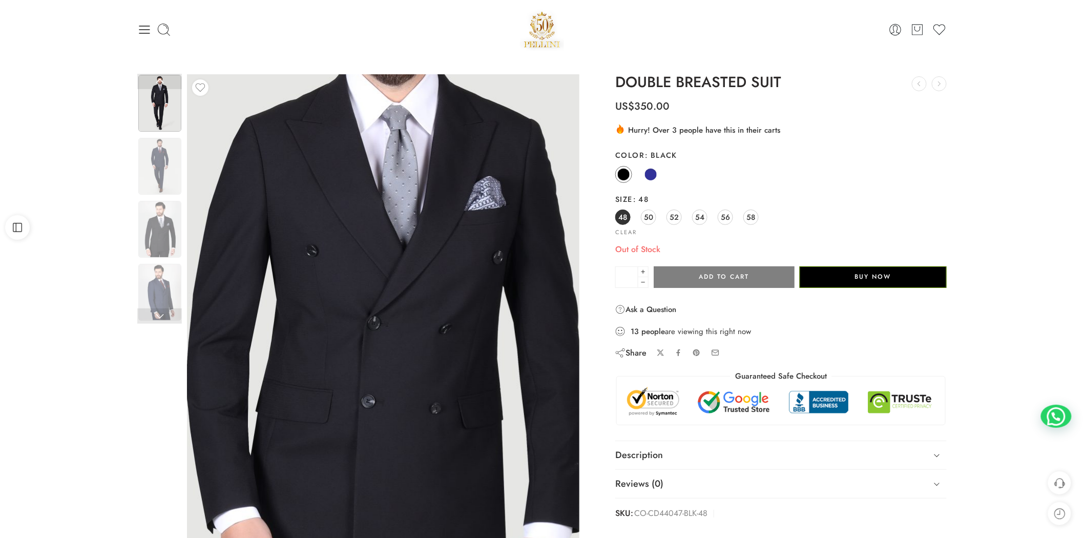
click at [379, 208] on img at bounding box center [390, 528] width 984 height 1312
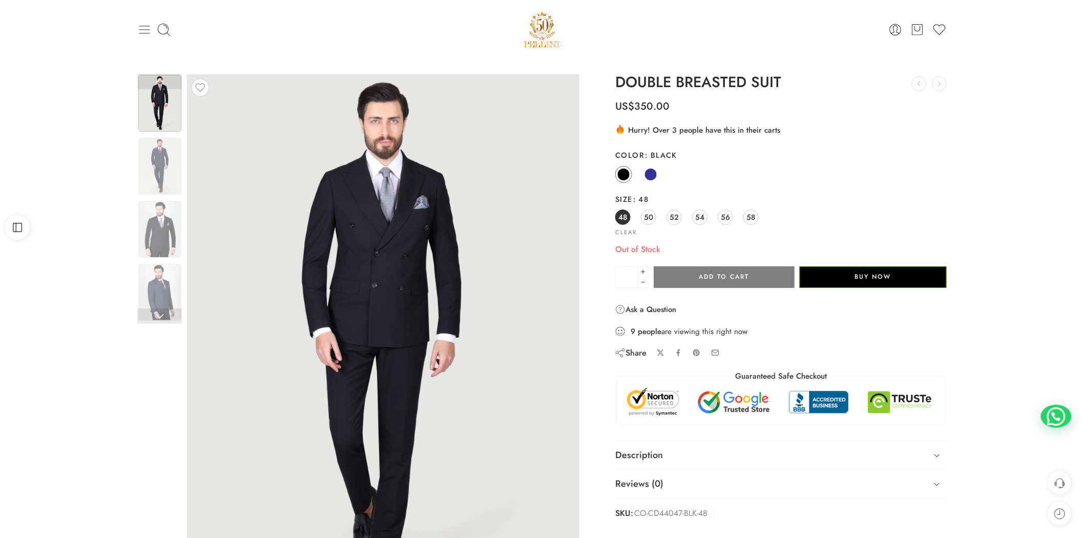
click at [145, 33] on icon at bounding box center [144, 30] width 14 height 14
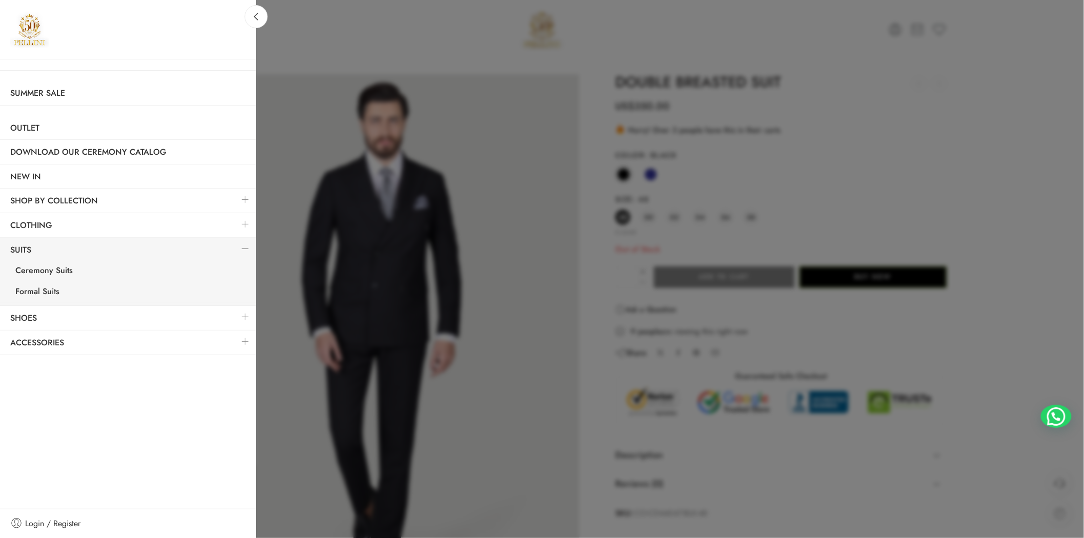
click at [242, 225] on link at bounding box center [246, 224] width 22 height 22
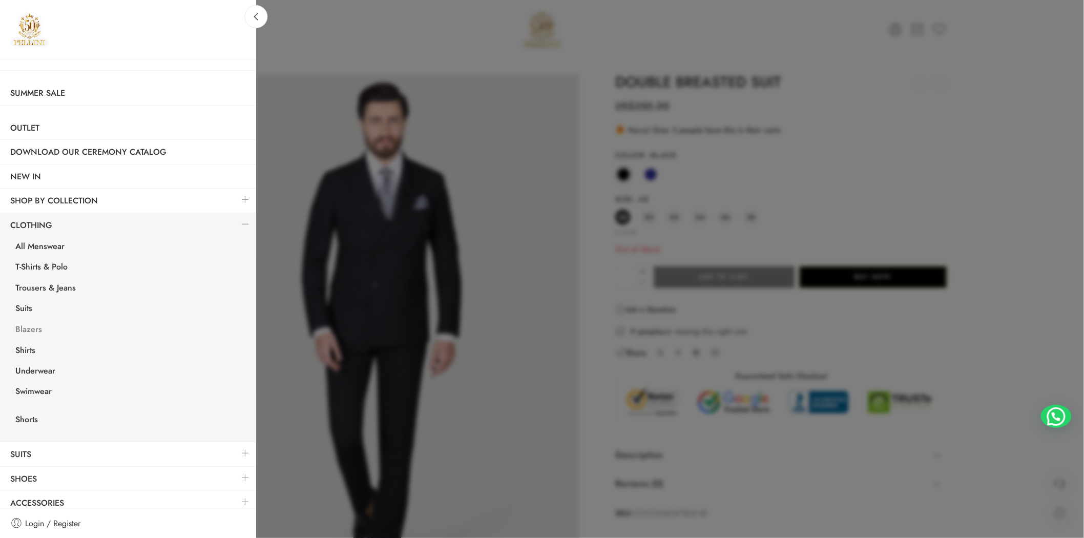
click at [43, 335] on link "Blazers" at bounding box center [130, 330] width 251 height 21
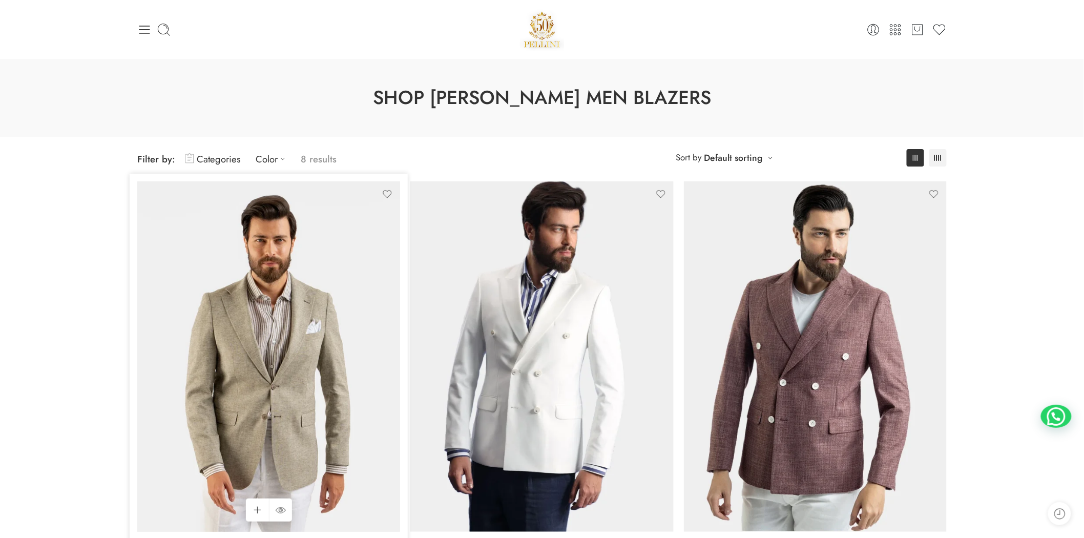
click at [222, 272] on img at bounding box center [268, 356] width 263 height 350
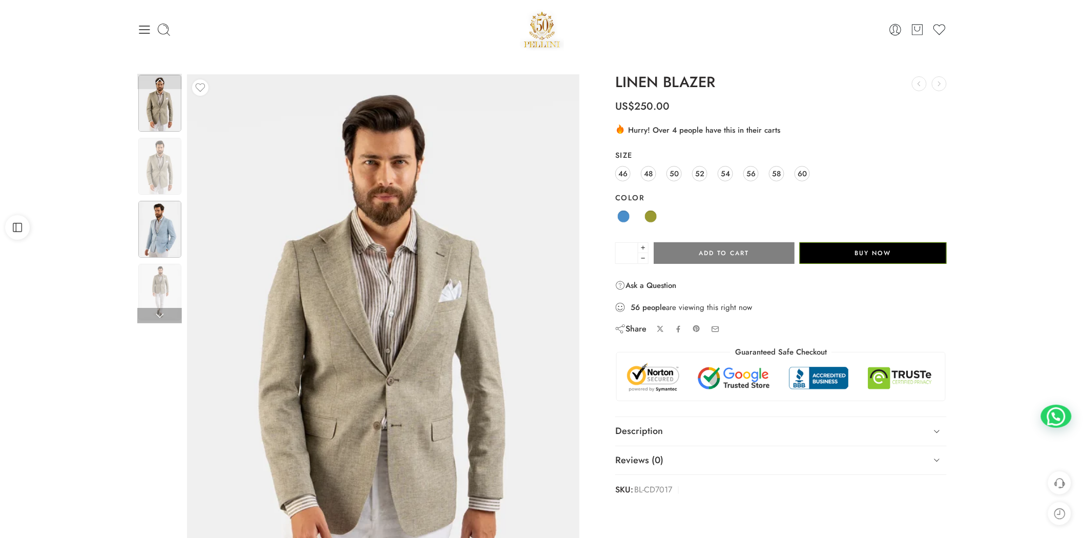
click at [167, 249] on img at bounding box center [159, 229] width 43 height 57
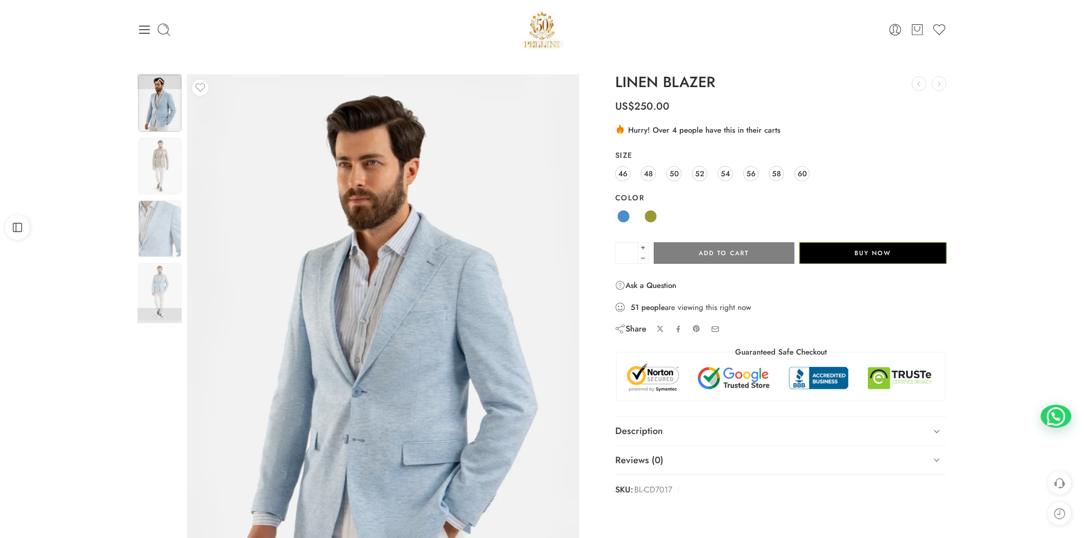
click at [480, 268] on img at bounding box center [383, 335] width 392 height 523
click at [176, 81] on link at bounding box center [159, 81] width 45 height 15
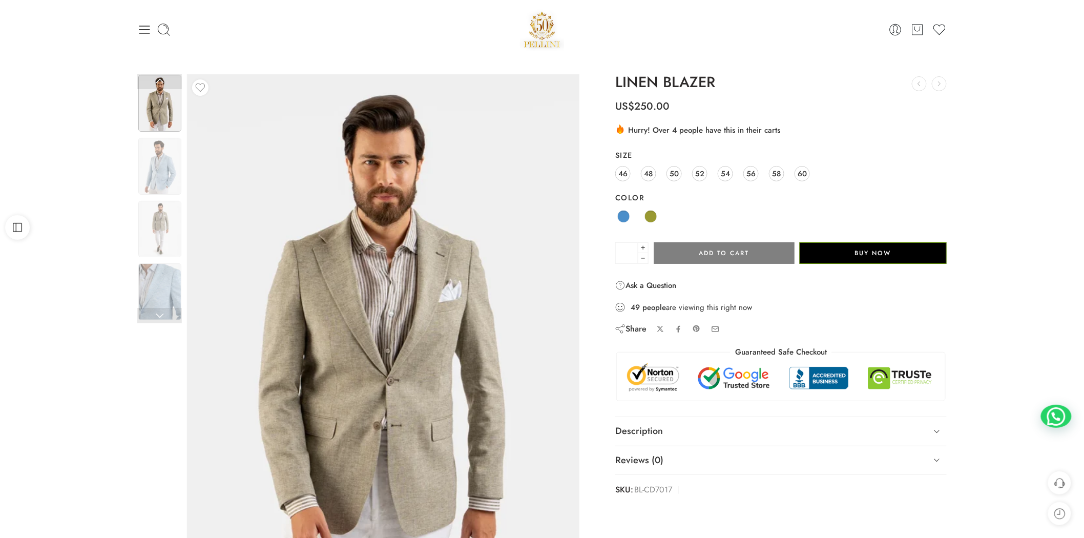
click at [153, 31] on div at bounding box center [272, 30] width 270 height 14
click at [140, 30] on icon at bounding box center [144, 30] width 14 height 14
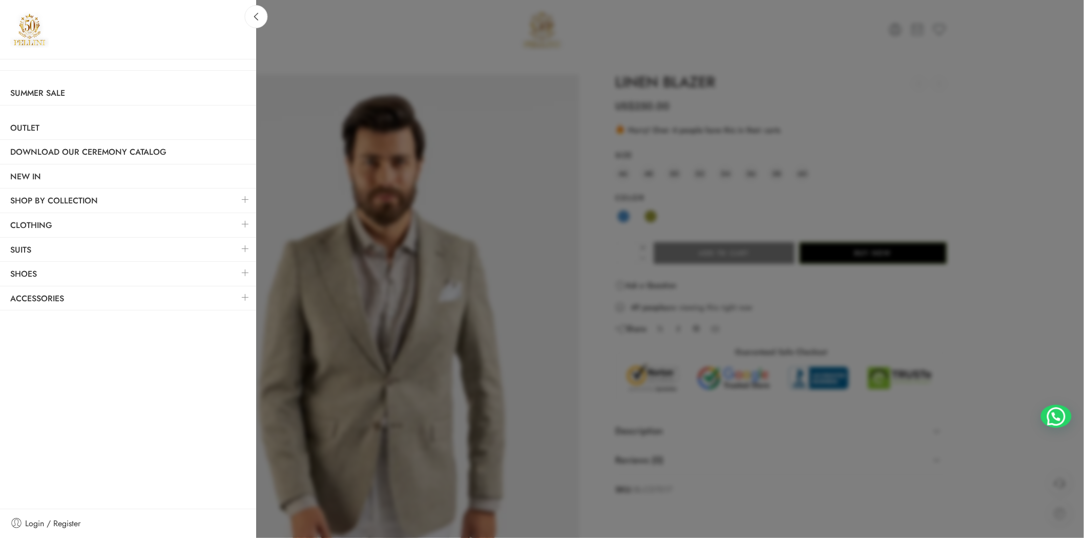
click at [245, 217] on link at bounding box center [246, 224] width 22 height 22
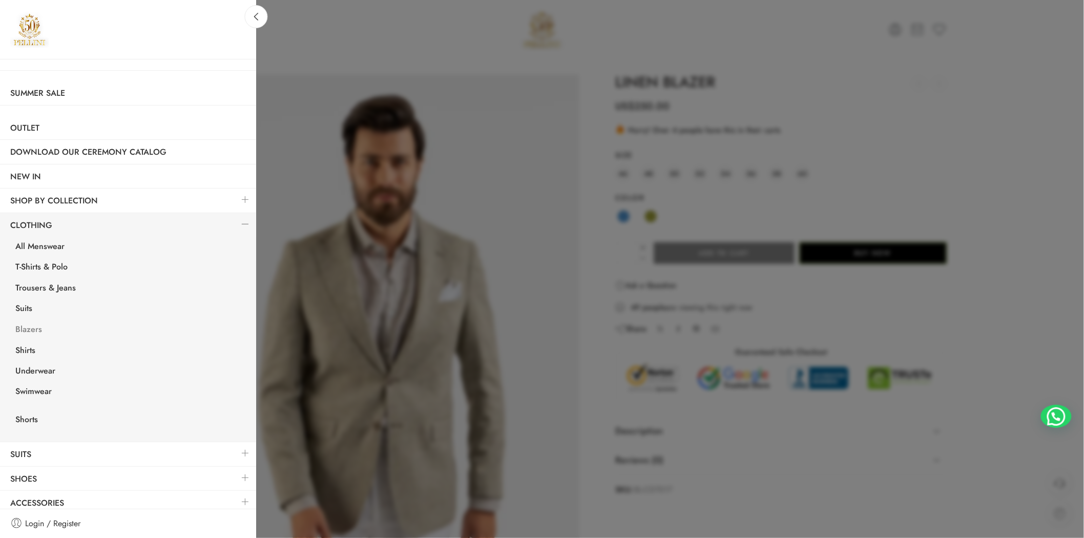
click at [34, 325] on link "Blazers" at bounding box center [130, 330] width 251 height 21
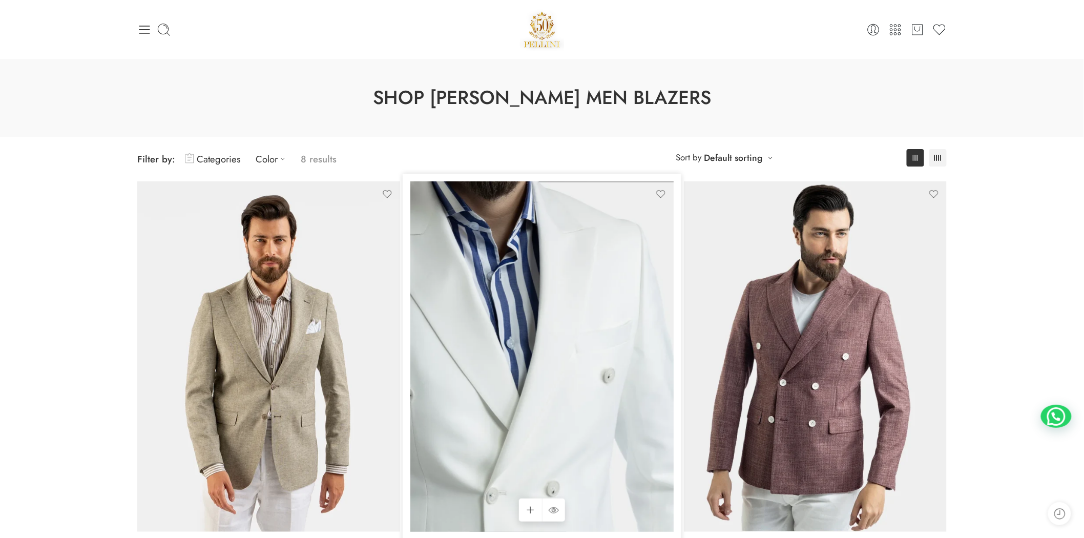
click at [603, 340] on img at bounding box center [541, 356] width 263 height 350
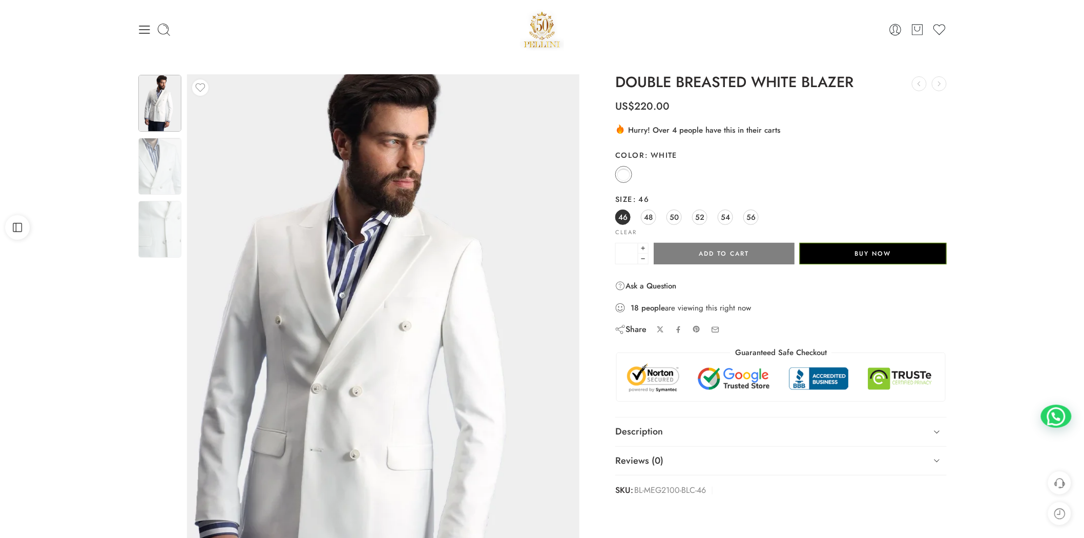
click at [505, 170] on img at bounding box center [363, 361] width 456 height 607
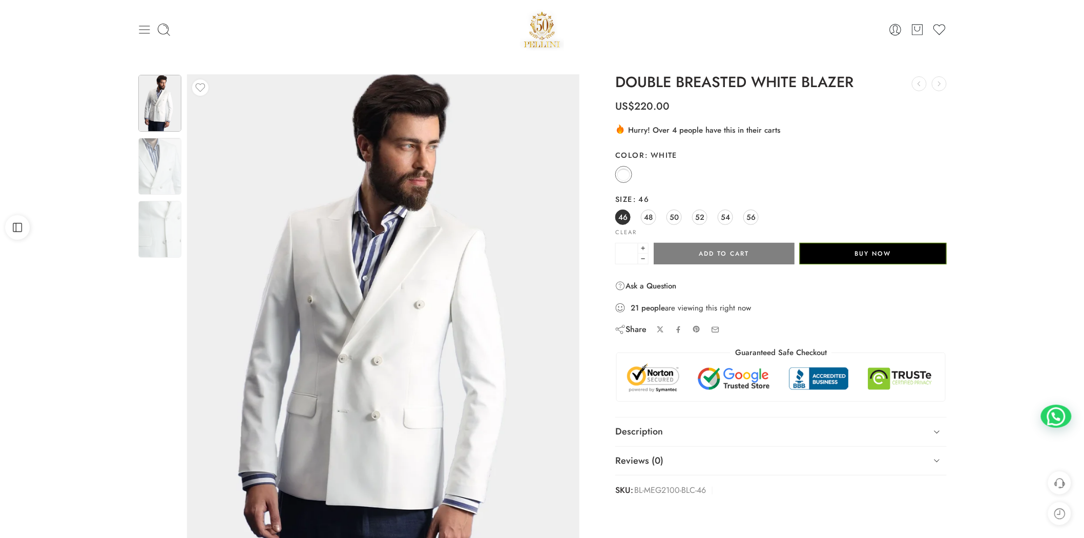
click at [146, 32] on icon at bounding box center [144, 30] width 14 height 14
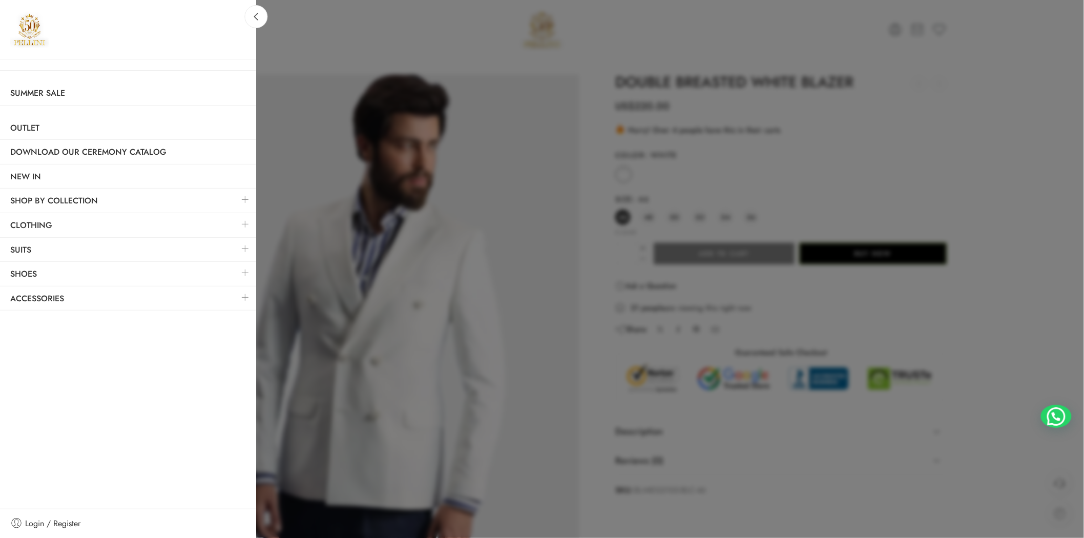
click at [243, 223] on link at bounding box center [246, 224] width 22 height 22
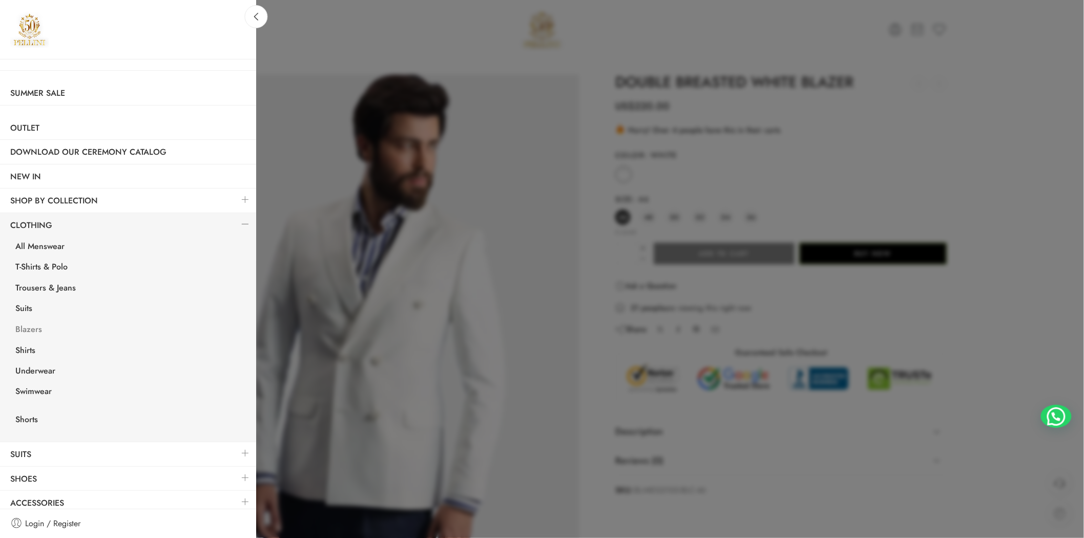
click at [37, 326] on link "Blazers" at bounding box center [130, 330] width 251 height 21
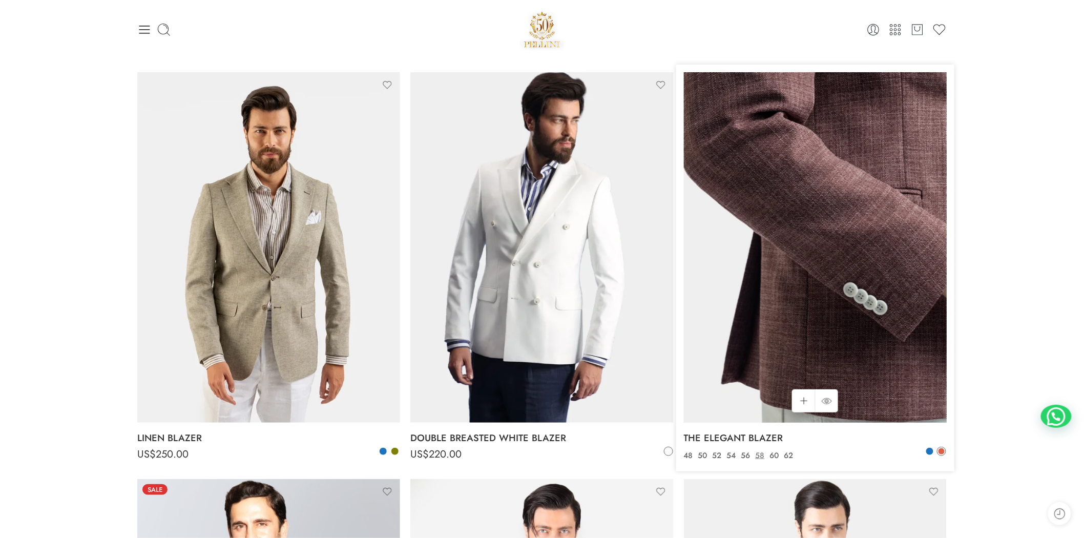
scroll to position [190, 0]
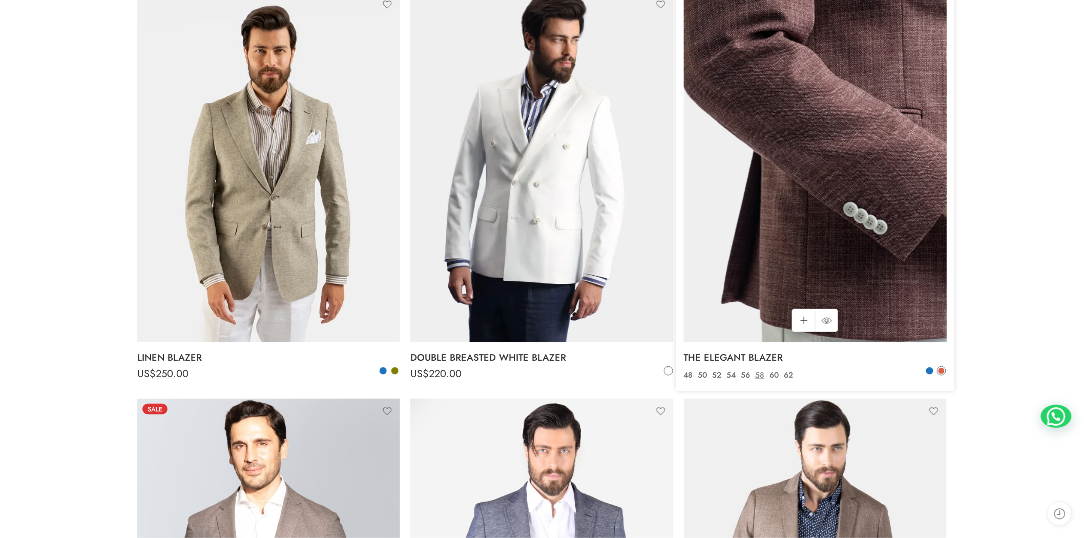
click at [812, 257] on img at bounding box center [815, 167] width 263 height 350
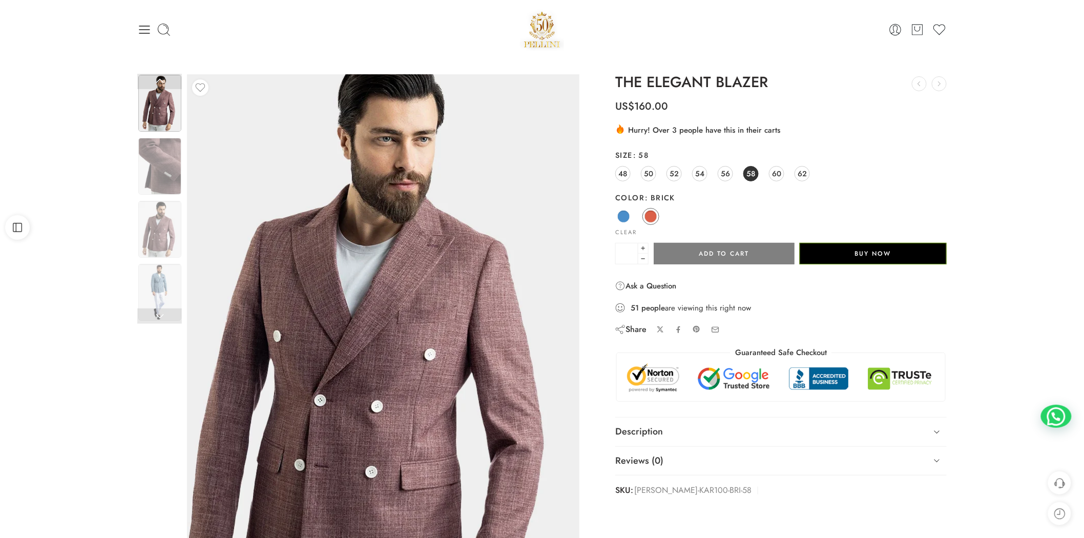
click at [421, 227] on img at bounding box center [376, 354] width 461 height 615
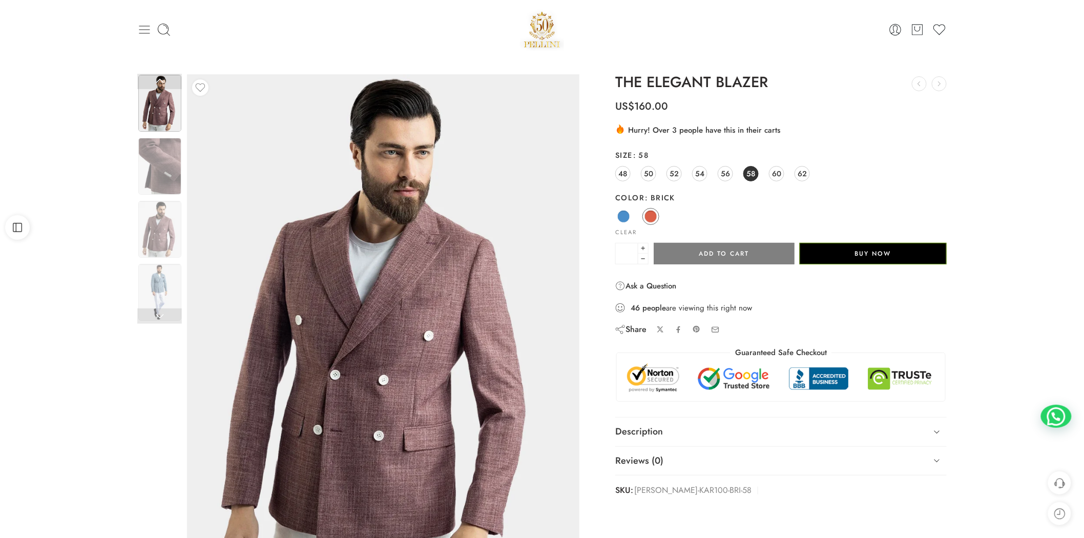
click at [148, 32] on icon at bounding box center [144, 30] width 14 height 14
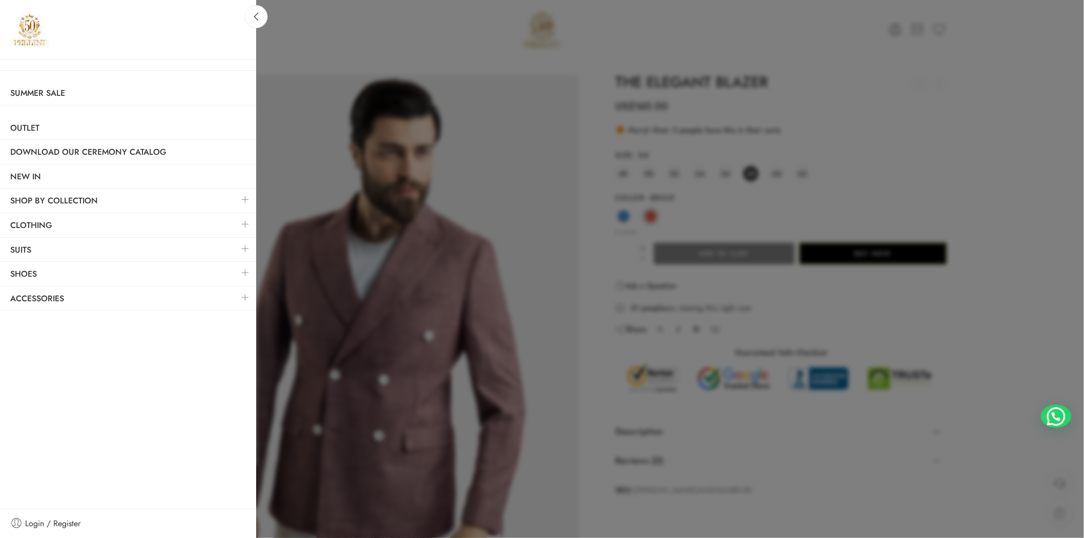
click at [239, 222] on link at bounding box center [246, 224] width 22 height 22
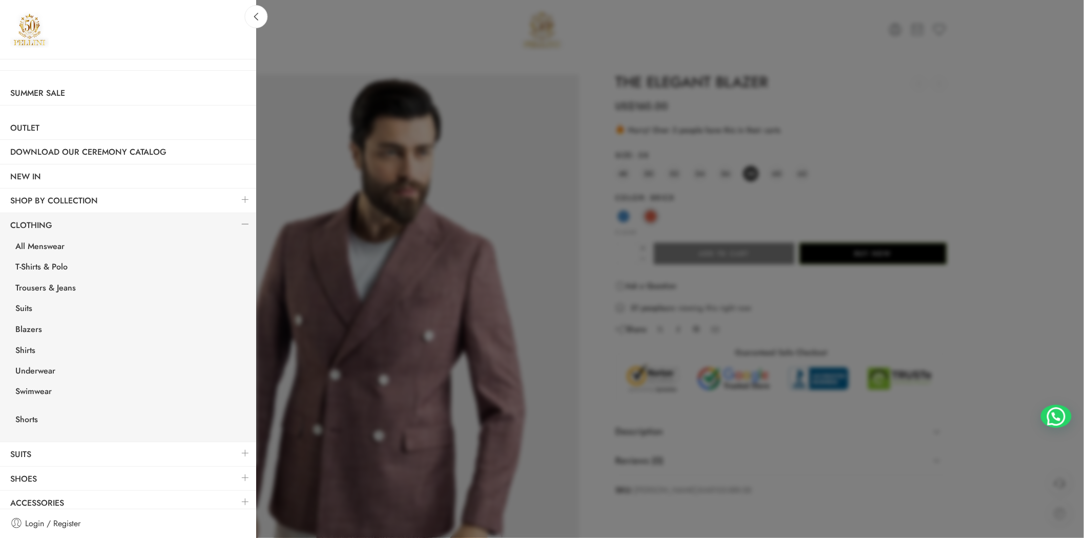
click at [239, 222] on link at bounding box center [246, 224] width 22 height 22
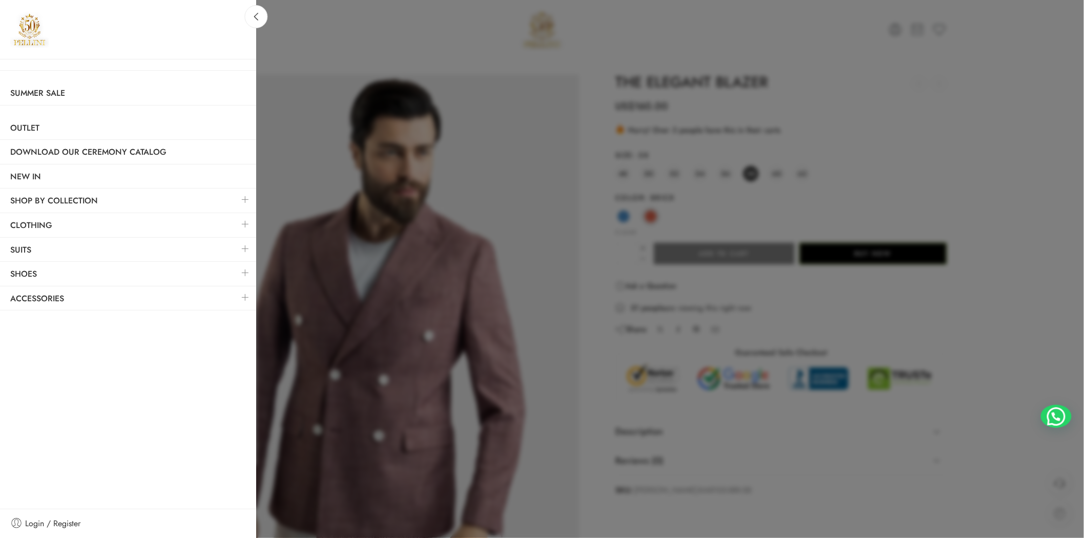
click at [243, 268] on link at bounding box center [246, 273] width 22 height 22
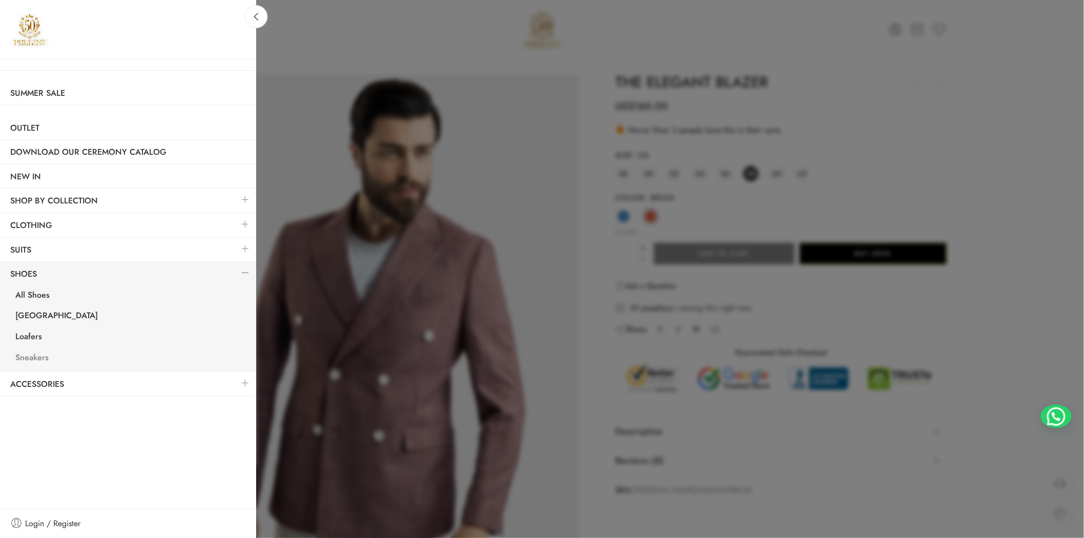
click at [37, 362] on link "Sneakers" at bounding box center [130, 358] width 251 height 21
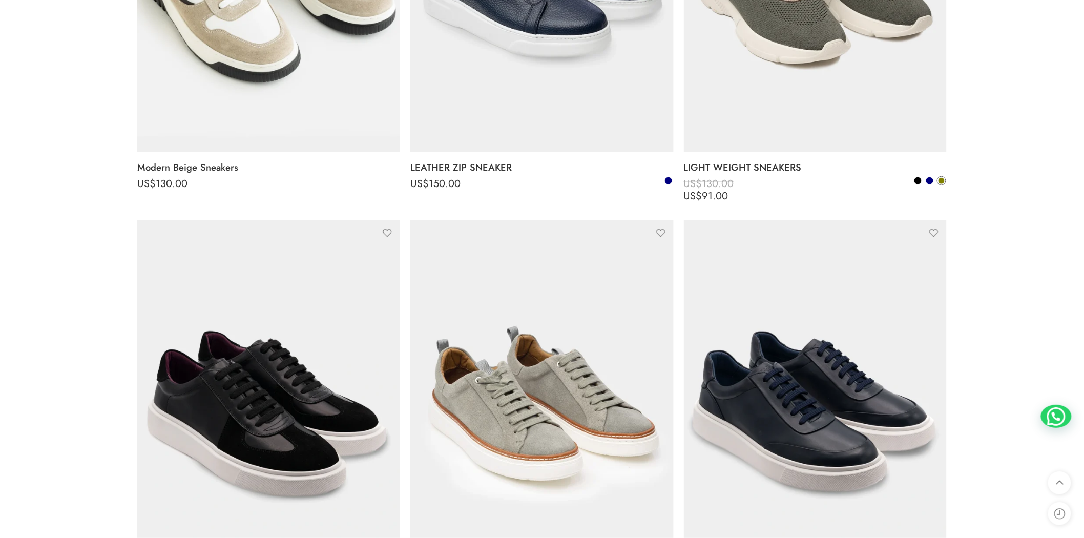
scroll to position [190, 0]
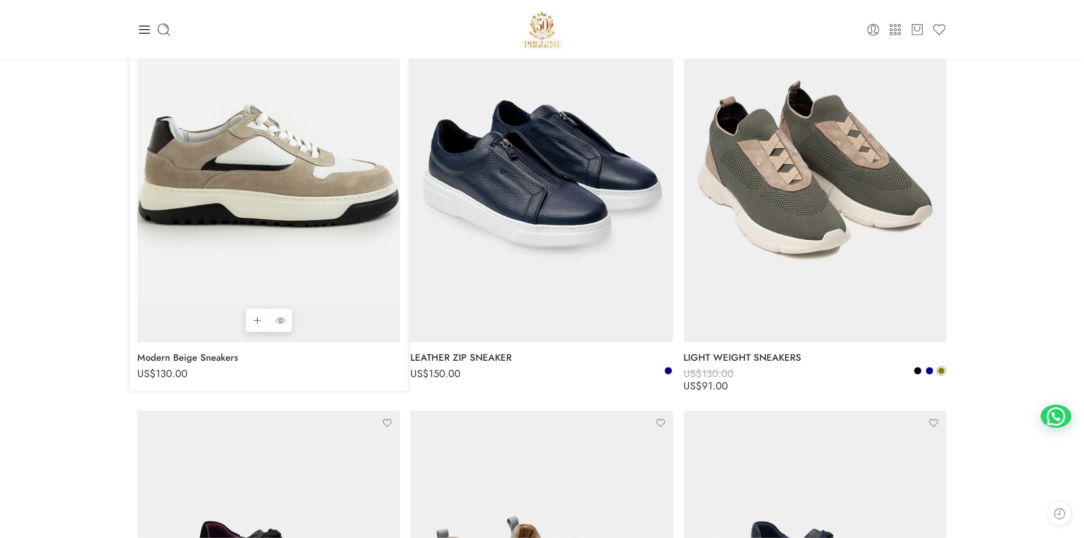
click at [278, 208] on img at bounding box center [268, 167] width 263 height 350
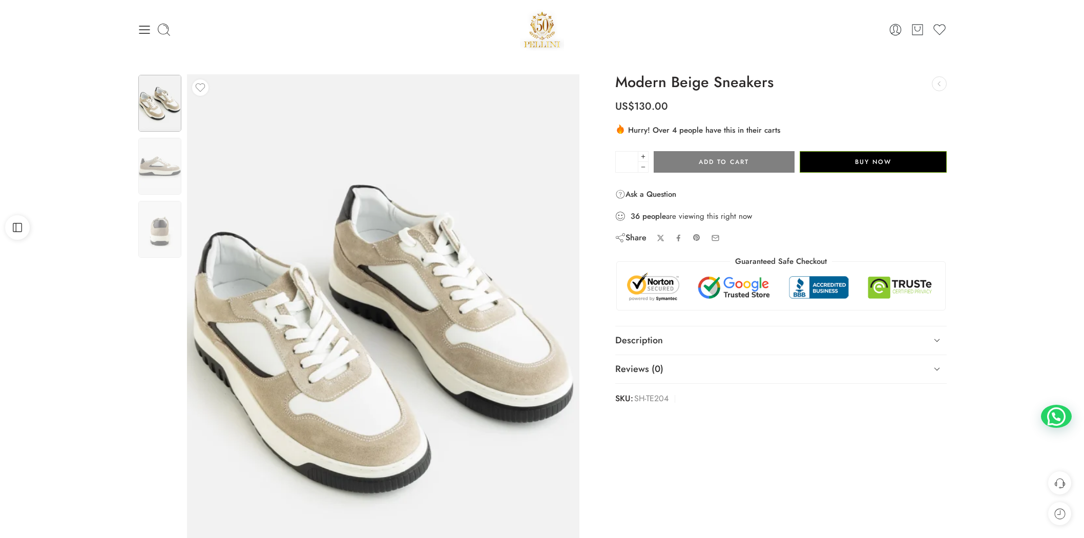
click at [505, 277] on img at bounding box center [383, 335] width 392 height 523
click at [164, 159] on img at bounding box center [159, 166] width 43 height 57
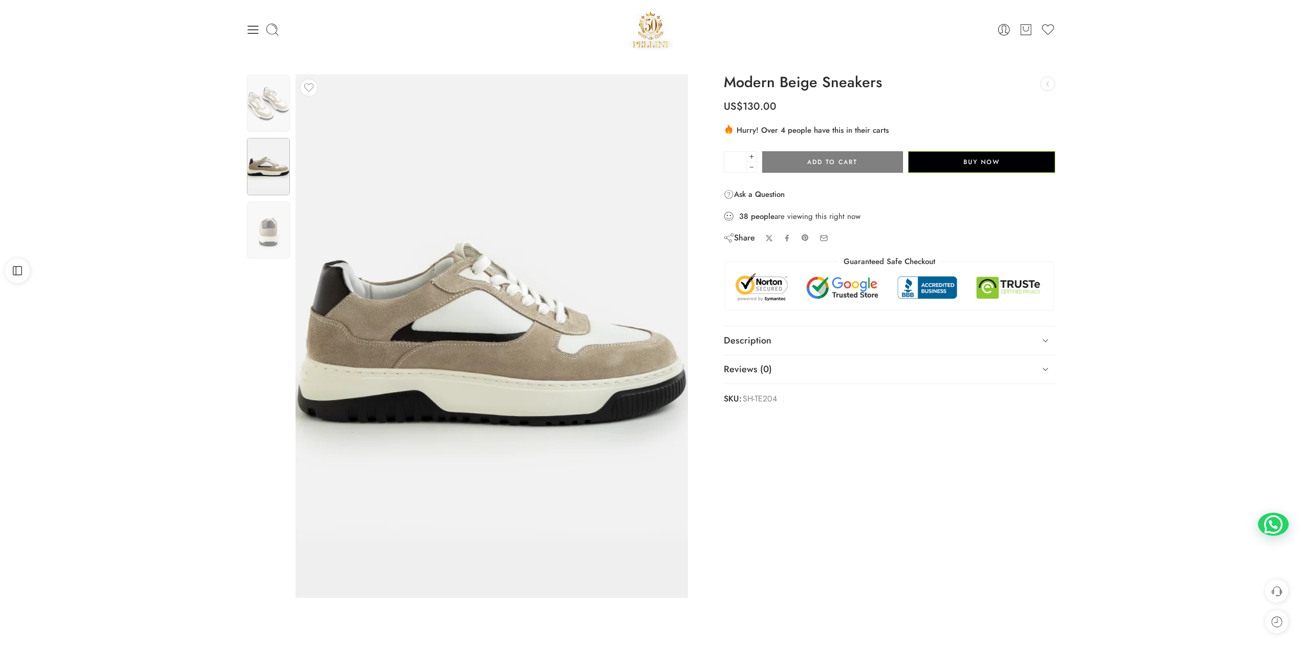
click at [242, 230] on div "Previous Next" at bounding box center [470, 338] width 458 height 528
click at [263, 234] on img at bounding box center [268, 229] width 43 height 57
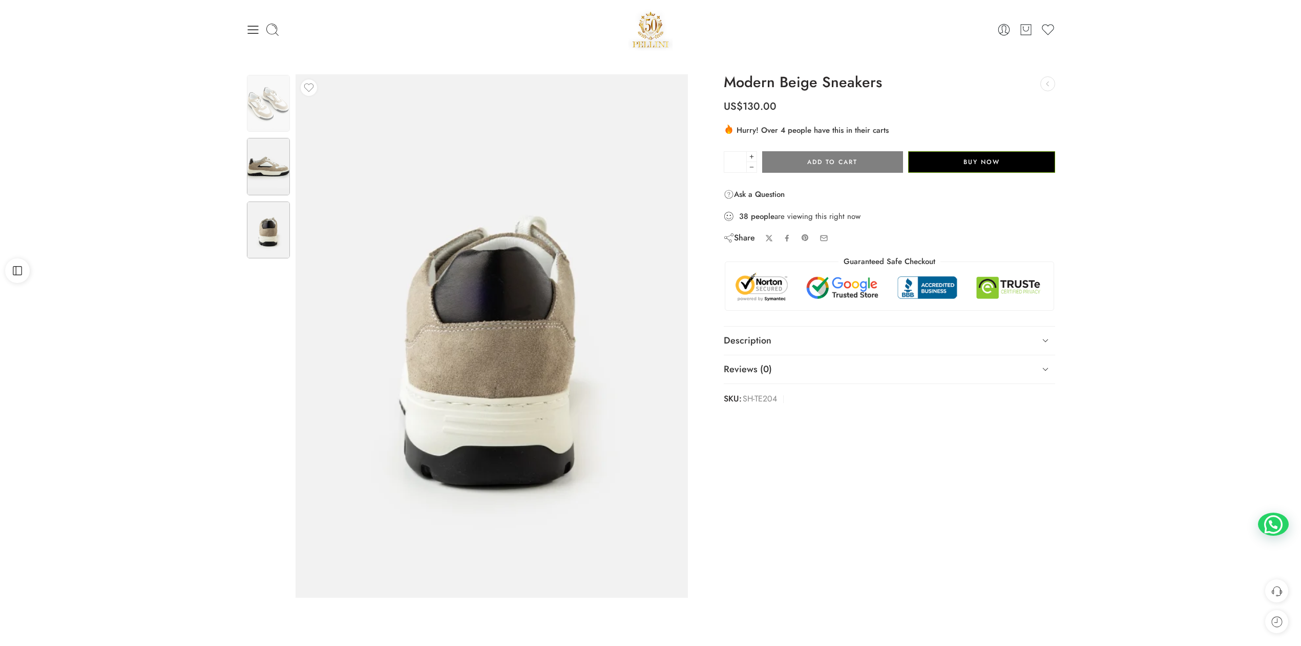
click at [267, 172] on img at bounding box center [268, 166] width 43 height 57
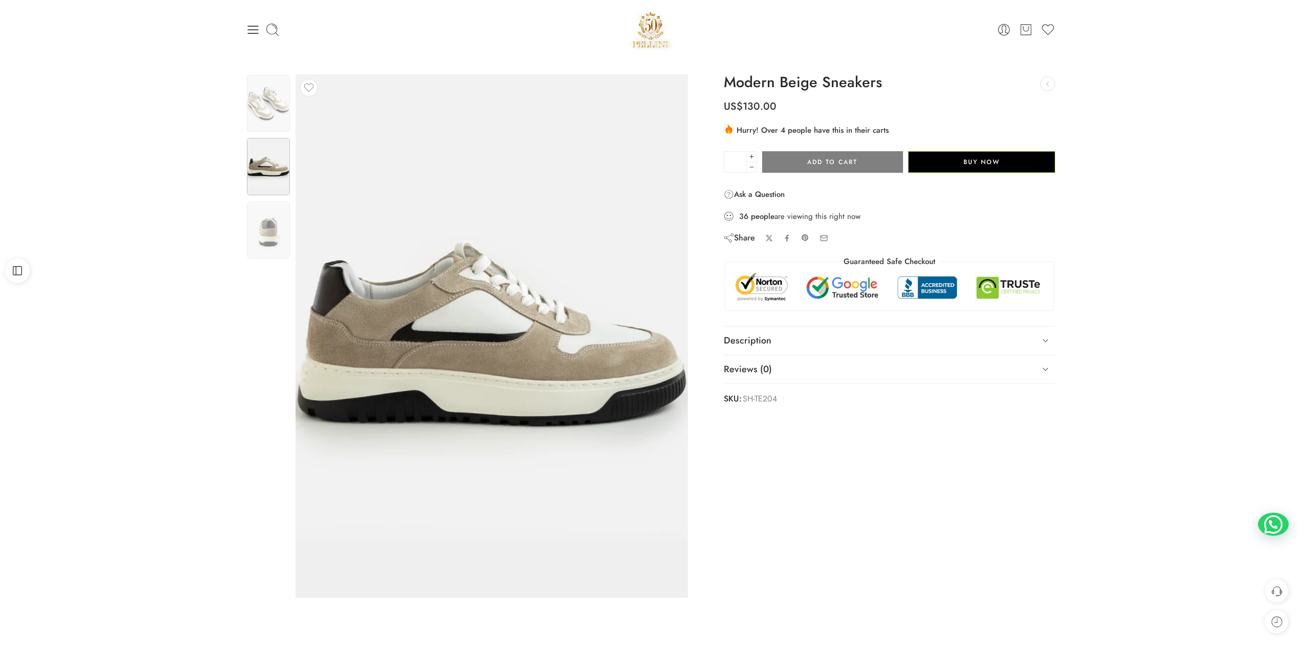
click at [173, 83] on div "Previous Next" at bounding box center [650, 345] width 1301 height 572
drag, startPoint x: 253, startPoint y: 26, endPoint x: 253, endPoint y: 42, distance: 16.4
click at [252, 27] on icon at bounding box center [253, 30] width 14 height 14
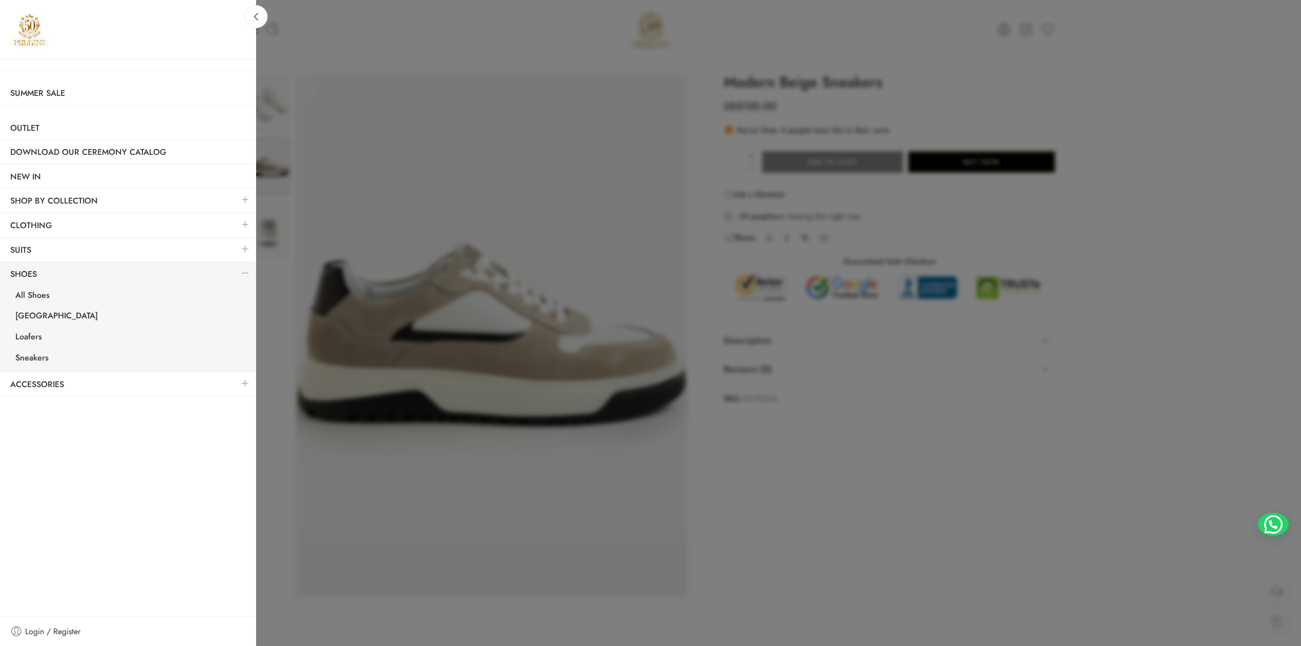
click at [1084, 233] on div at bounding box center [650, 323] width 1301 height 646
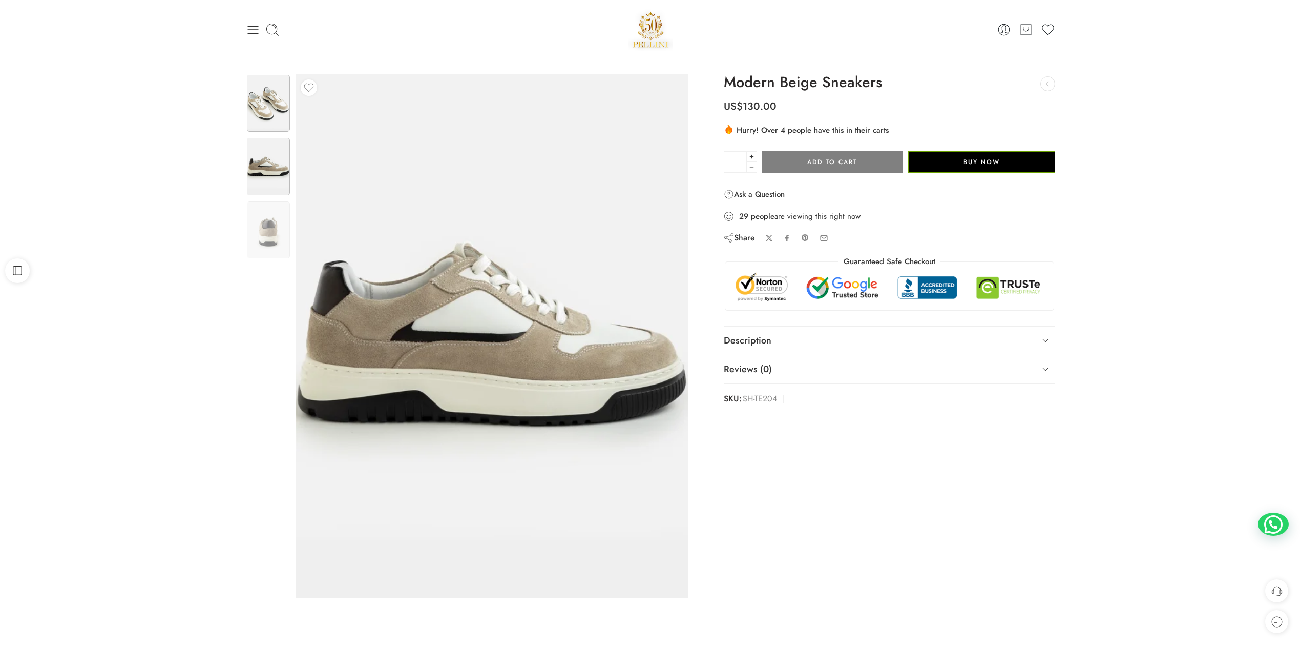
click at [275, 131] on img at bounding box center [268, 103] width 43 height 57
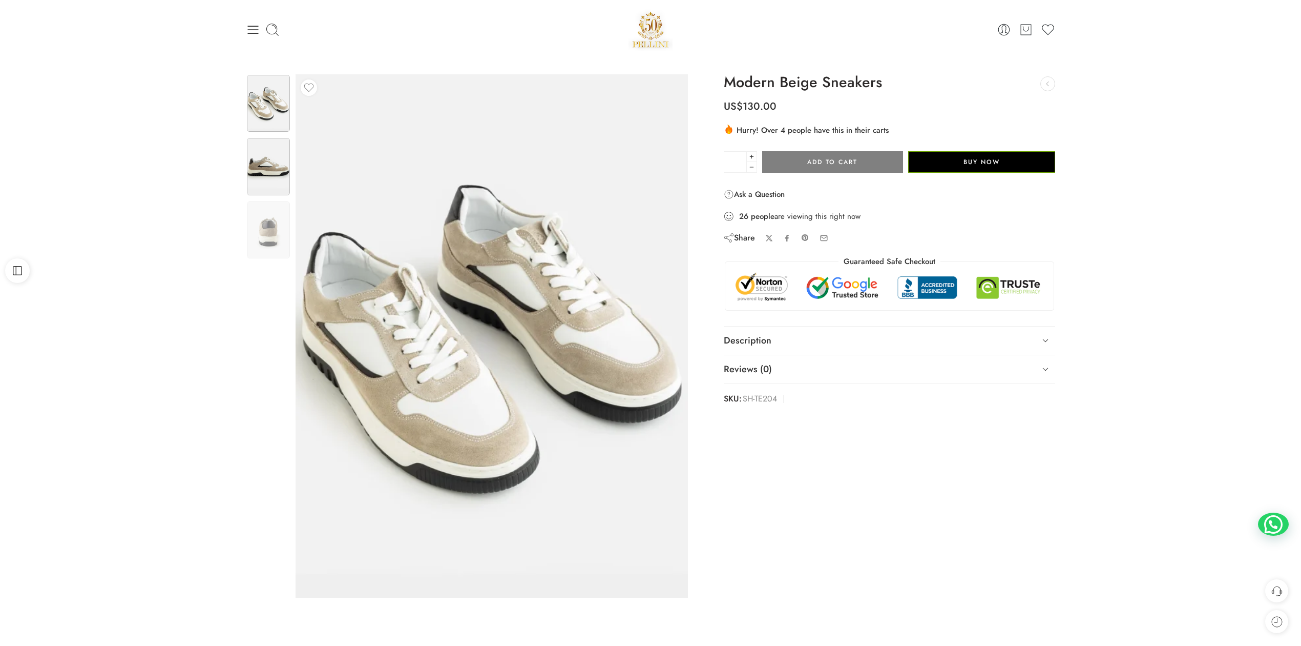
click at [259, 168] on img at bounding box center [268, 166] width 43 height 57
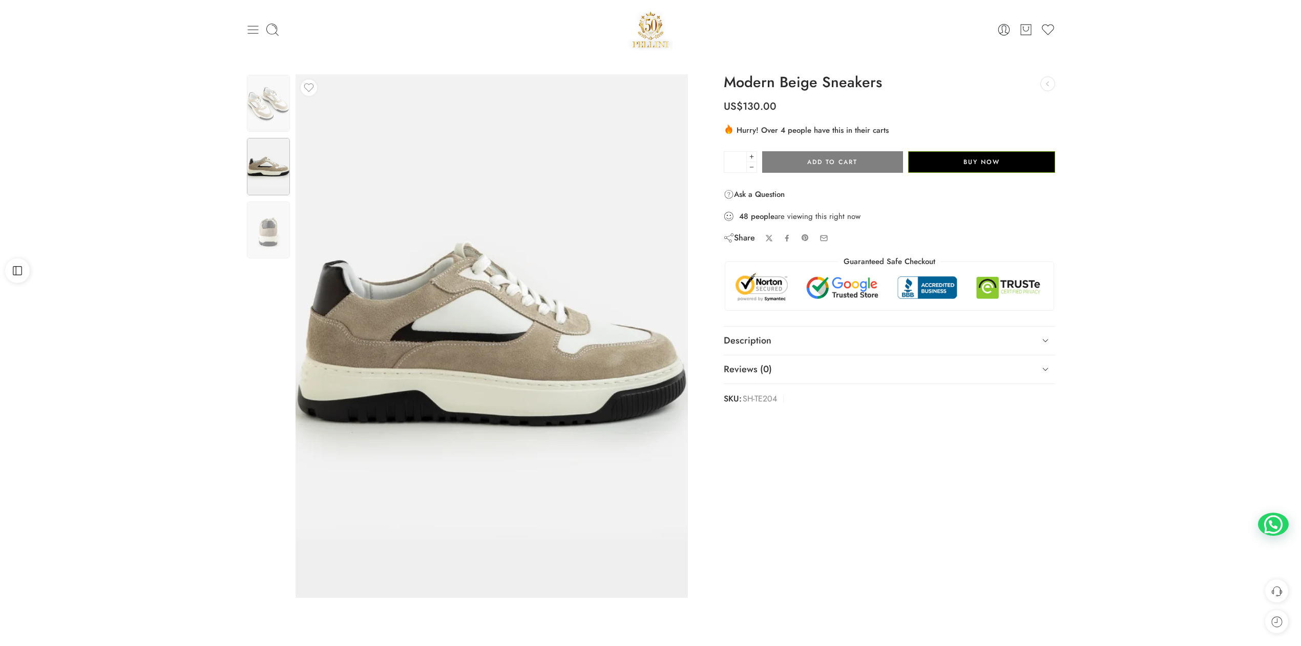
click at [256, 29] on icon at bounding box center [253, 30] width 14 height 14
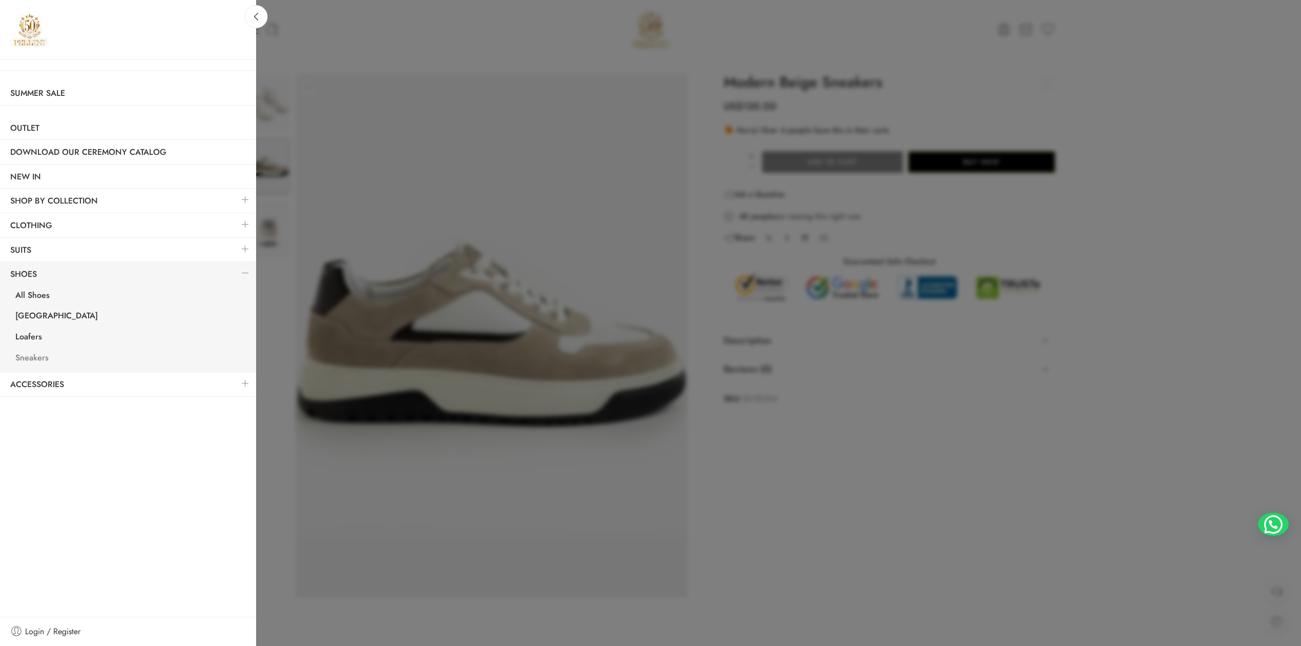
click at [36, 356] on link "Sneakers" at bounding box center [130, 358] width 251 height 21
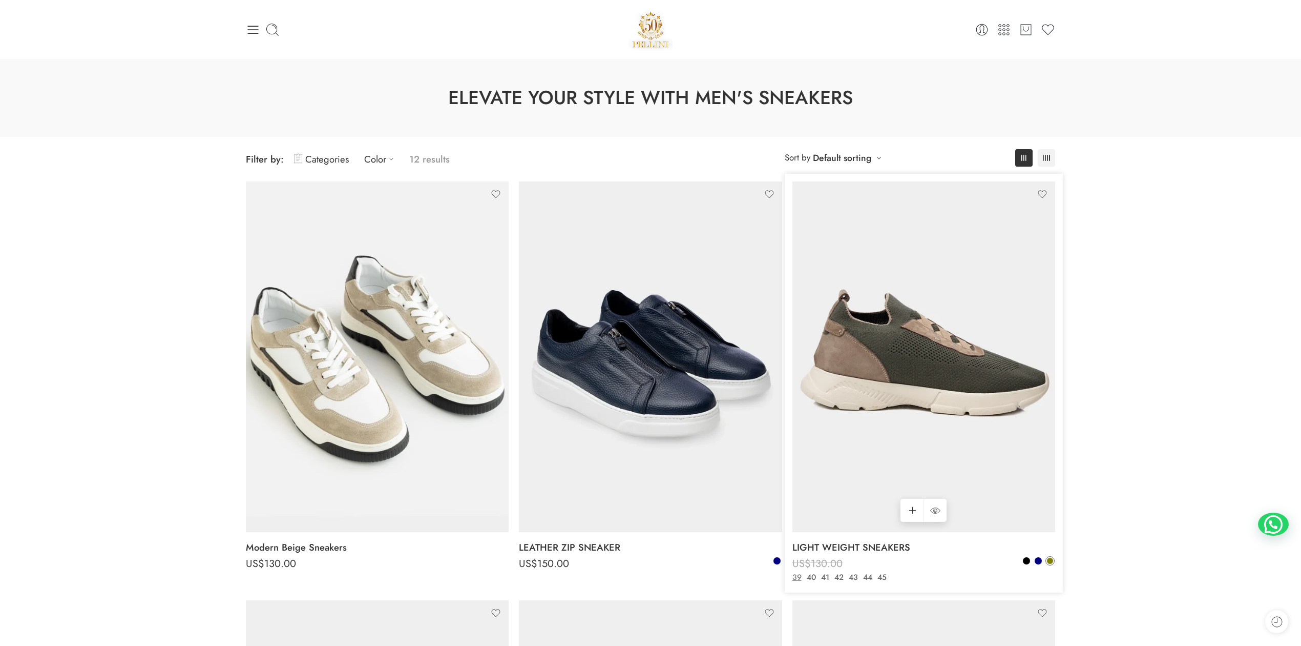
click at [955, 396] on img at bounding box center [924, 356] width 263 height 350
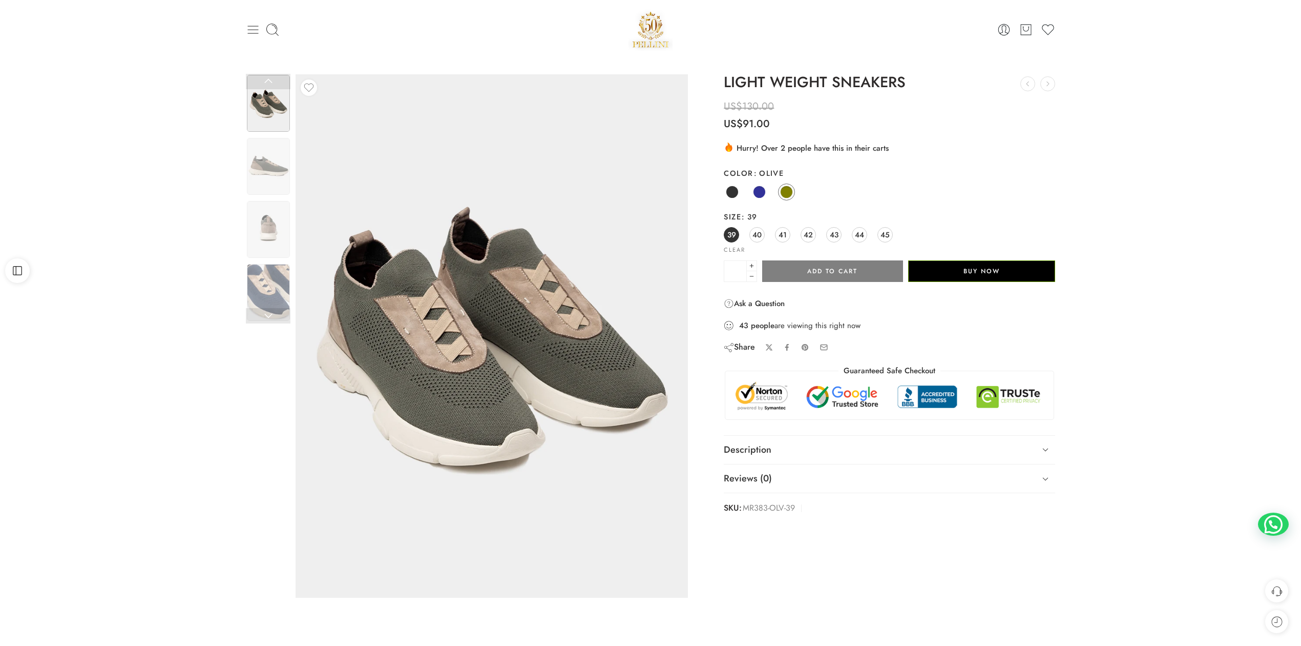
click at [251, 29] on icon at bounding box center [253, 30] width 11 height 8
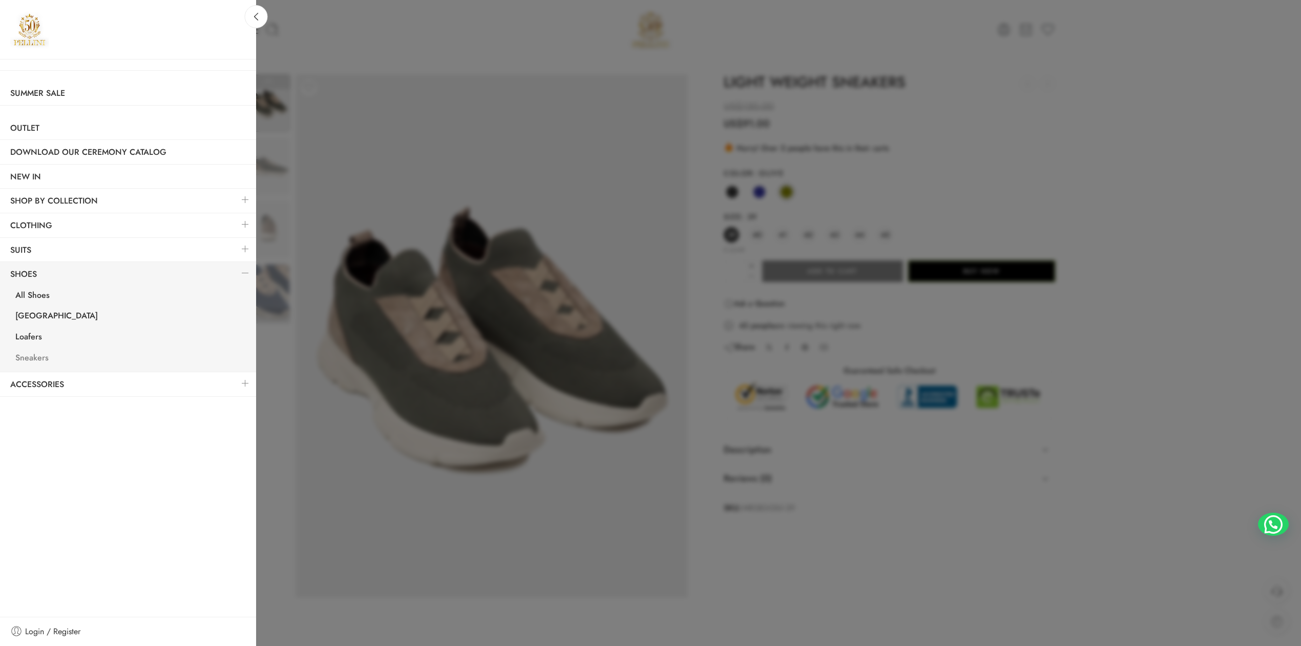
click at [46, 355] on link "Sneakers" at bounding box center [130, 358] width 251 height 21
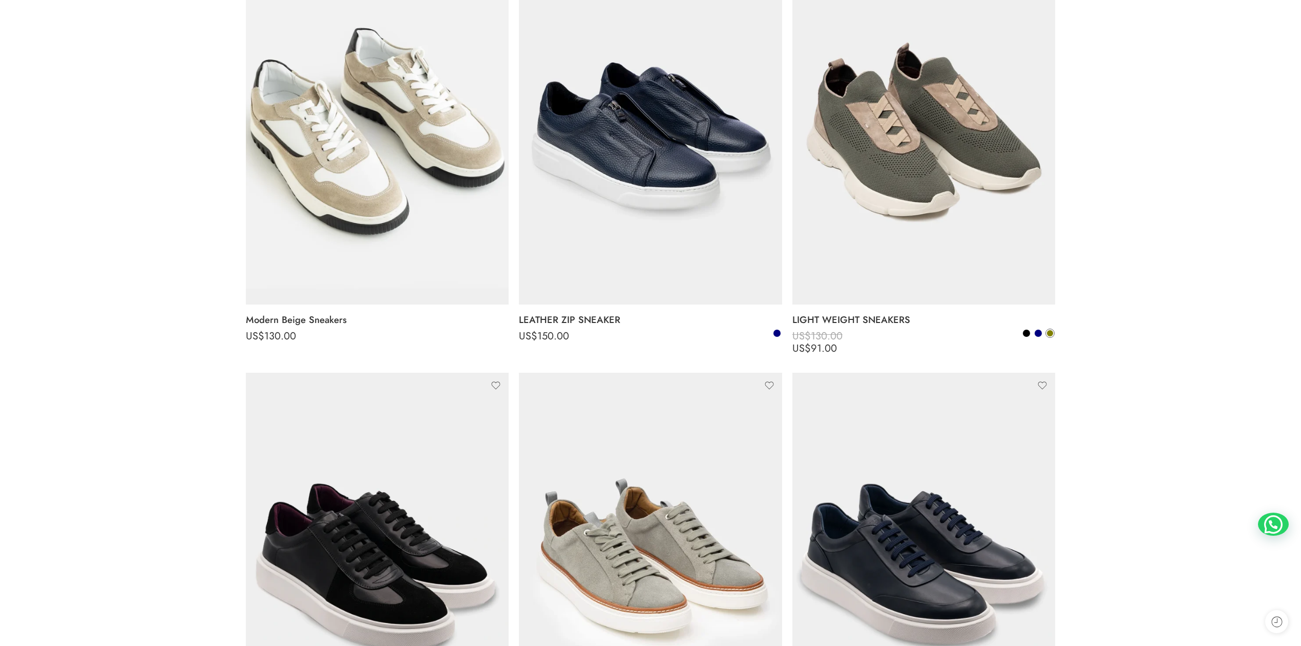
scroll to position [456, 0]
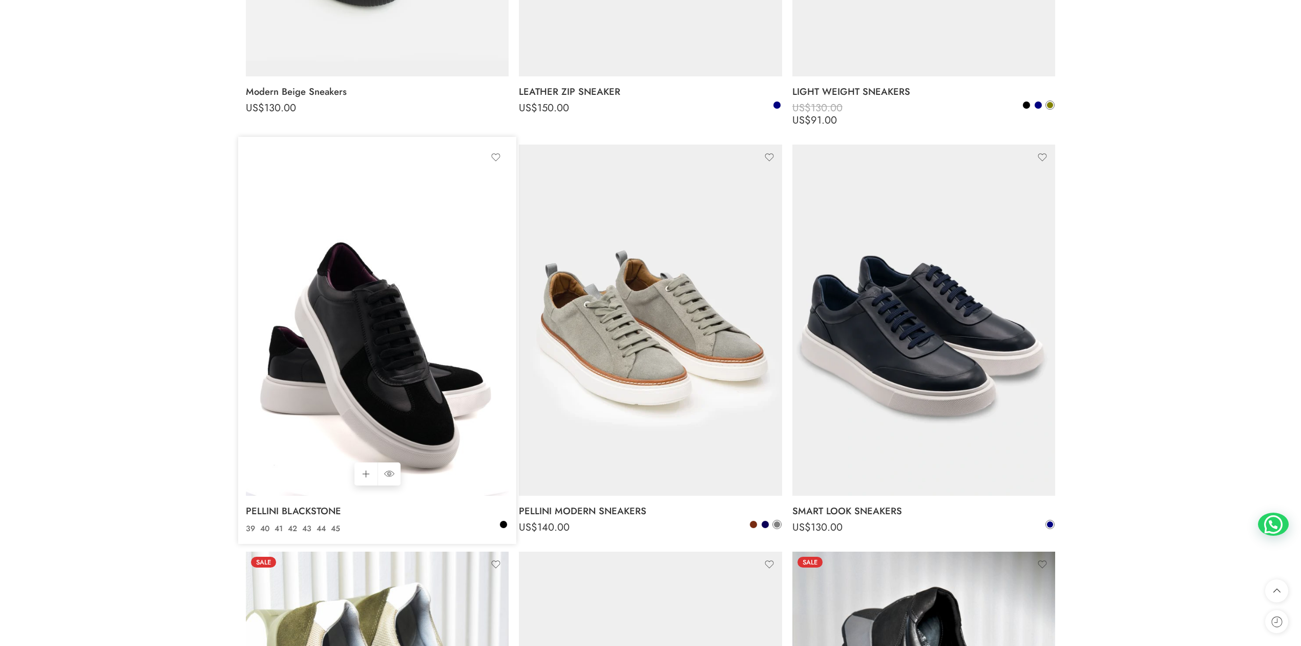
click at [322, 360] on img at bounding box center [377, 319] width 263 height 350
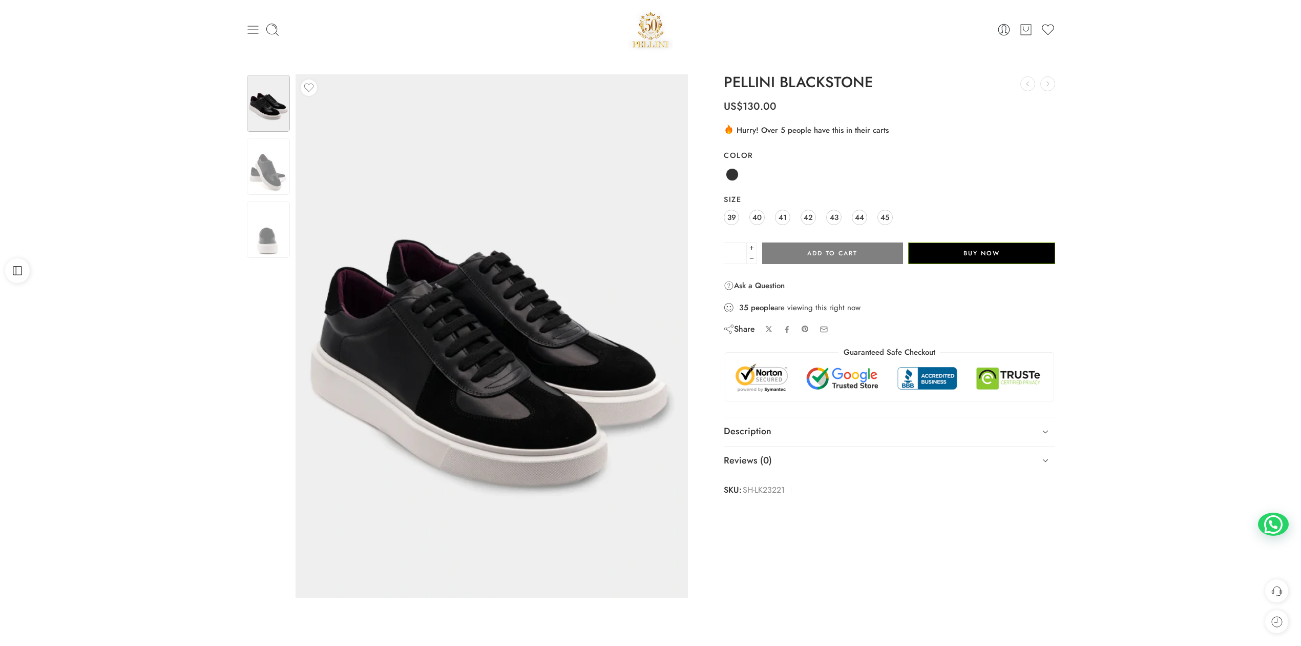
click at [259, 31] on icon at bounding box center [253, 30] width 14 height 14
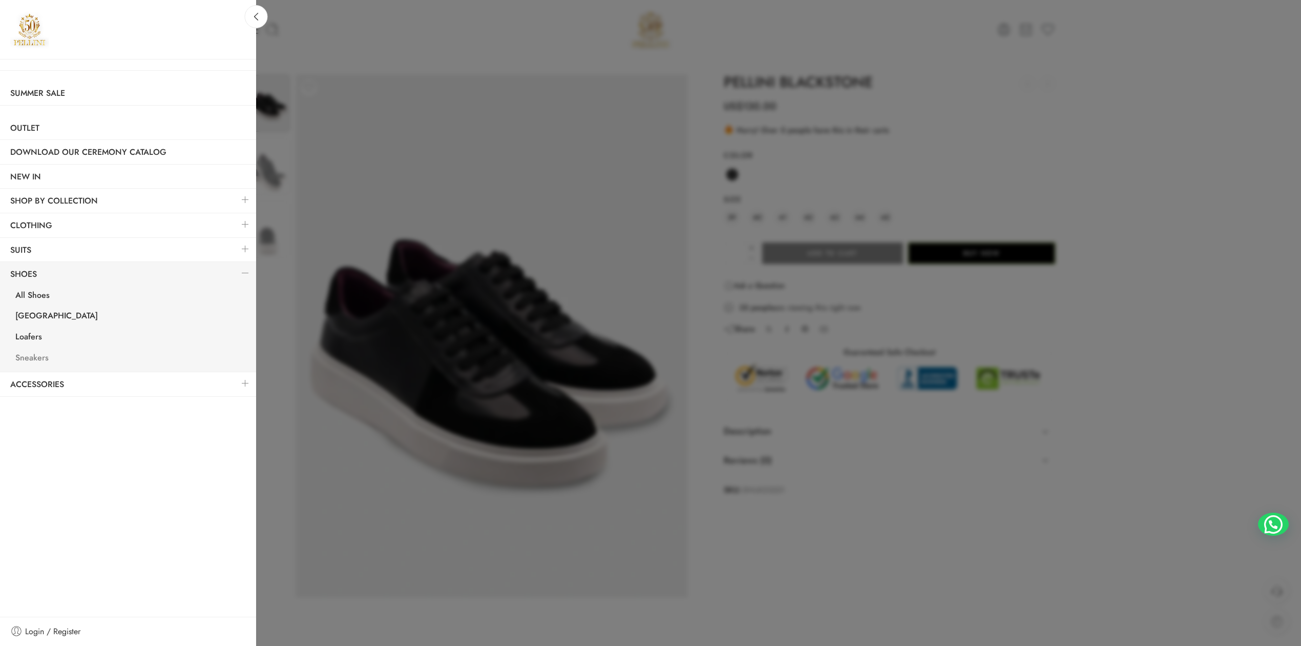
click at [42, 353] on link "Sneakers" at bounding box center [130, 358] width 251 height 21
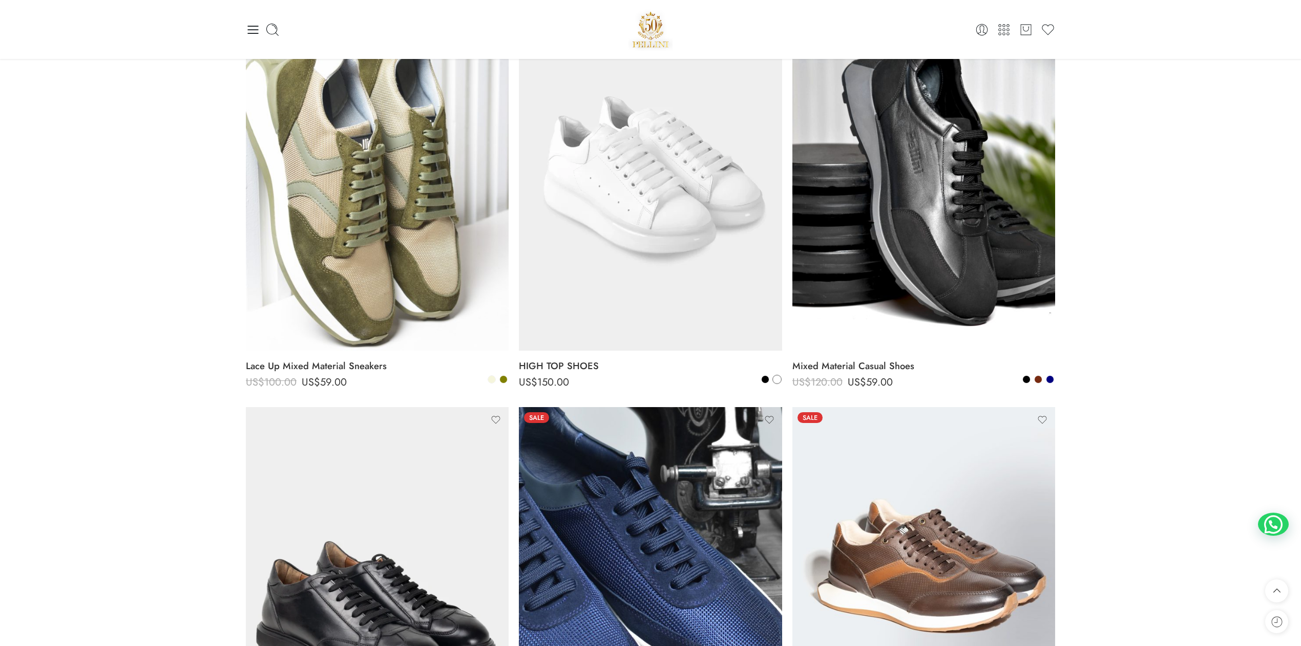
scroll to position [910, 0]
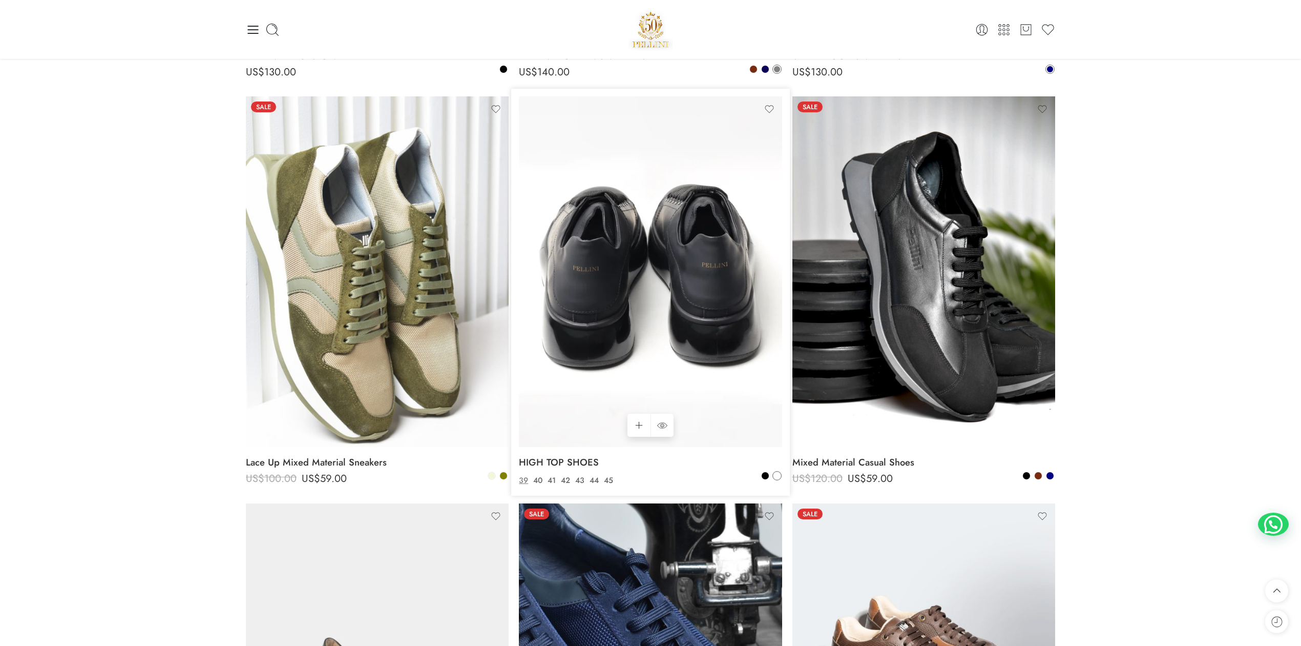
click at [661, 335] on img at bounding box center [650, 271] width 263 height 350
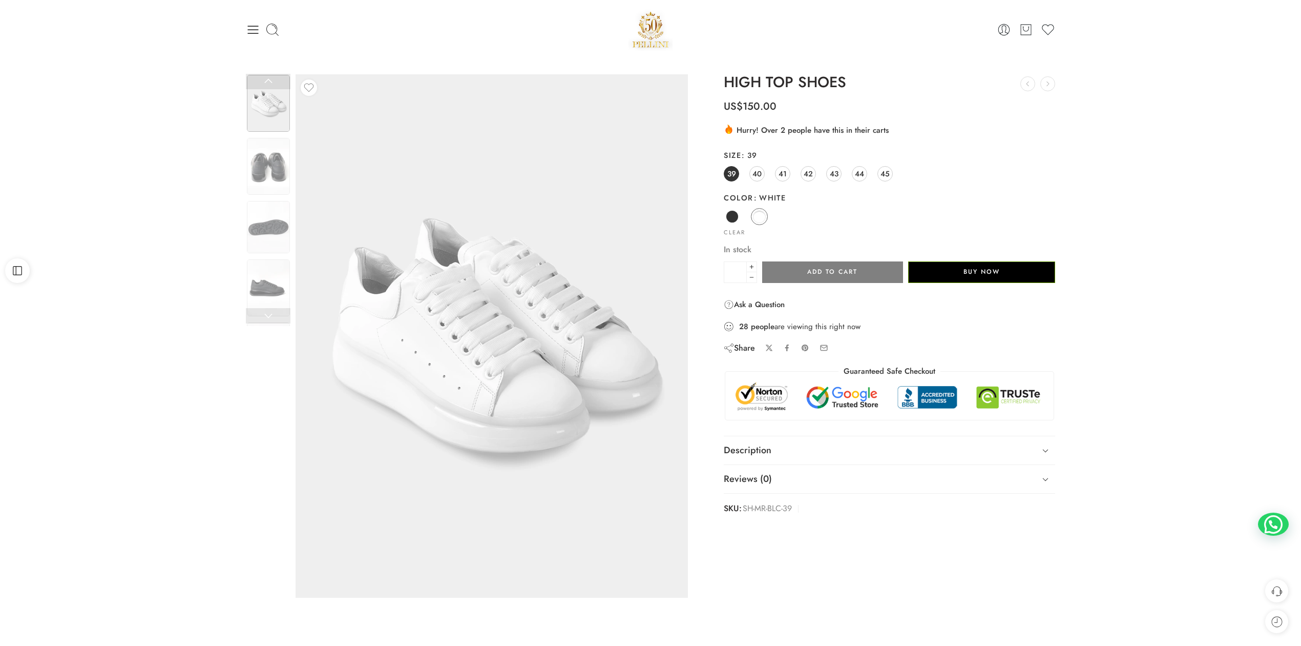
click at [221, 195] on div "Previous Loading image Next US$" at bounding box center [650, 345] width 1301 height 572
click at [254, 27] on icon at bounding box center [253, 30] width 14 height 14
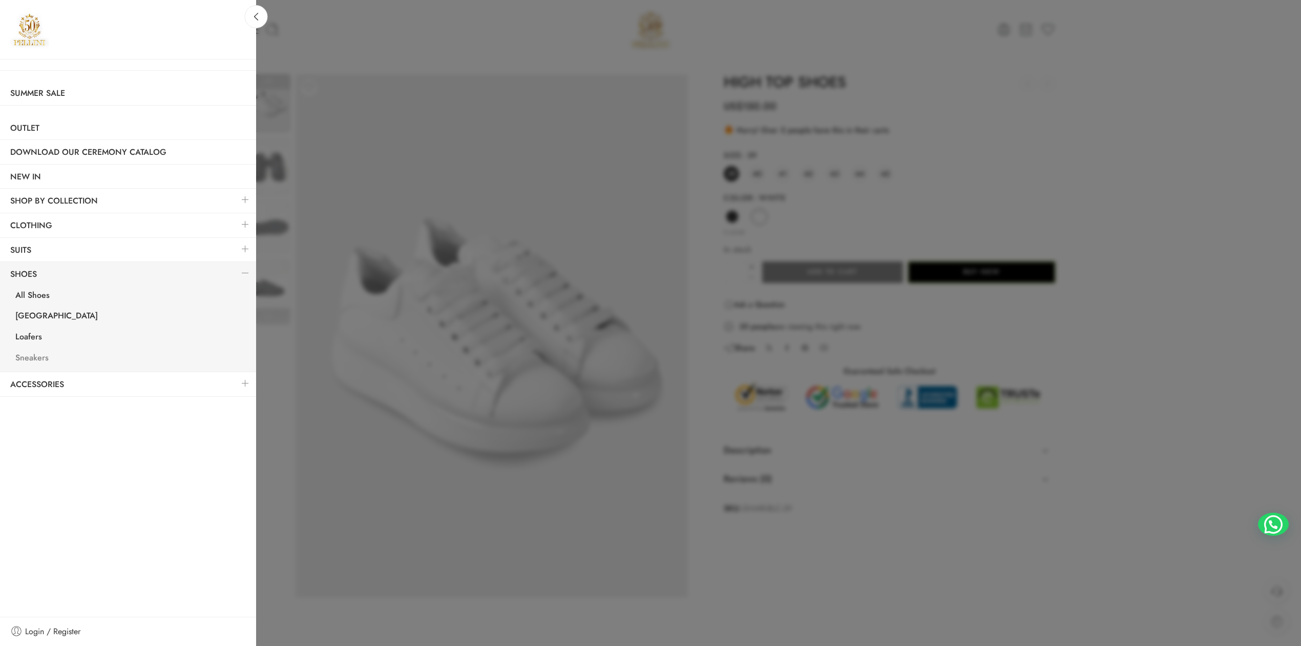
click at [42, 361] on link "Sneakers" at bounding box center [130, 358] width 251 height 21
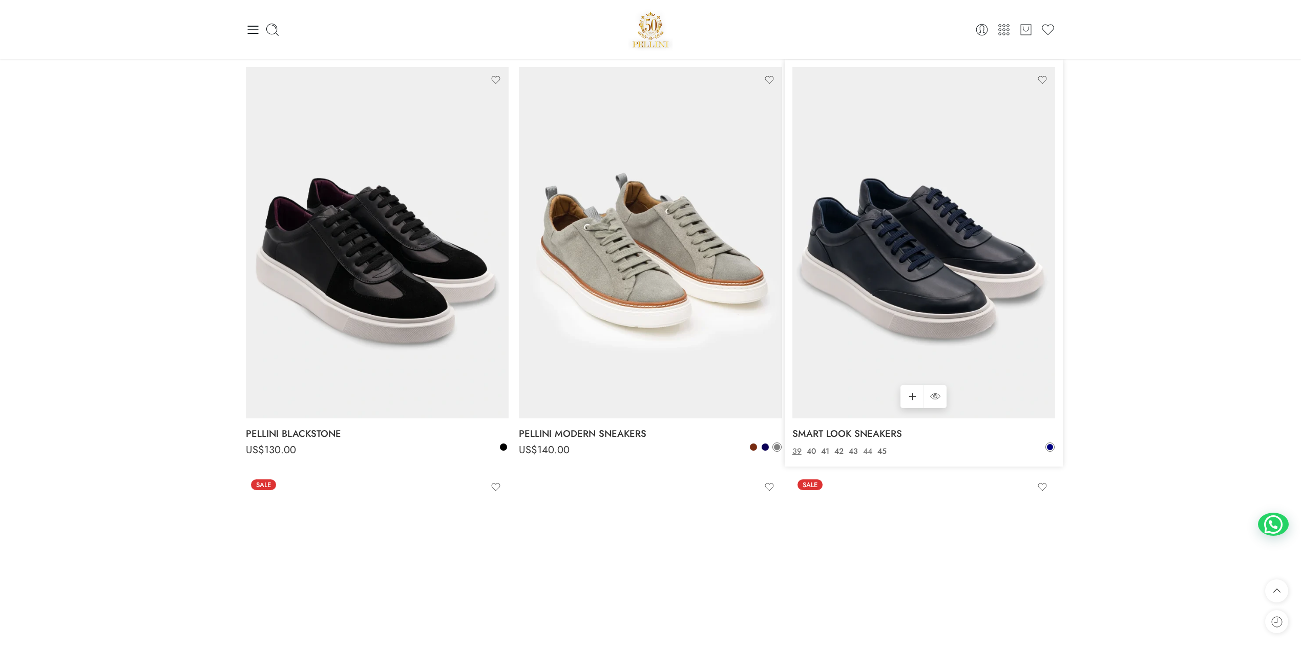
scroll to position [456, 0]
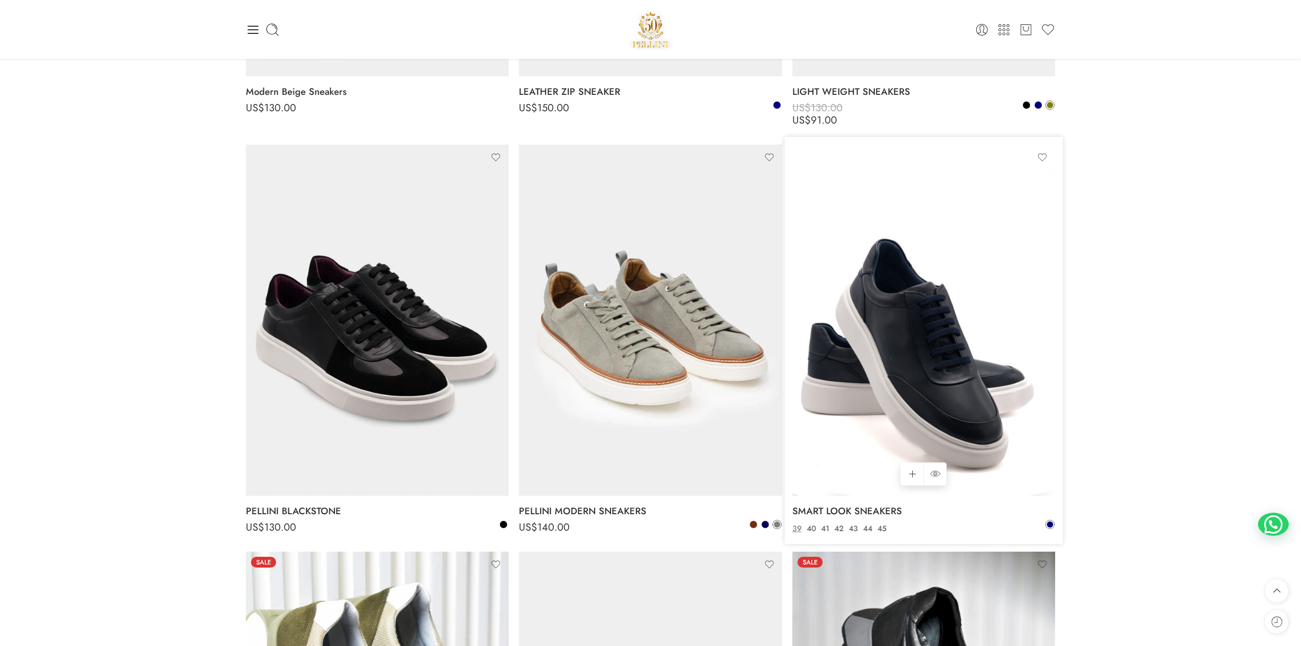
click at [882, 345] on img at bounding box center [924, 319] width 263 height 350
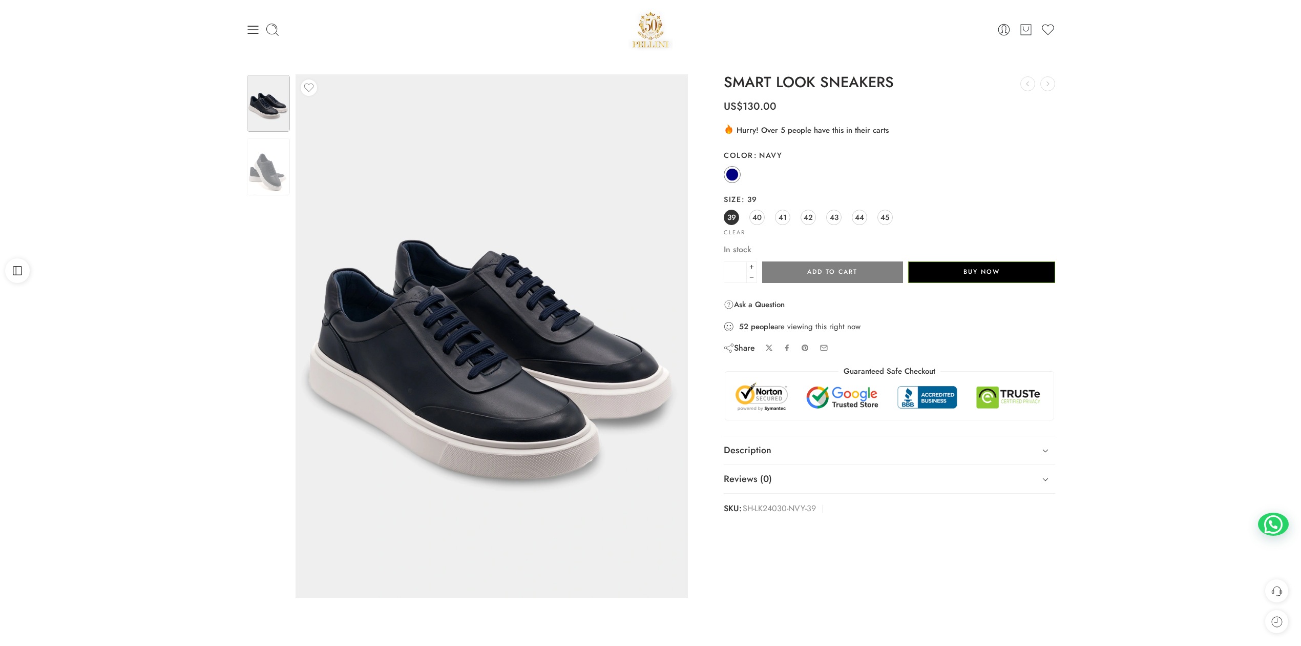
click at [260, 34] on div at bounding box center [381, 30] width 270 height 14
click at [251, 34] on icon at bounding box center [253, 30] width 14 height 14
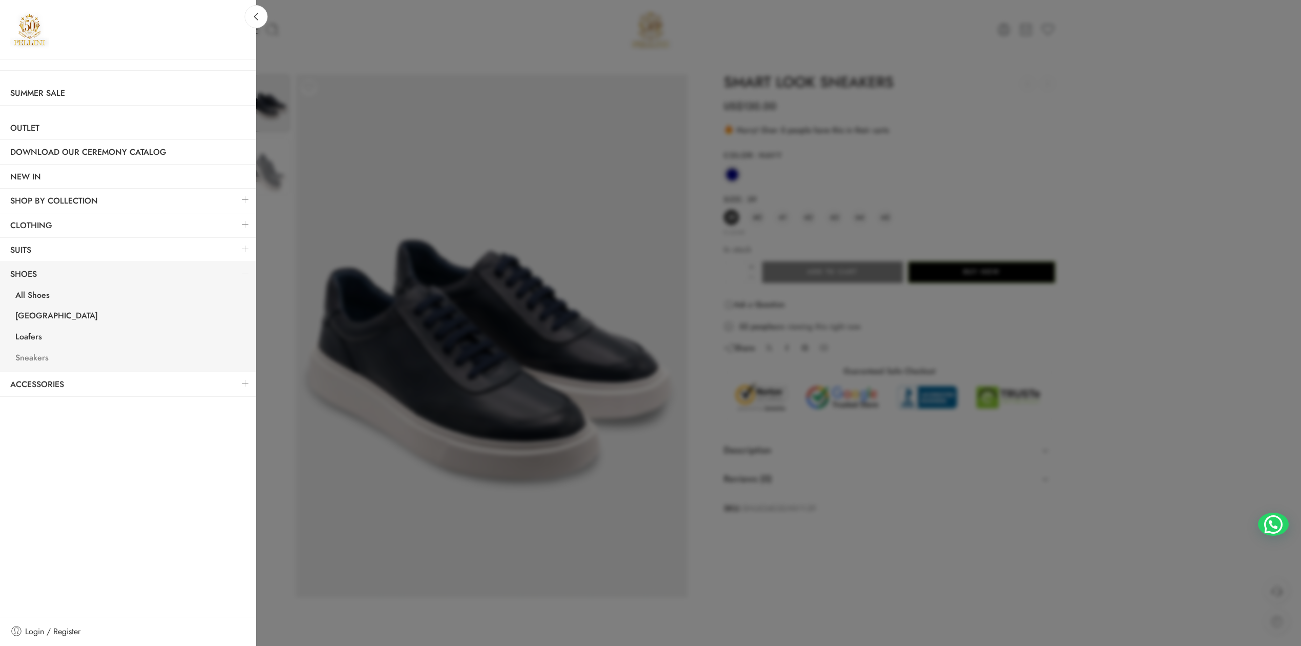
click at [42, 359] on link "Sneakers" at bounding box center [130, 358] width 251 height 21
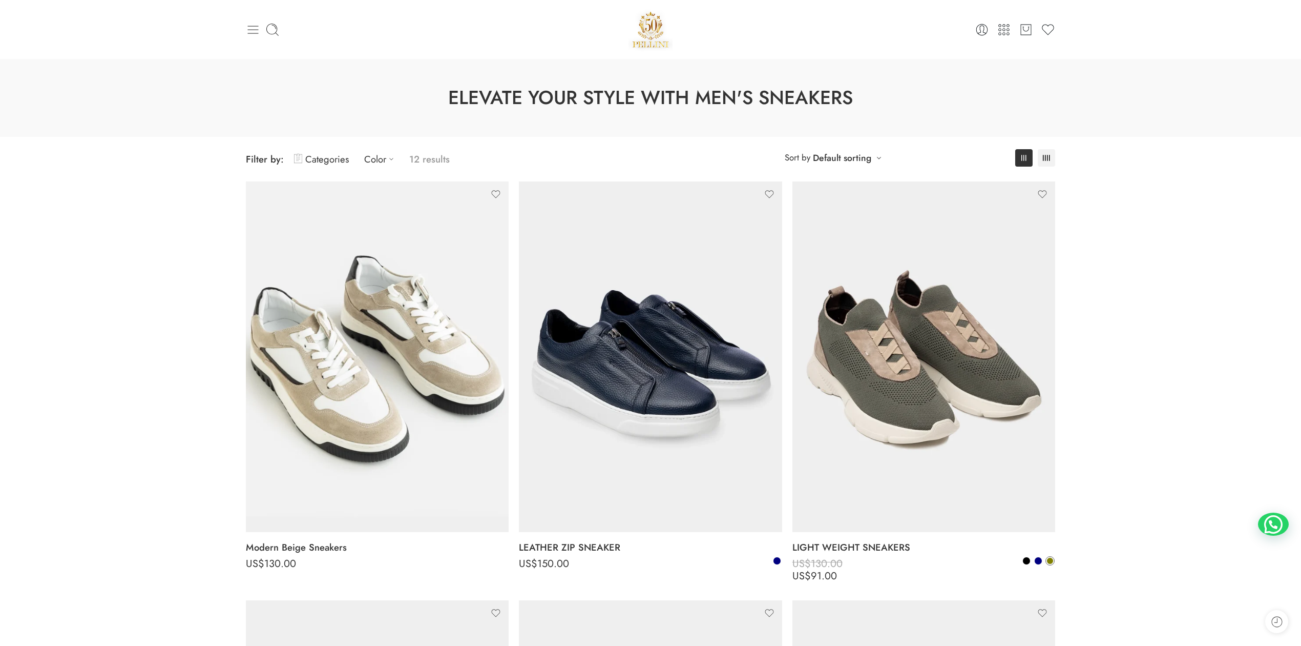
click at [252, 26] on icon at bounding box center [253, 30] width 11 height 8
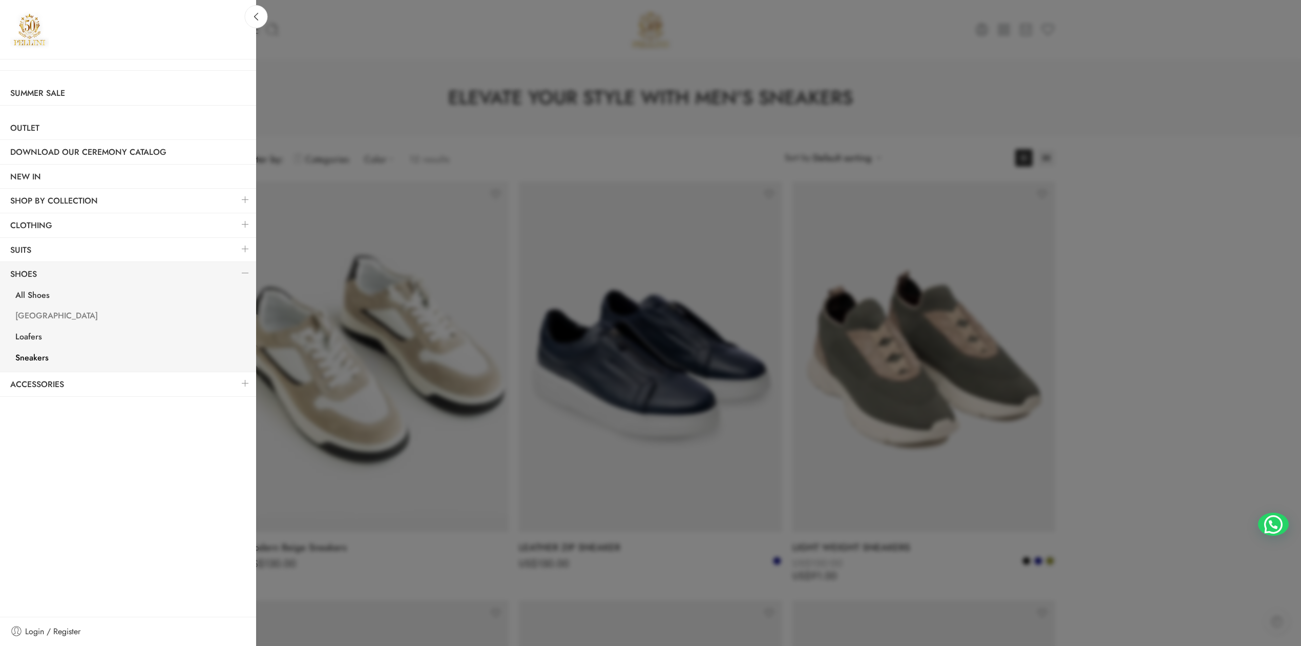
click at [48, 320] on link "[GEOGRAPHIC_DATA]" at bounding box center [130, 316] width 251 height 21
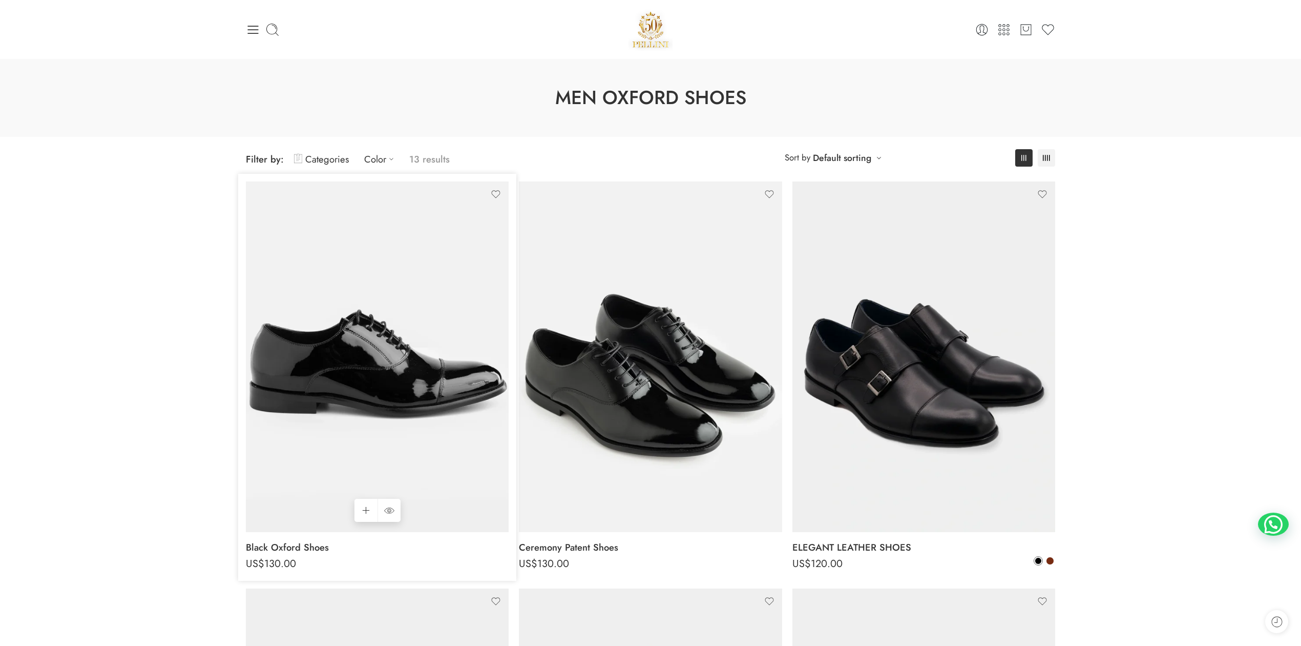
click at [325, 380] on img at bounding box center [377, 356] width 263 height 350
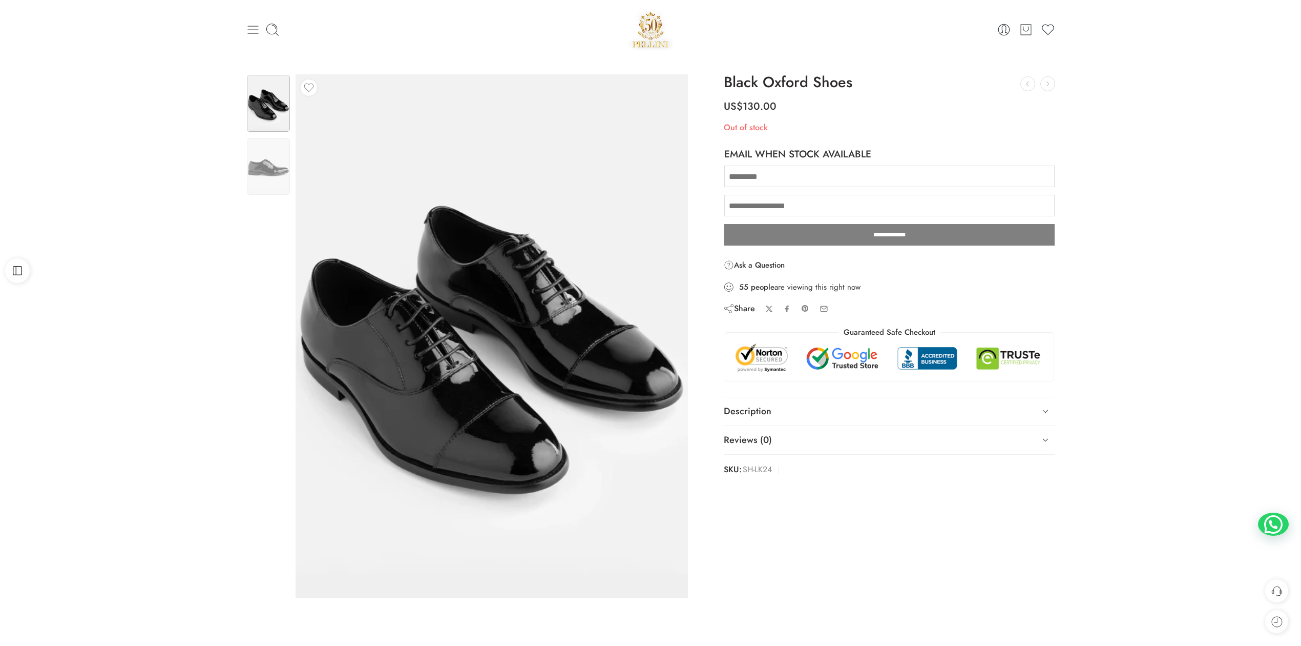
click at [249, 33] on icon at bounding box center [253, 30] width 11 height 8
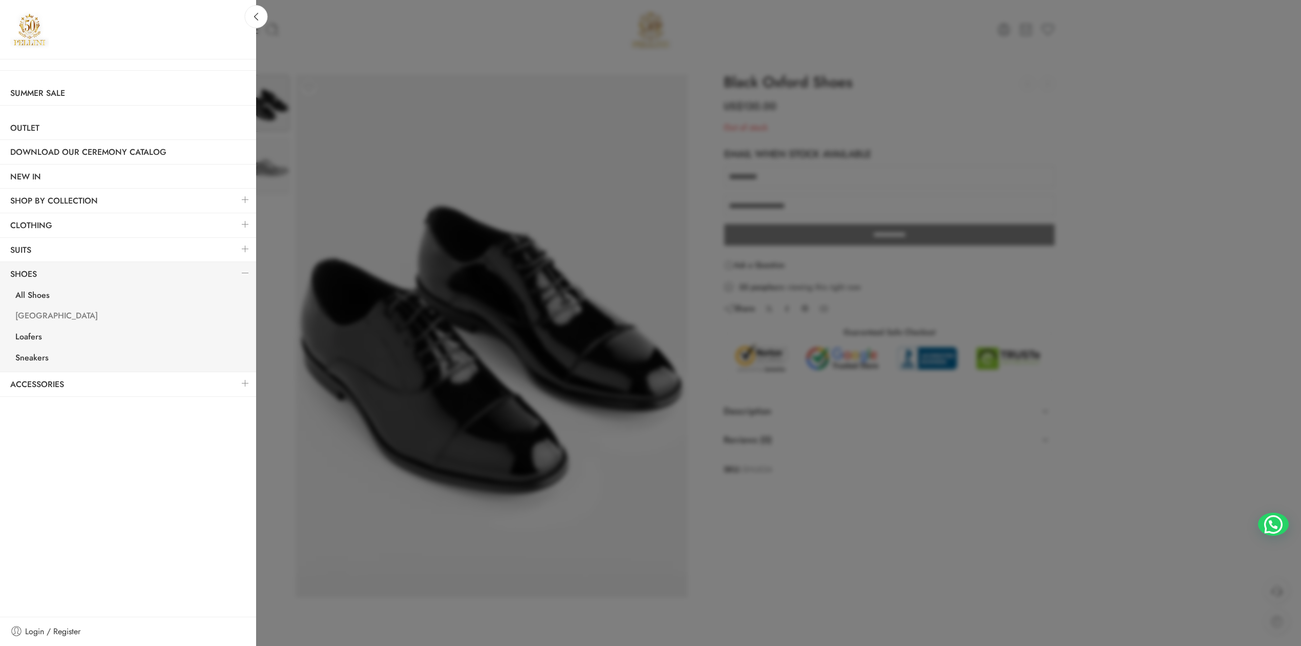
click at [39, 316] on link "[GEOGRAPHIC_DATA]" at bounding box center [130, 316] width 251 height 21
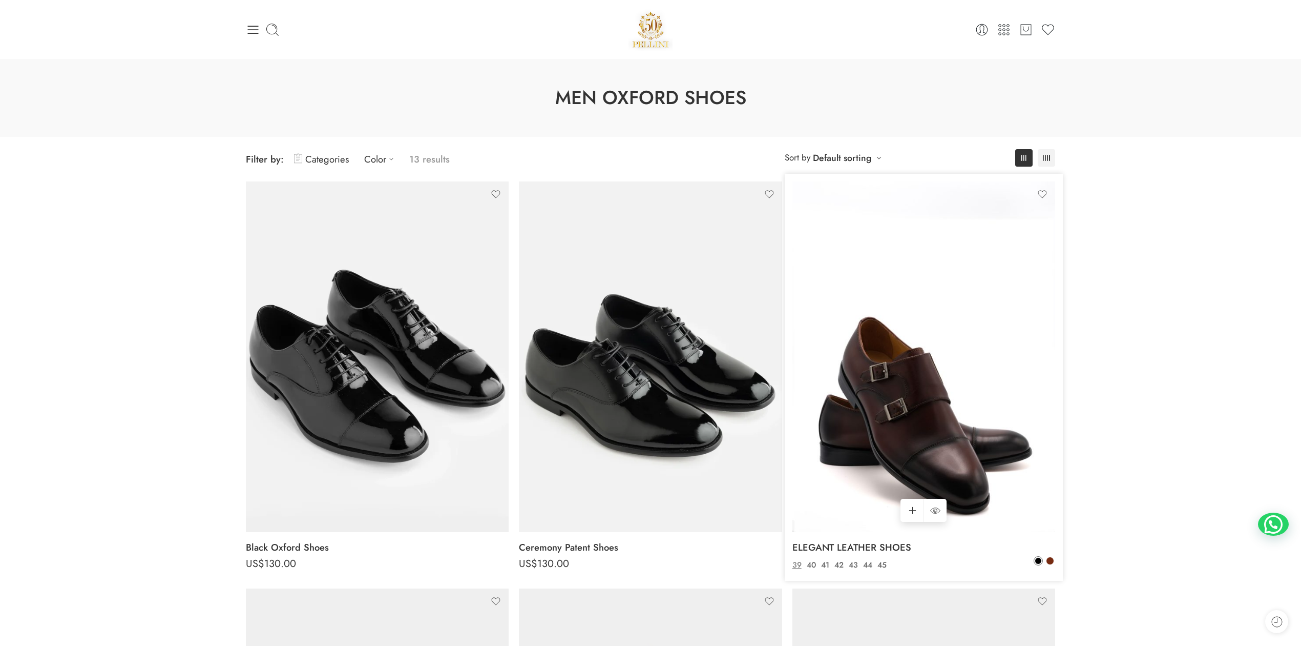
click at [980, 340] on img at bounding box center [924, 356] width 263 height 350
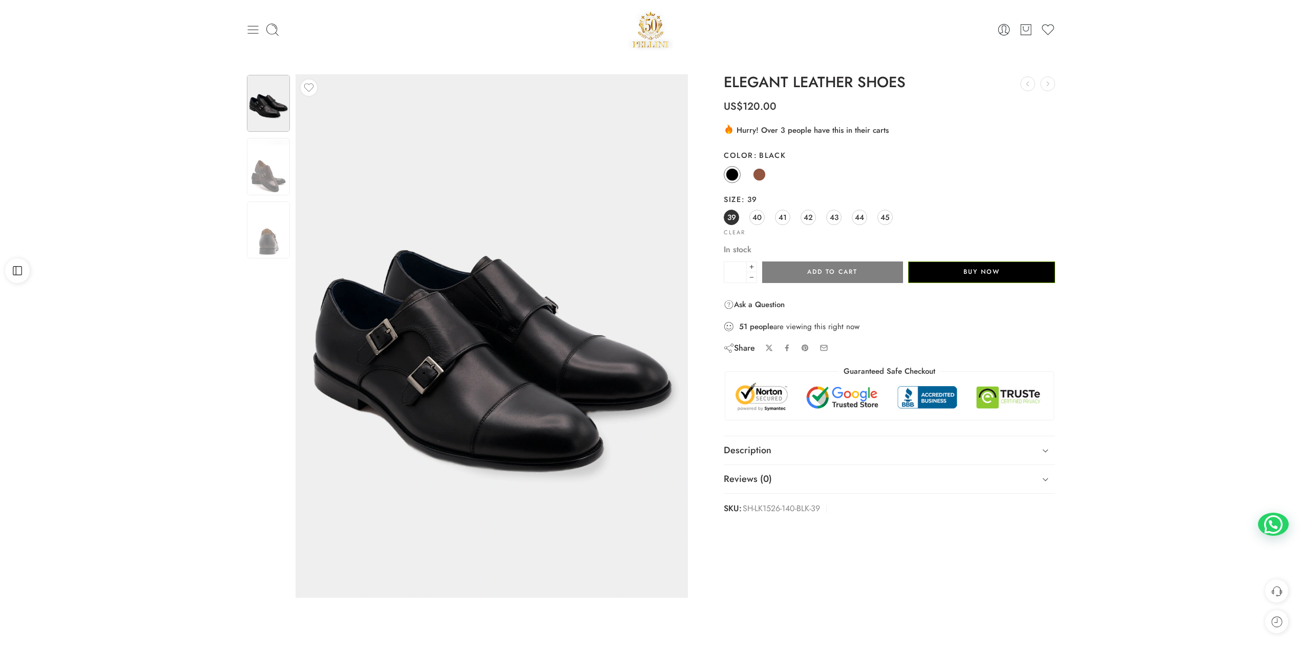
click at [249, 24] on icon at bounding box center [253, 30] width 14 height 14
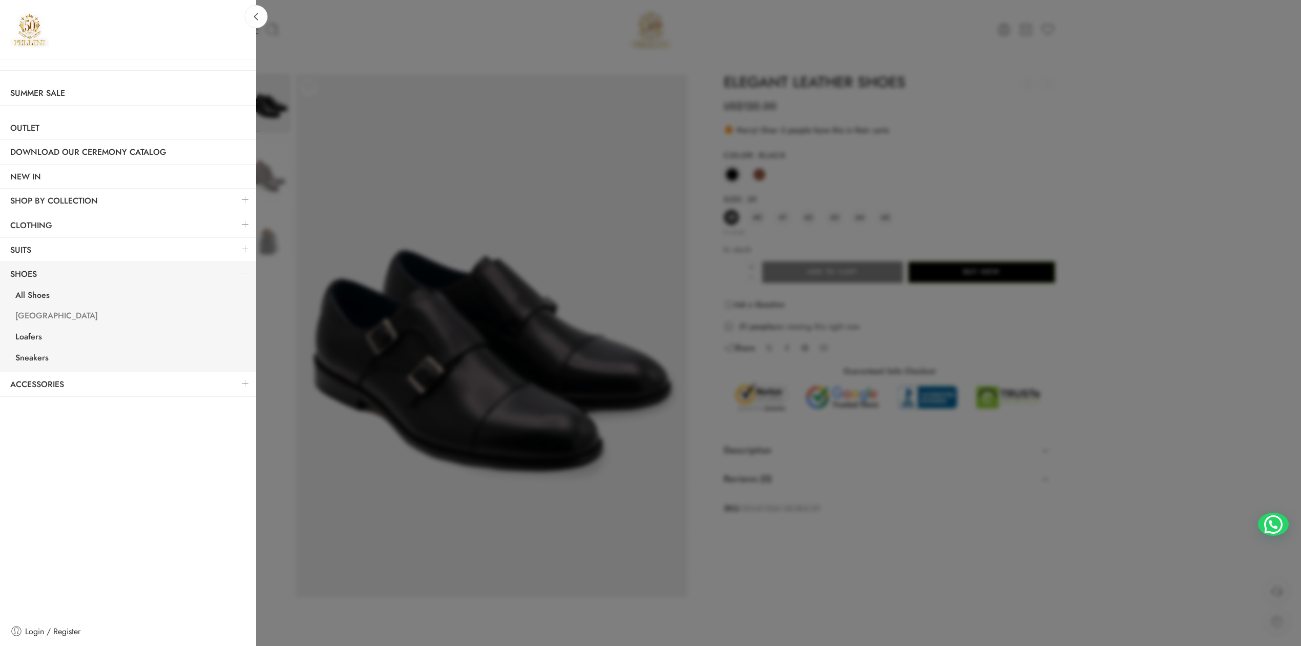
click at [31, 318] on link "[GEOGRAPHIC_DATA]" at bounding box center [130, 316] width 251 height 21
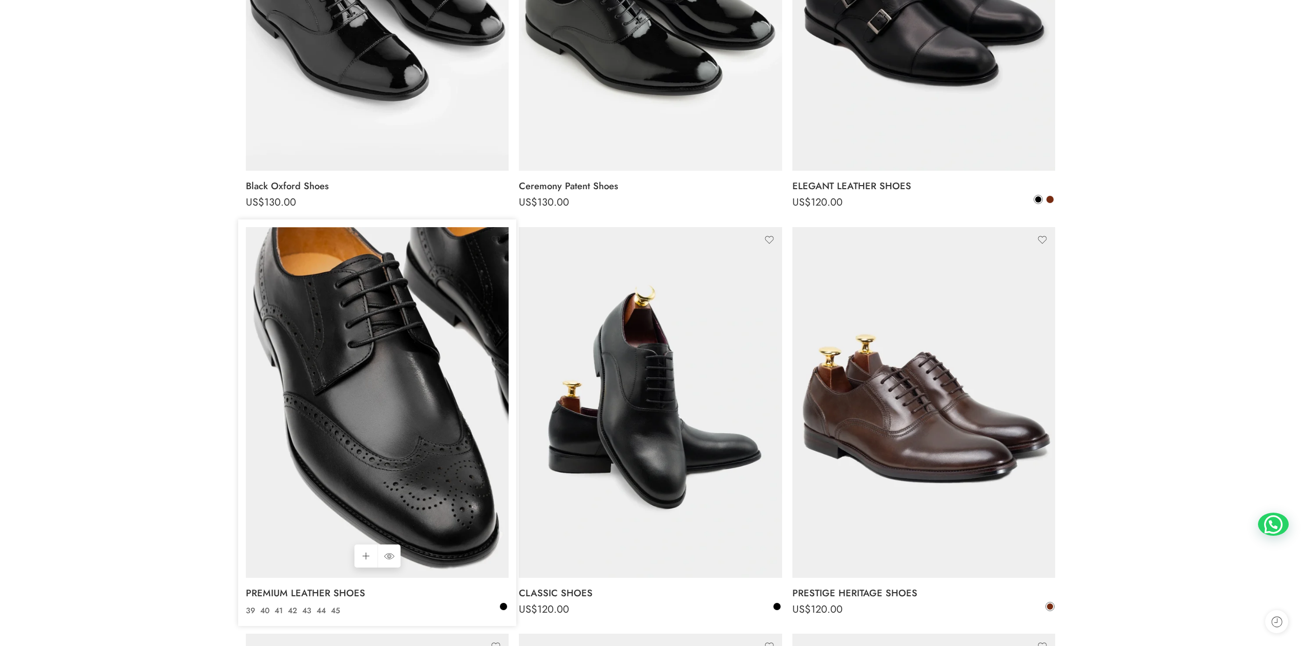
scroll to position [456, 0]
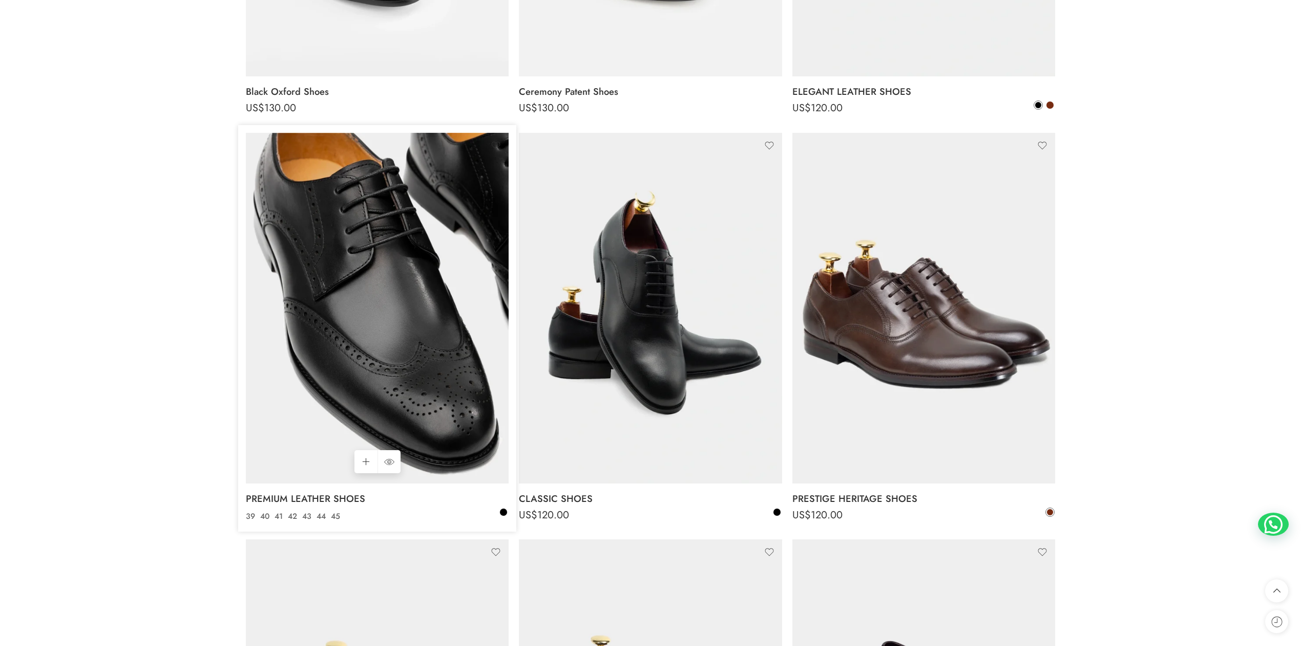
click at [425, 277] on img at bounding box center [377, 308] width 263 height 350
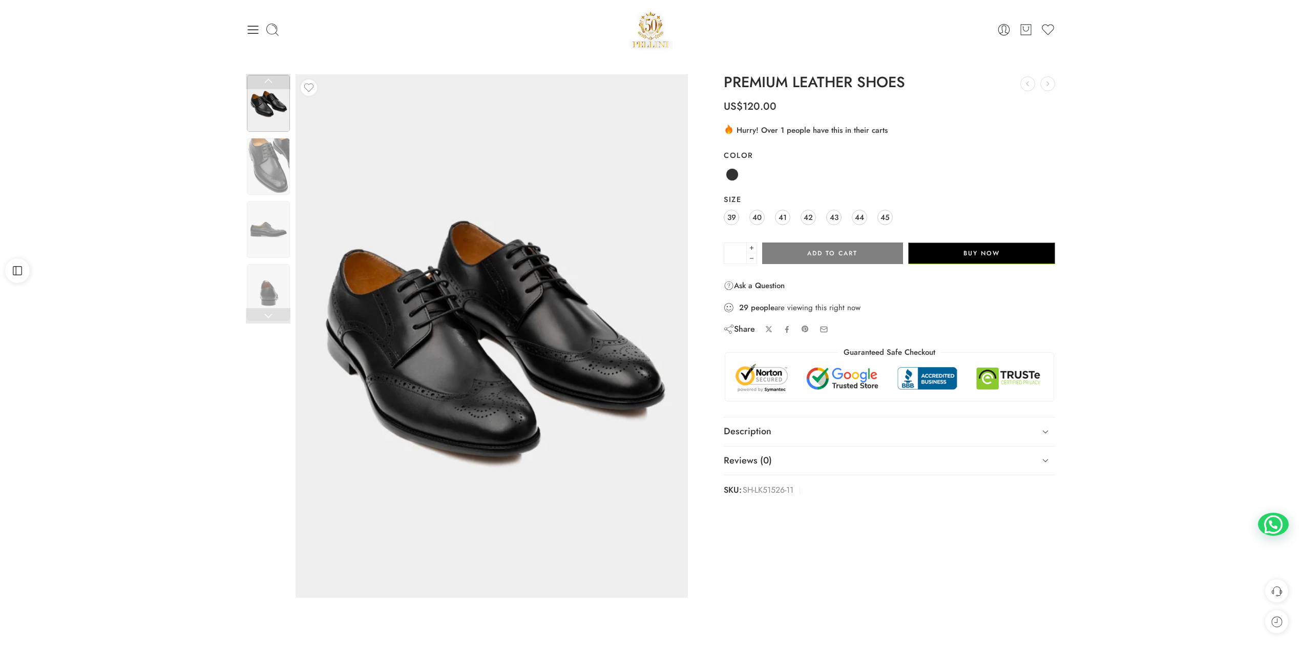
click at [529, 265] on img at bounding box center [485, 347] width 461 height 615
click at [253, 24] on icon at bounding box center [253, 30] width 14 height 14
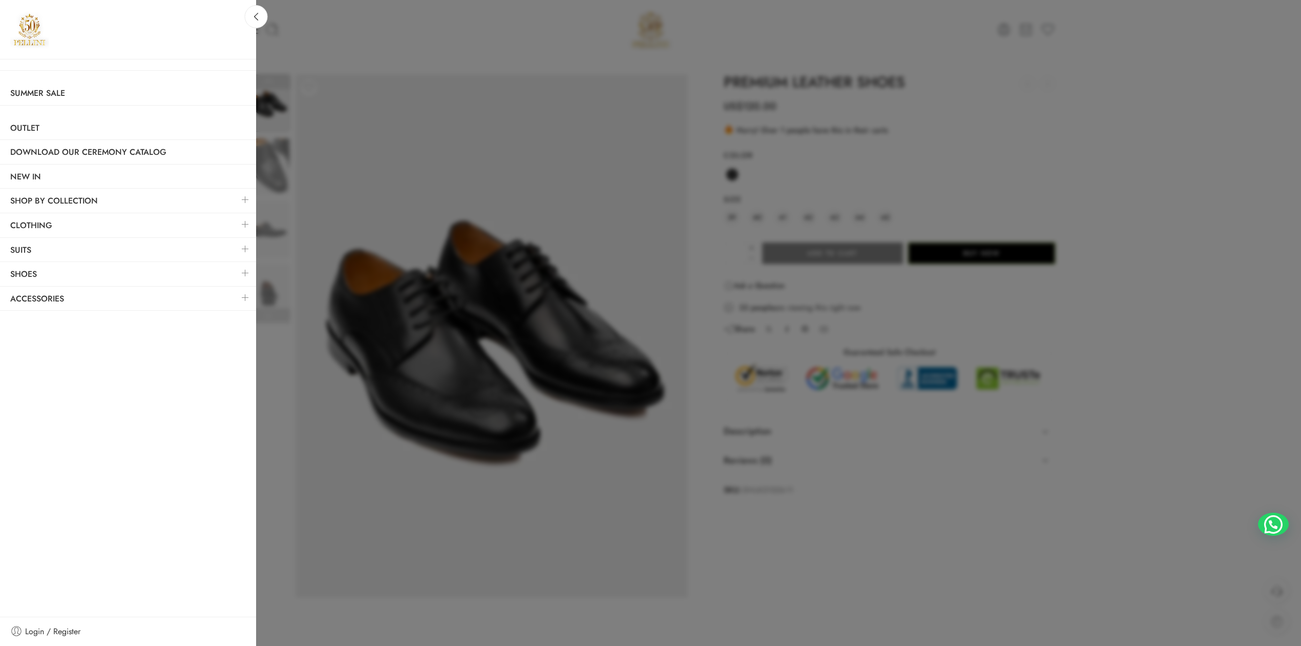
click at [246, 277] on link at bounding box center [246, 273] width 22 height 22
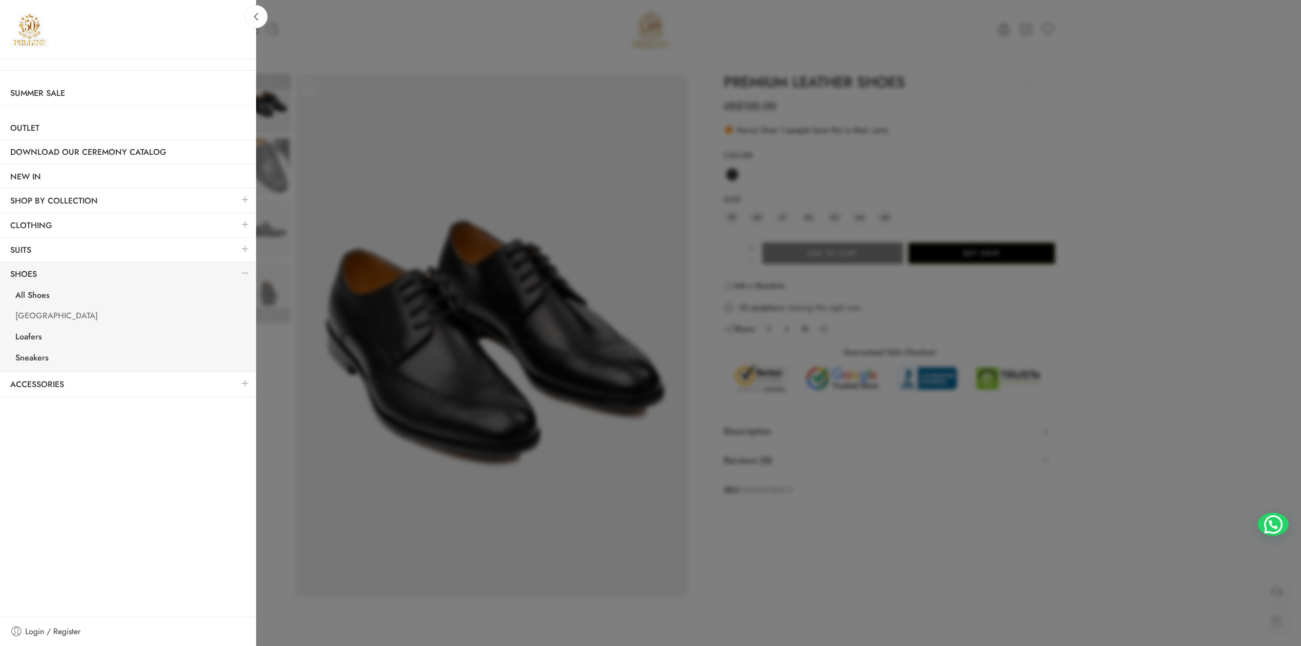
click at [41, 318] on link "[GEOGRAPHIC_DATA]" at bounding box center [130, 316] width 251 height 21
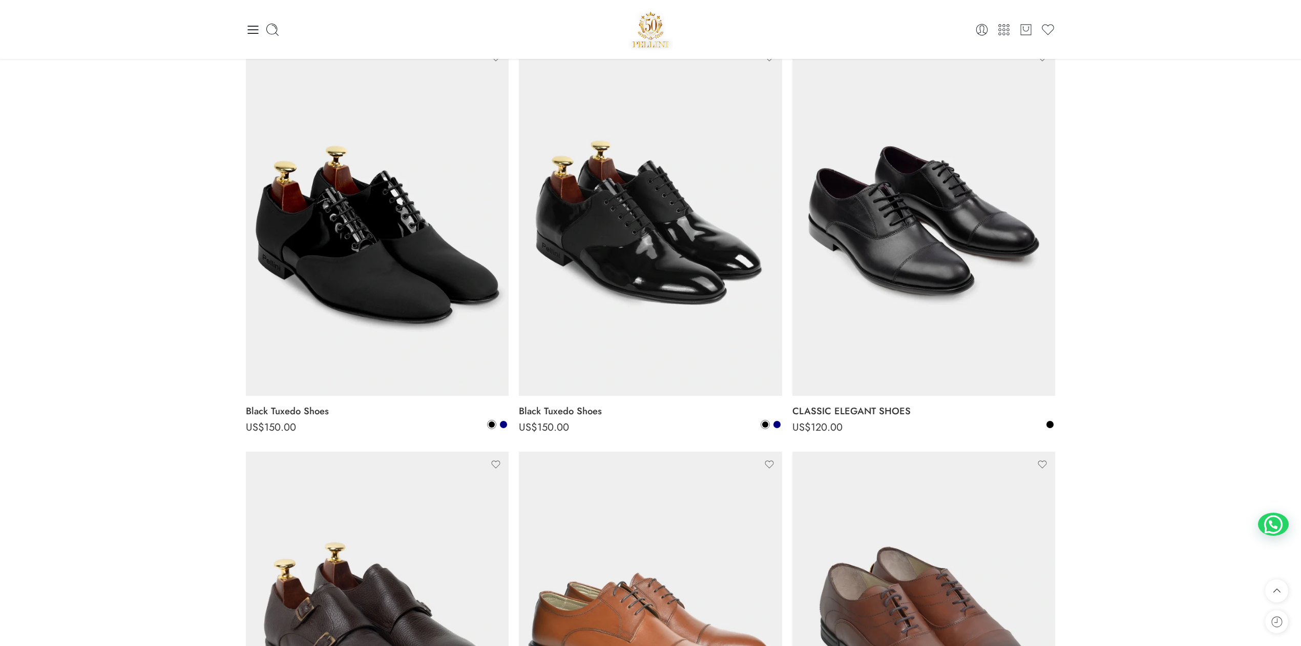
scroll to position [910, 0]
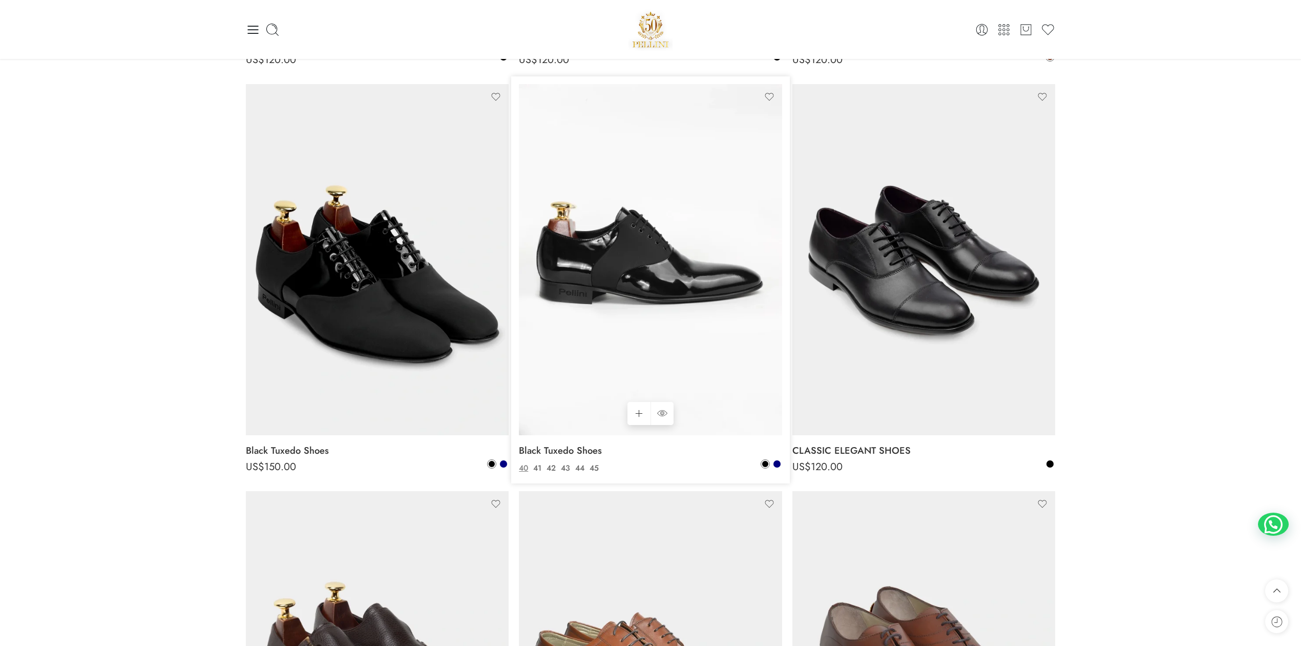
click at [655, 283] on img at bounding box center [650, 259] width 263 height 350
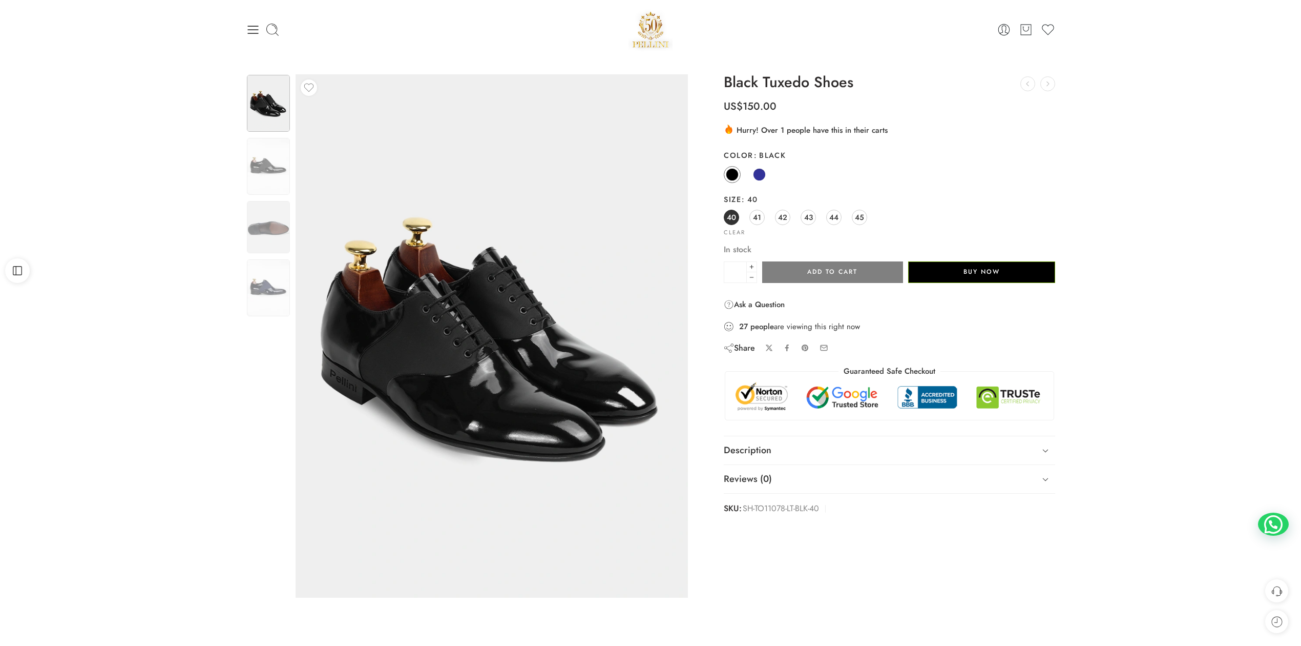
drag, startPoint x: 0, startPoint y: 0, endPoint x: 142, endPoint y: 338, distance: 366.7
click at [251, 37] on div "0 Cart 0 Wishlist" at bounding box center [651, 30] width 810 height 44
click at [252, 33] on icon at bounding box center [253, 30] width 11 height 8
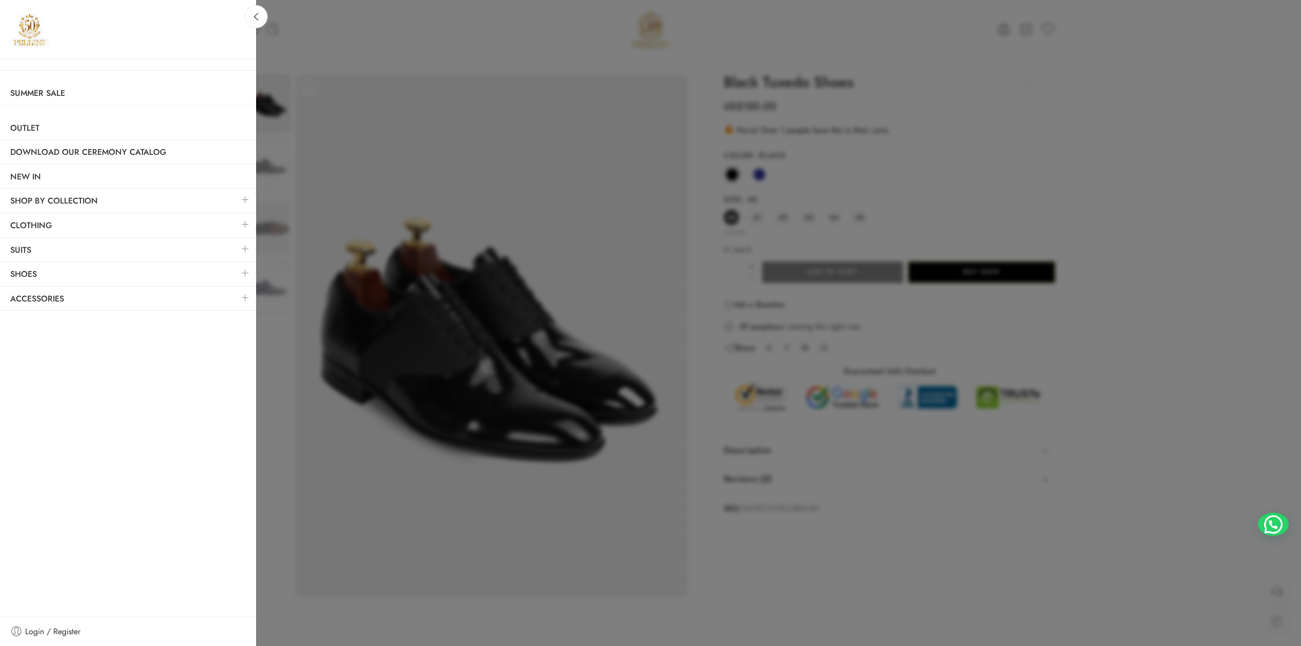
click at [246, 230] on link at bounding box center [246, 224] width 22 height 22
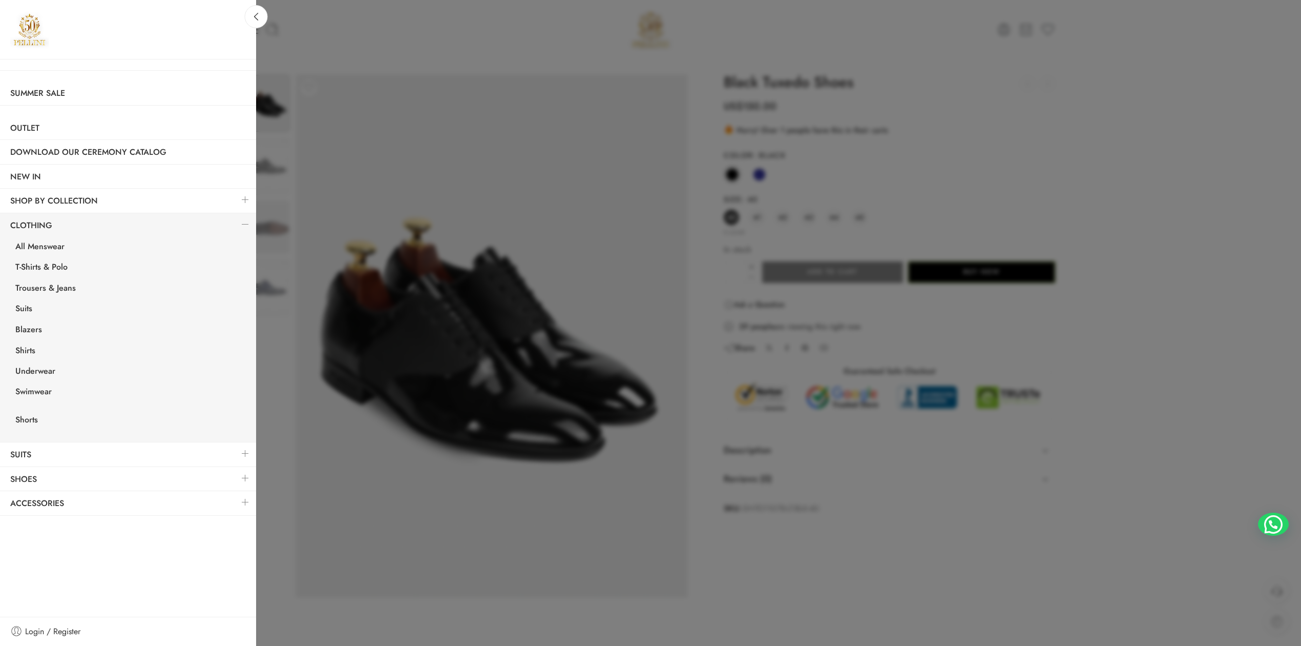
click at [246, 230] on link at bounding box center [246, 224] width 22 height 22
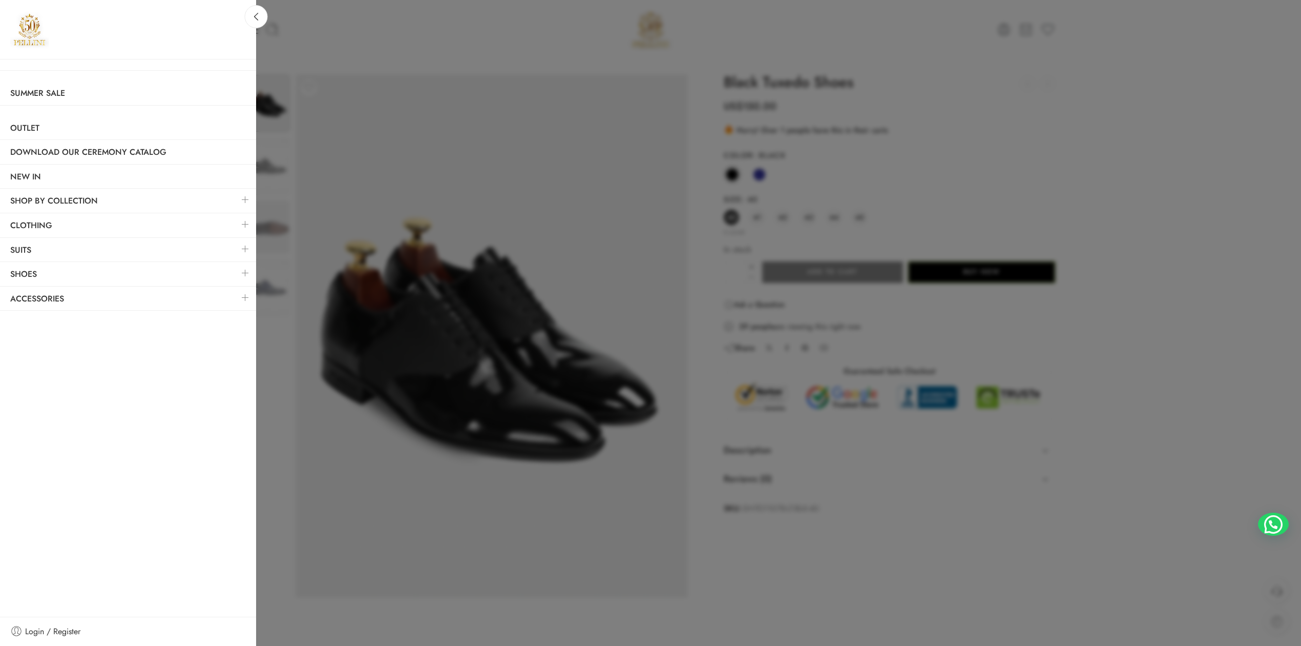
click at [242, 227] on link at bounding box center [246, 224] width 22 height 22
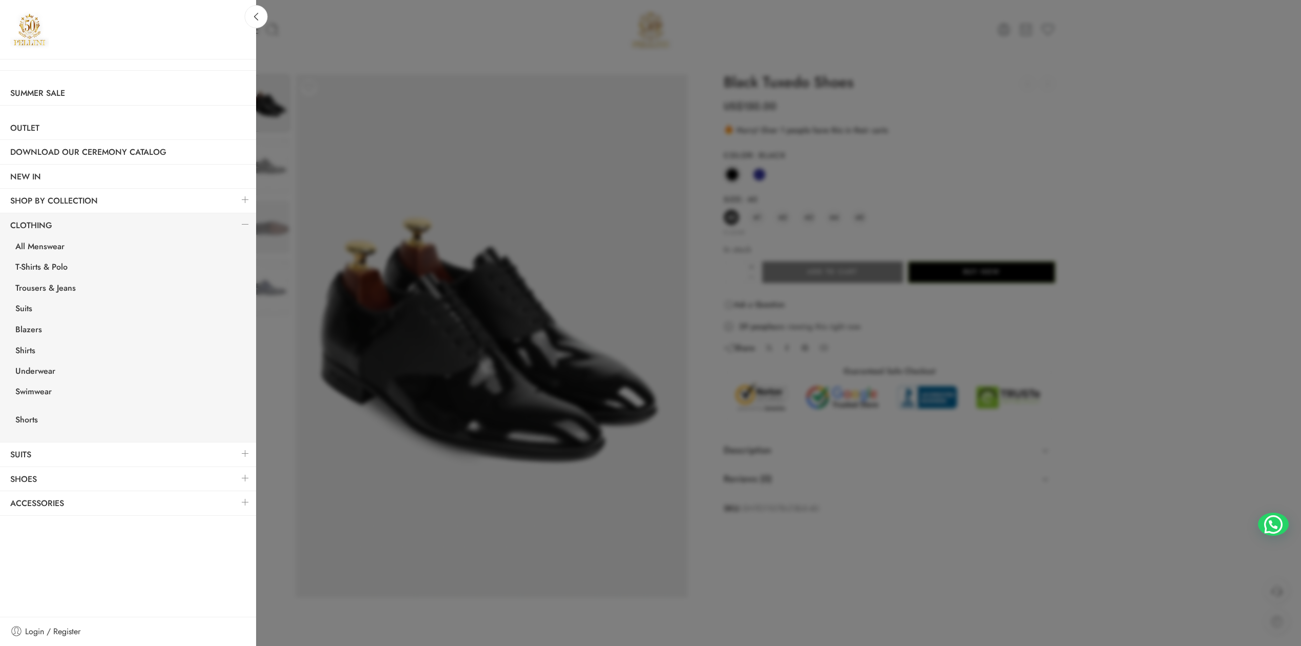
click at [240, 226] on link at bounding box center [246, 224] width 22 height 22
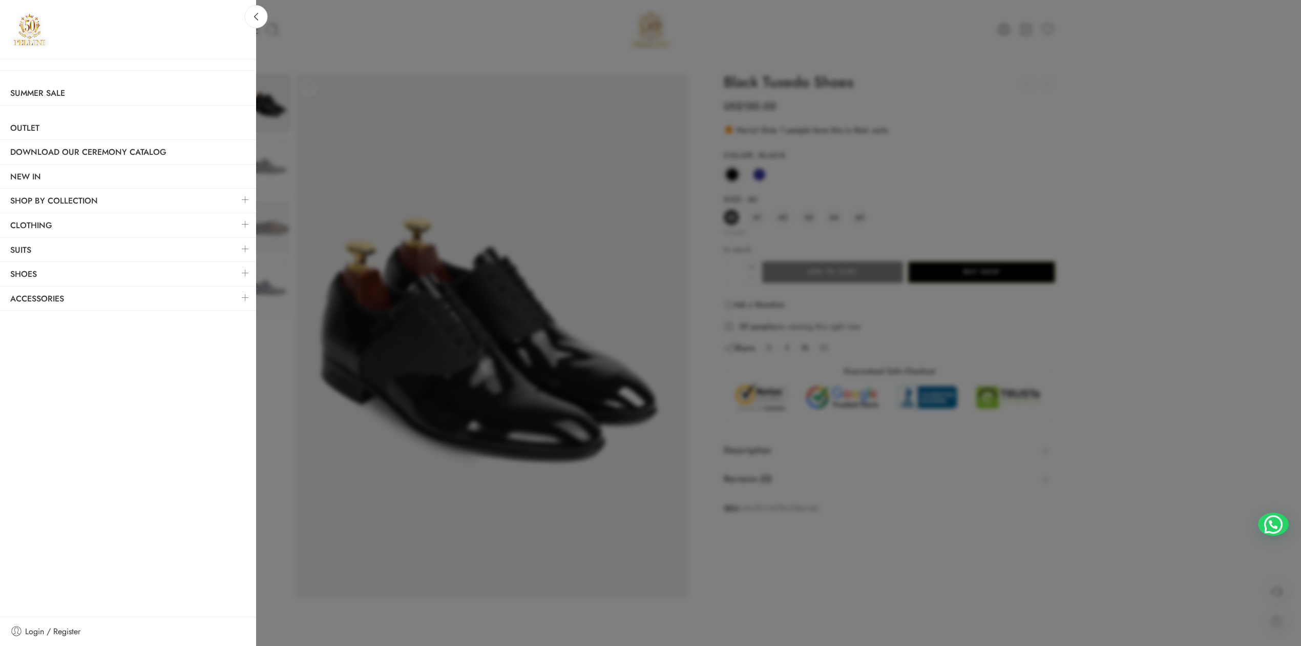
click at [242, 272] on link at bounding box center [246, 273] width 22 height 22
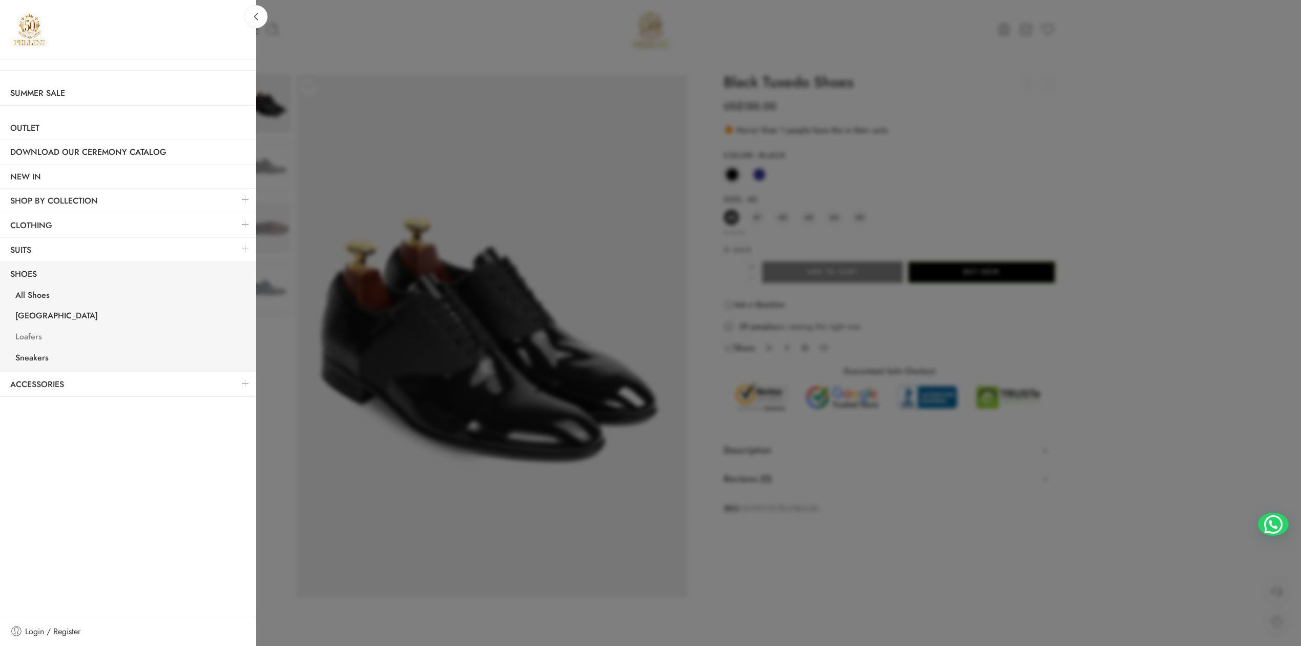
click at [42, 335] on link "Loafers" at bounding box center [130, 337] width 251 height 21
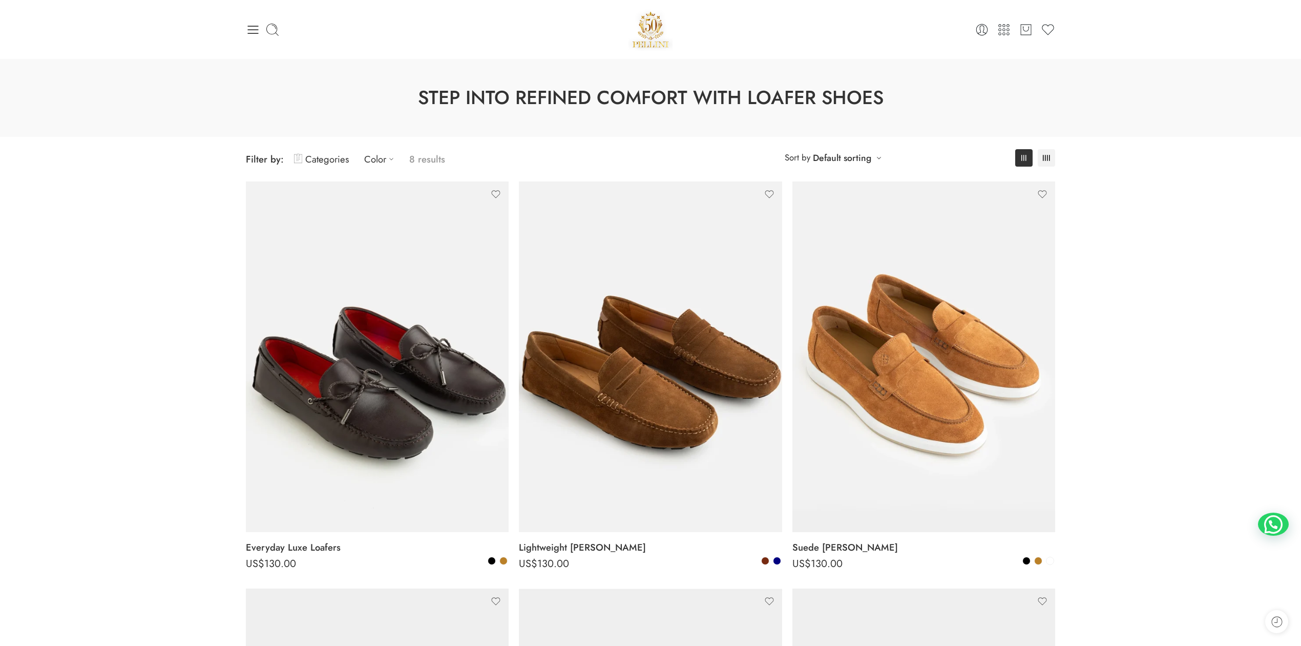
click at [260, 23] on div at bounding box center [381, 30] width 270 height 14
click at [258, 26] on icon at bounding box center [253, 30] width 11 height 8
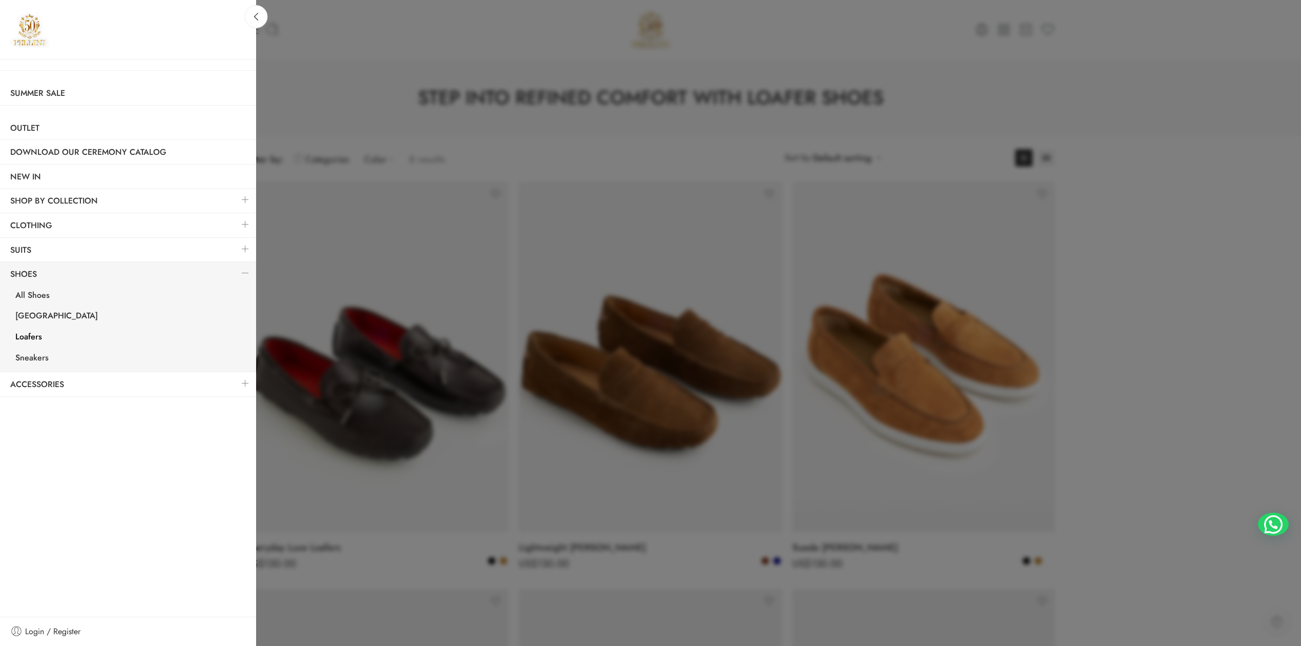
click at [458, 144] on div at bounding box center [650, 323] width 1301 height 646
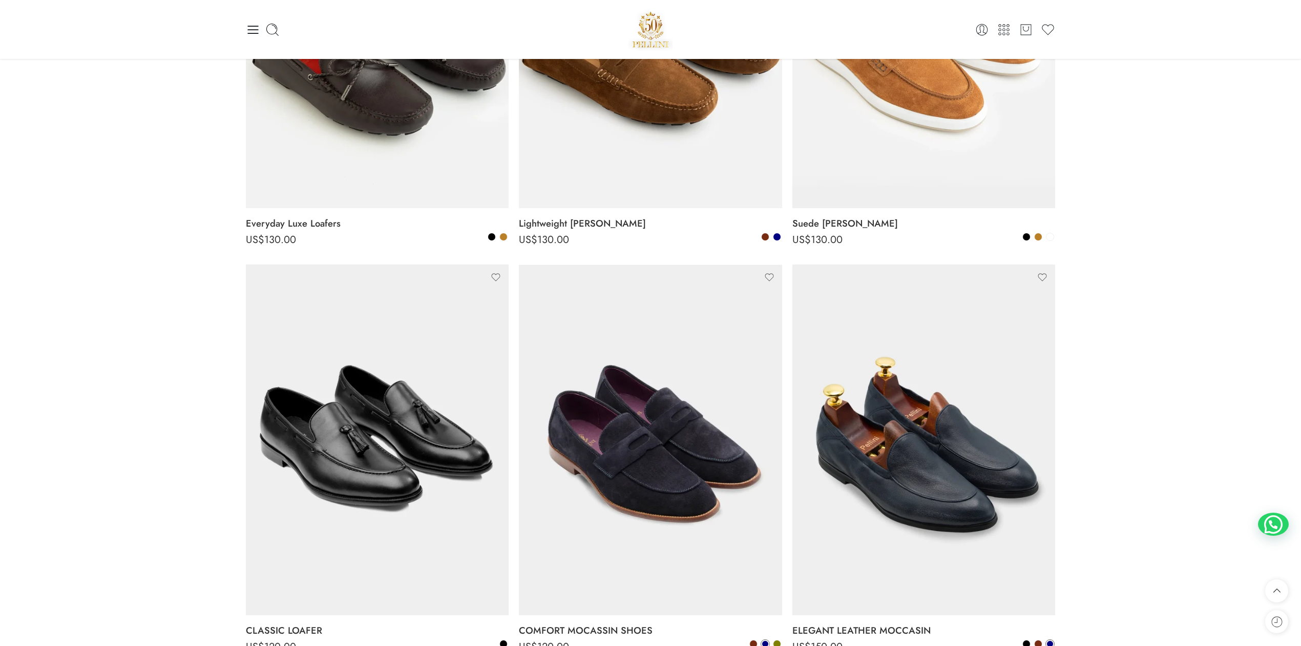
scroll to position [227, 0]
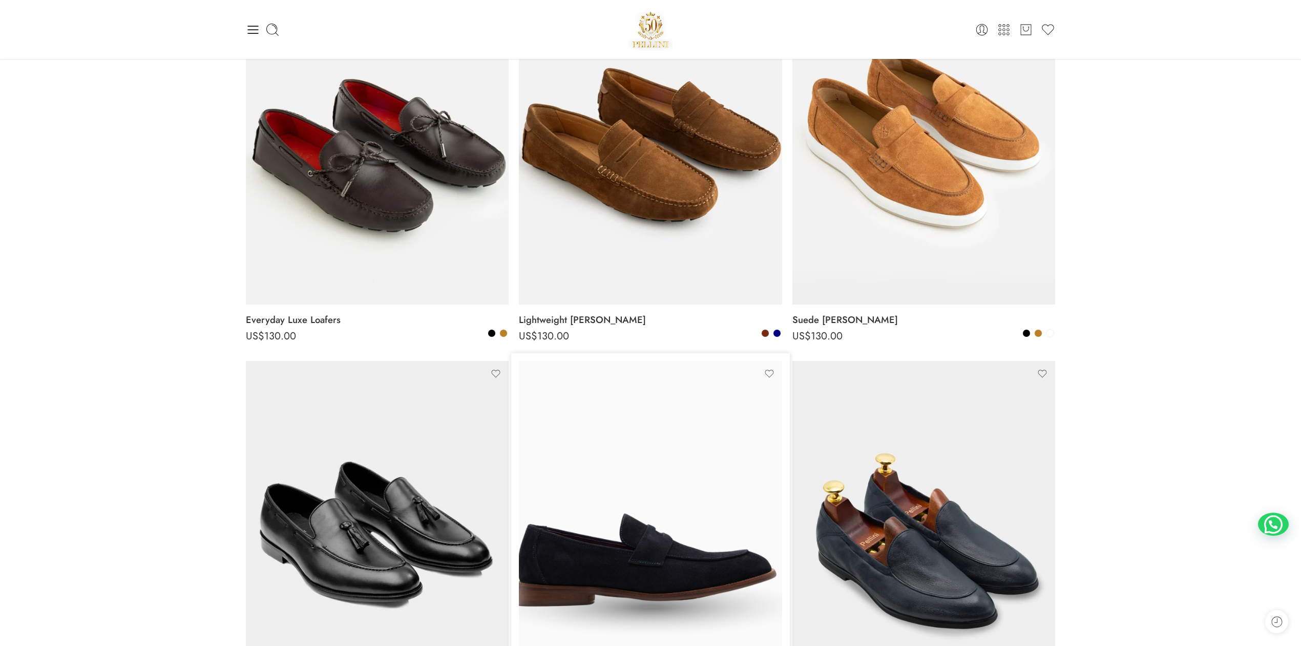
click at [640, 530] on img at bounding box center [650, 536] width 263 height 350
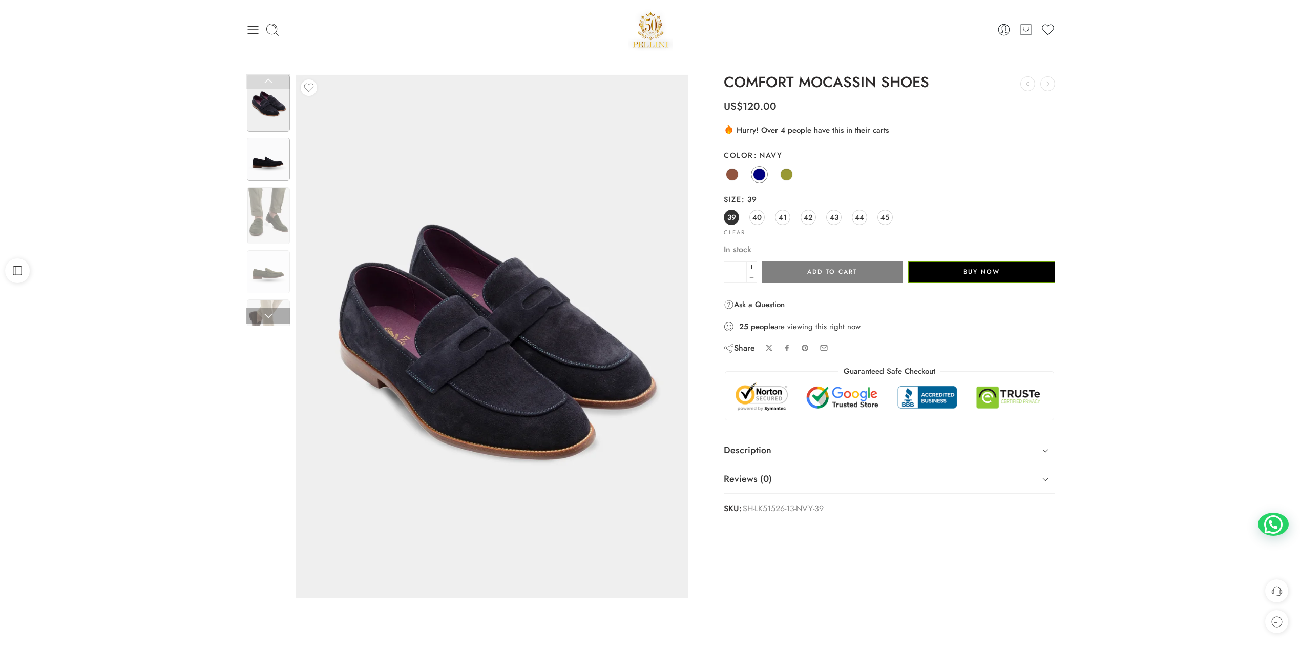
click at [265, 167] on img at bounding box center [268, 159] width 43 height 43
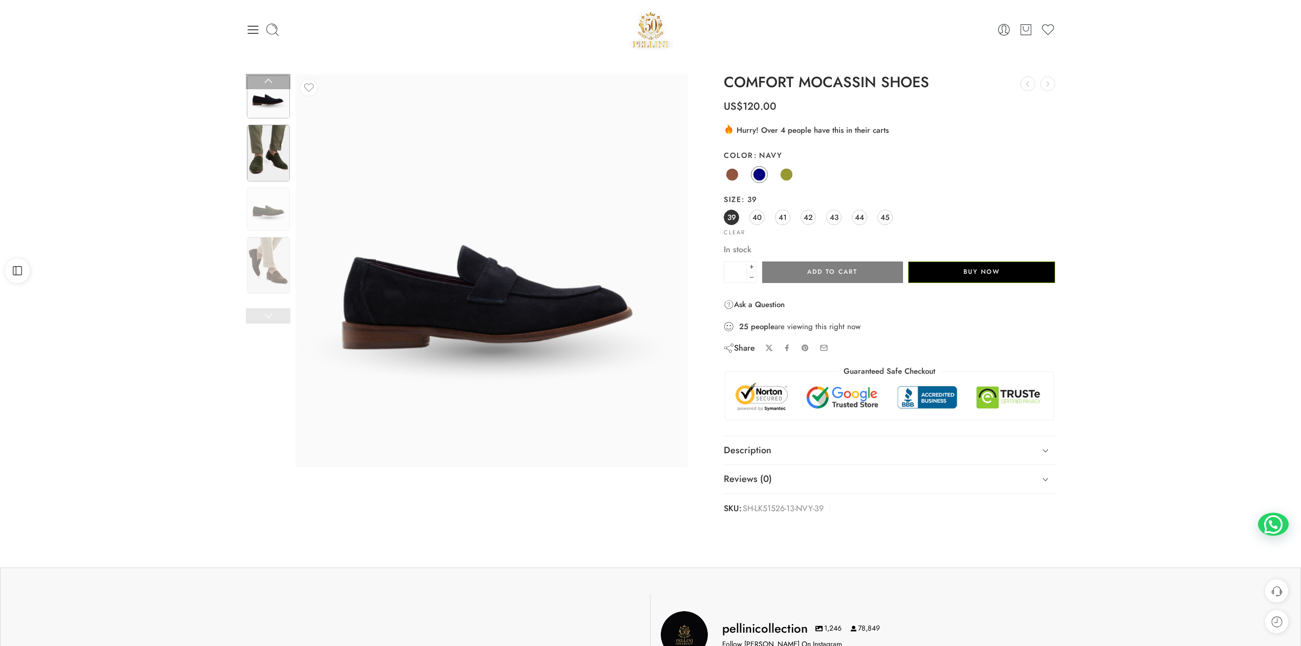
click at [266, 170] on img at bounding box center [268, 153] width 43 height 57
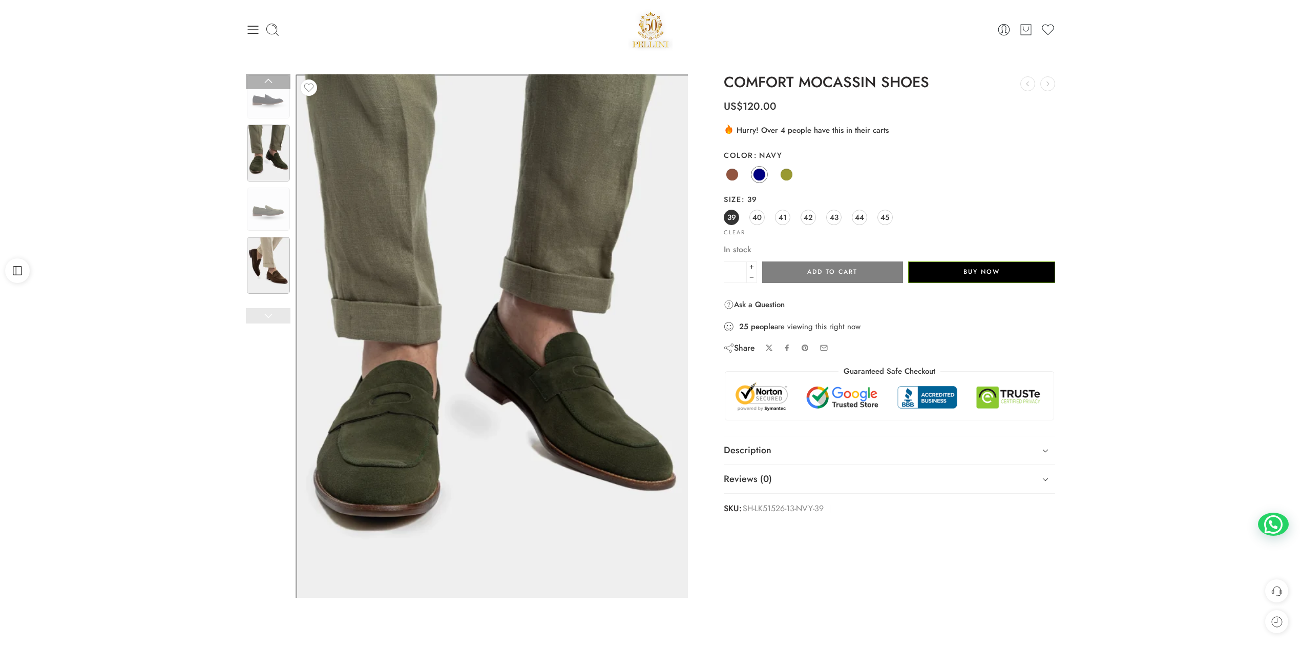
click at [273, 266] on img at bounding box center [268, 265] width 43 height 57
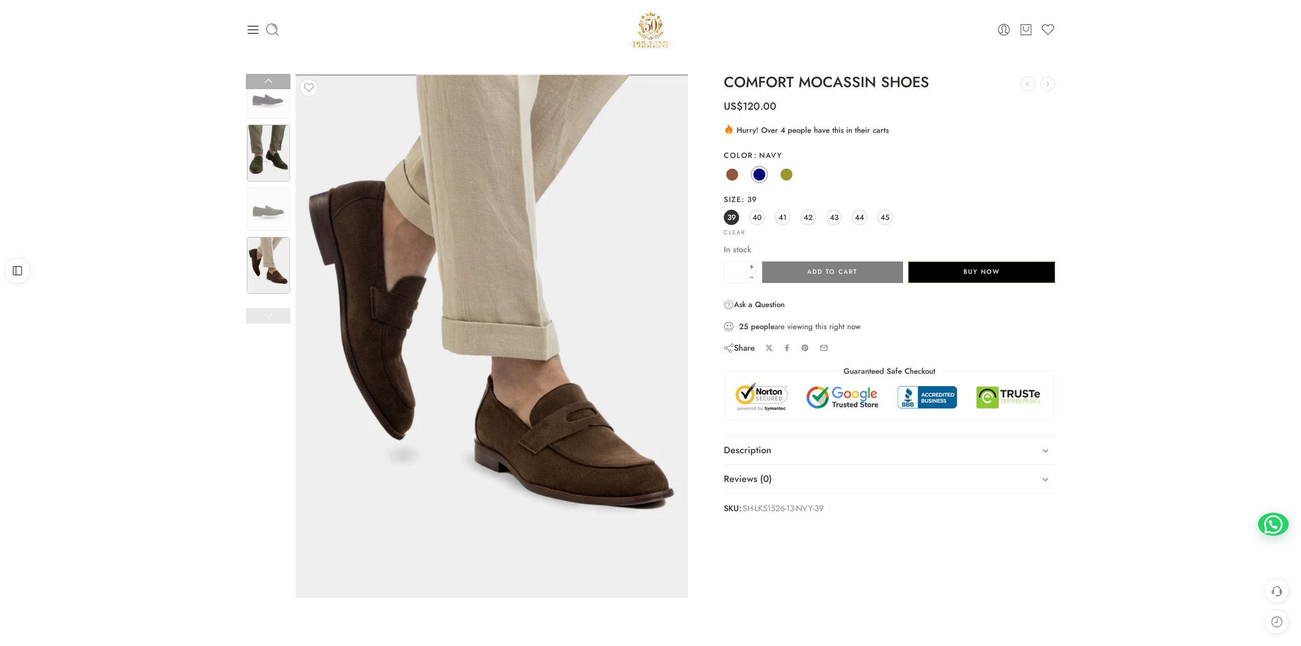
click at [263, 164] on img at bounding box center [268, 153] width 43 height 57
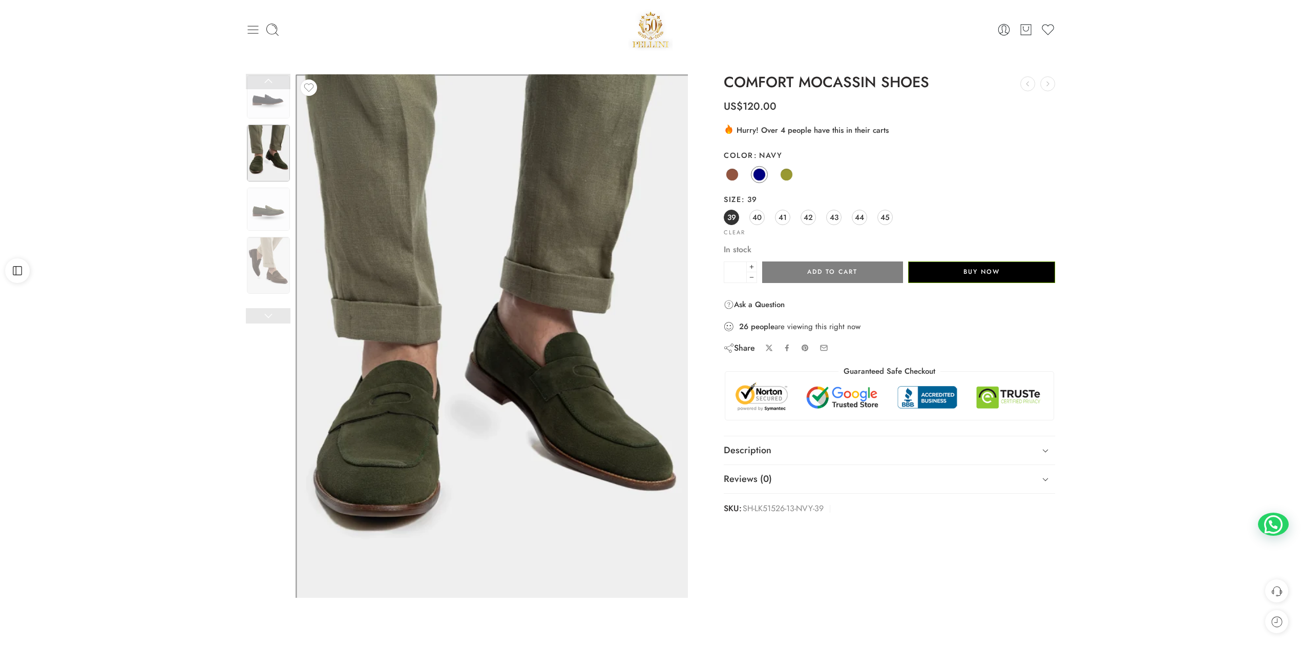
click at [258, 24] on icon at bounding box center [253, 30] width 14 height 14
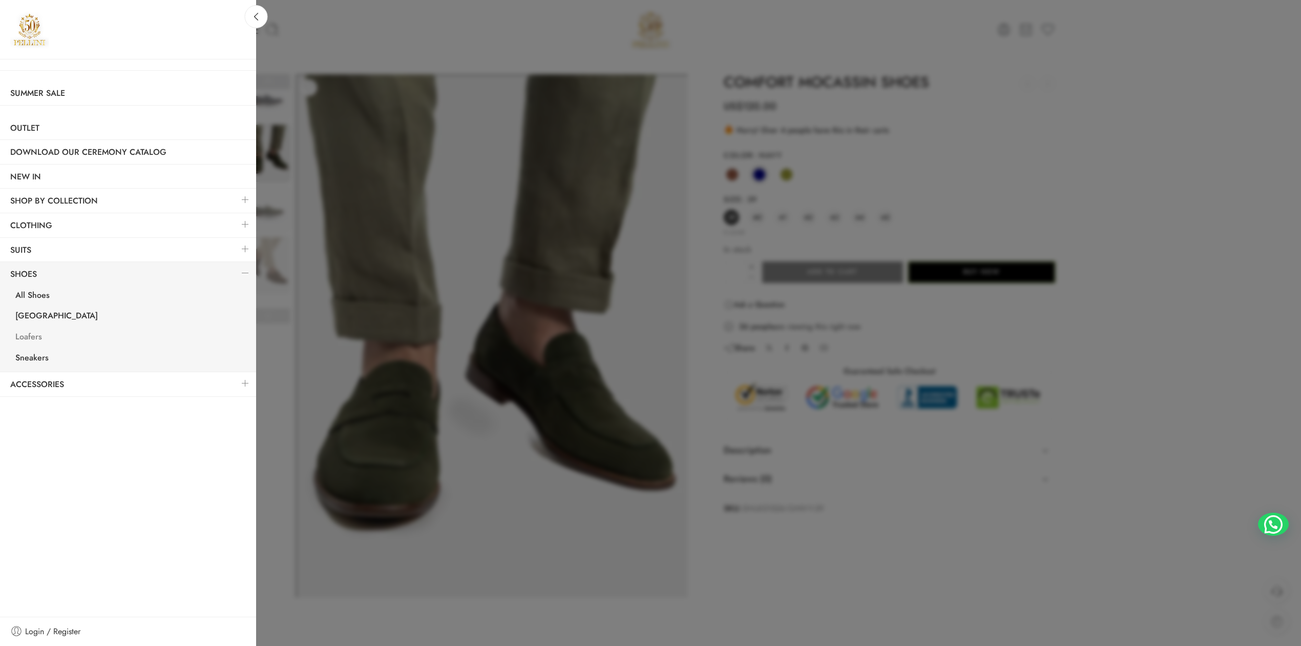
click at [37, 337] on link "Loafers" at bounding box center [130, 337] width 251 height 21
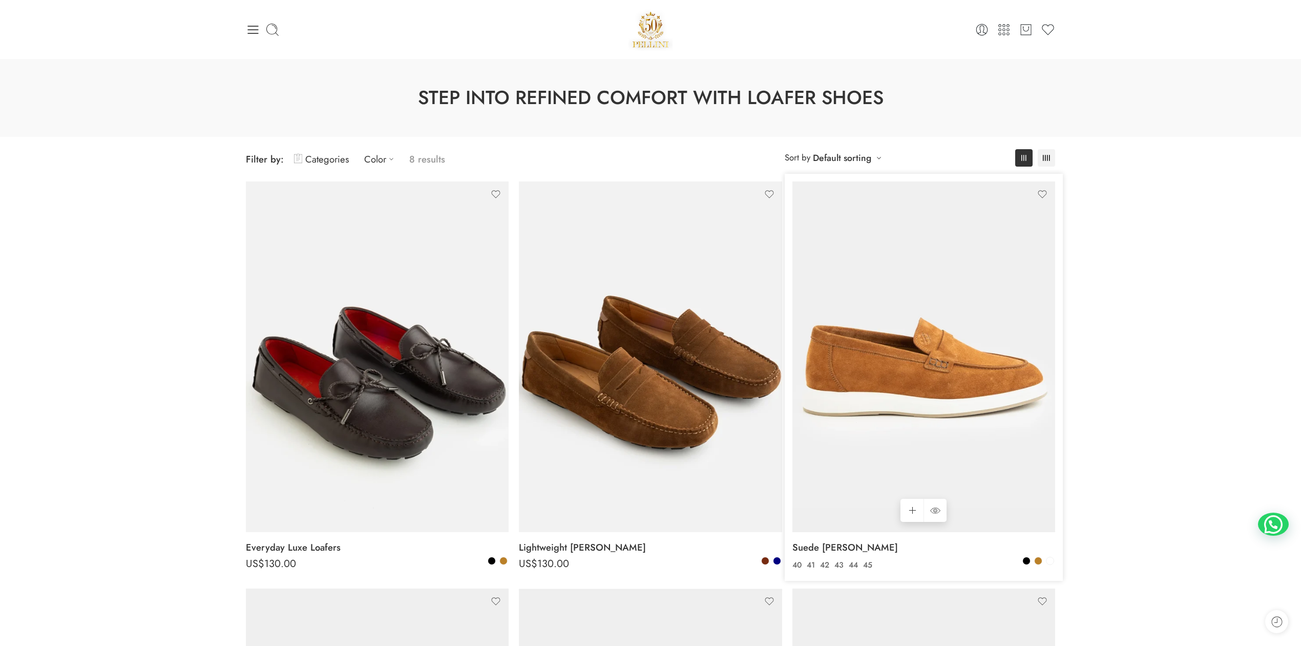
click at [906, 384] on img at bounding box center [924, 356] width 263 height 350
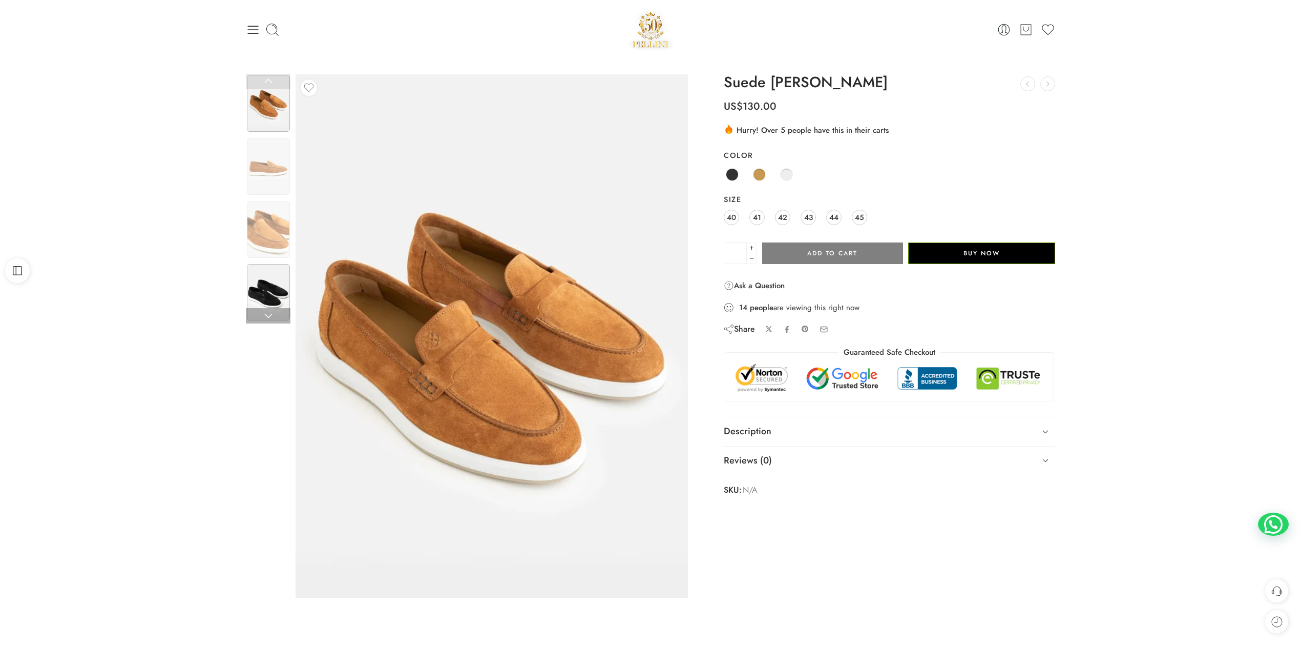
click at [267, 295] on img at bounding box center [268, 292] width 43 height 57
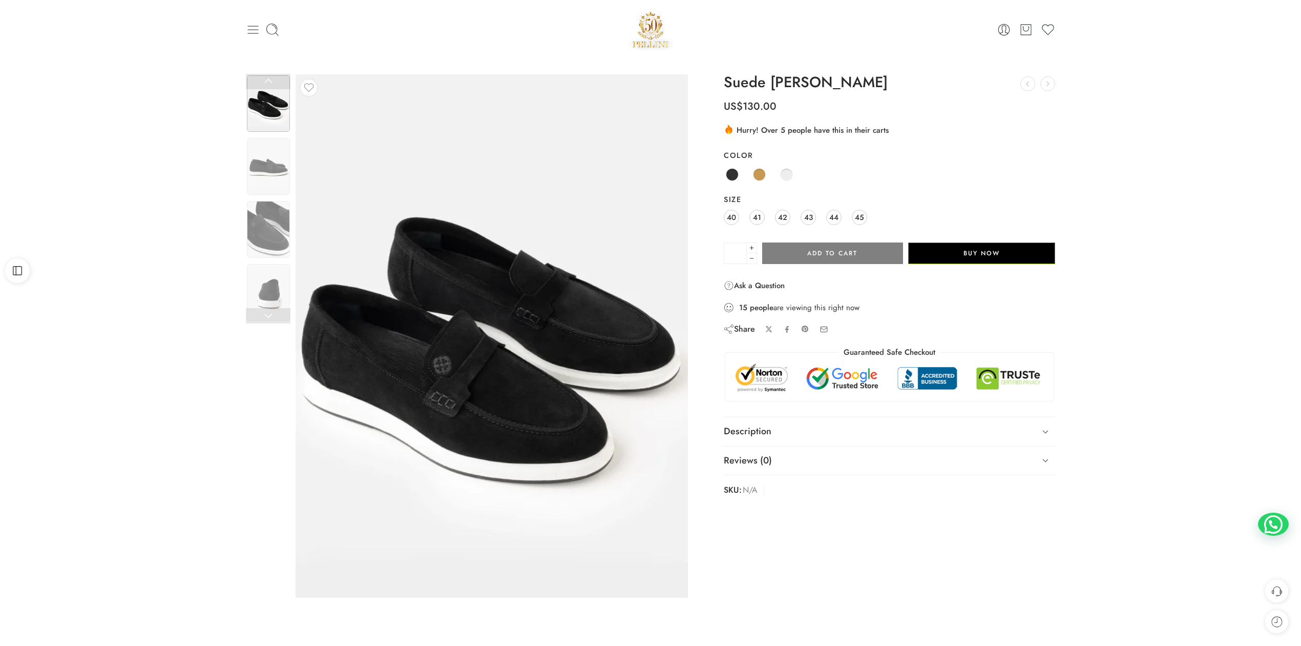
click at [253, 33] on icon at bounding box center [253, 30] width 11 height 8
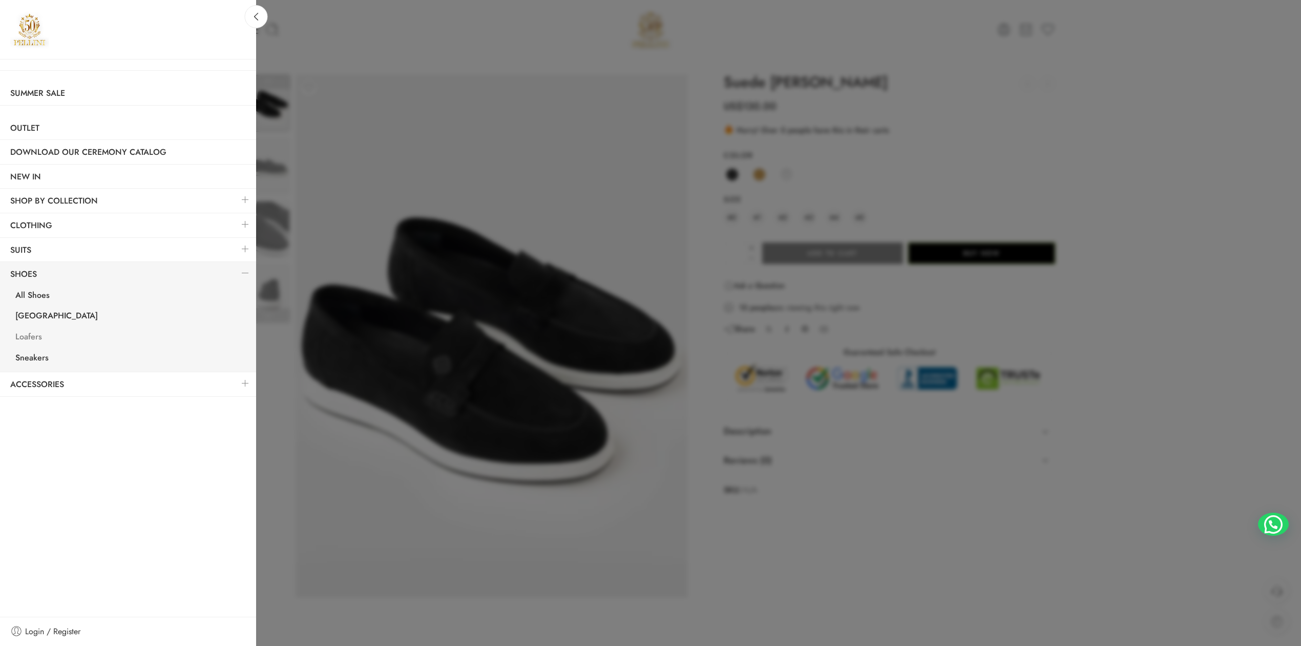
click at [42, 343] on link "Loafers" at bounding box center [130, 337] width 251 height 21
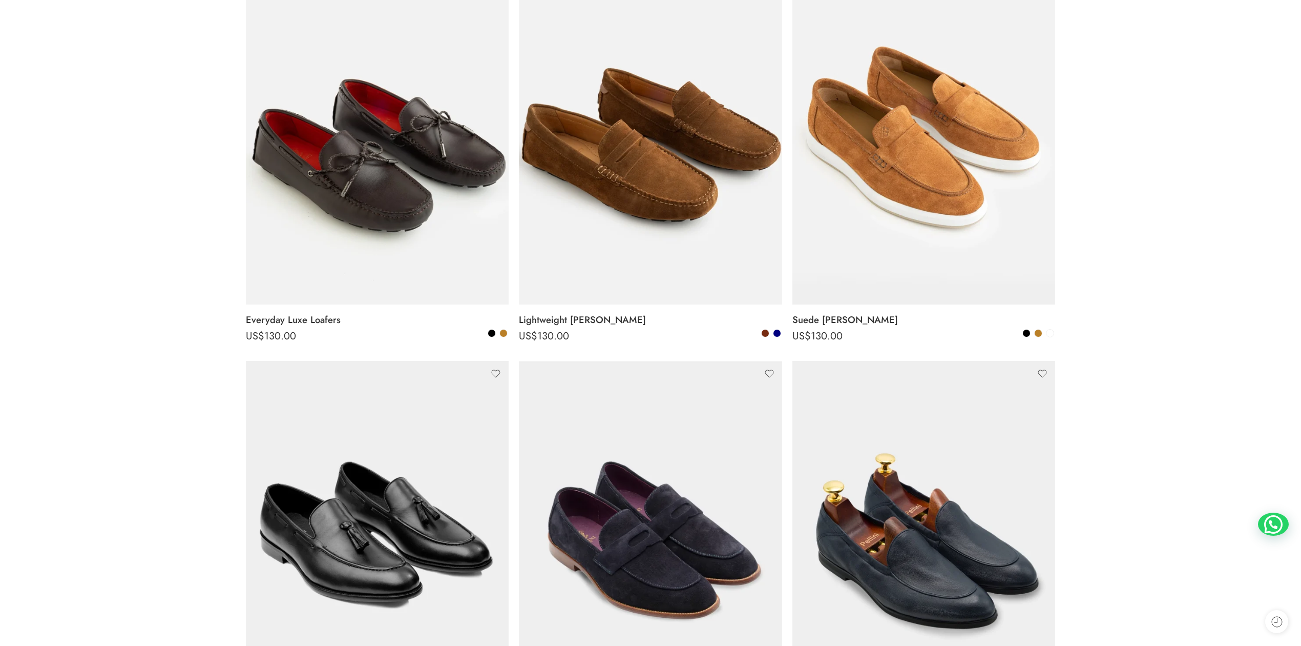
scroll to position [456, 0]
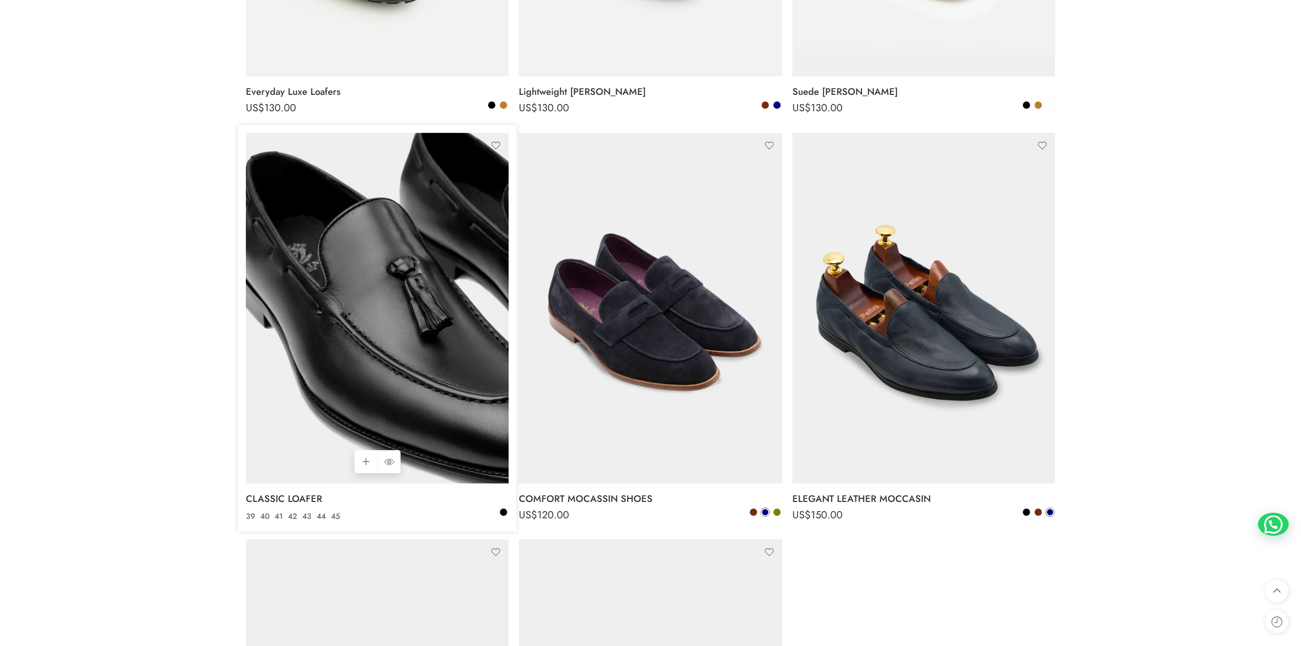
click at [341, 335] on img at bounding box center [377, 308] width 263 height 350
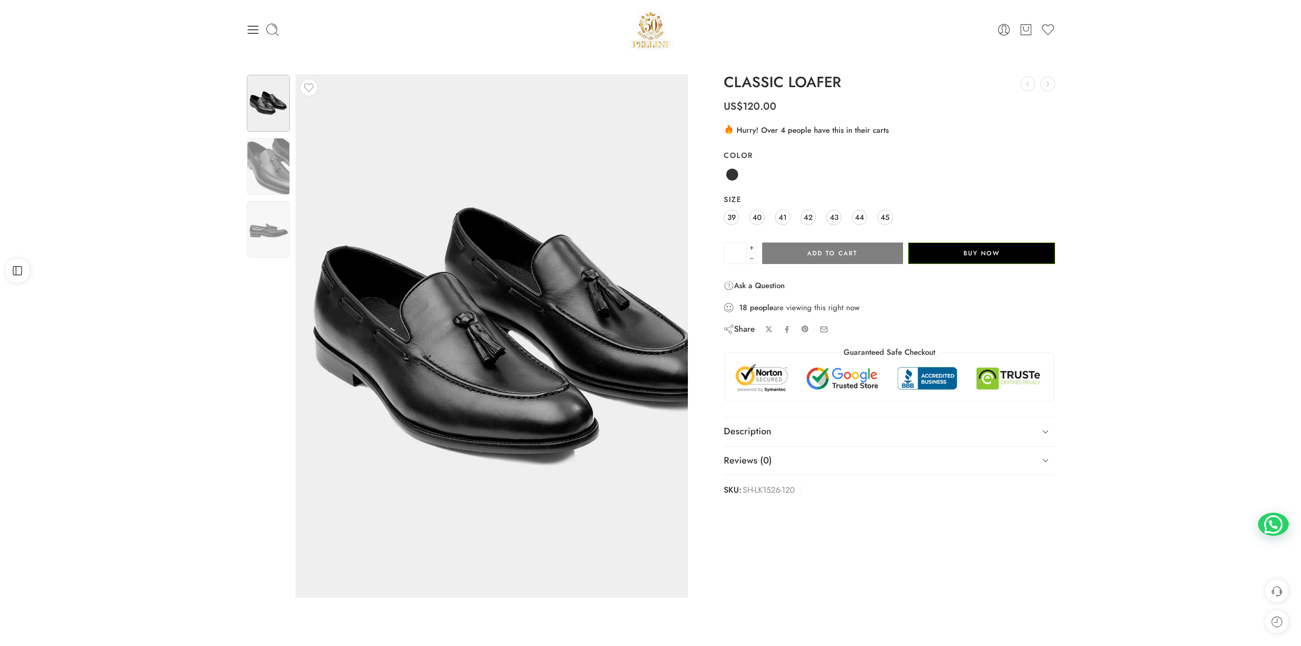
drag, startPoint x: 0, startPoint y: 0, endPoint x: 485, endPoint y: 321, distance: 581.2
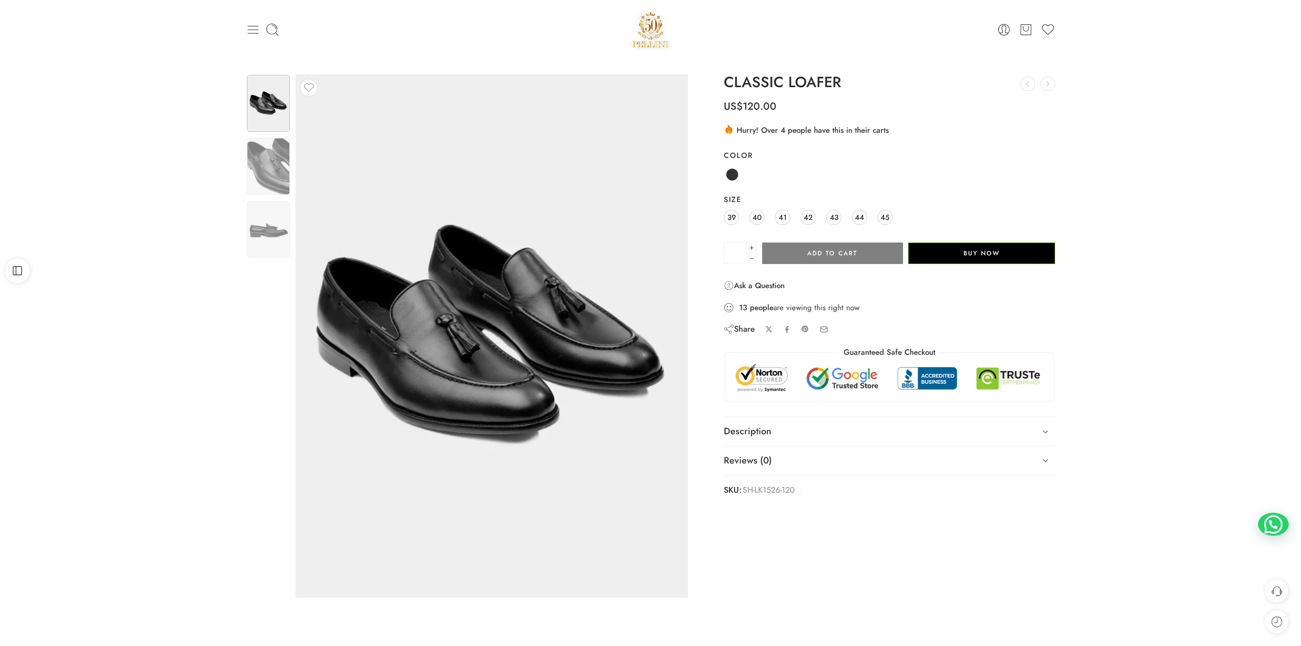
click at [254, 29] on icon at bounding box center [253, 30] width 14 height 14
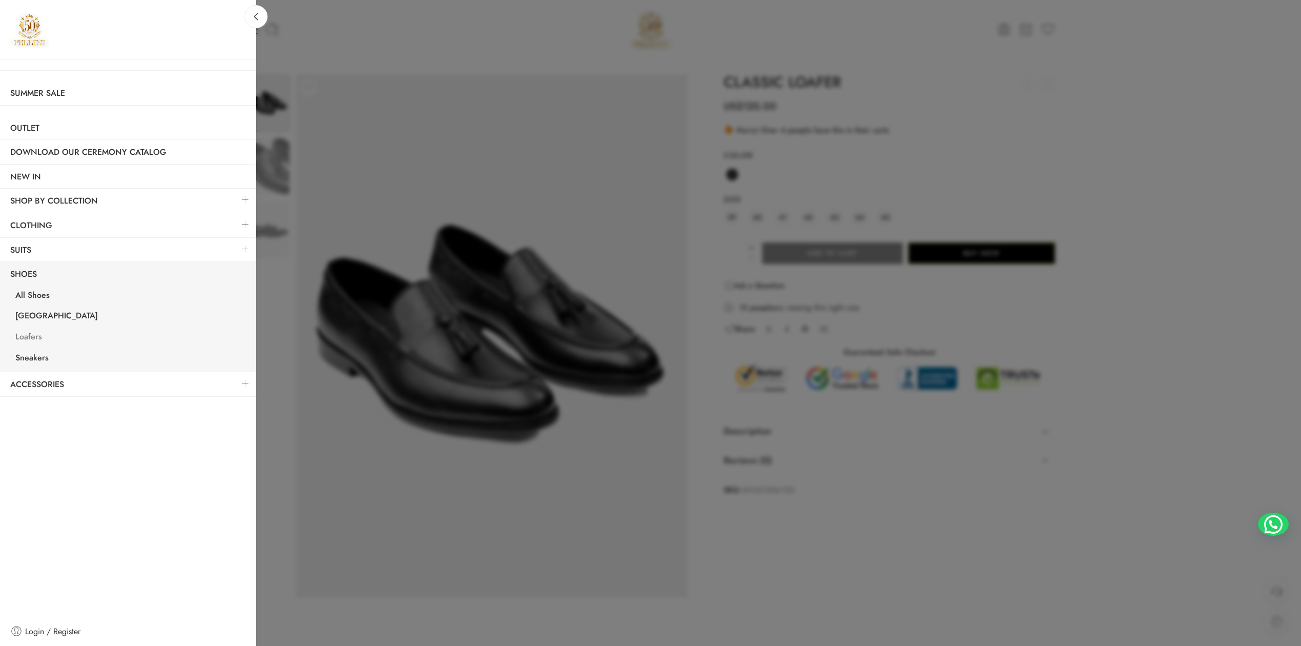
click at [38, 339] on link "Loafers" at bounding box center [130, 337] width 251 height 21
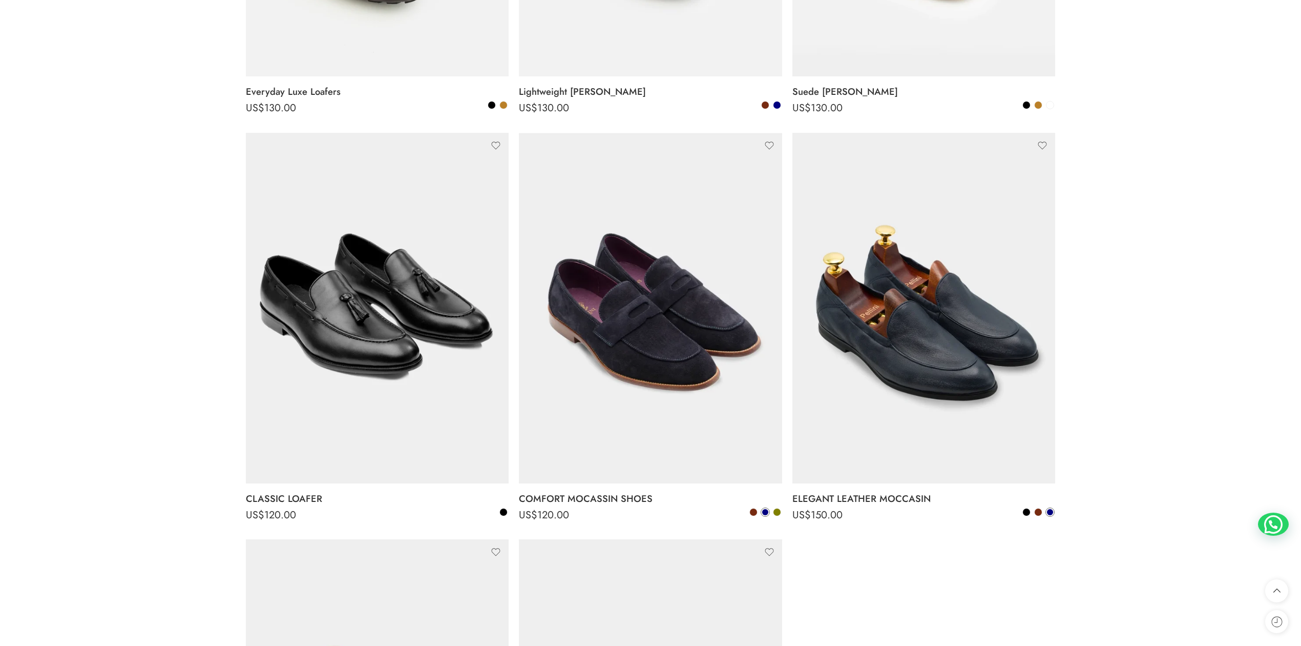
scroll to position [683, 0]
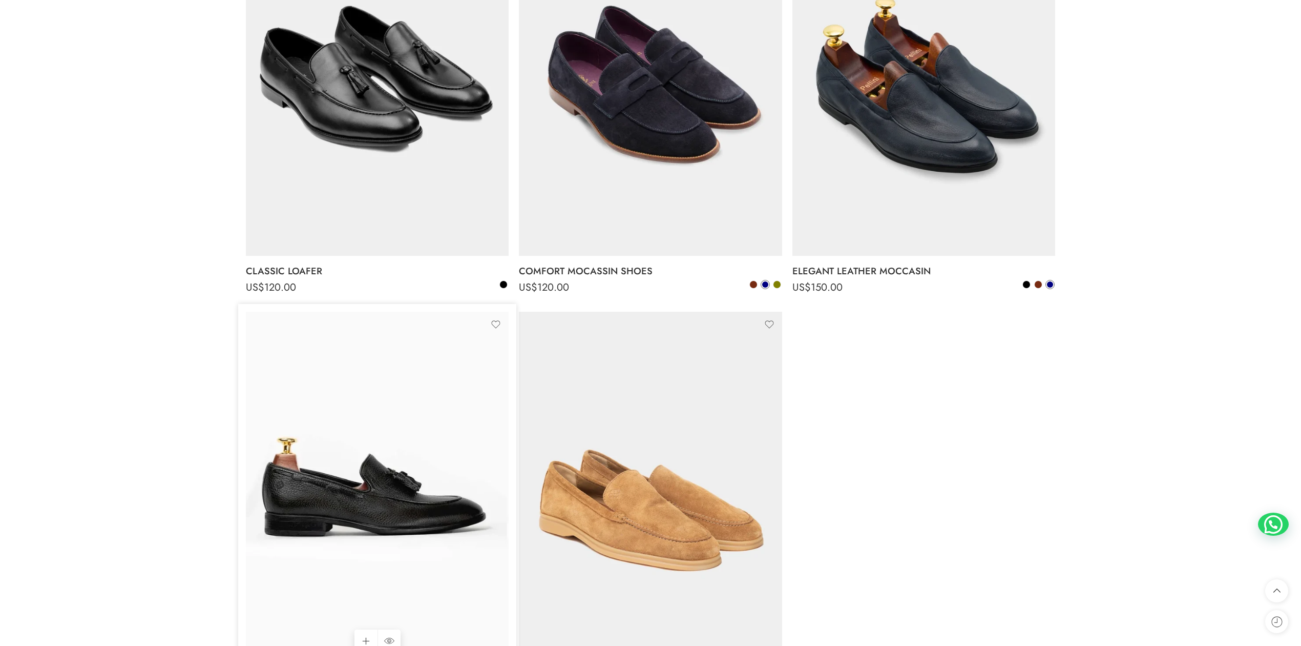
click at [425, 444] on img at bounding box center [377, 487] width 263 height 350
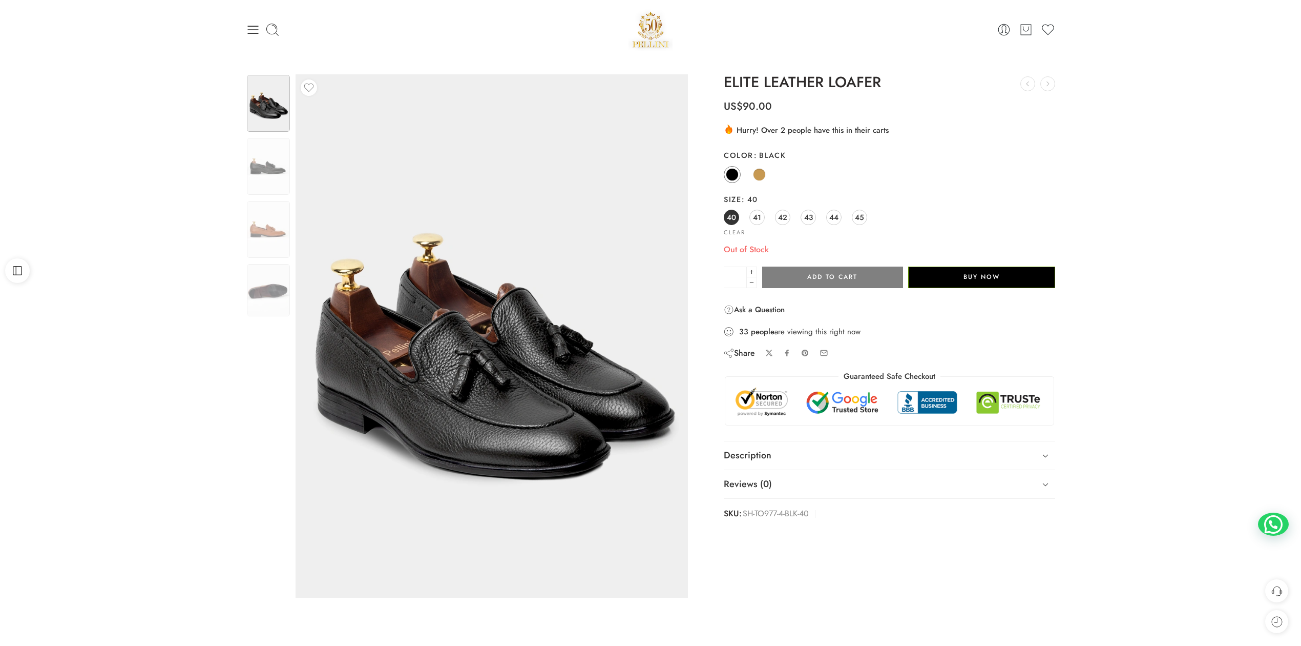
click at [260, 30] on div at bounding box center [381, 30] width 270 height 14
click at [244, 26] on div "0 Cart 0 Wishlist Search here Popular Searches:" at bounding box center [651, 30] width 820 height 44
click at [253, 25] on icon at bounding box center [253, 30] width 14 height 14
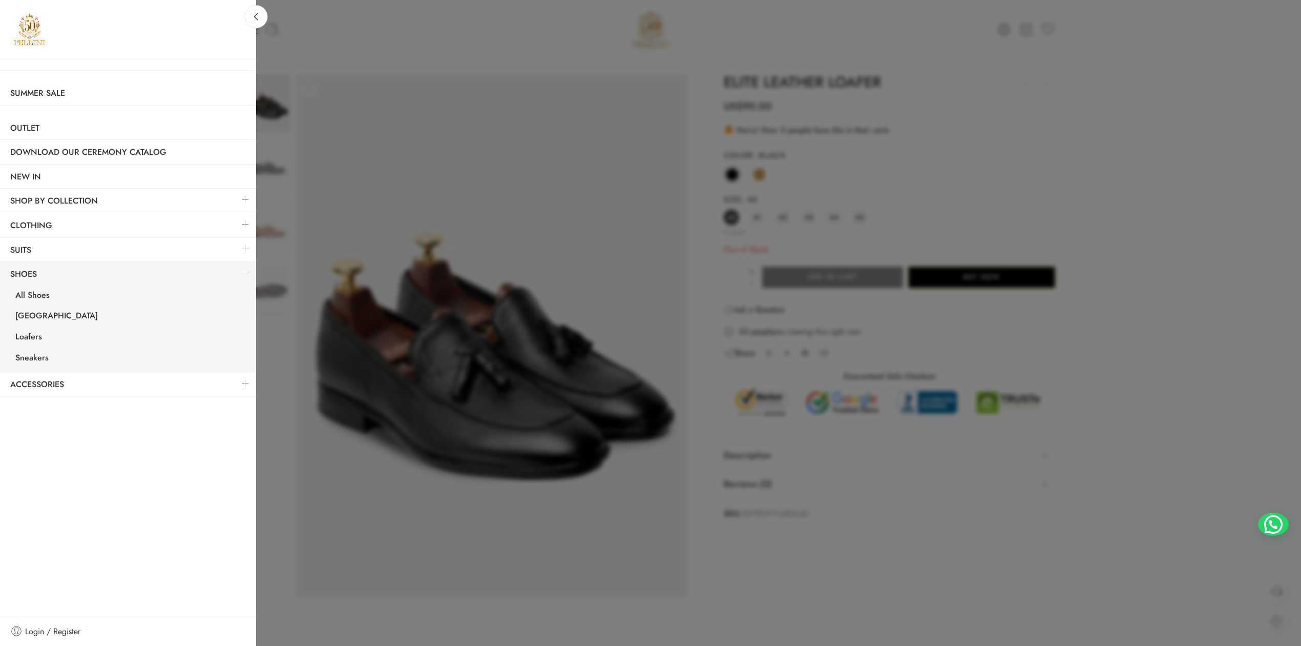
click at [240, 388] on link at bounding box center [246, 383] width 22 height 22
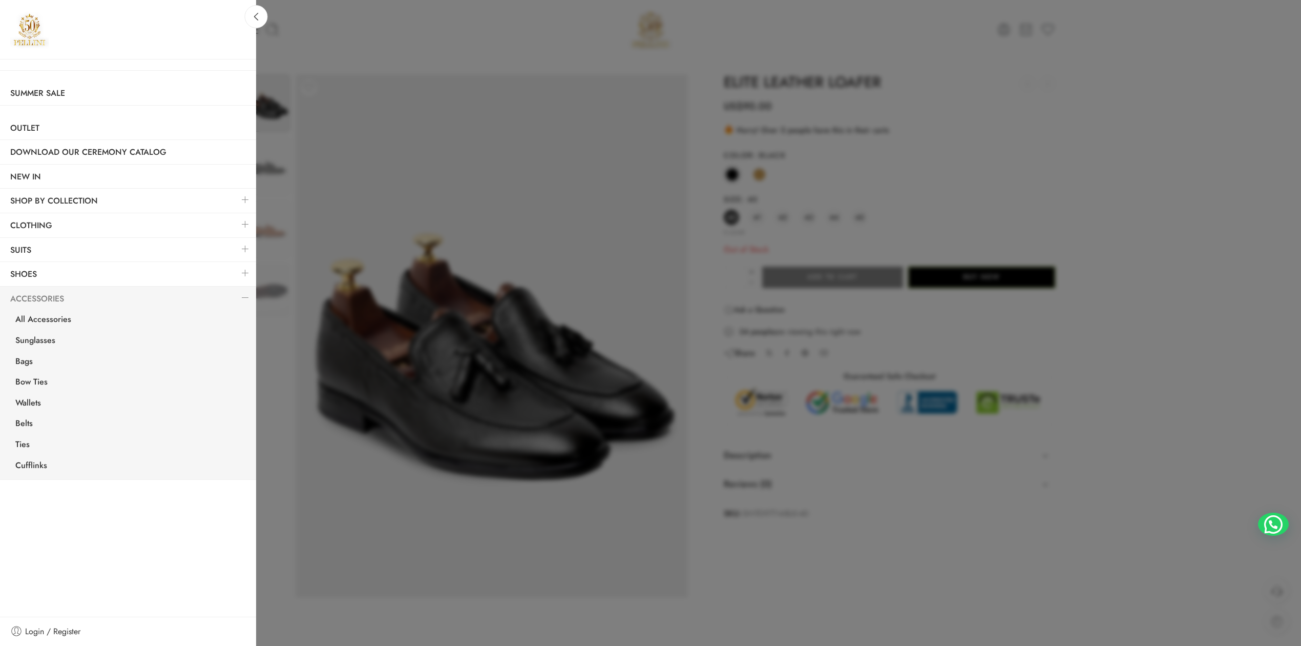
click at [86, 306] on link "Accessories" at bounding box center [128, 299] width 256 height 24
click at [244, 292] on link at bounding box center [246, 297] width 22 height 22
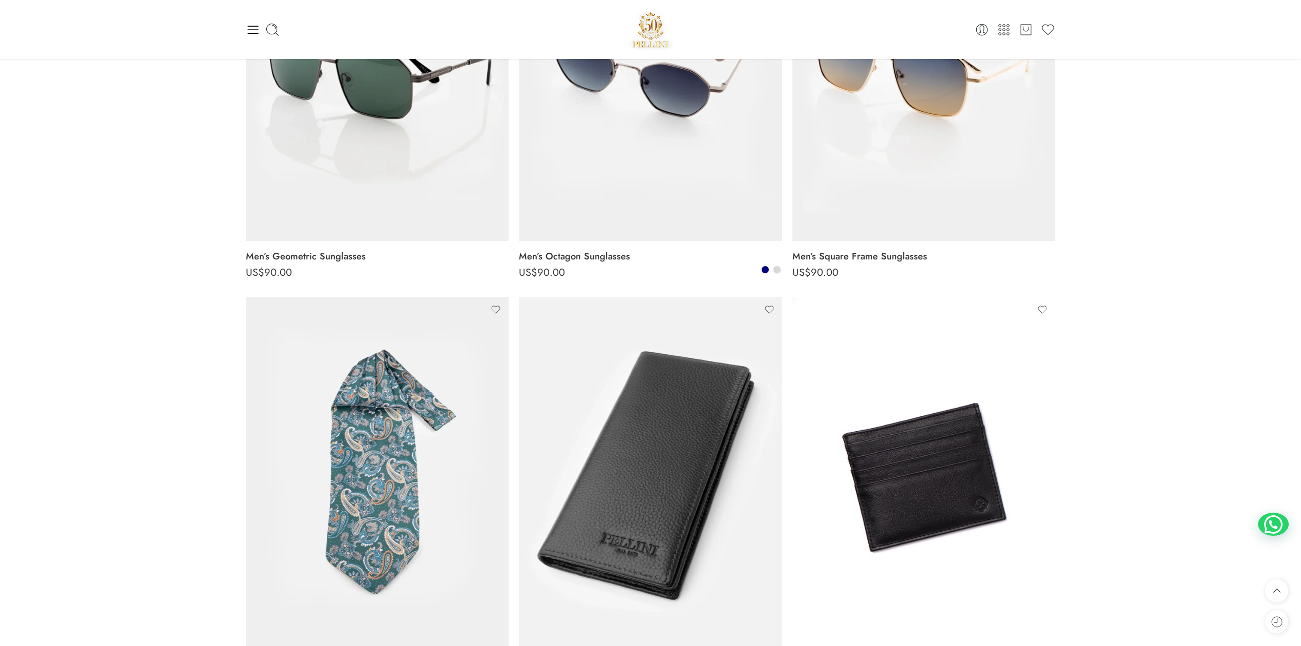
scroll to position [683, 0]
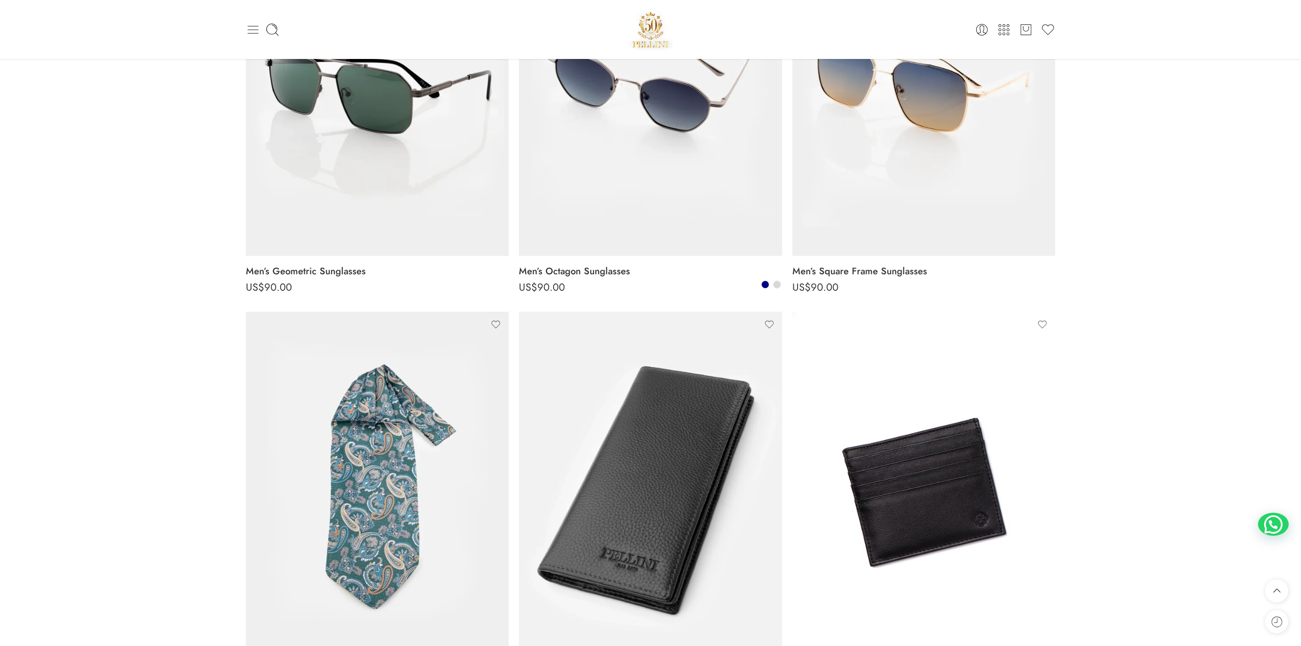
click at [246, 27] on icon at bounding box center [253, 30] width 14 height 14
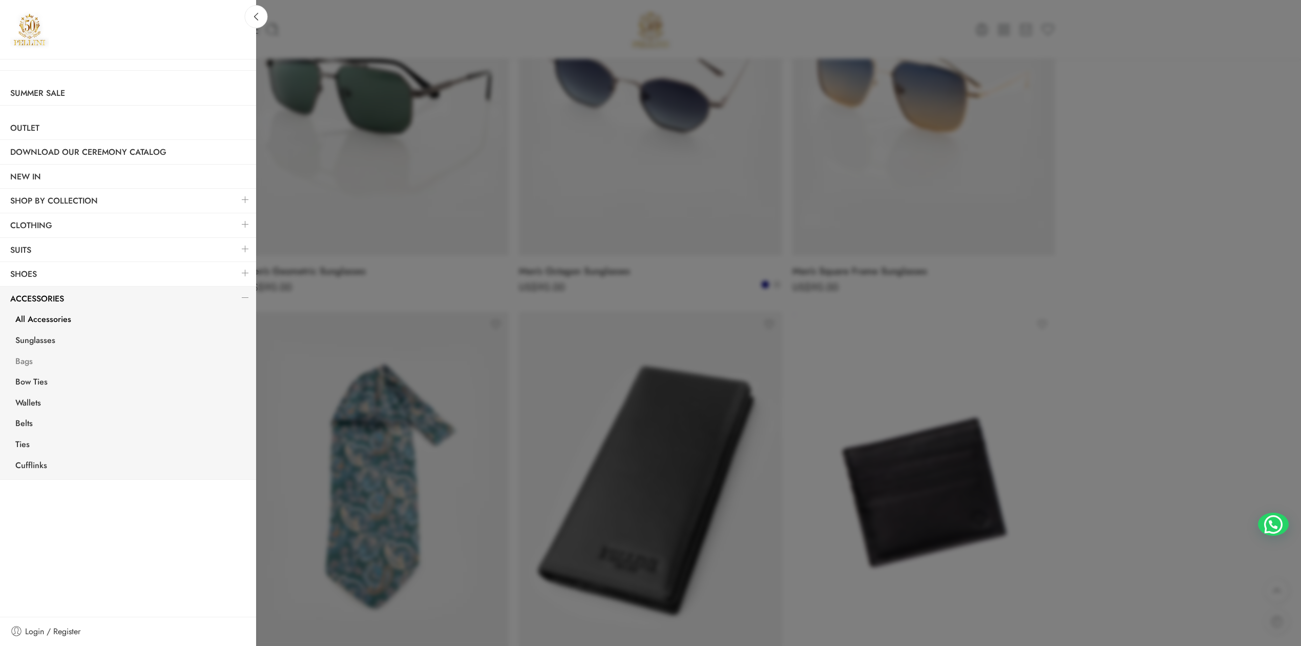
click at [41, 363] on link "Bags" at bounding box center [130, 362] width 251 height 21
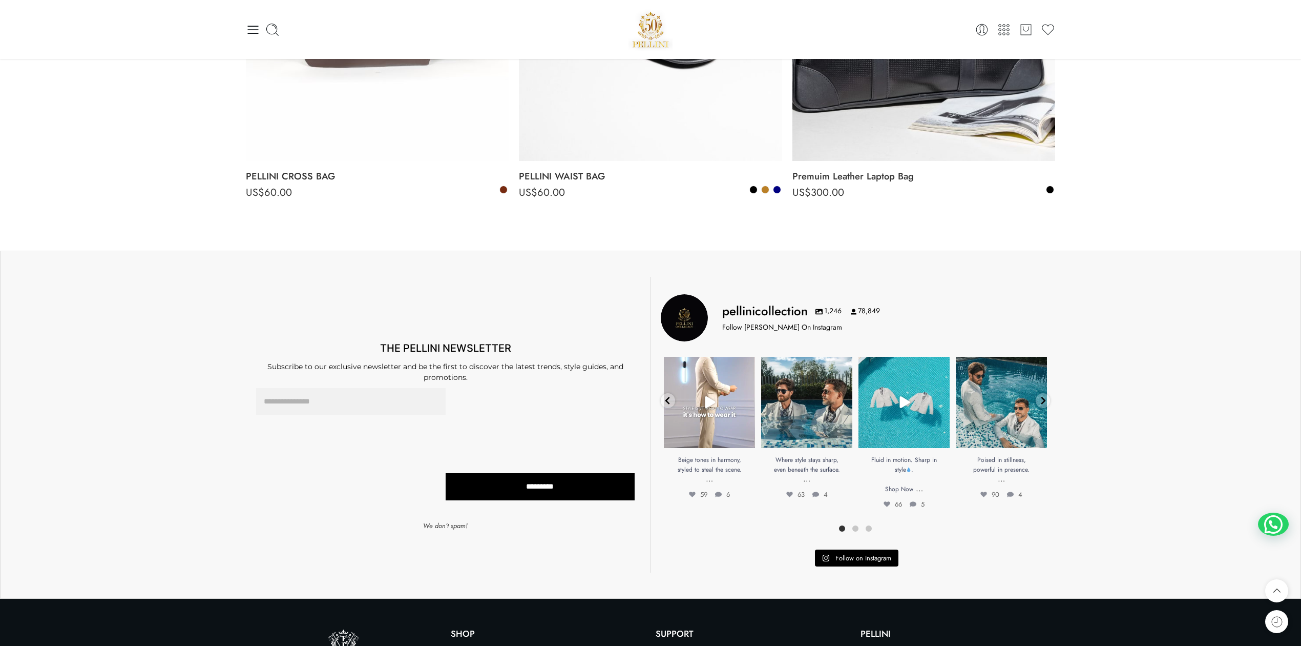
scroll to position [76, 0]
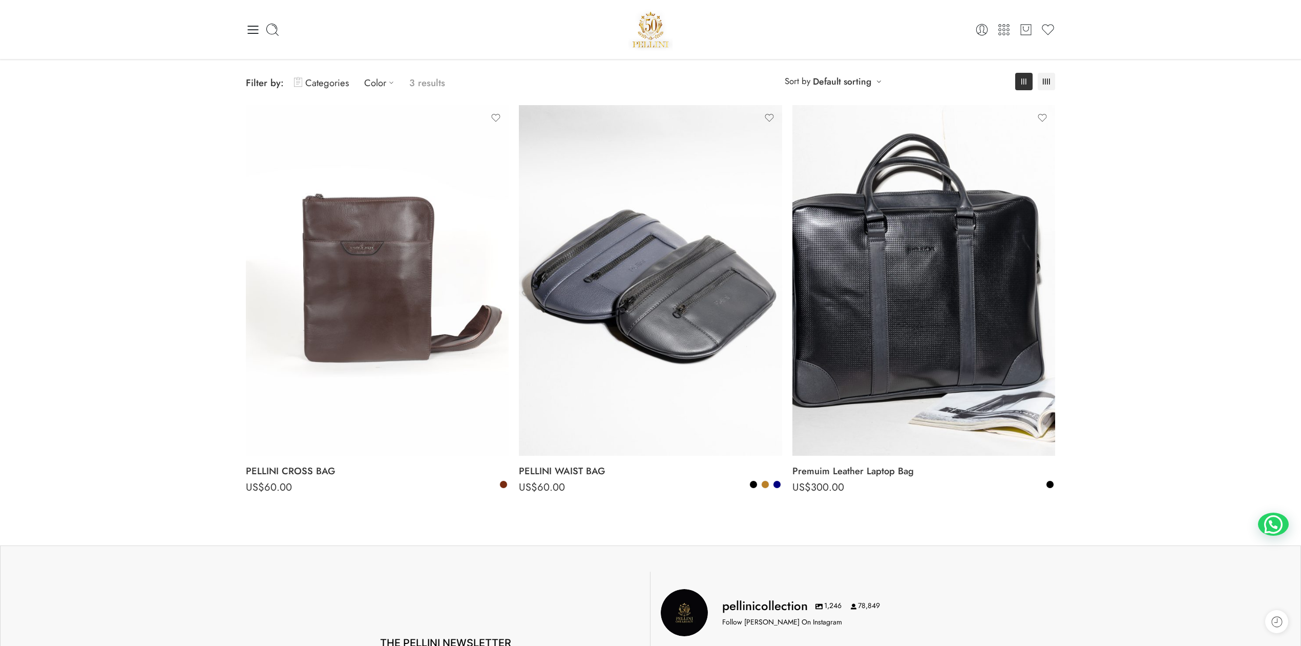
click at [255, 21] on div "0 Cart 0 Wishlist" at bounding box center [651, 29] width 810 height 59
click at [250, 32] on icon at bounding box center [253, 30] width 14 height 14
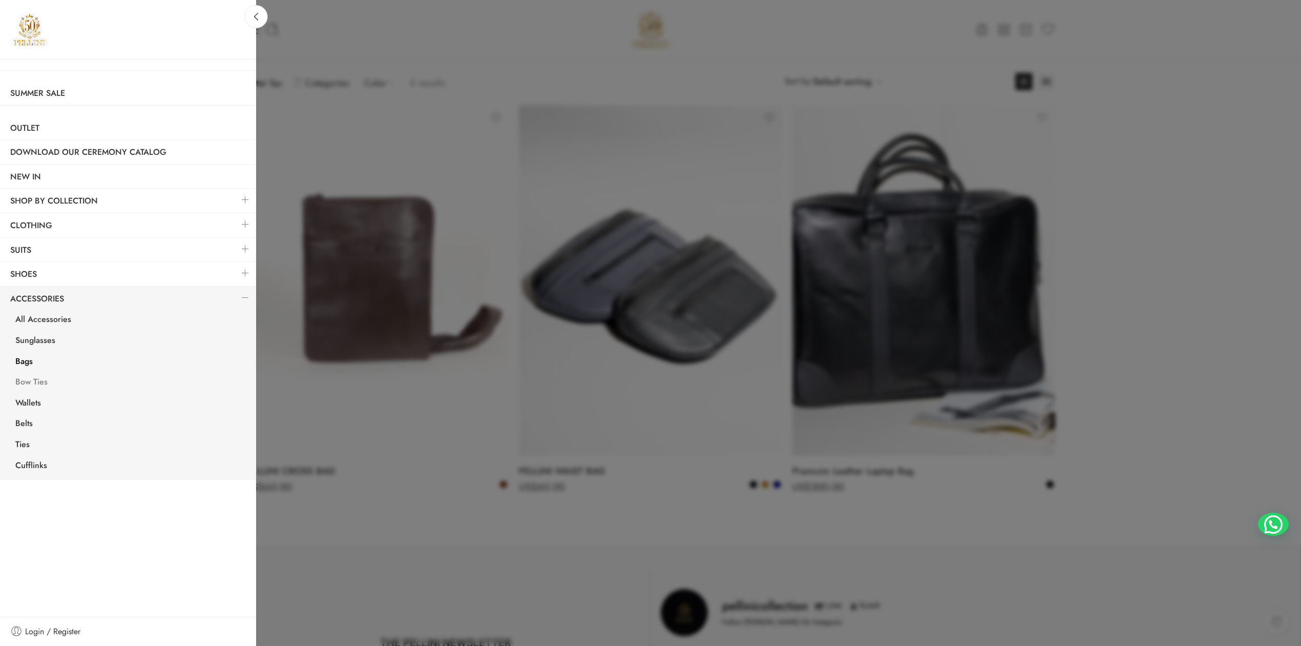
click at [50, 385] on link "Bow Ties" at bounding box center [130, 382] width 251 height 21
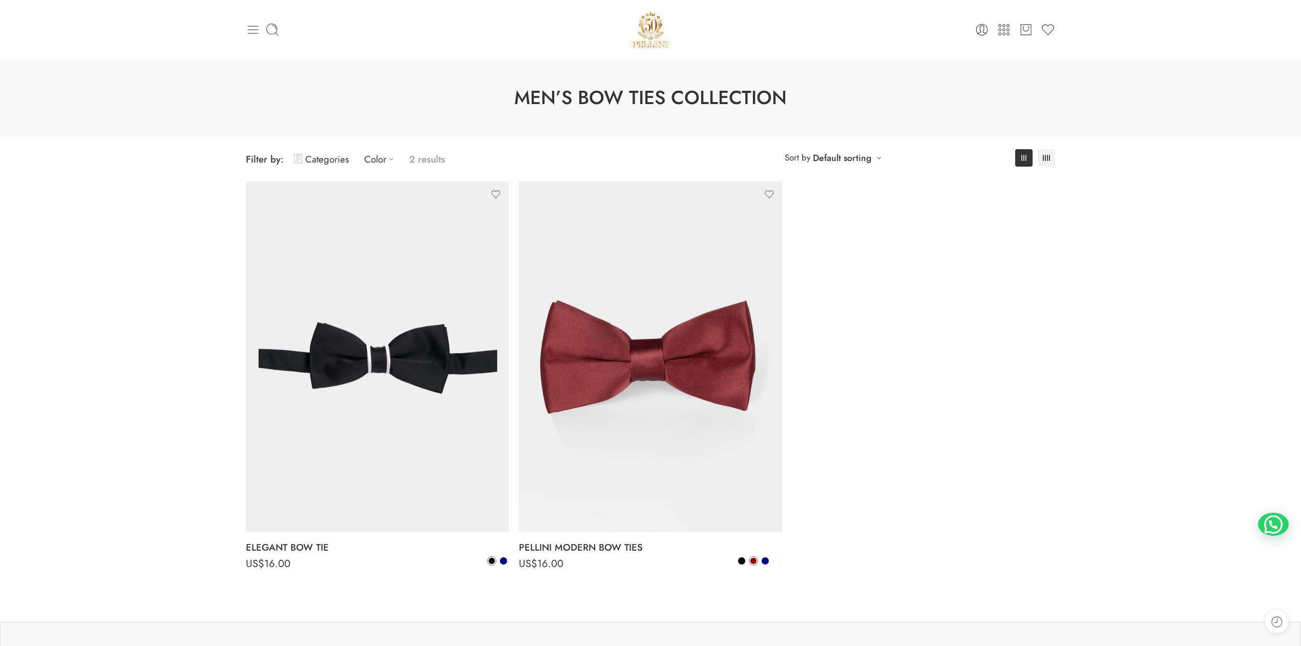
click at [251, 26] on icon at bounding box center [253, 30] width 11 height 8
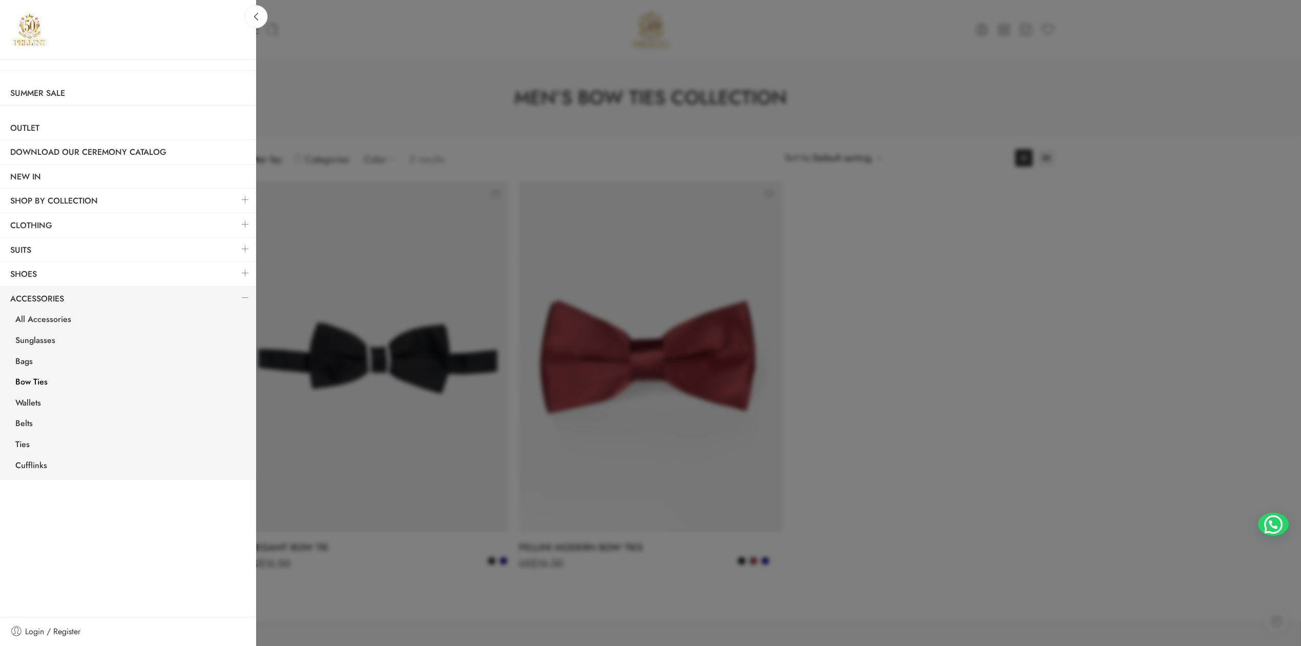
click at [36, 382] on link "Bow Ties" at bounding box center [130, 382] width 251 height 21
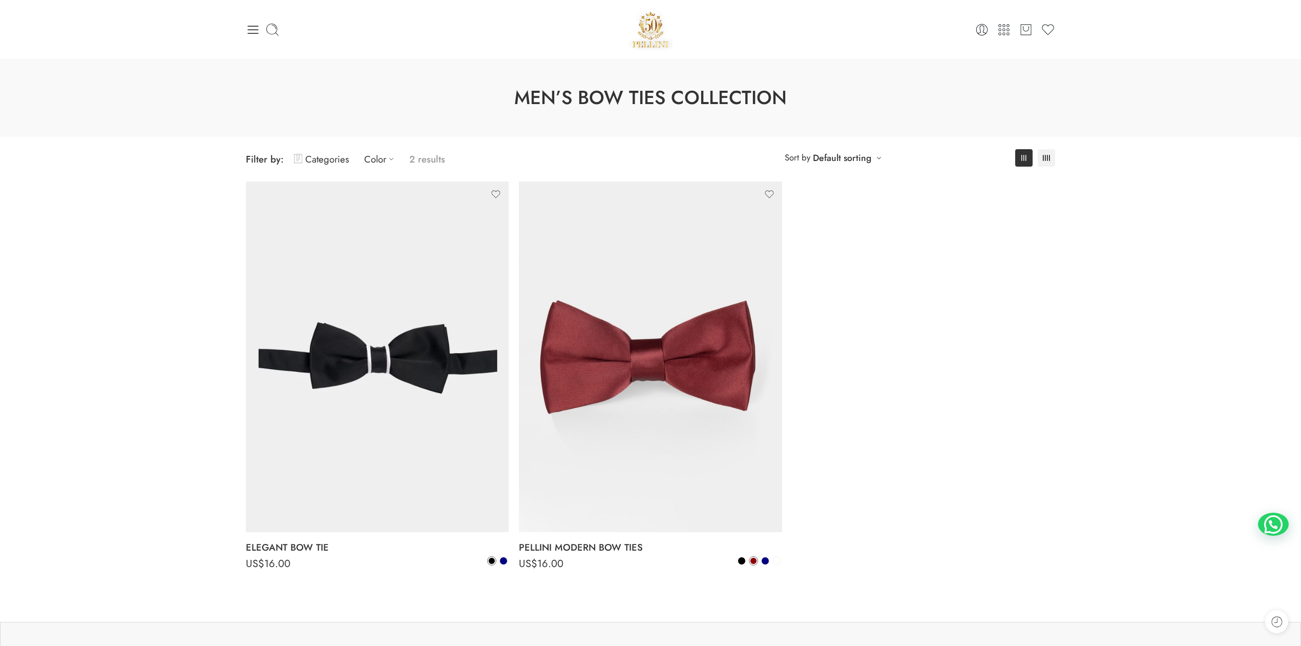
click at [255, 33] on icon at bounding box center [253, 30] width 11 height 8
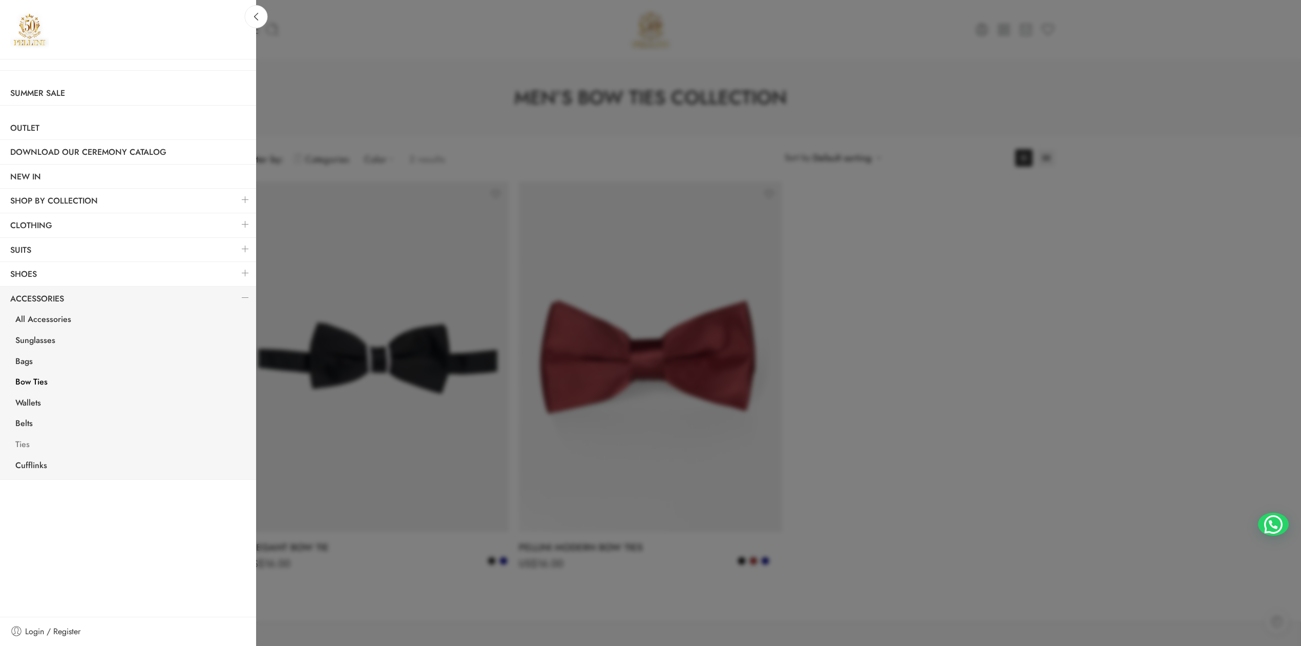
click at [23, 442] on link "Ties" at bounding box center [130, 445] width 251 height 21
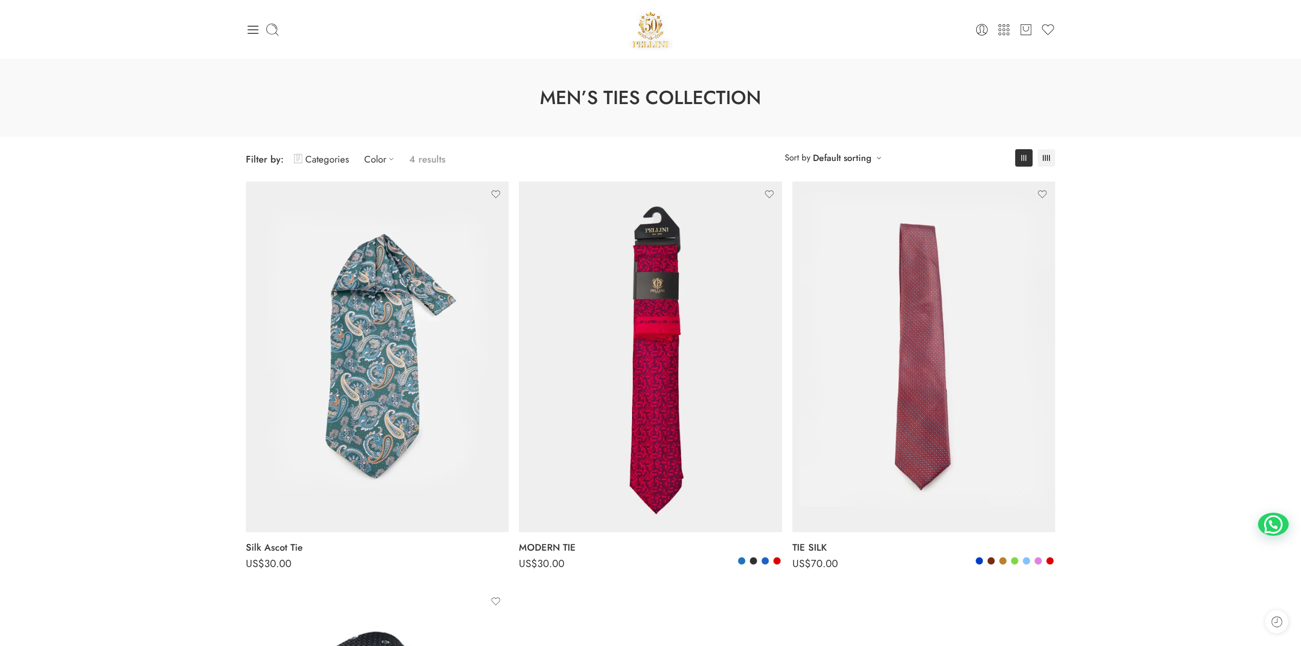
click at [250, 34] on icon at bounding box center [253, 30] width 14 height 14
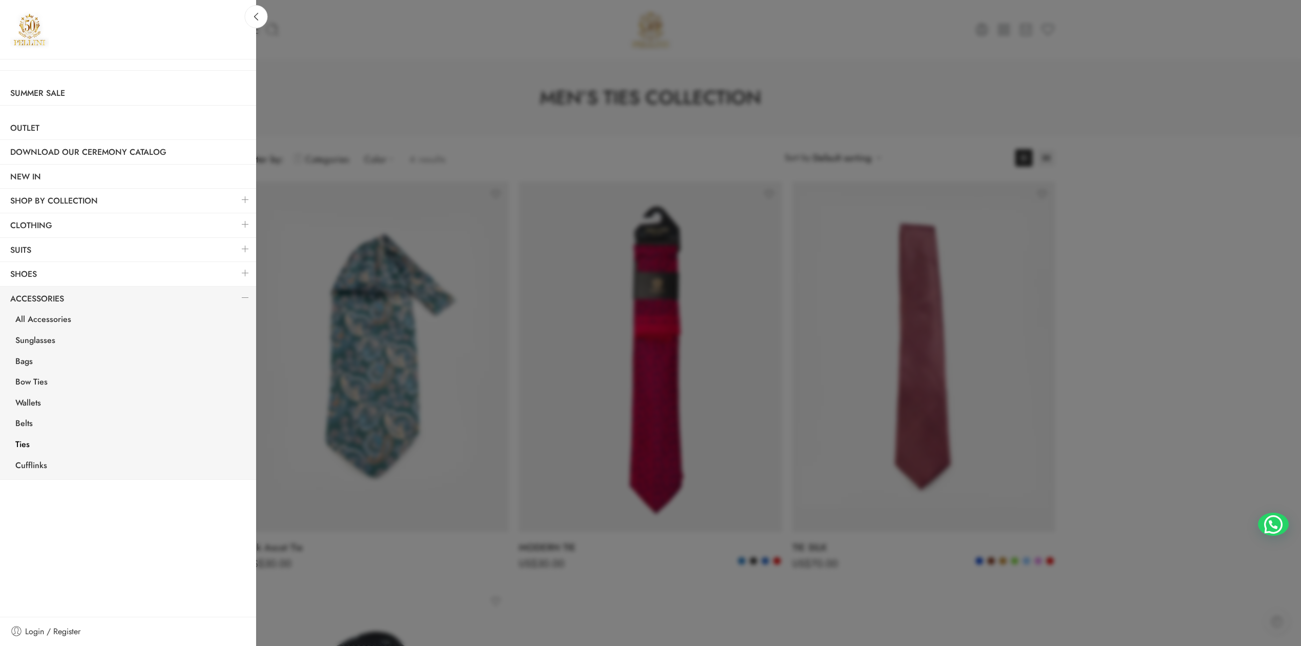
click at [1296, 328] on div at bounding box center [650, 323] width 1301 height 646
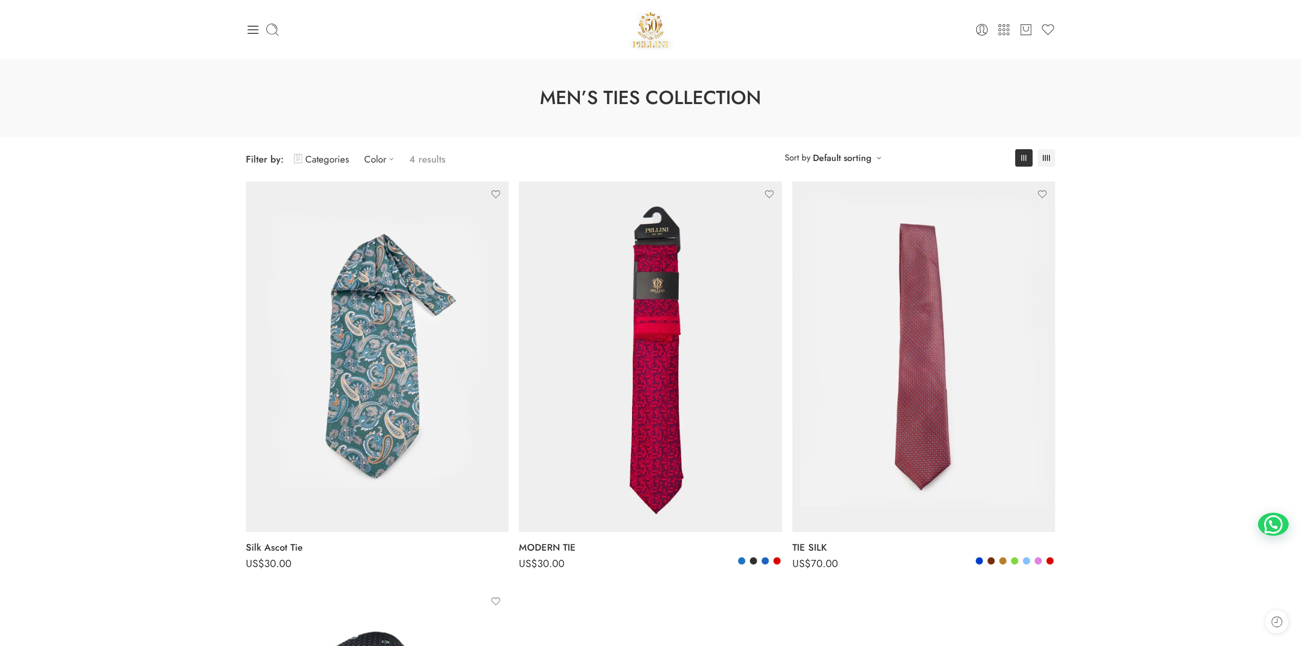
click at [257, 25] on icon at bounding box center [253, 30] width 14 height 14
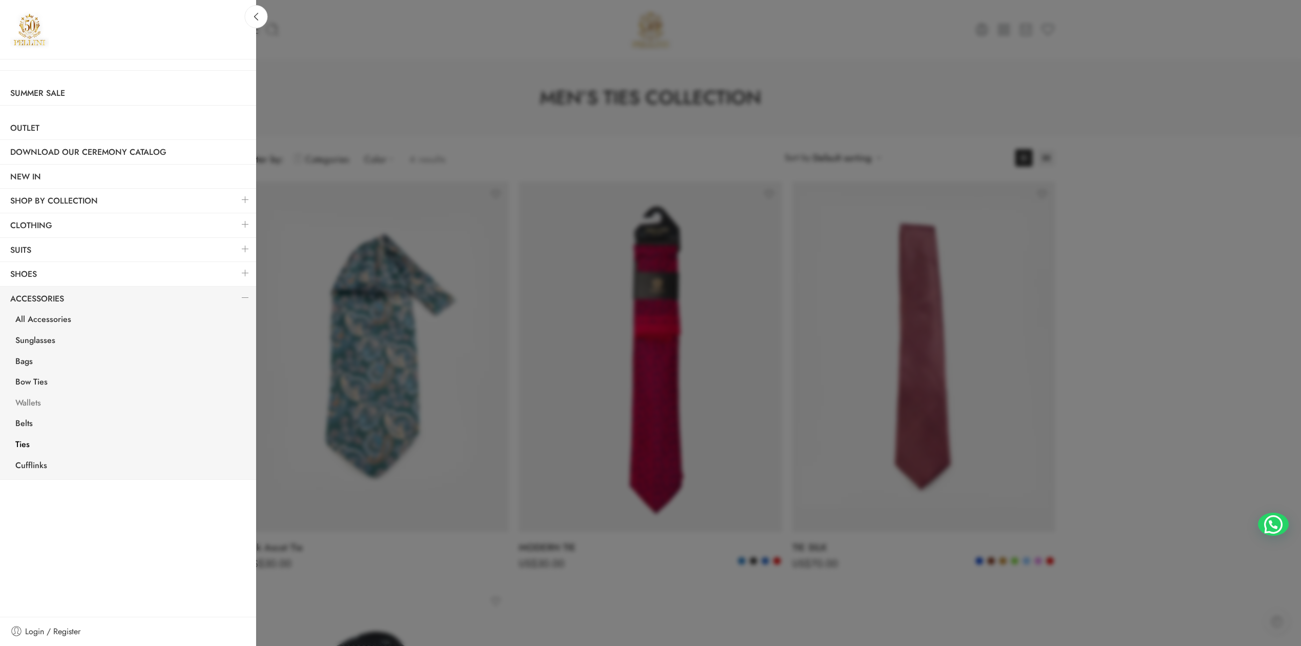
click at [37, 406] on link "Wallets" at bounding box center [130, 404] width 251 height 21
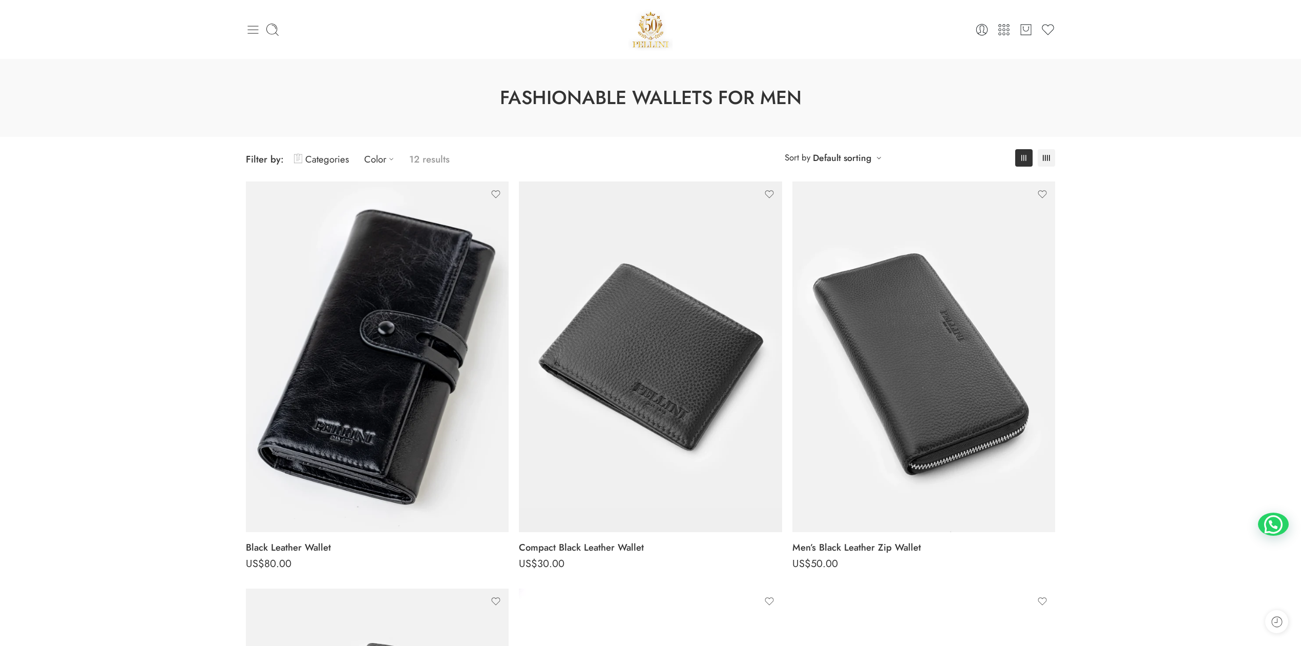
click at [251, 23] on icon at bounding box center [253, 30] width 14 height 14
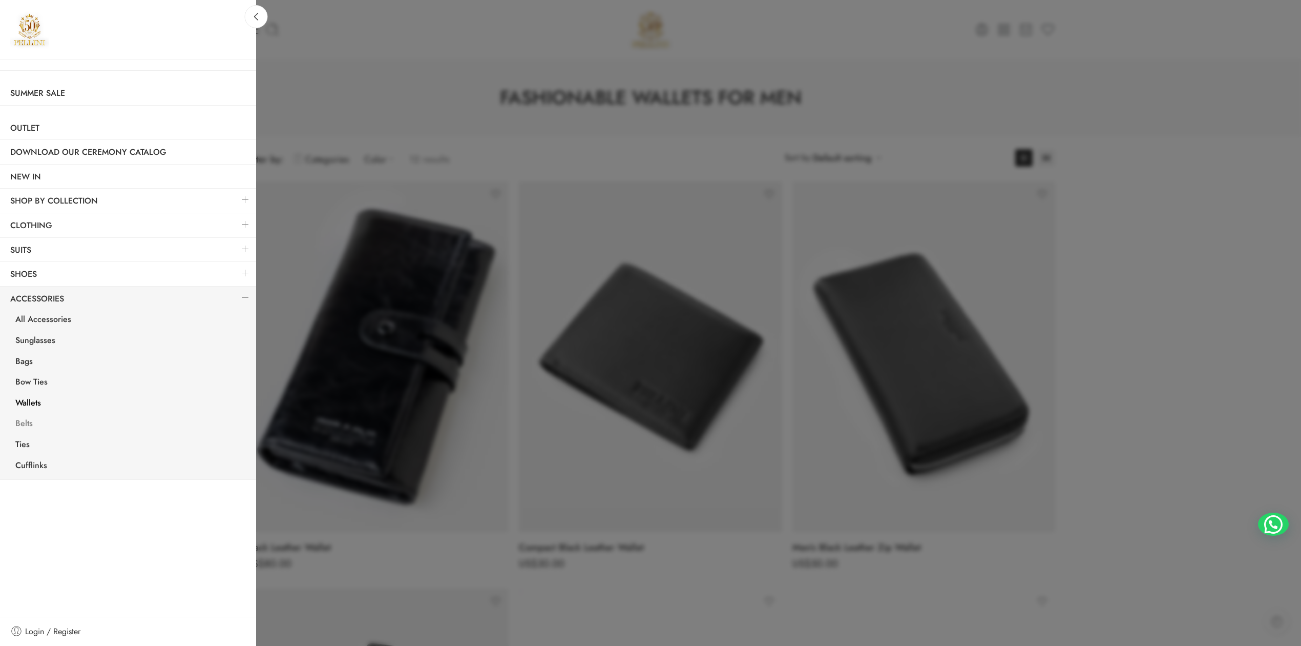
click link "Belts"
